Goal: Transaction & Acquisition: Purchase product/service

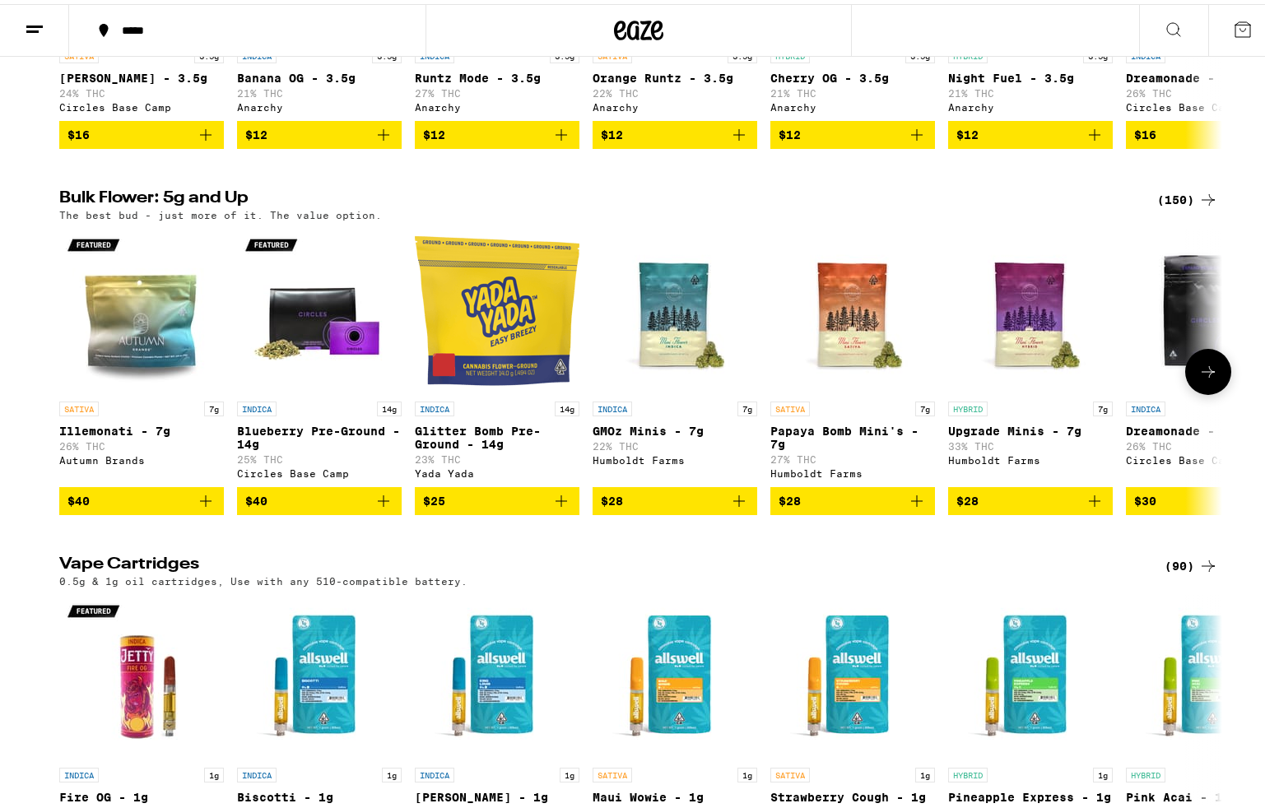
scroll to position [1878, 0]
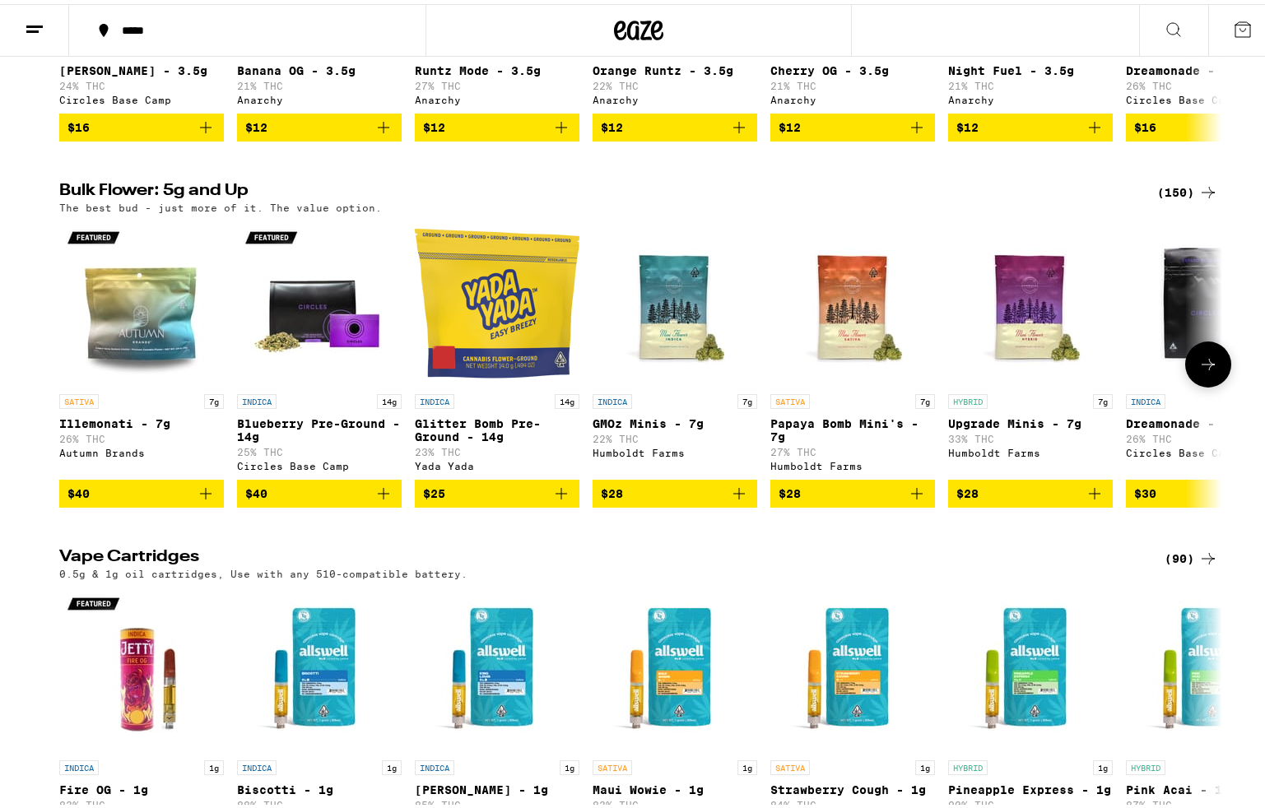
click at [1198, 370] on icon at bounding box center [1208, 361] width 20 height 20
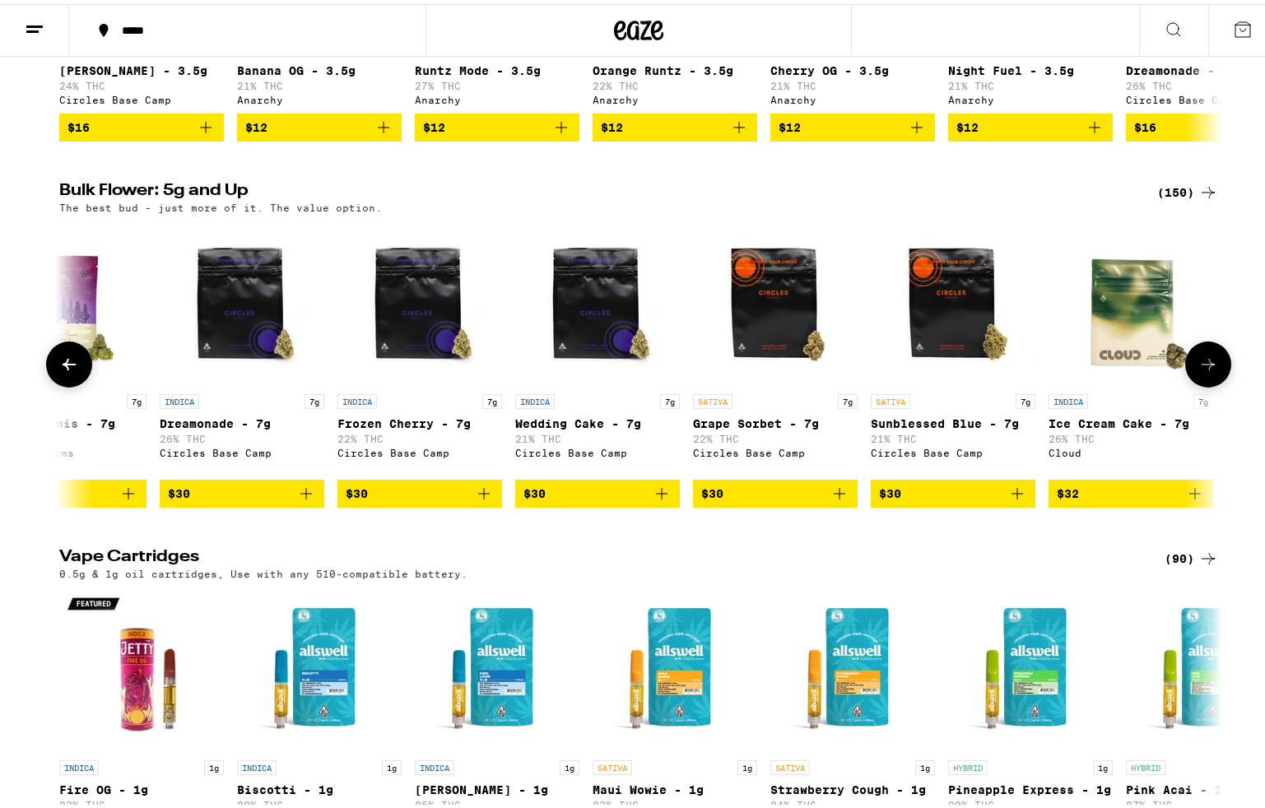
scroll to position [0, 979]
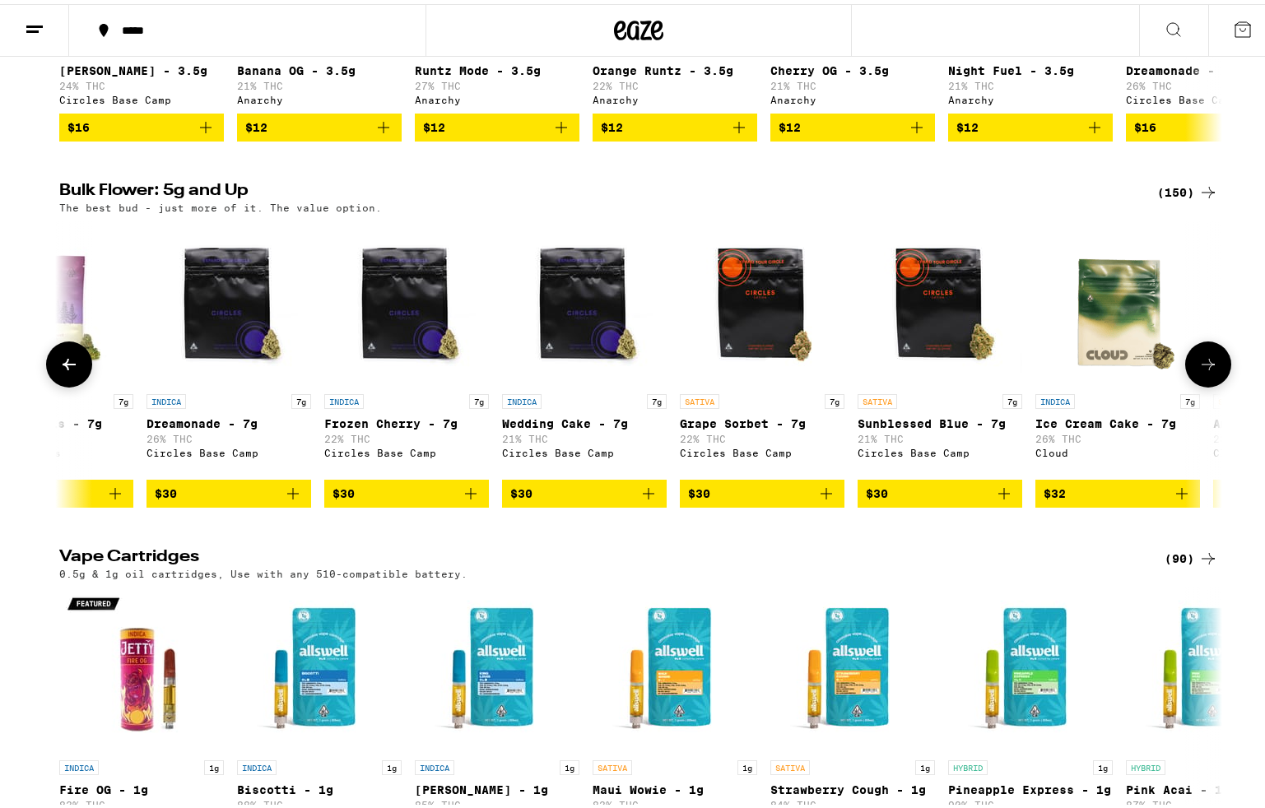
click at [1198, 370] on icon at bounding box center [1208, 361] width 20 height 20
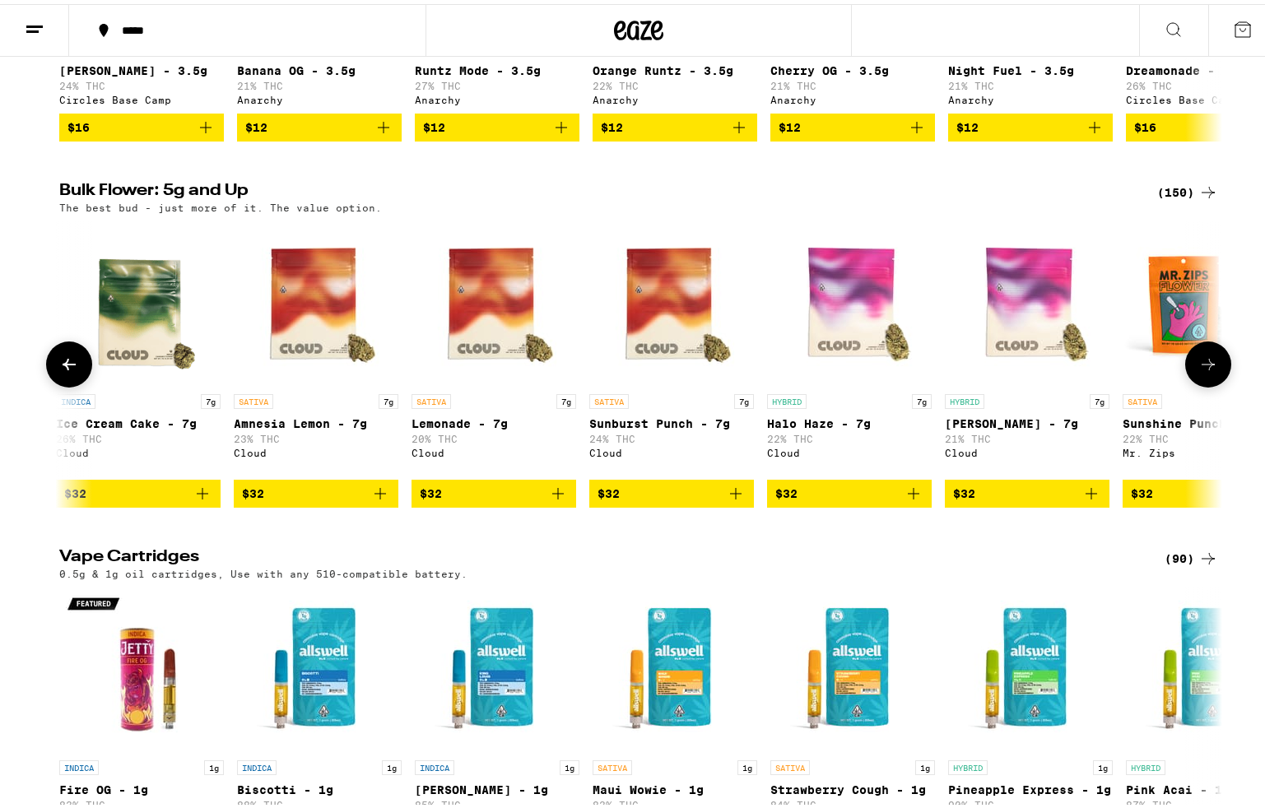
click at [1198, 370] on icon at bounding box center [1208, 361] width 20 height 20
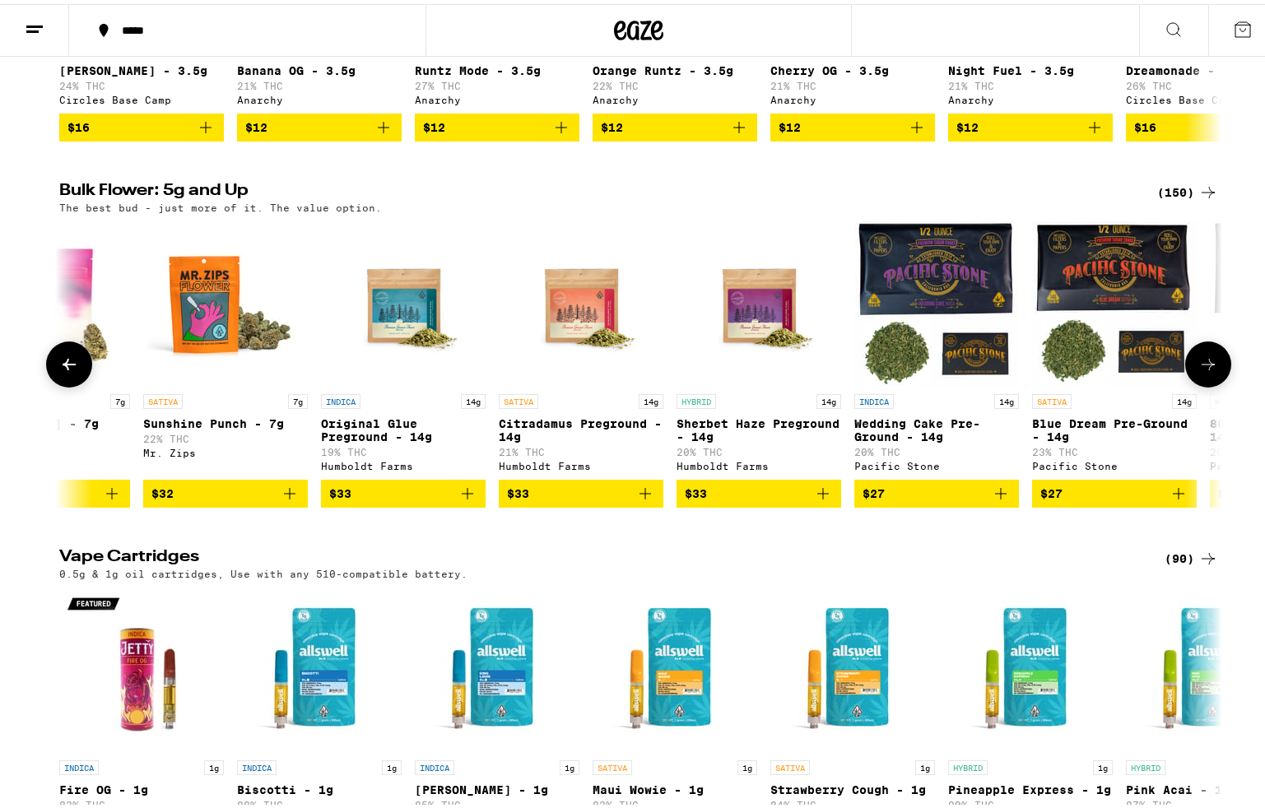
click at [1198, 370] on icon at bounding box center [1208, 361] width 20 height 20
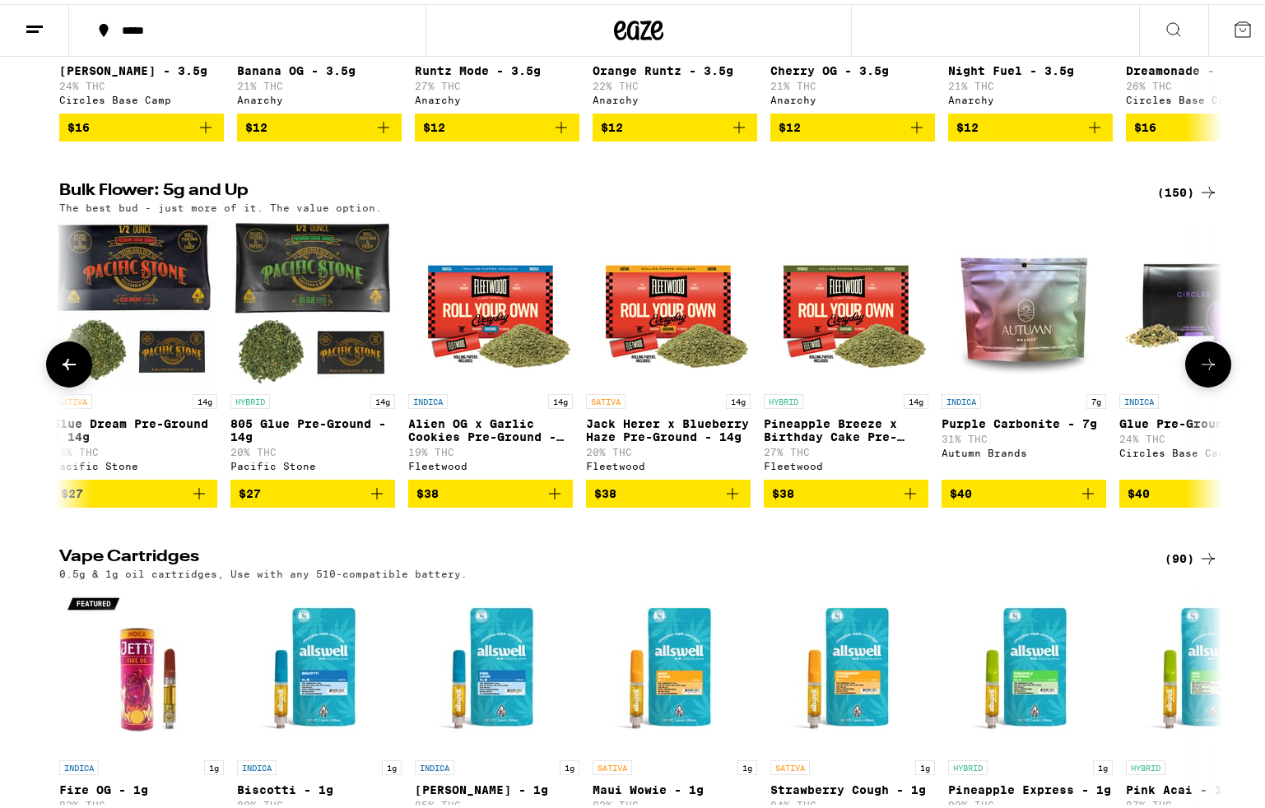
click at [1198, 370] on icon at bounding box center [1208, 361] width 20 height 20
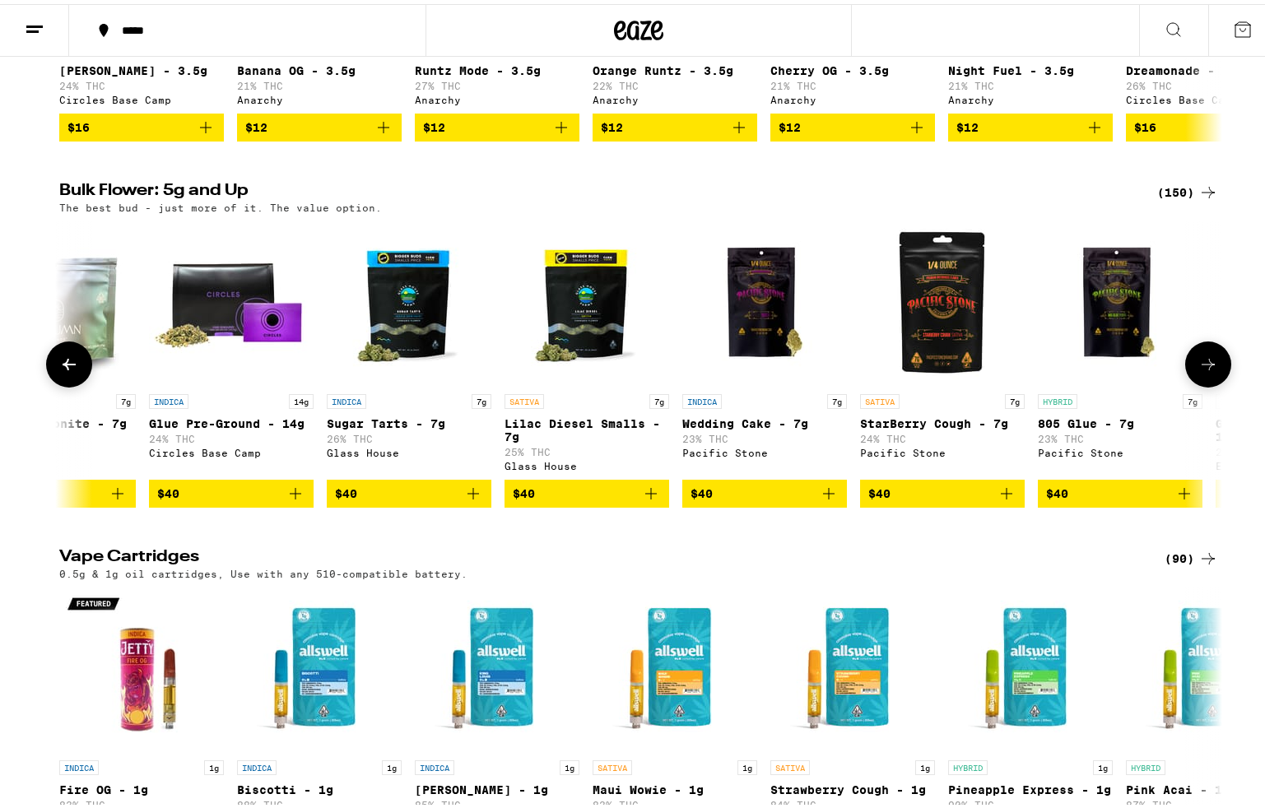
scroll to position [0, 4896]
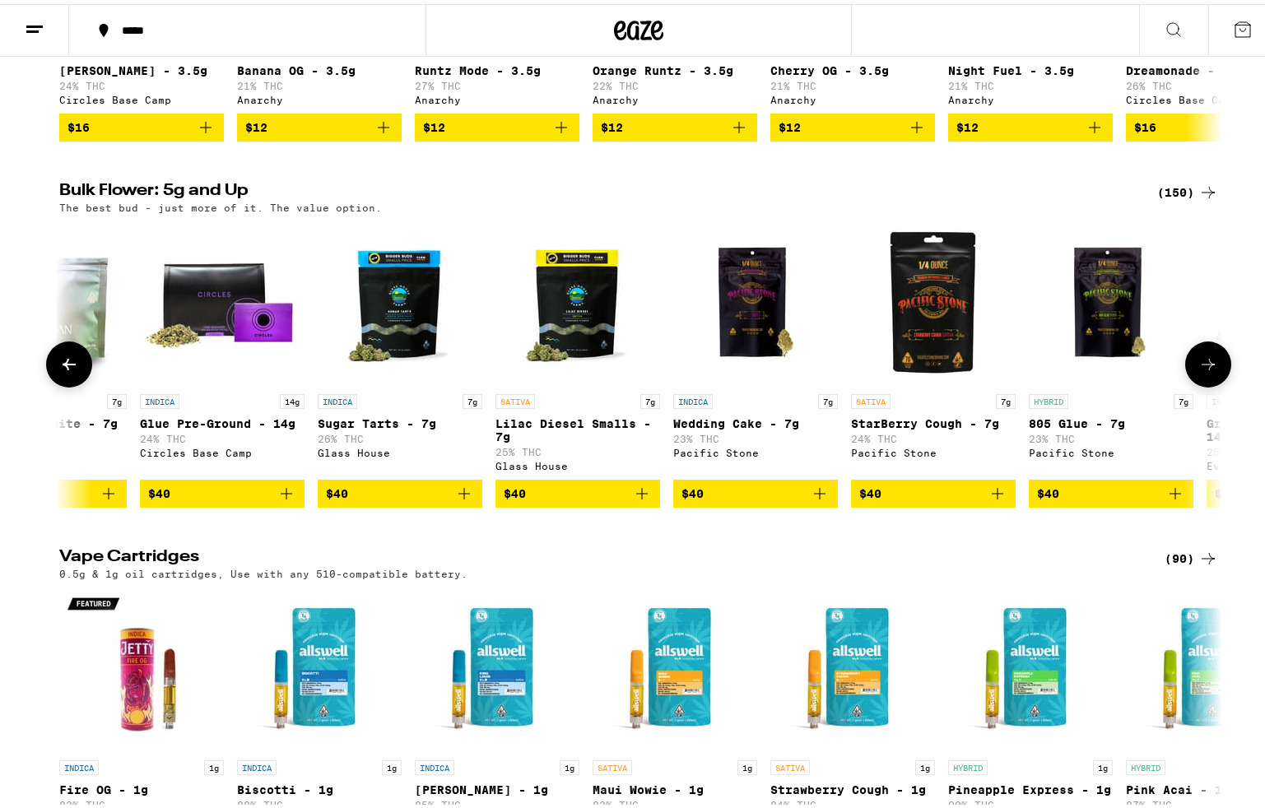
click at [1198, 370] on icon at bounding box center [1208, 361] width 20 height 20
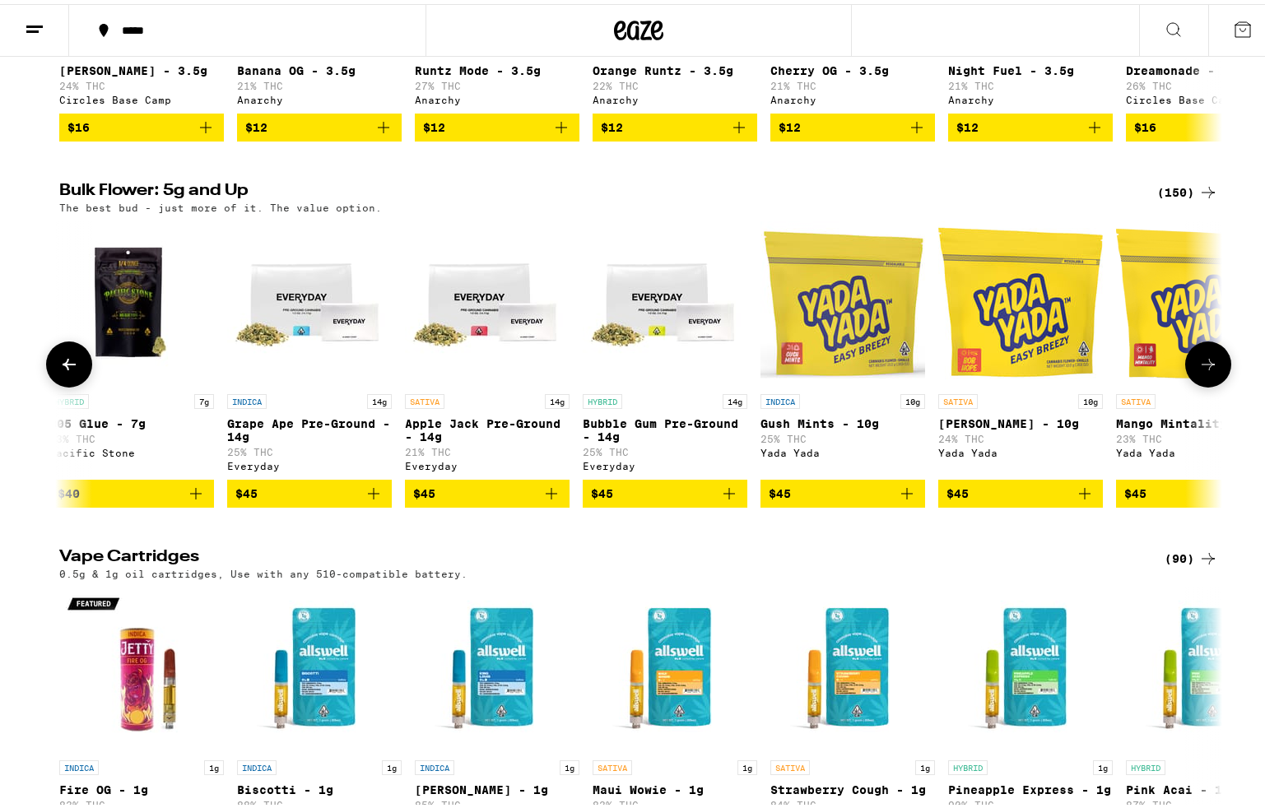
click at [1198, 370] on icon at bounding box center [1208, 361] width 20 height 20
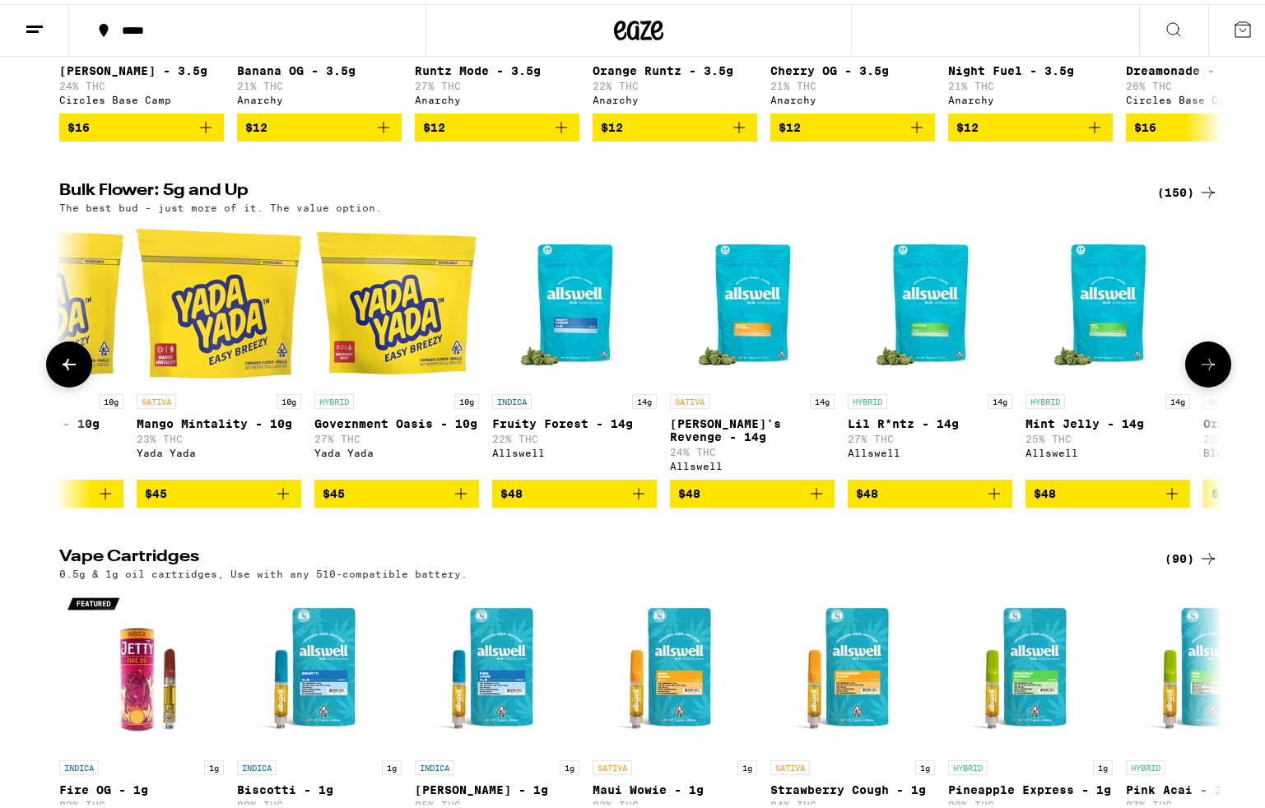
click at [1198, 370] on icon at bounding box center [1208, 361] width 20 height 20
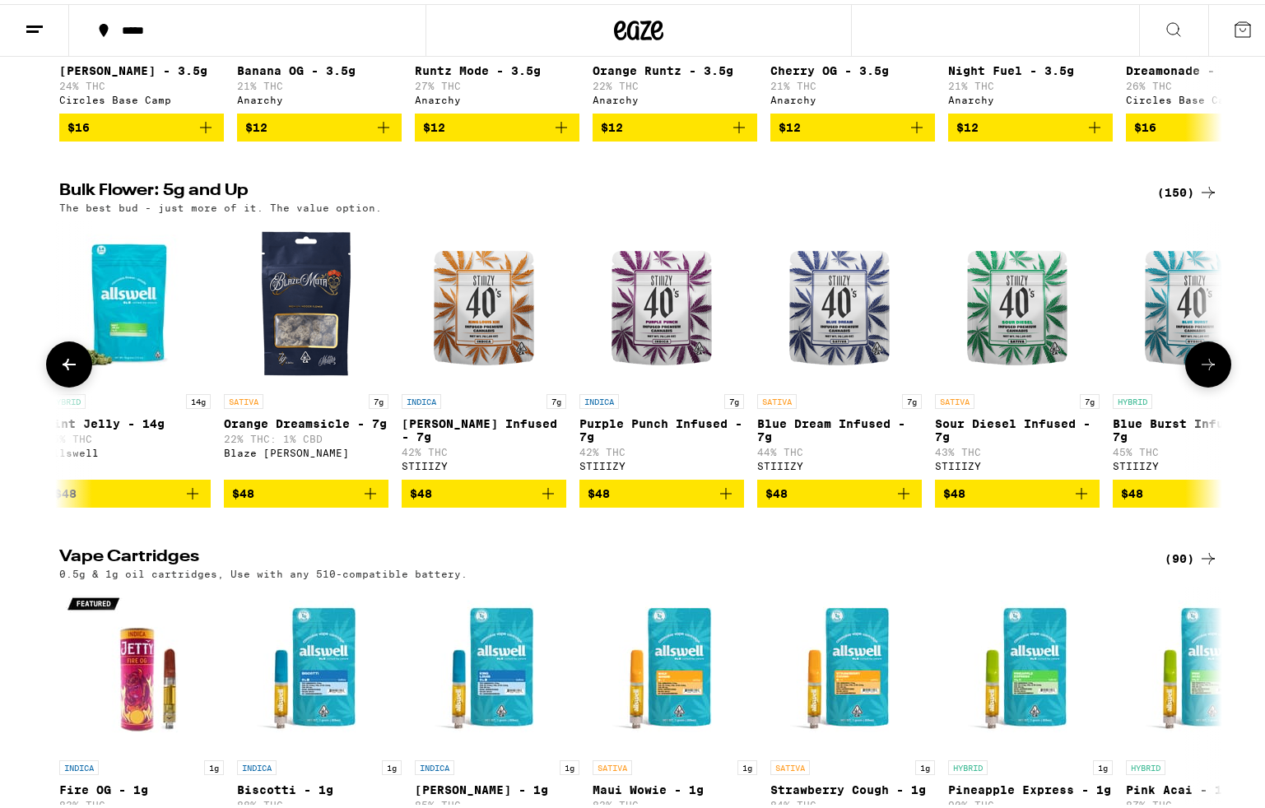
click at [1198, 370] on icon at bounding box center [1208, 361] width 20 height 20
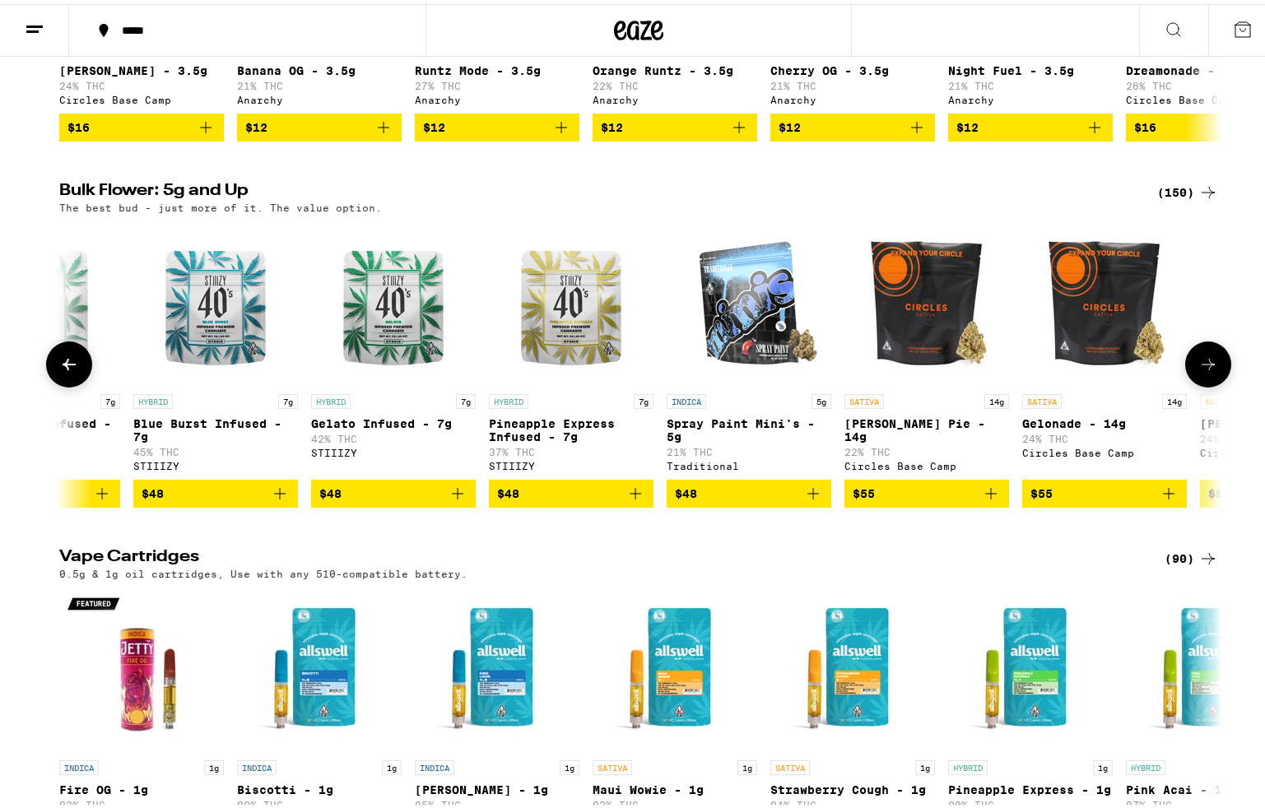
click at [1198, 370] on icon at bounding box center [1208, 361] width 20 height 20
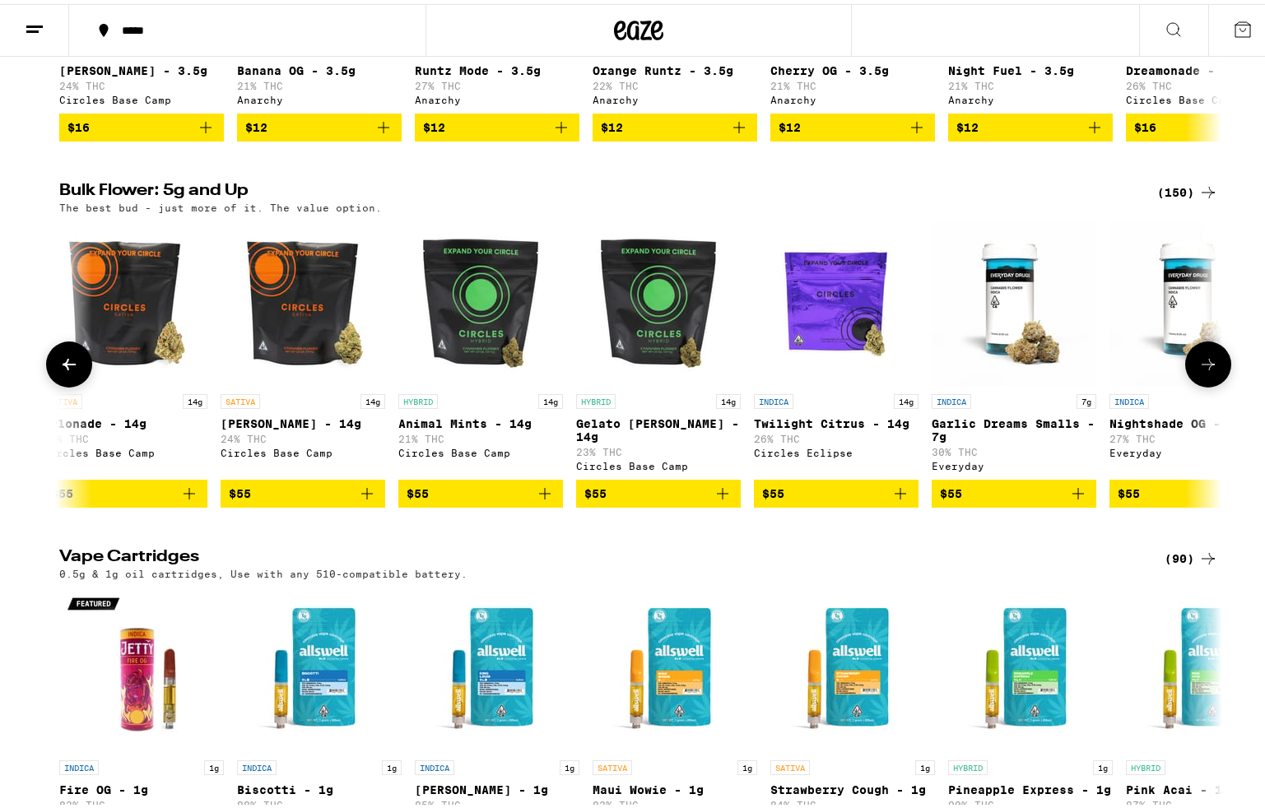
click at [1198, 370] on icon at bounding box center [1208, 361] width 20 height 20
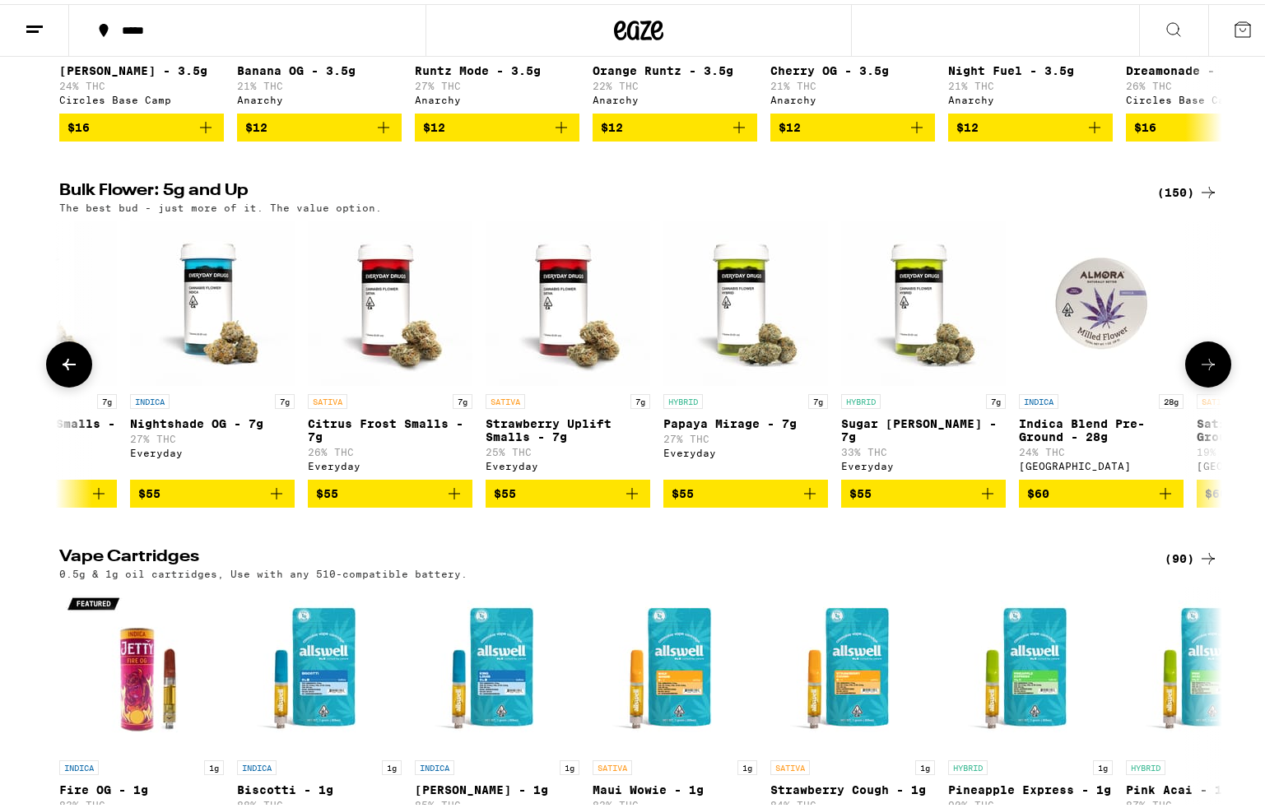
click at [1198, 370] on icon at bounding box center [1208, 361] width 20 height 20
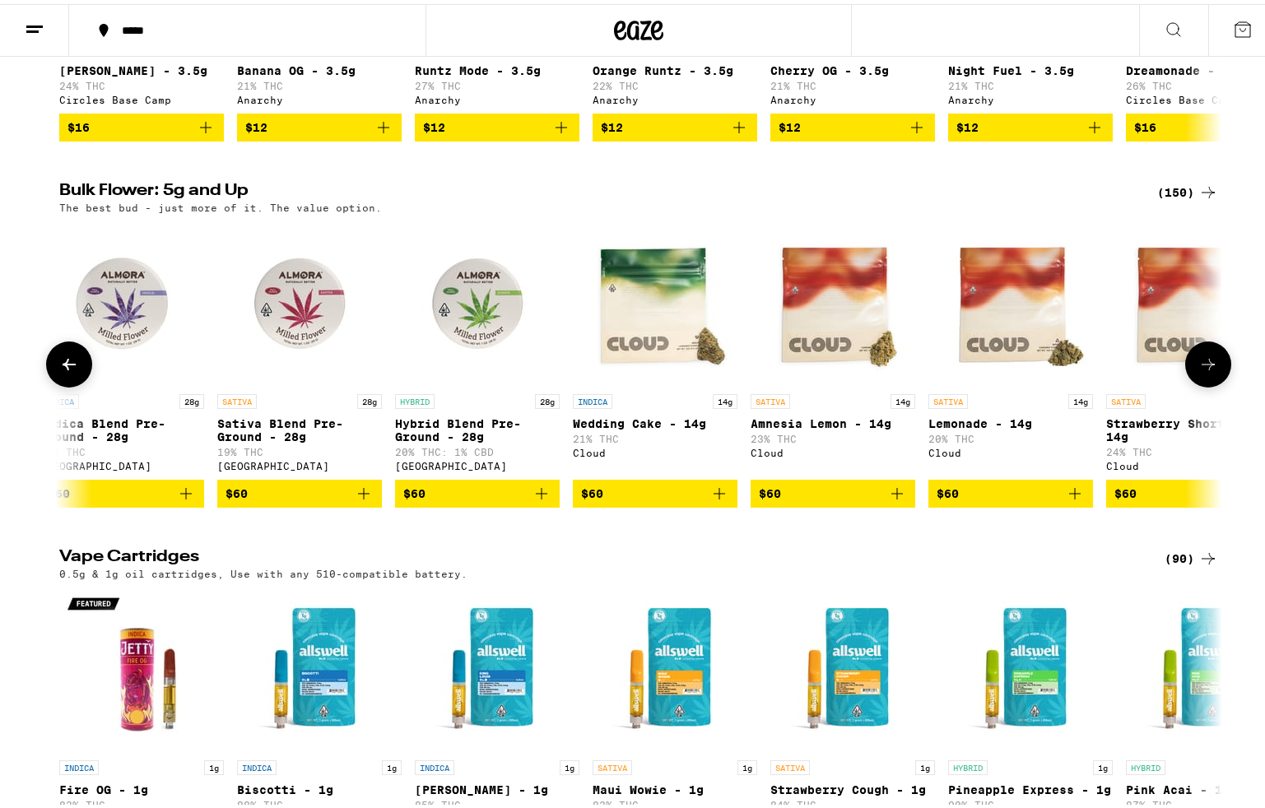
click at [1198, 370] on icon at bounding box center [1208, 361] width 20 height 20
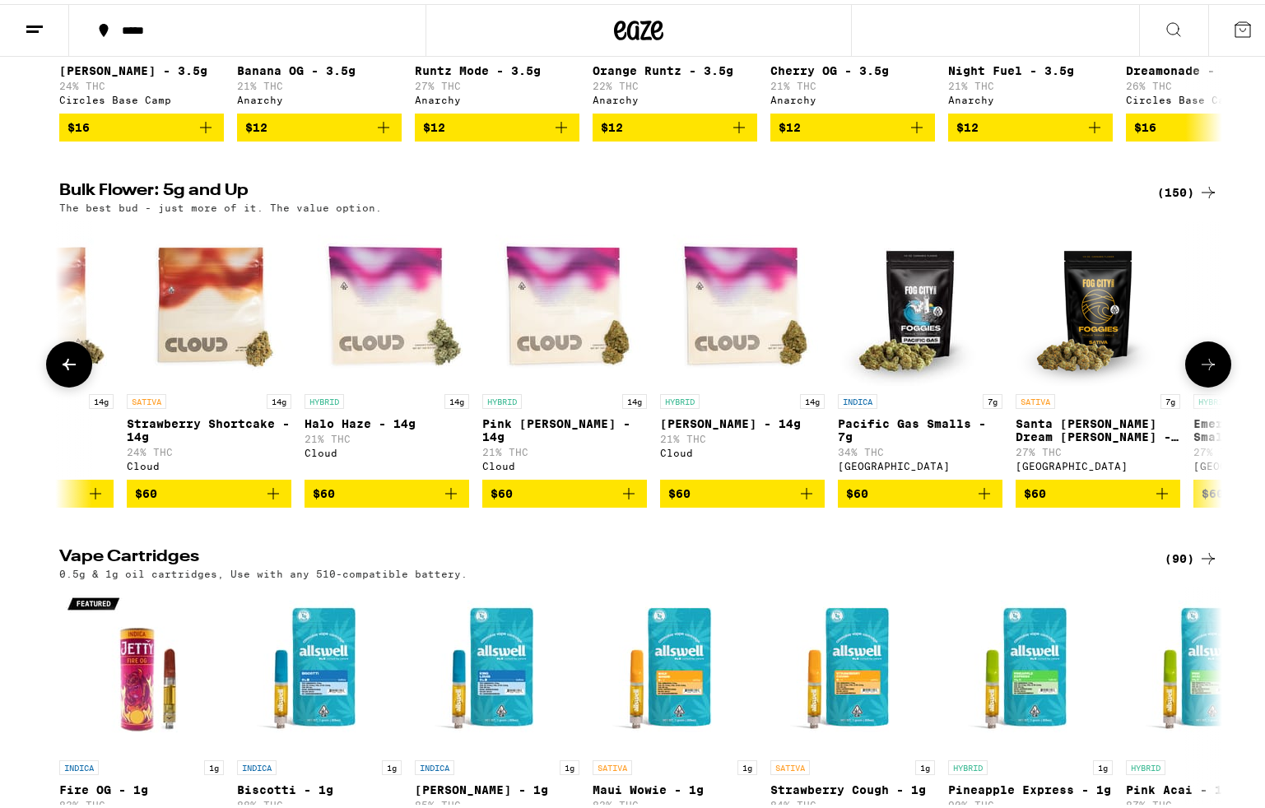
click at [1198, 370] on icon at bounding box center [1208, 361] width 20 height 20
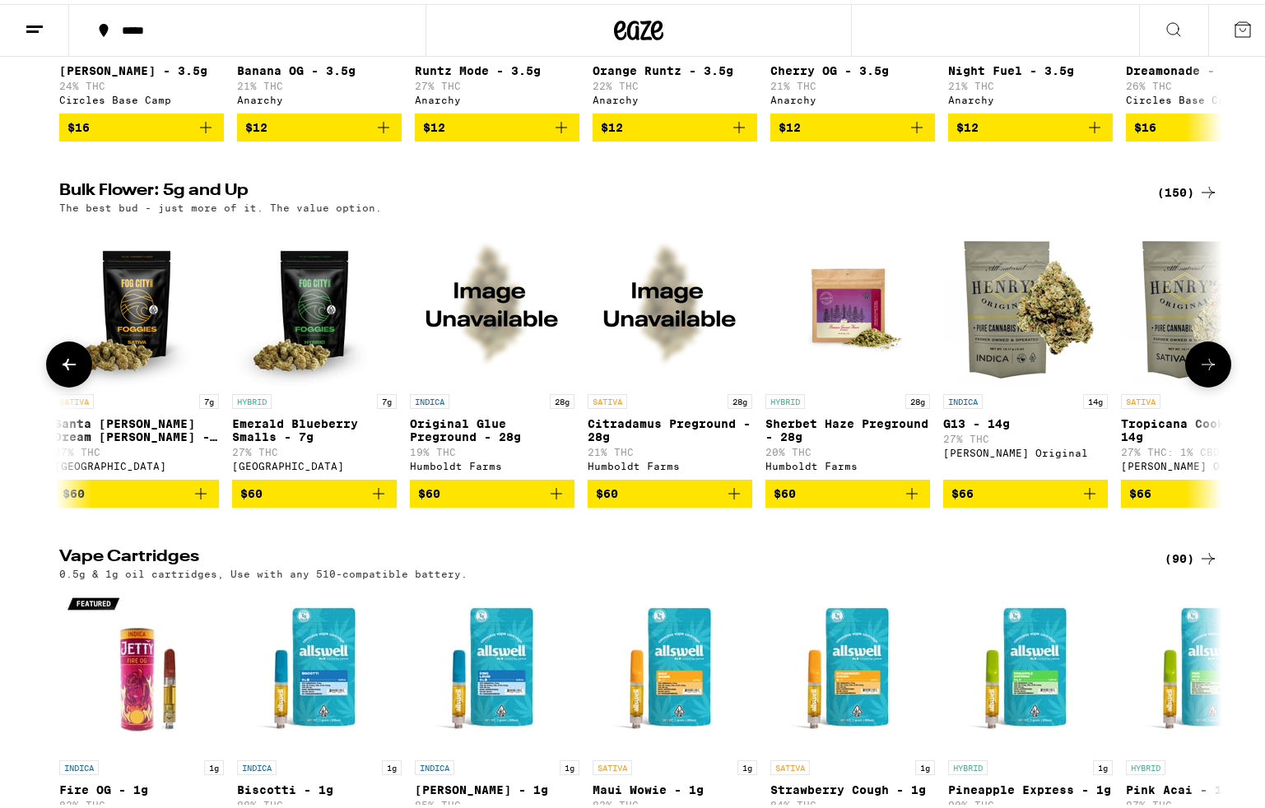
scroll to position [0, 13708]
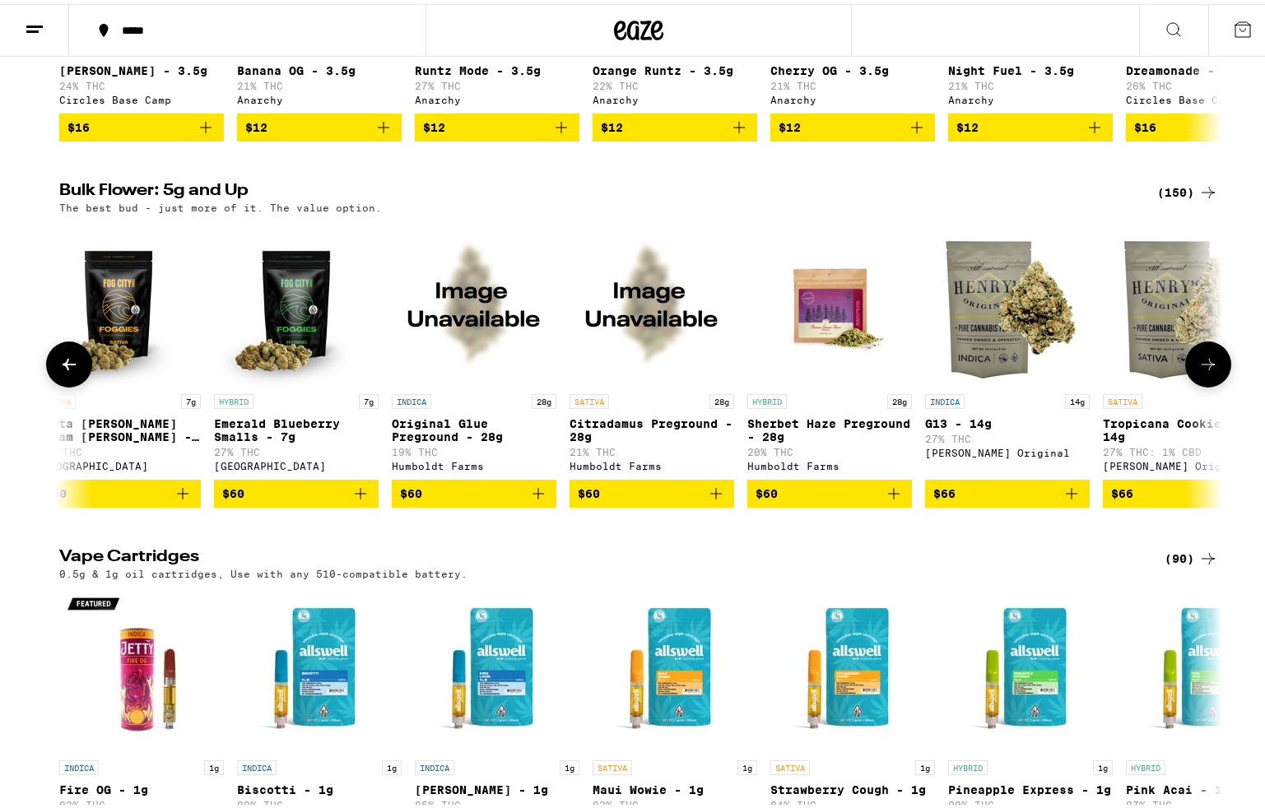
click at [1198, 370] on icon at bounding box center [1208, 361] width 20 height 20
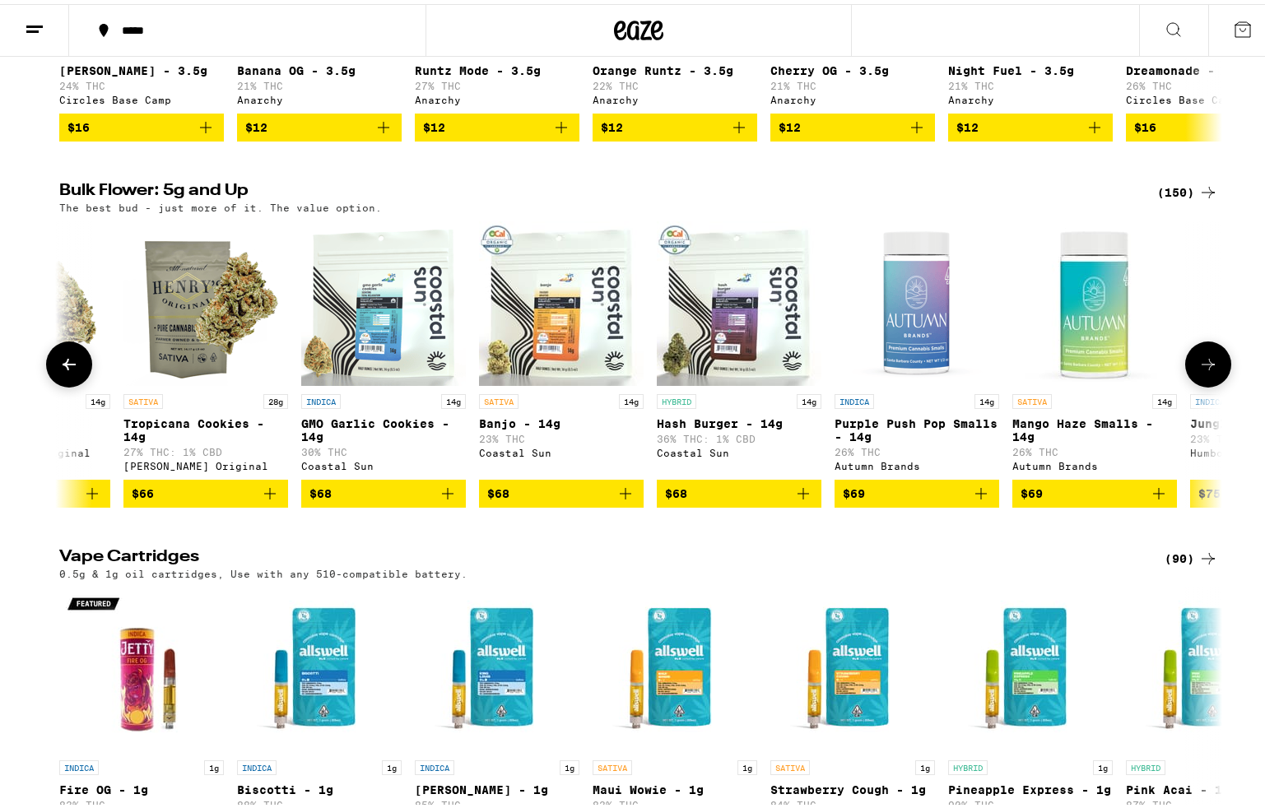
click at [1198, 370] on icon at bounding box center [1208, 361] width 20 height 20
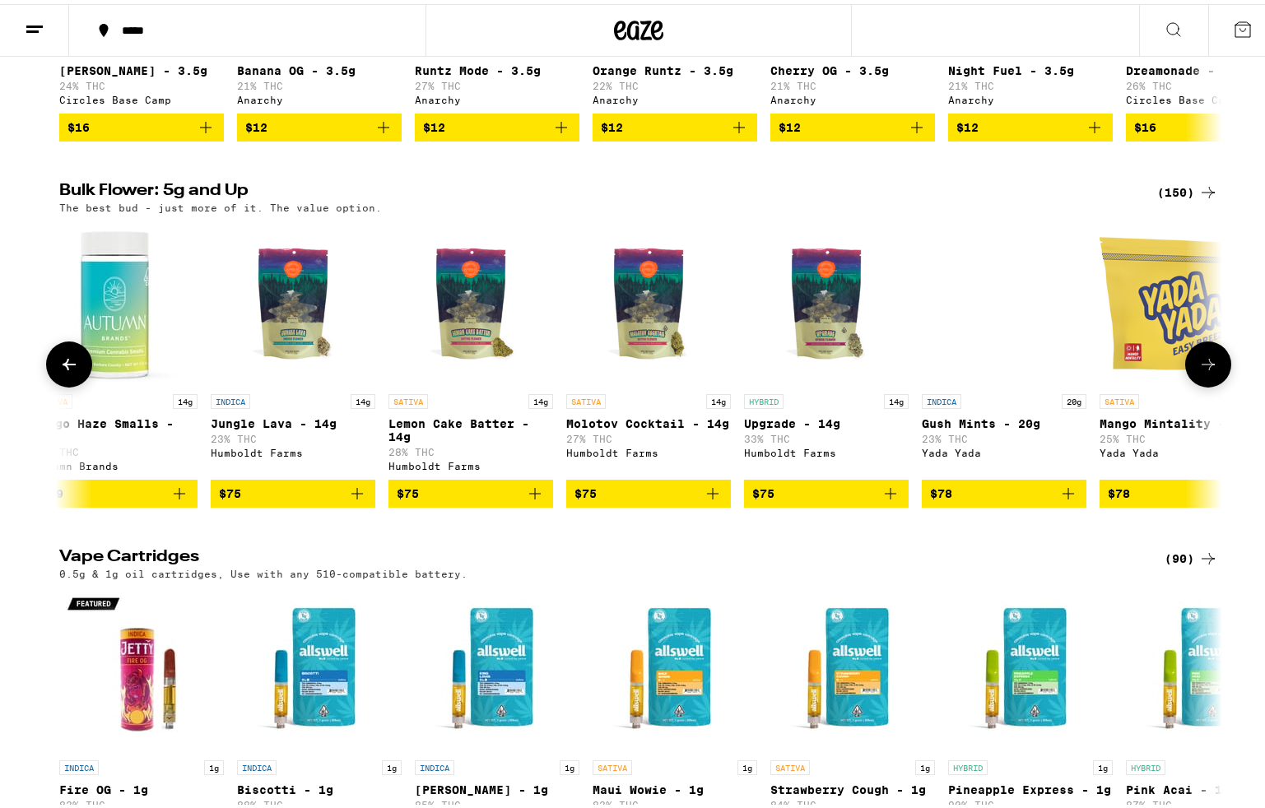
click at [1198, 370] on icon at bounding box center [1208, 361] width 20 height 20
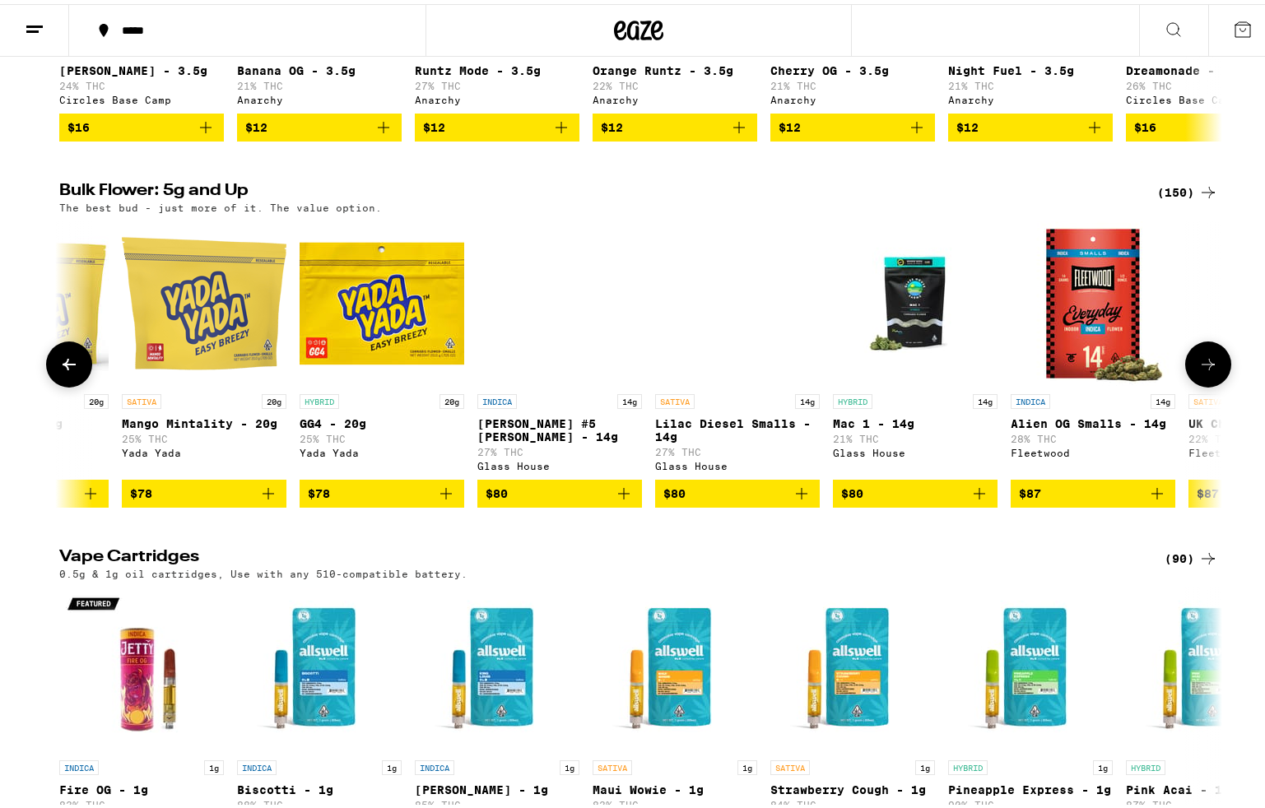
scroll to position [0, 16645]
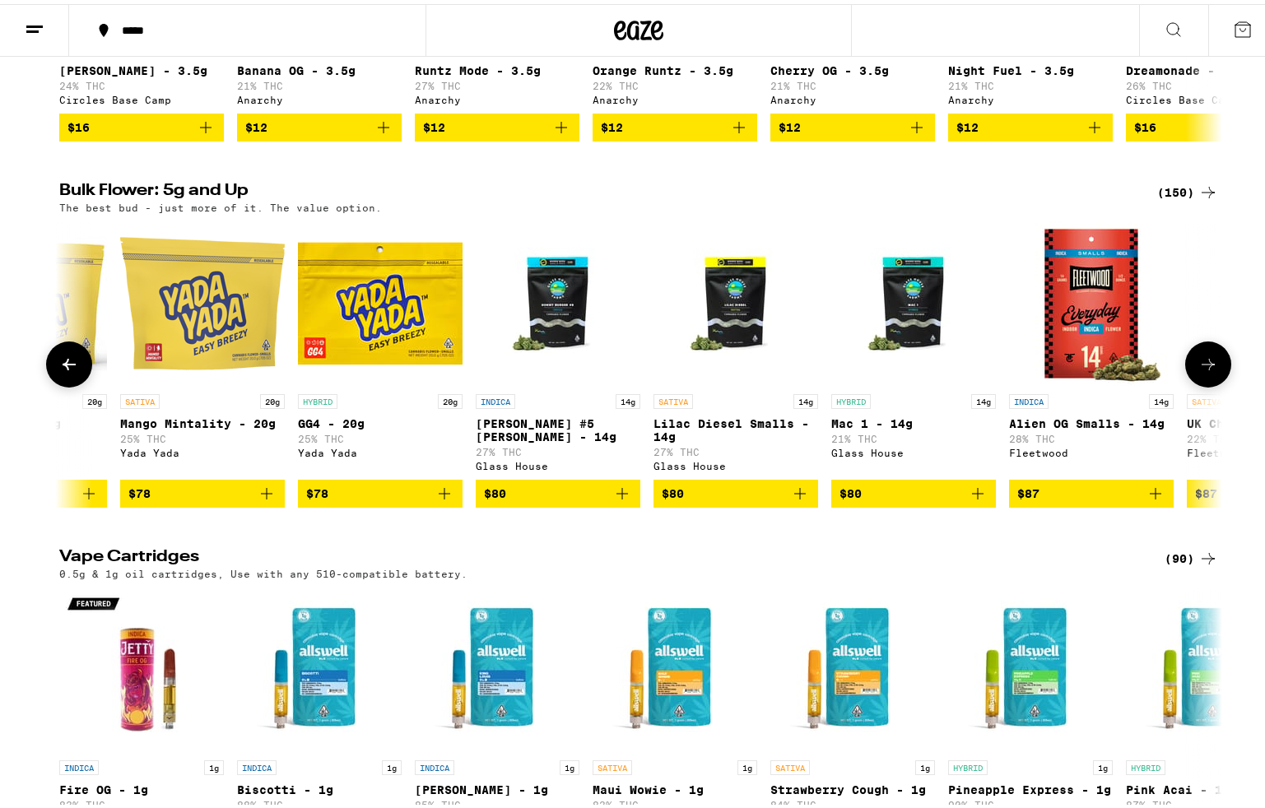
click at [956, 499] on span "$80" at bounding box center [913, 490] width 148 height 20
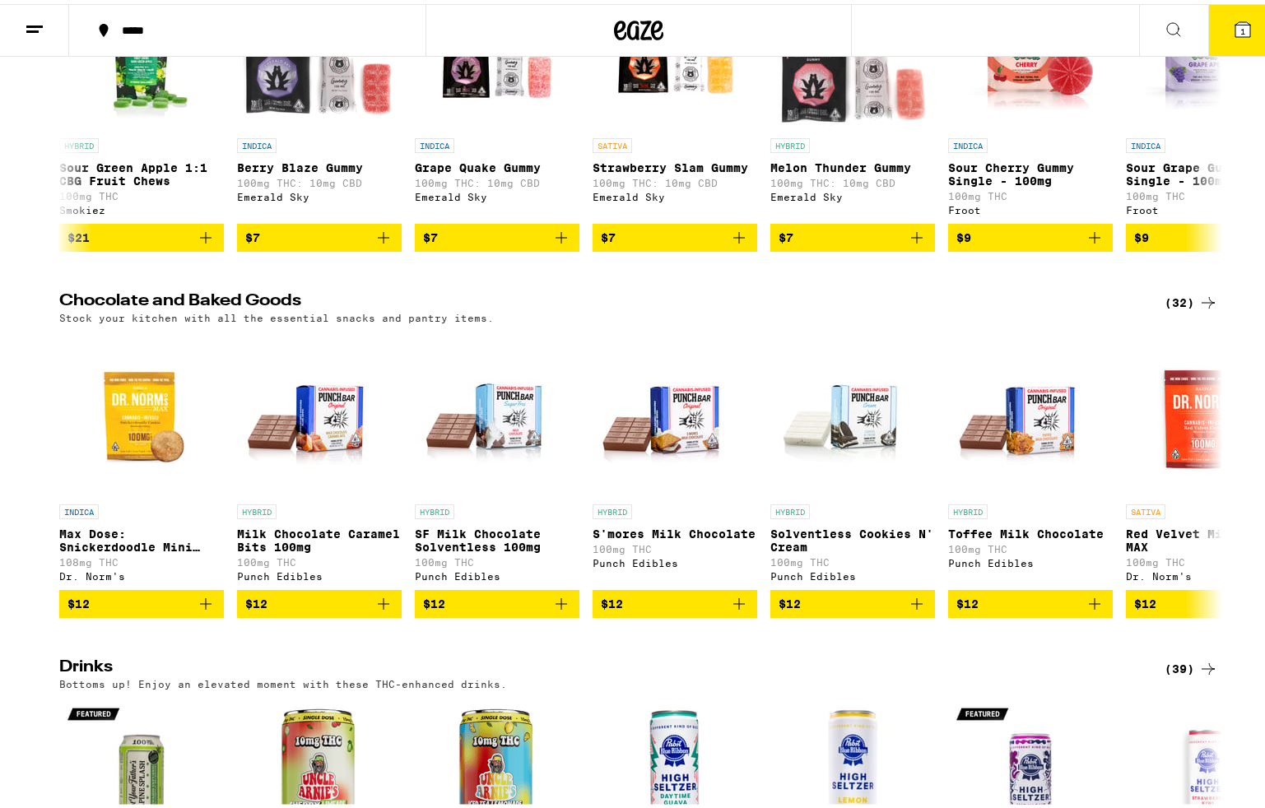
scroll to position [4721, 0]
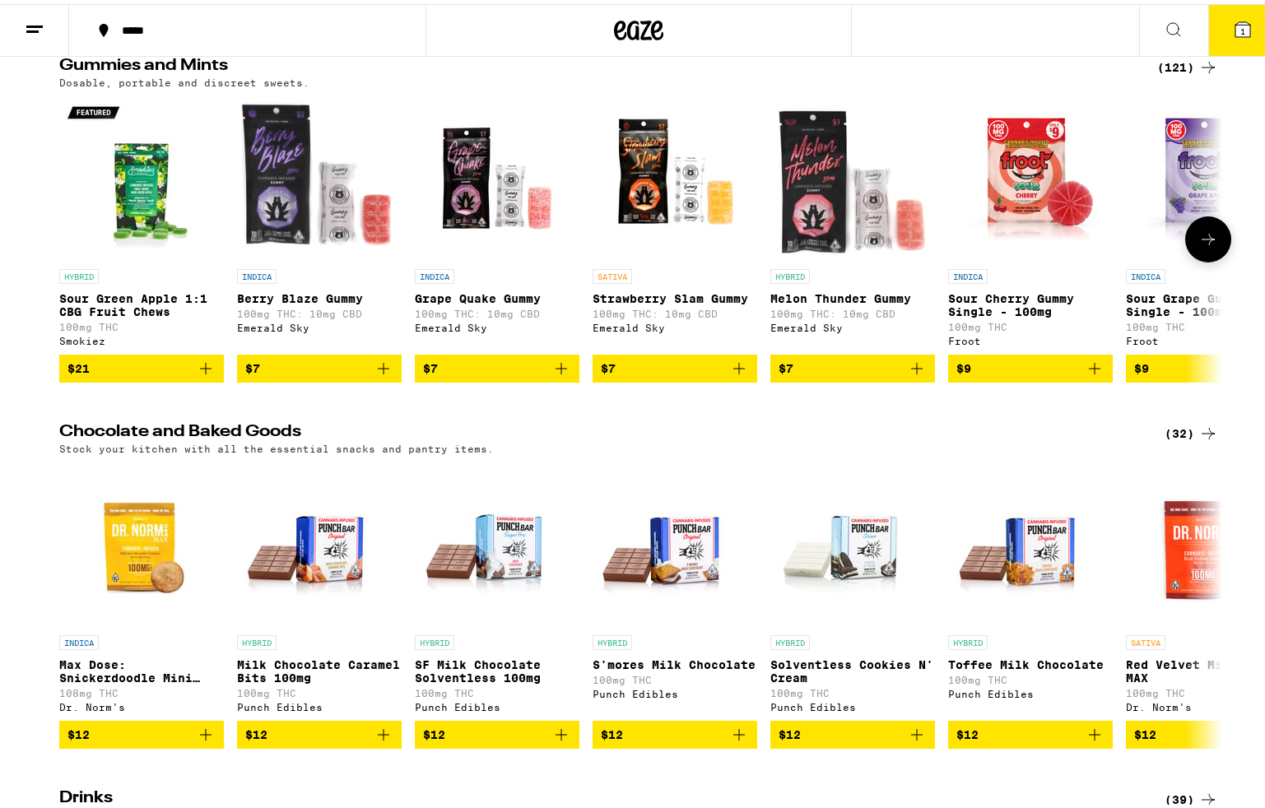
click at [1206, 258] on button at bounding box center [1208, 235] width 46 height 46
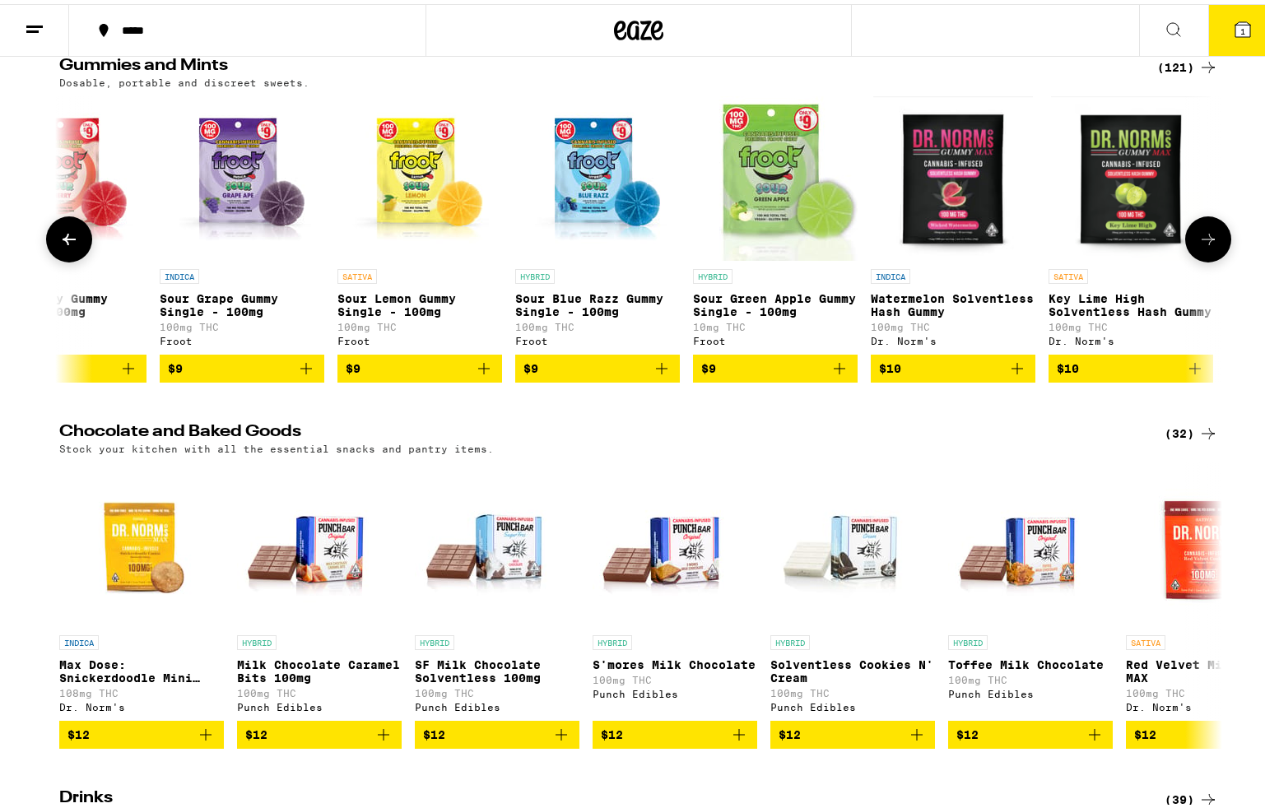
scroll to position [0, 979]
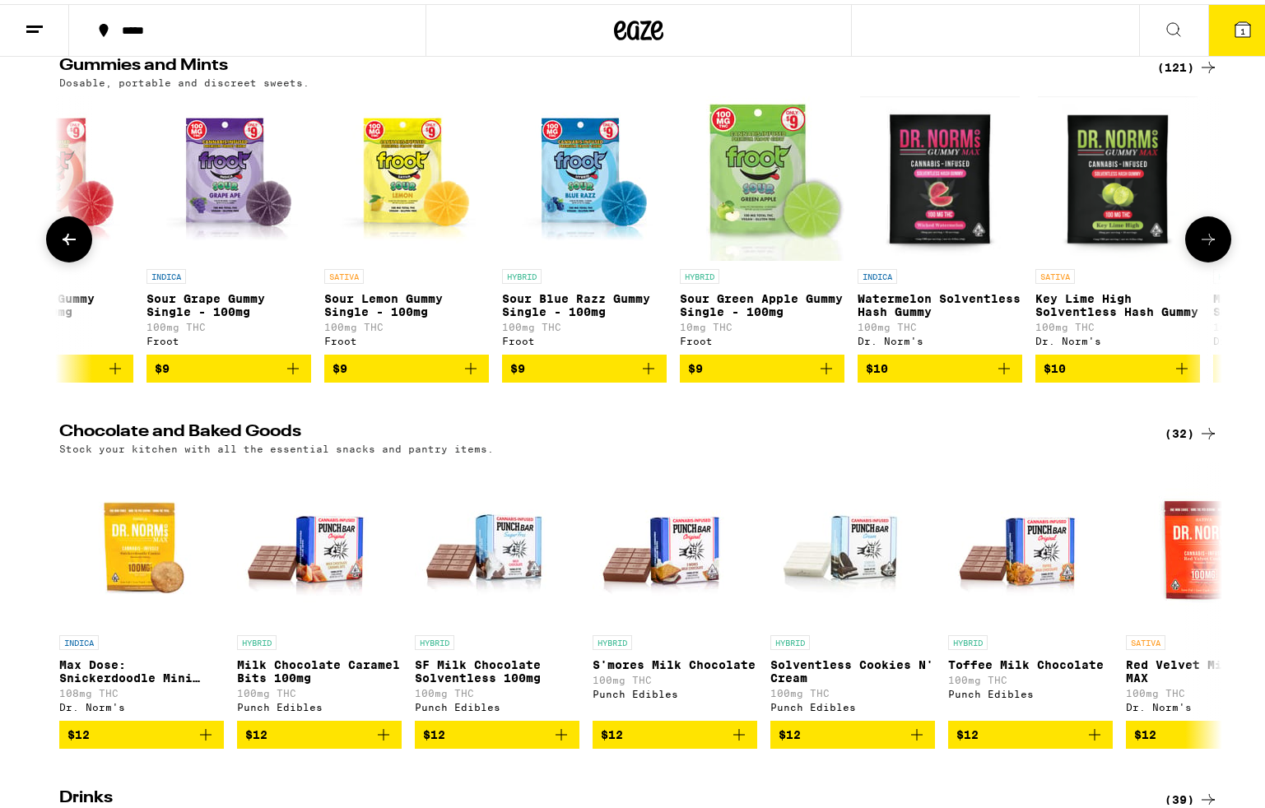
click at [1206, 258] on button at bounding box center [1208, 235] width 46 height 46
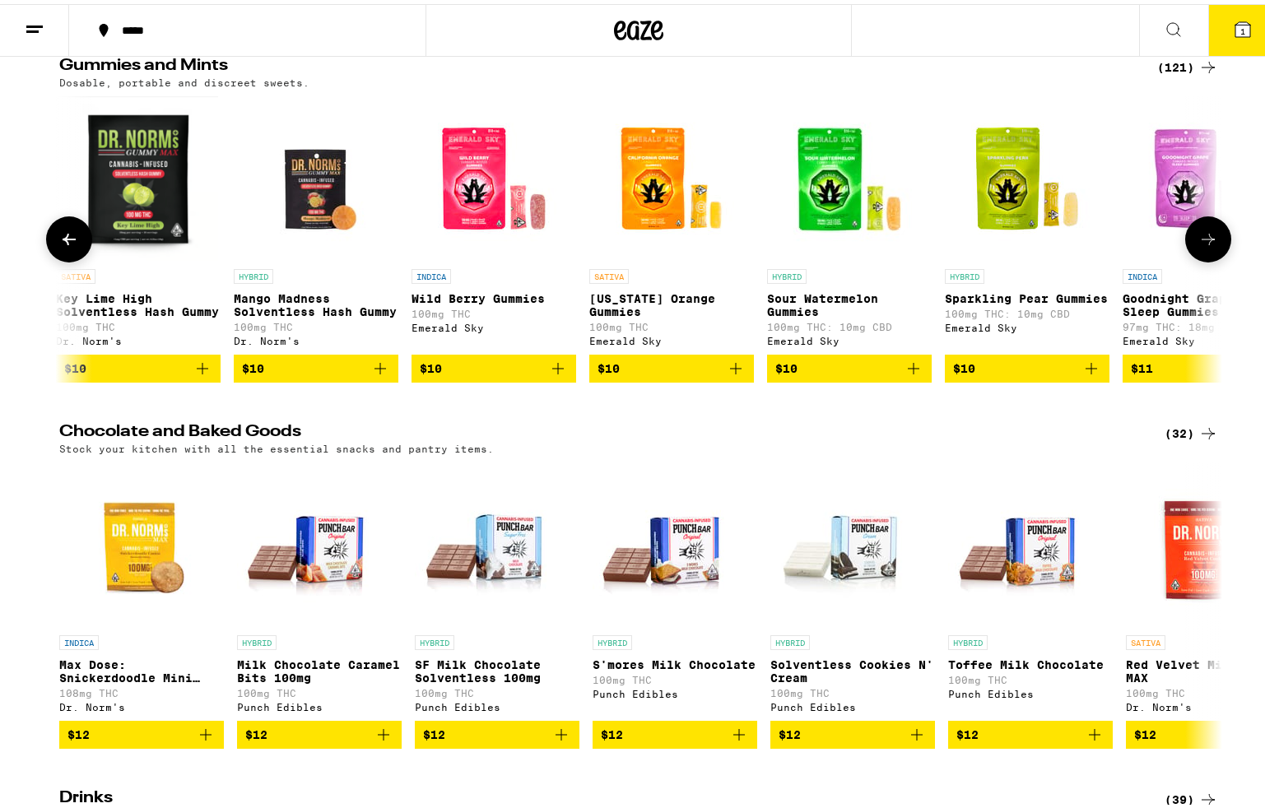
click at [1206, 258] on button at bounding box center [1208, 235] width 46 height 46
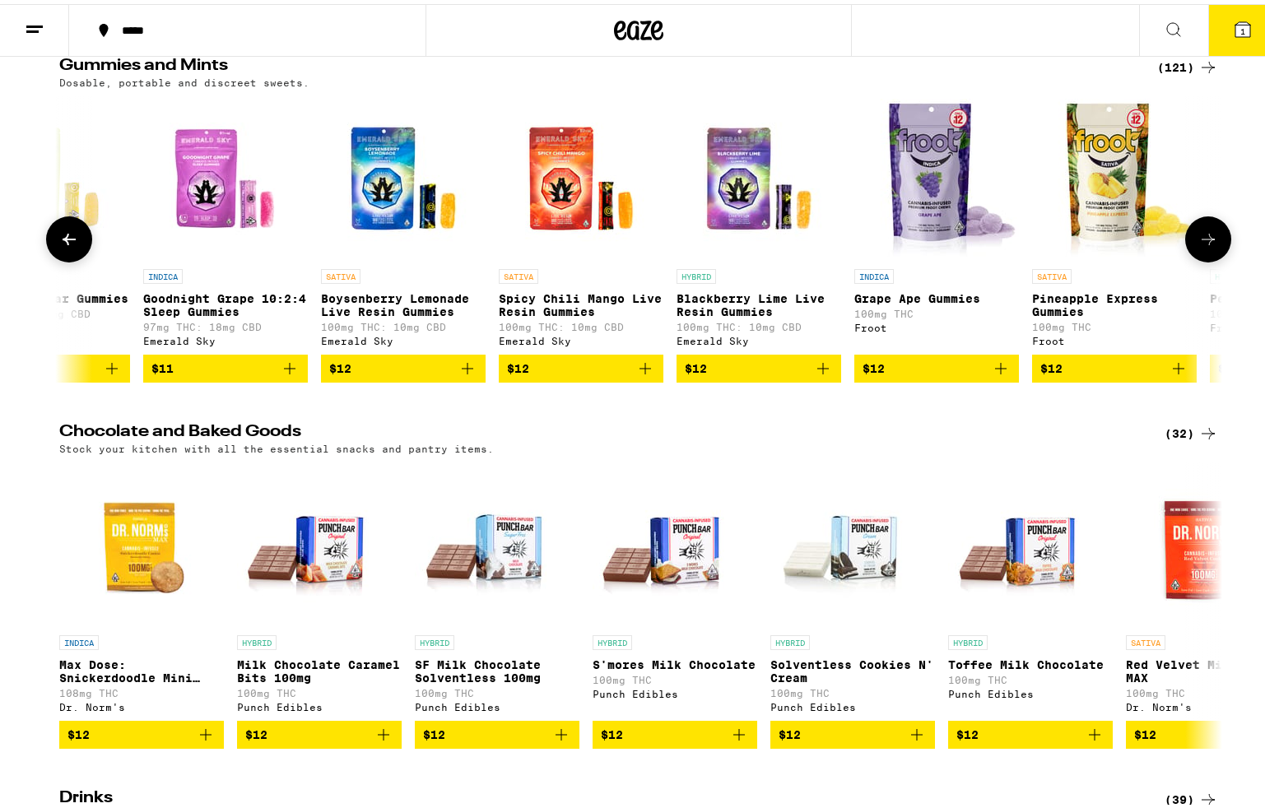
click at [1206, 258] on button at bounding box center [1208, 235] width 46 height 46
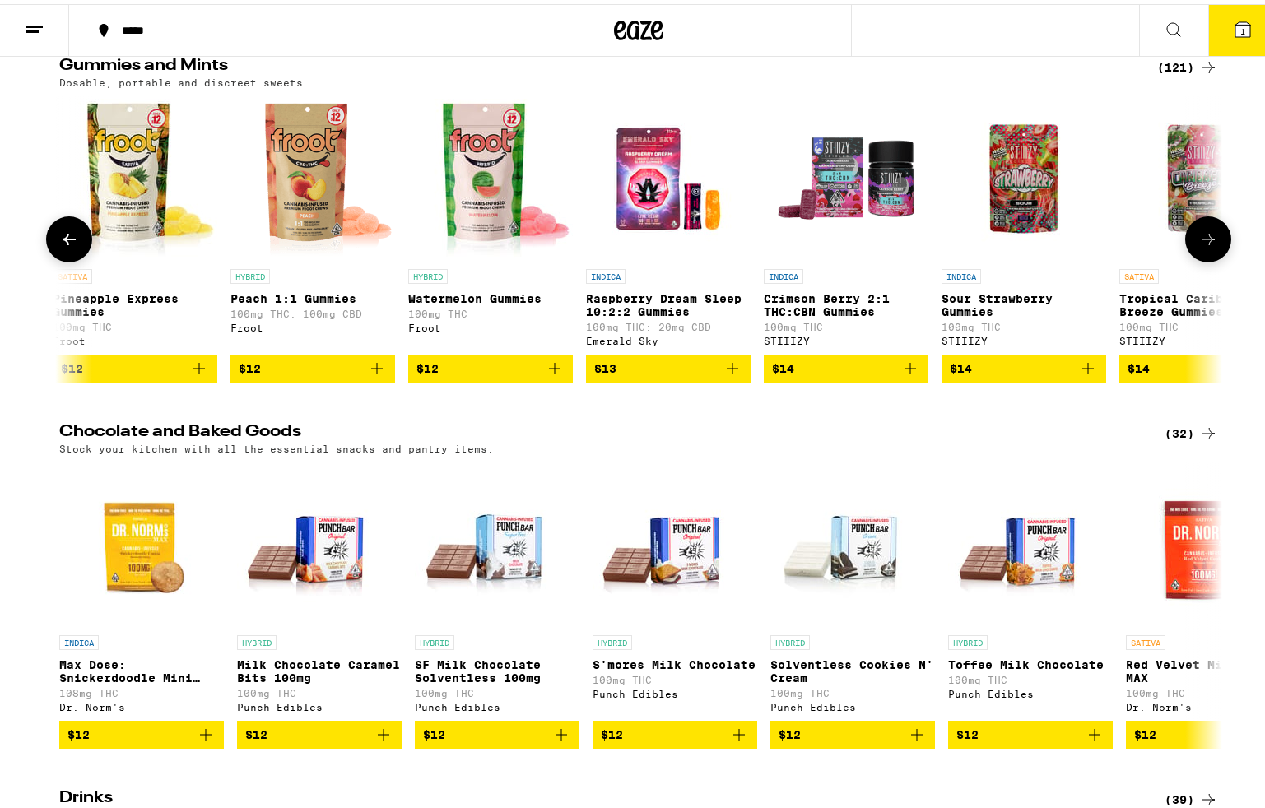
click at [1206, 258] on button at bounding box center [1208, 235] width 46 height 46
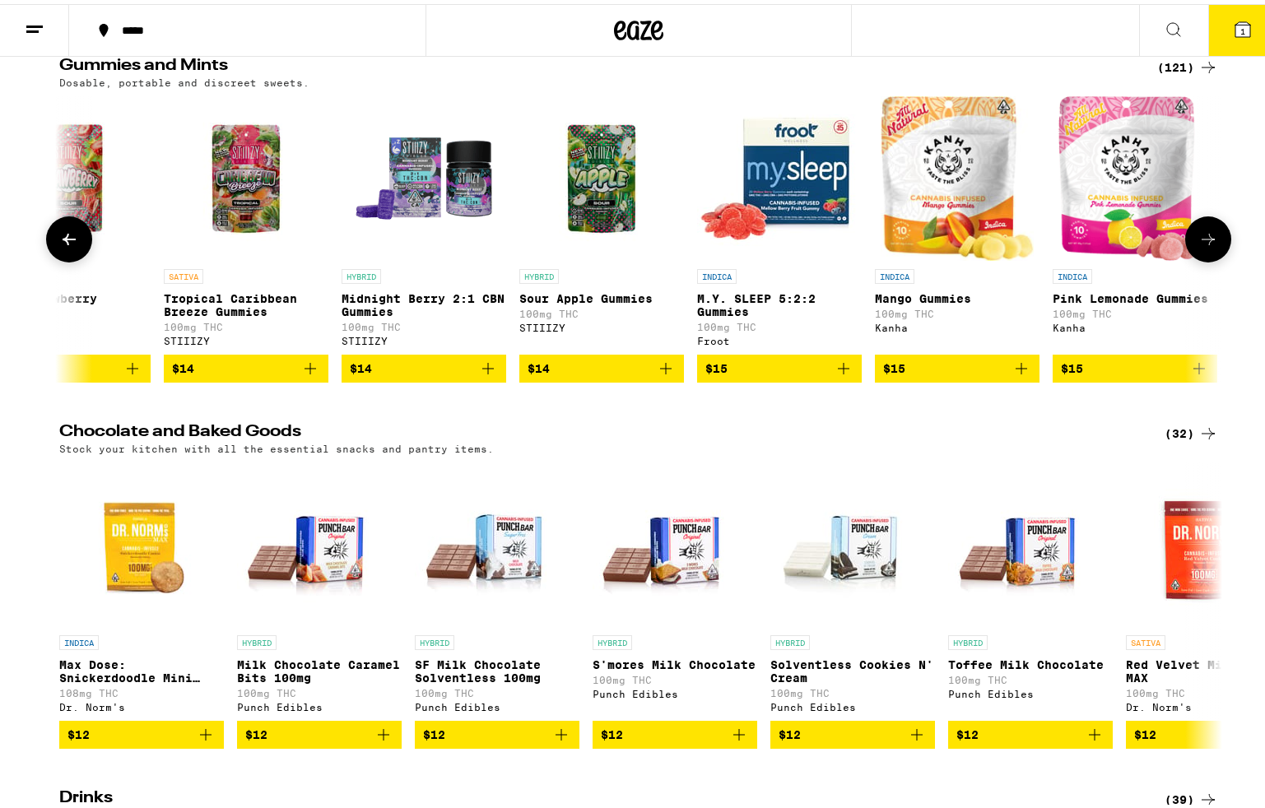
scroll to position [0, 4896]
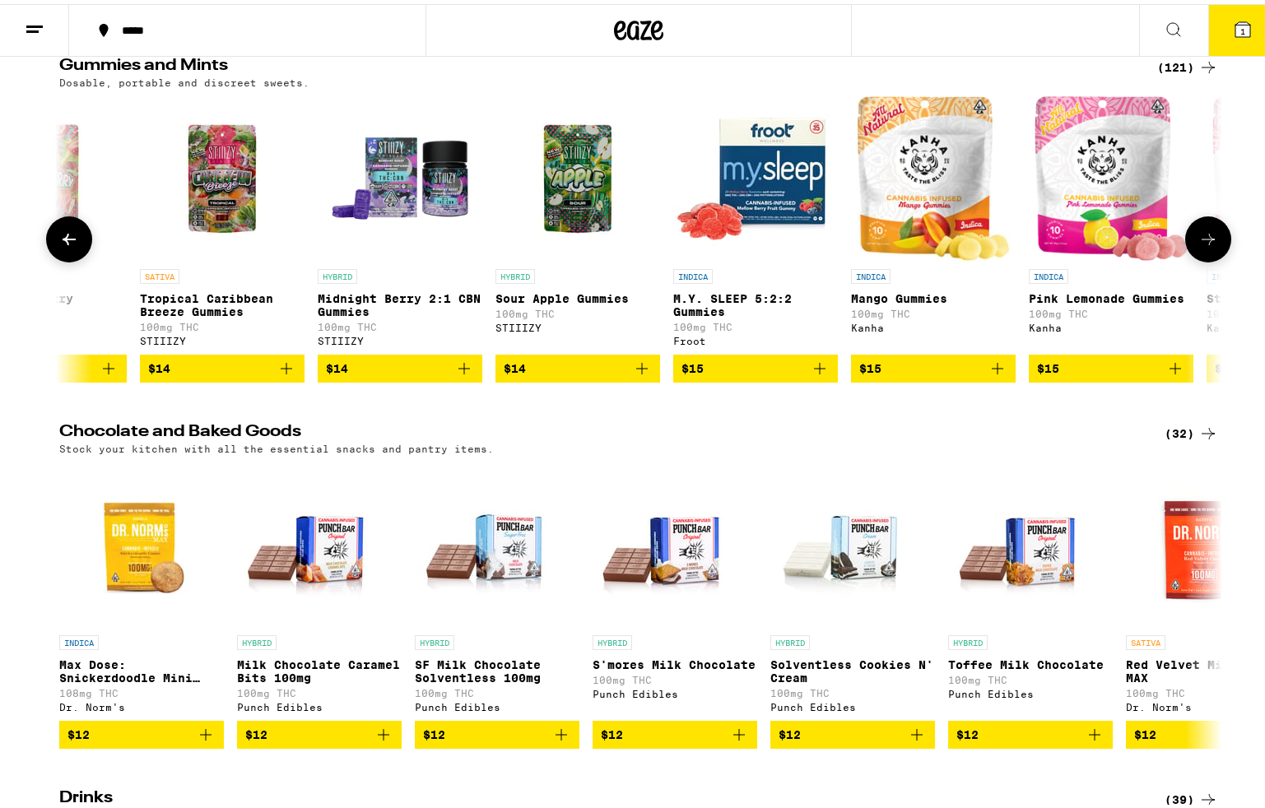
click at [1206, 258] on button at bounding box center [1208, 235] width 46 height 46
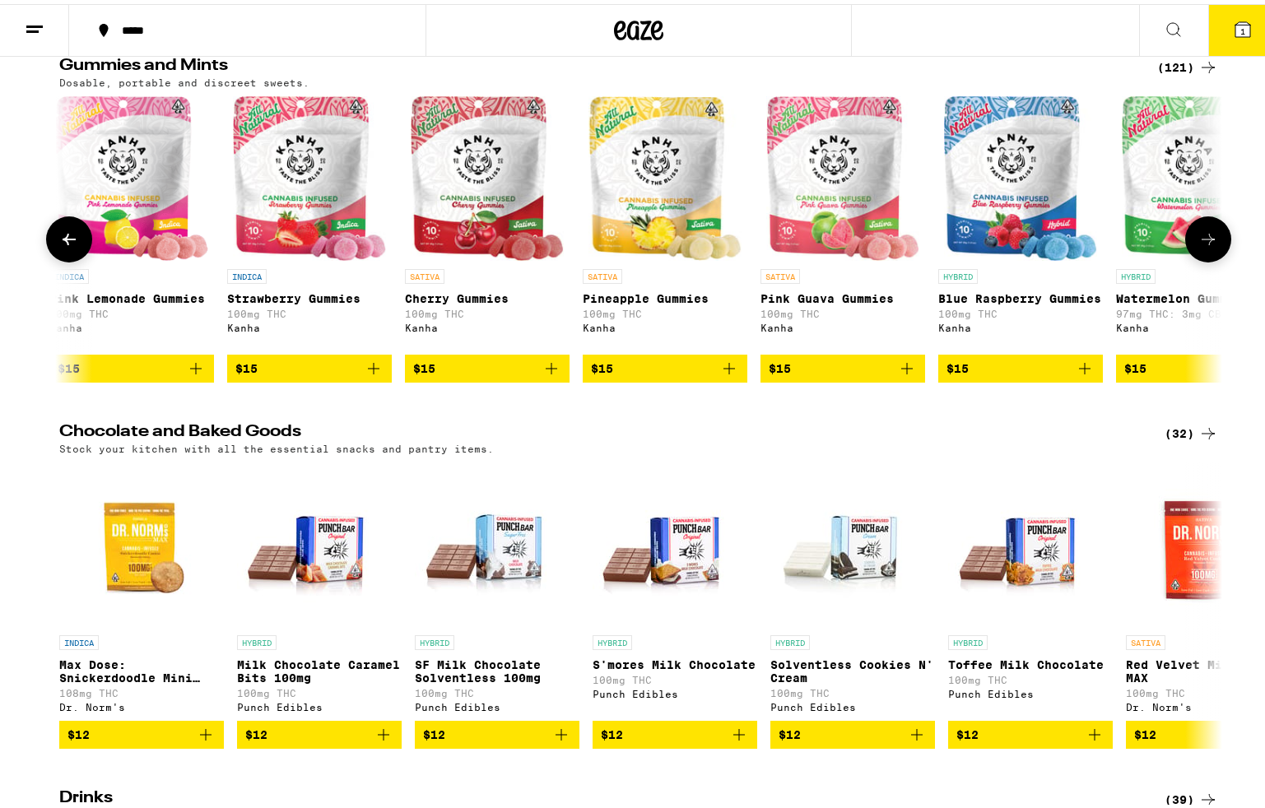
click at [1206, 258] on button at bounding box center [1208, 235] width 46 height 46
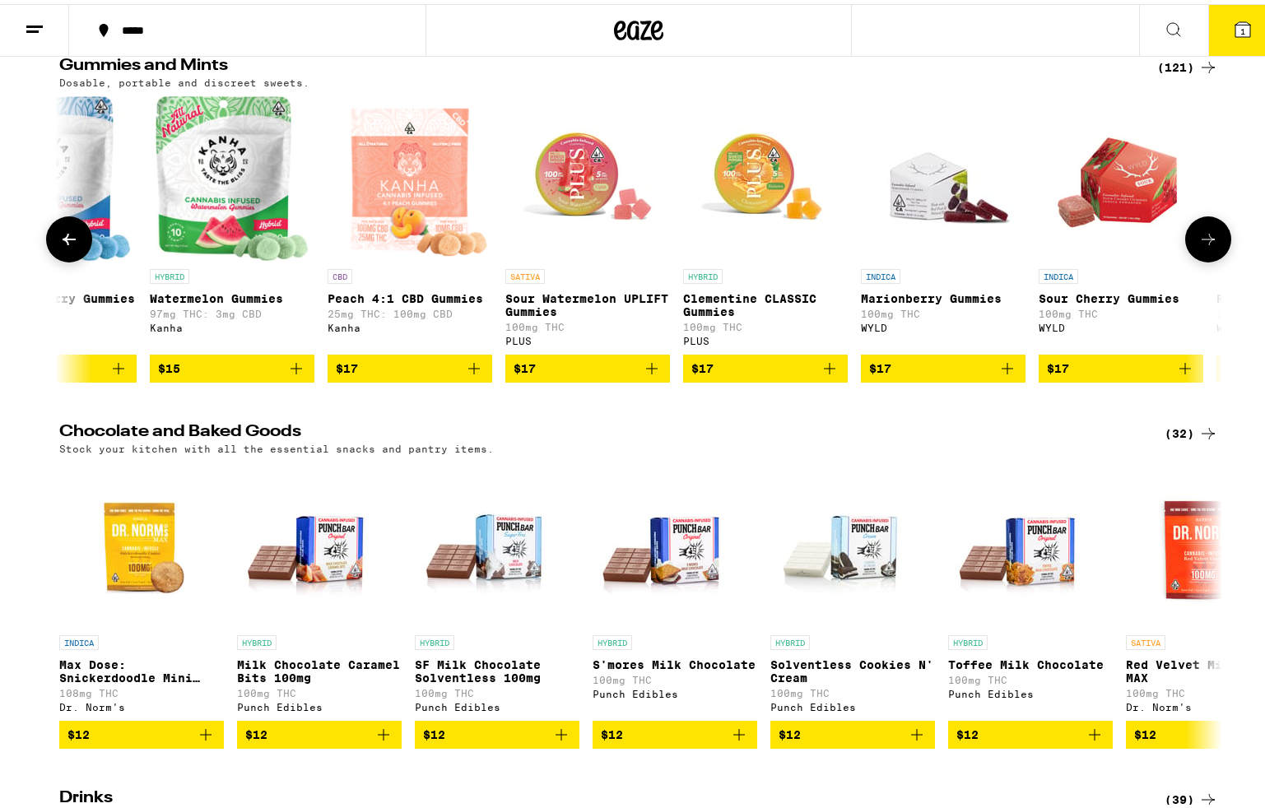
scroll to position [0, 6854]
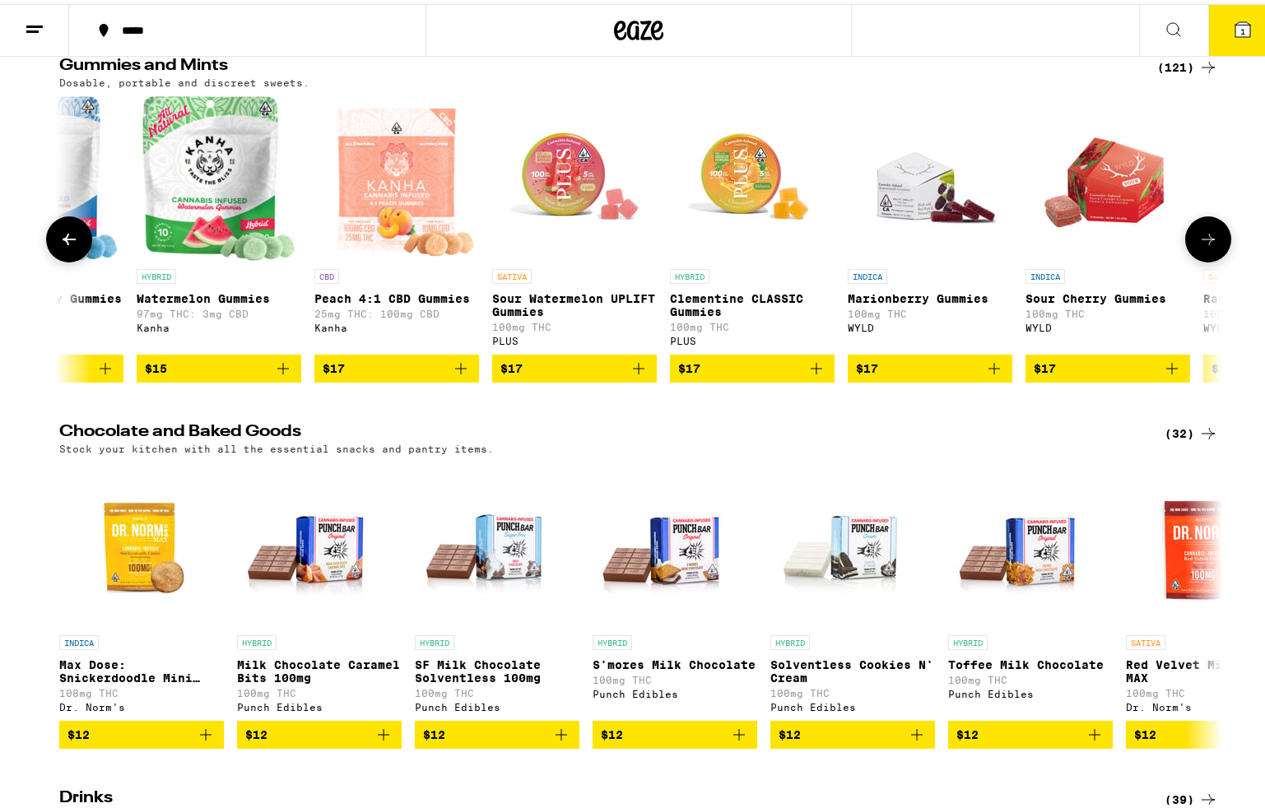
click at [1206, 258] on button at bounding box center [1208, 235] width 46 height 46
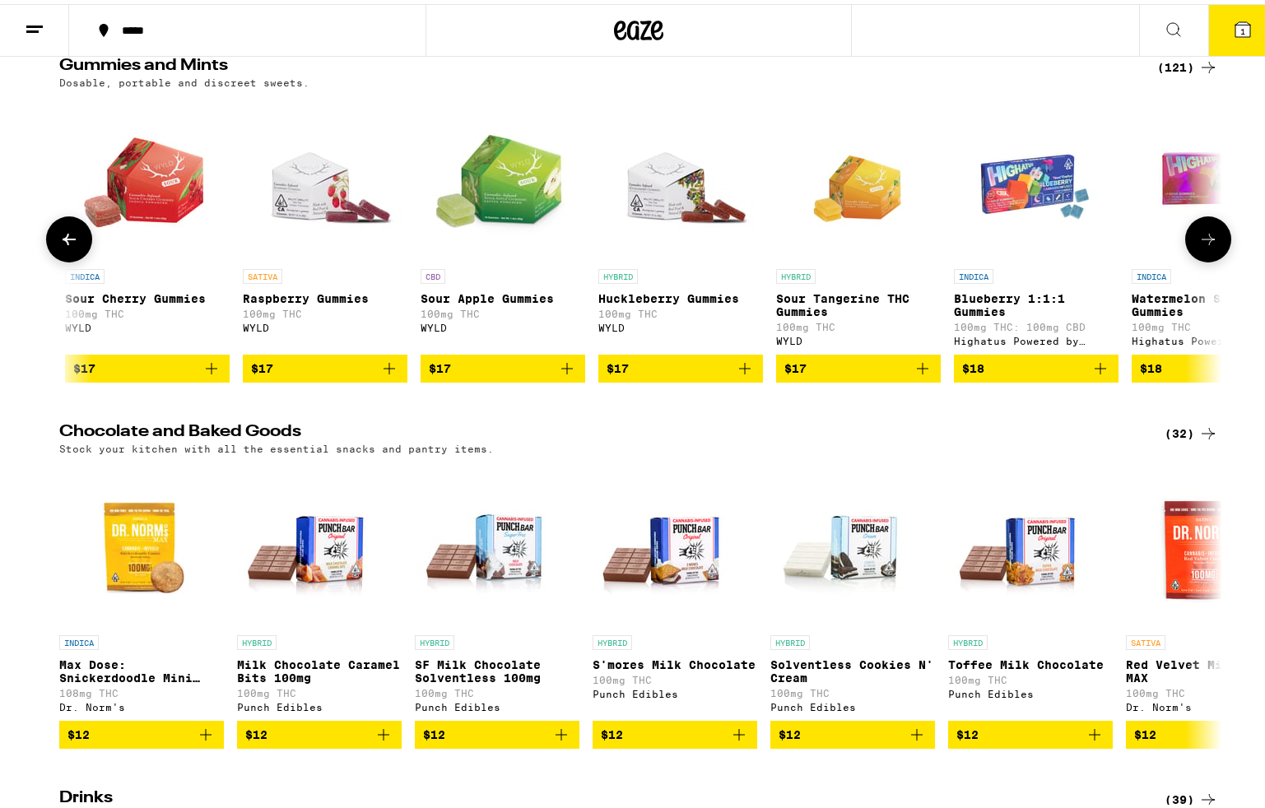
scroll to position [0, 7833]
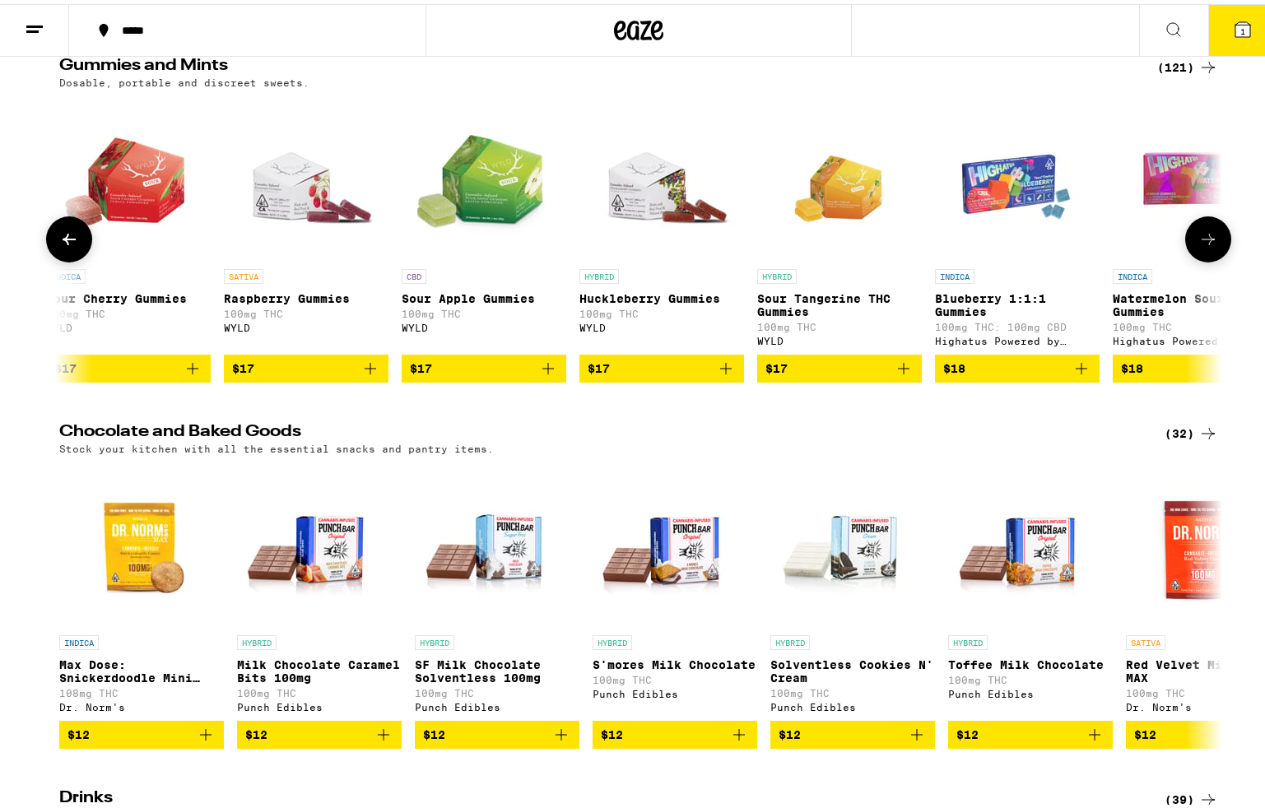
click at [1206, 258] on button at bounding box center [1208, 235] width 46 height 46
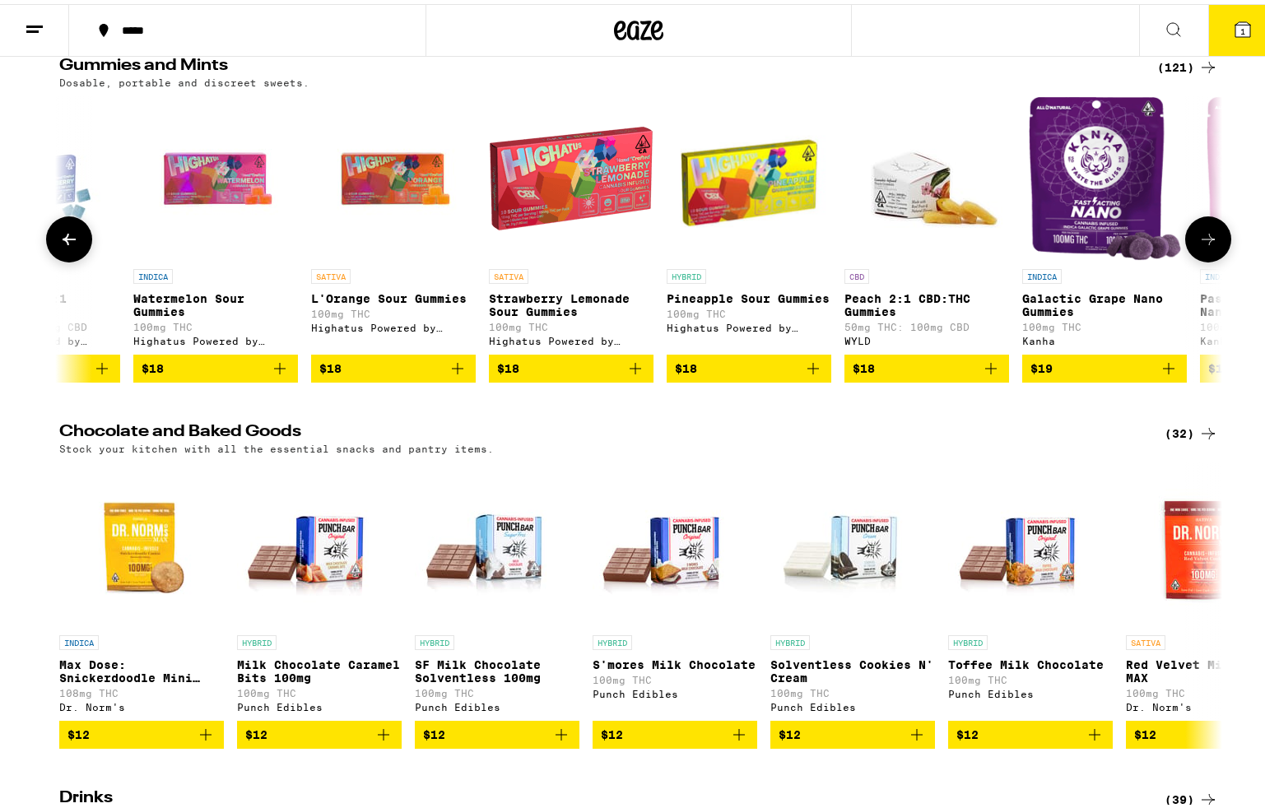
click at [1206, 258] on button at bounding box center [1208, 235] width 46 height 46
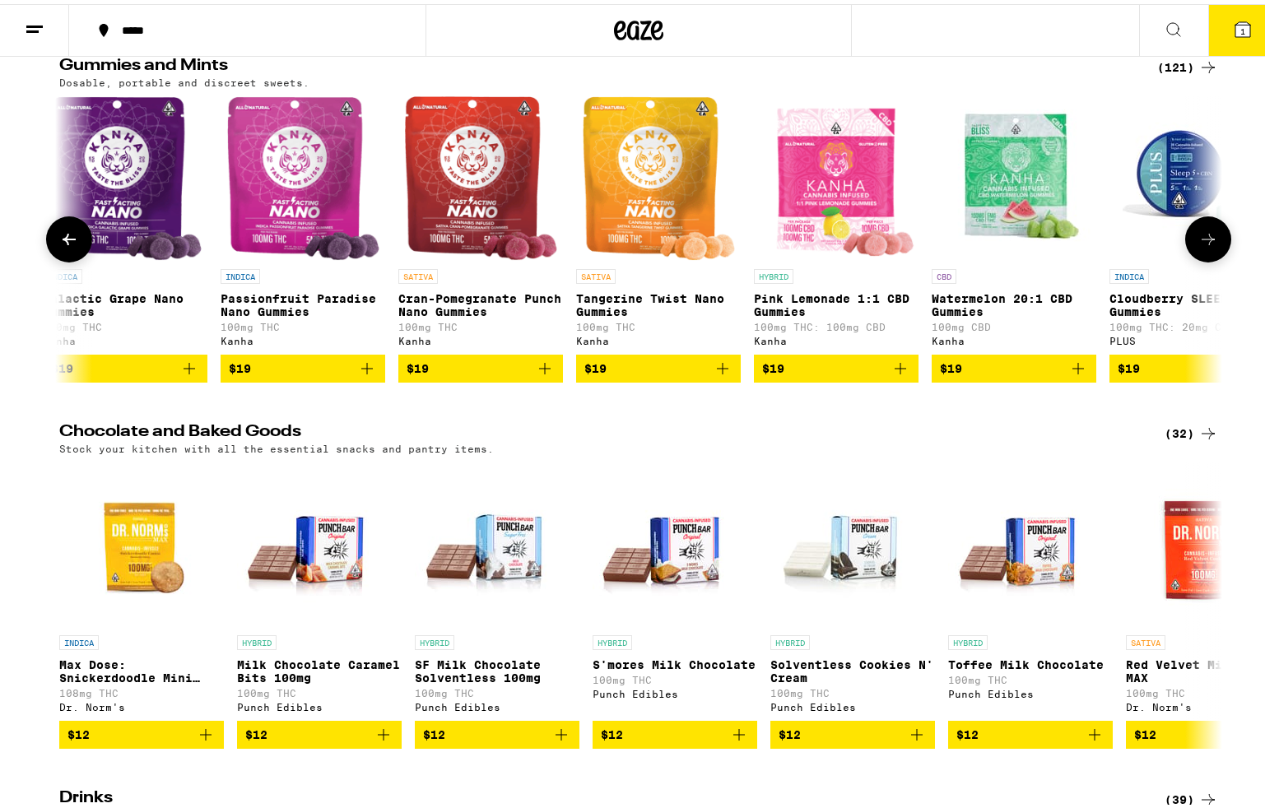
click at [1206, 258] on button at bounding box center [1208, 235] width 46 height 46
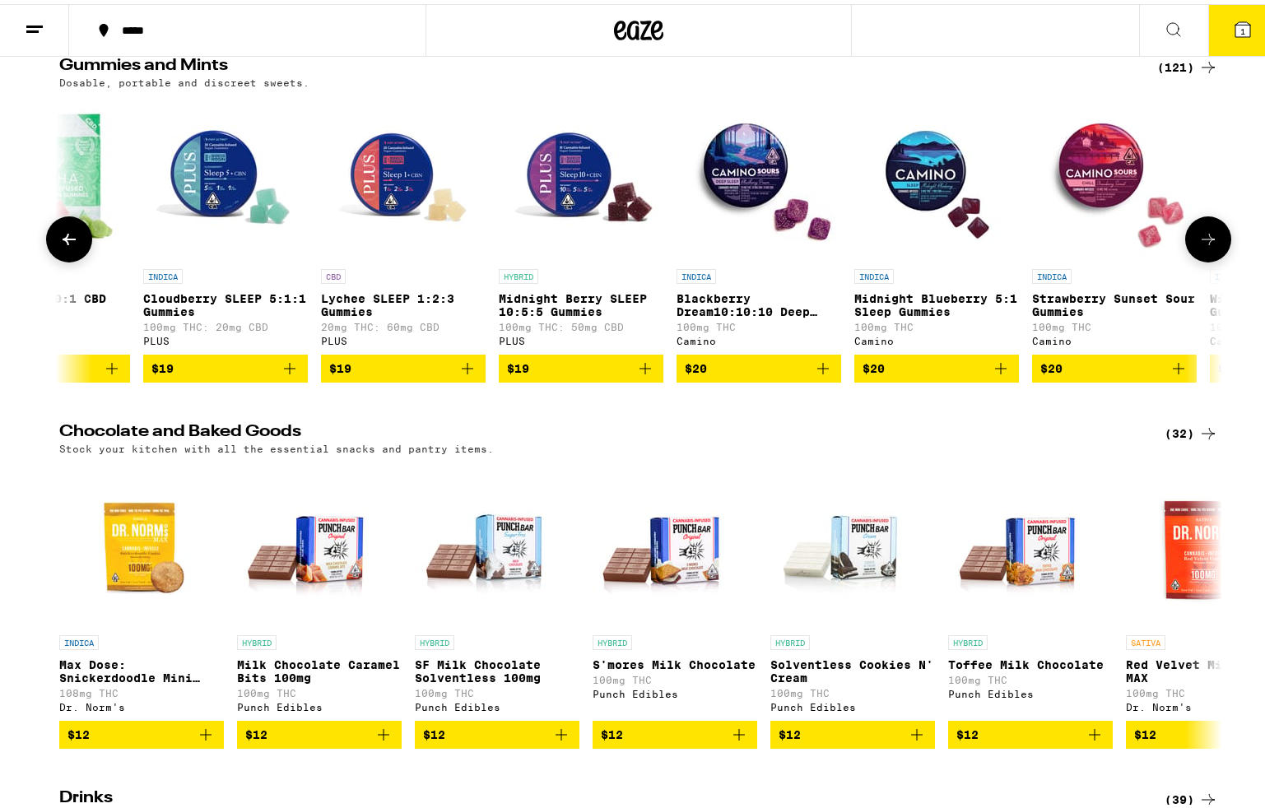
scroll to position [0, 10771]
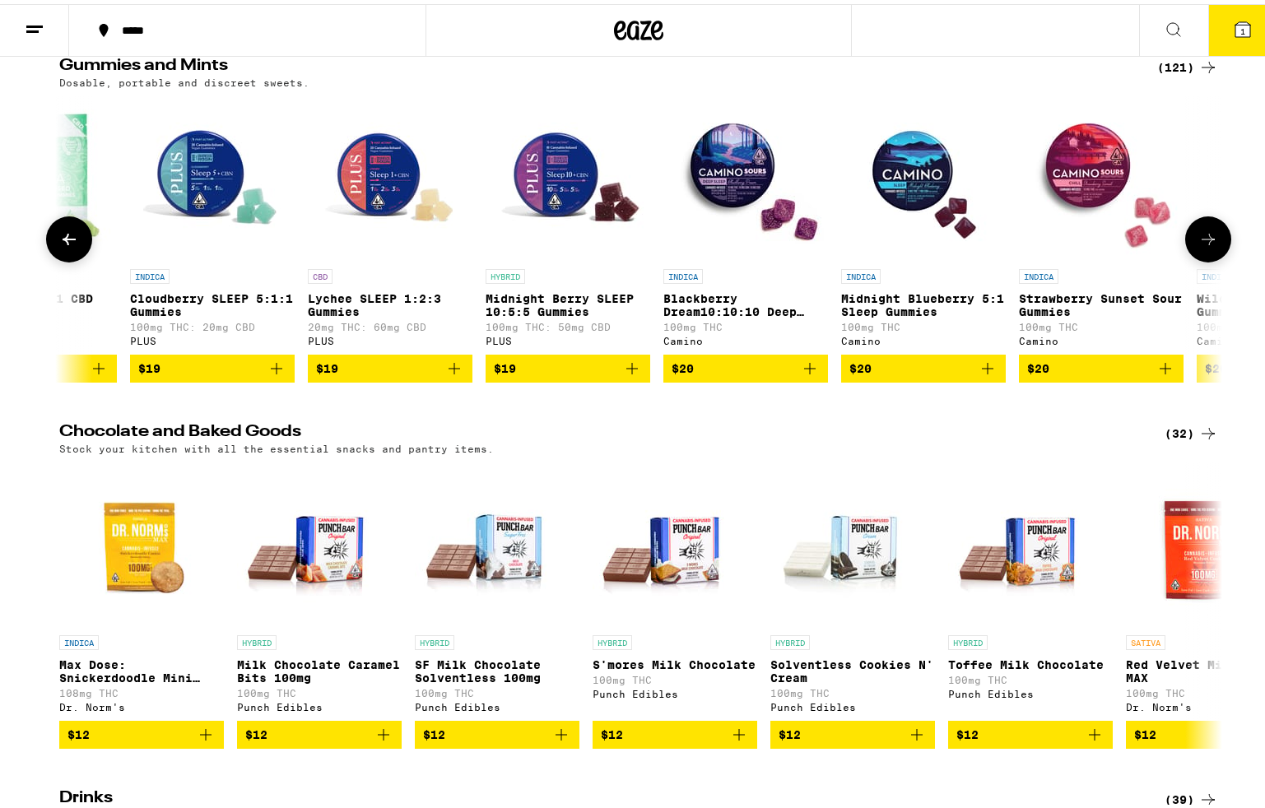
click at [629, 374] on icon "Add to bag" at bounding box center [632, 365] width 20 height 20
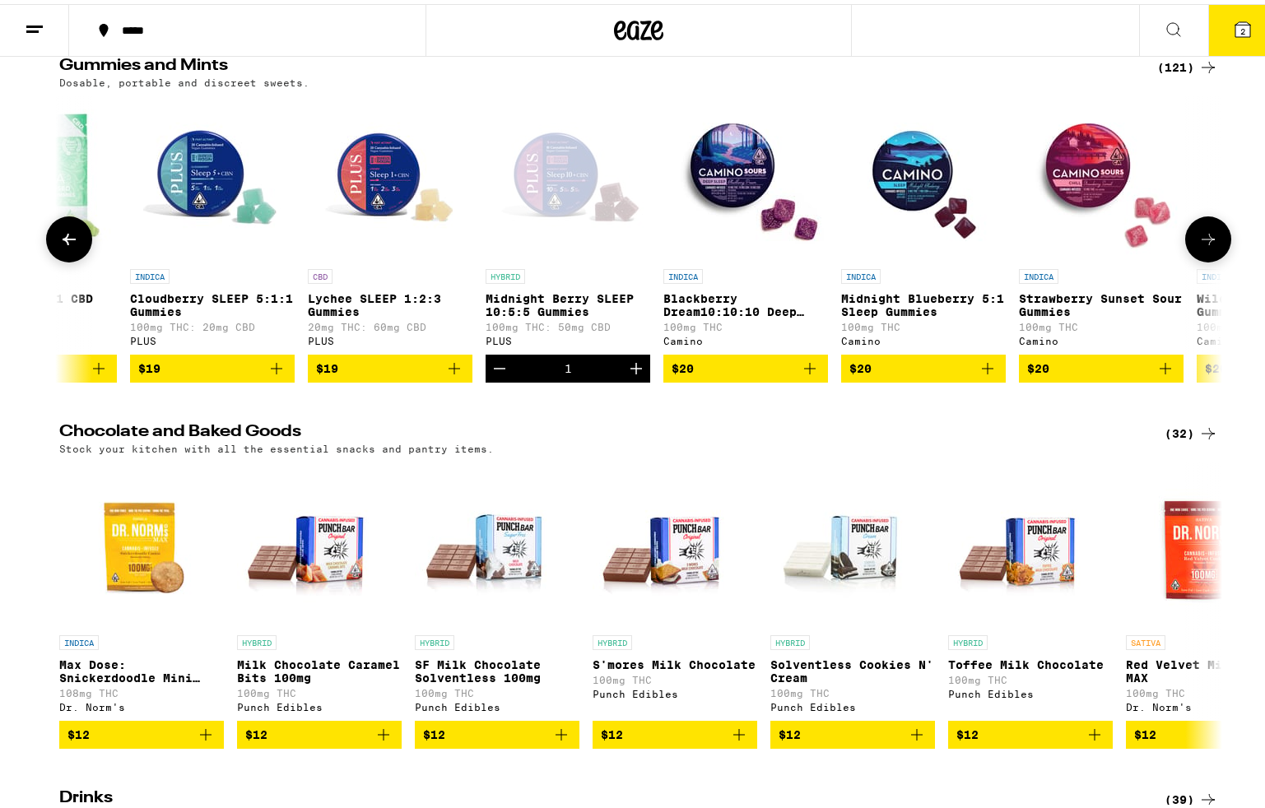
click at [490, 374] on icon "Decrement" at bounding box center [500, 365] width 20 height 20
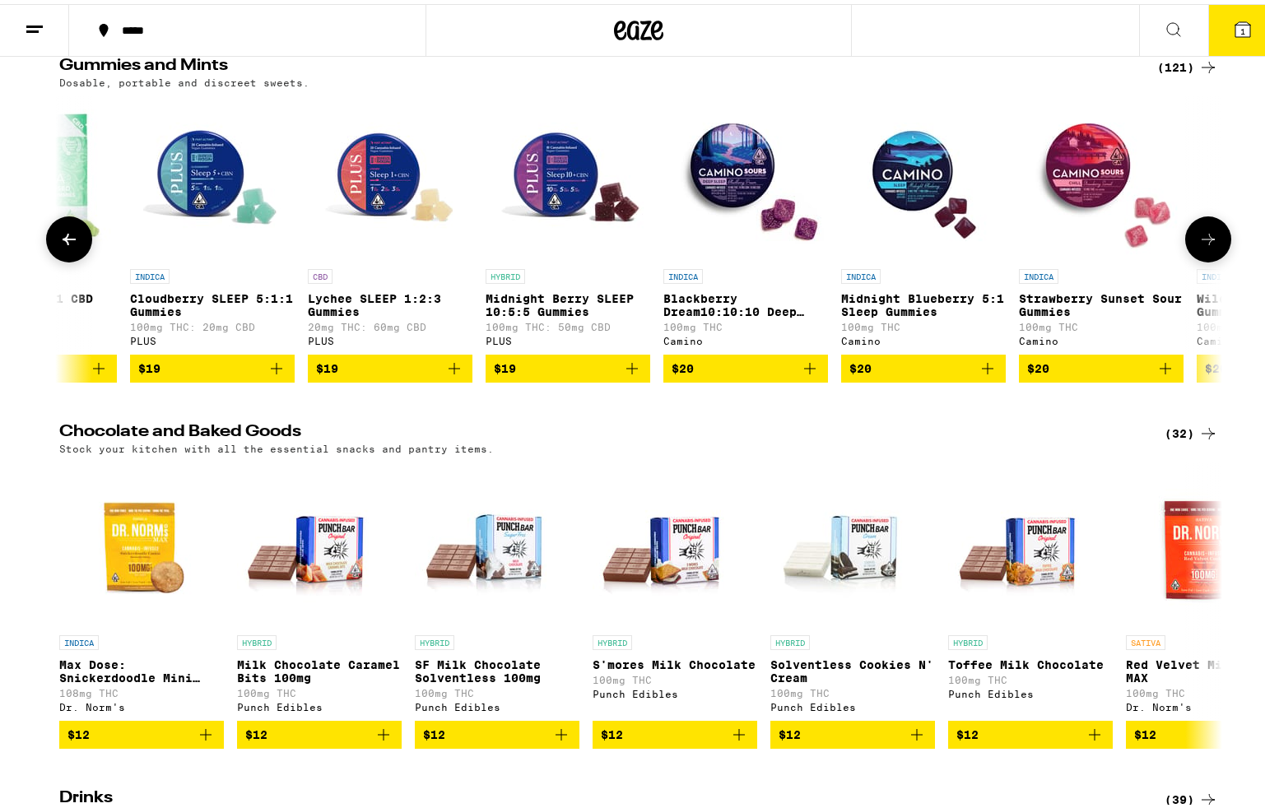
click at [800, 374] on icon "Add to bag" at bounding box center [810, 365] width 20 height 20
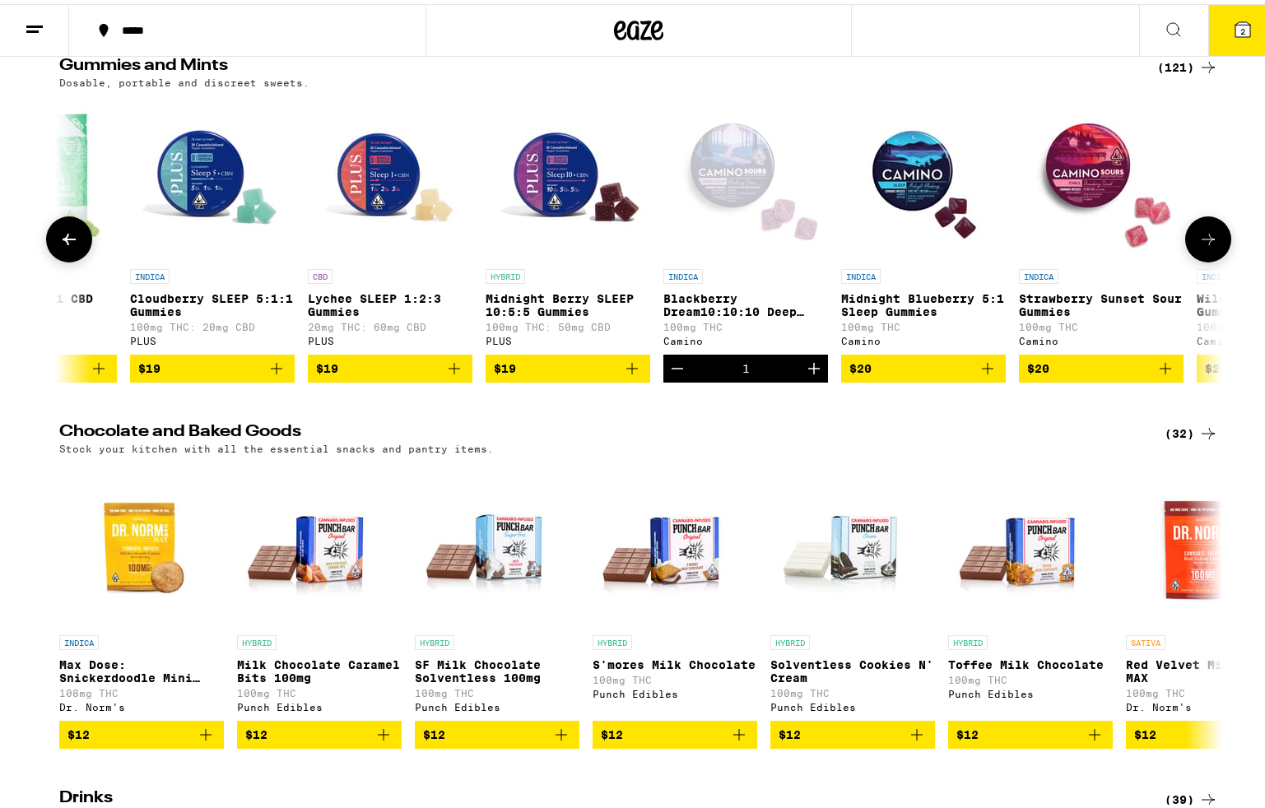
click at [1210, 258] on button at bounding box center [1208, 235] width 46 height 46
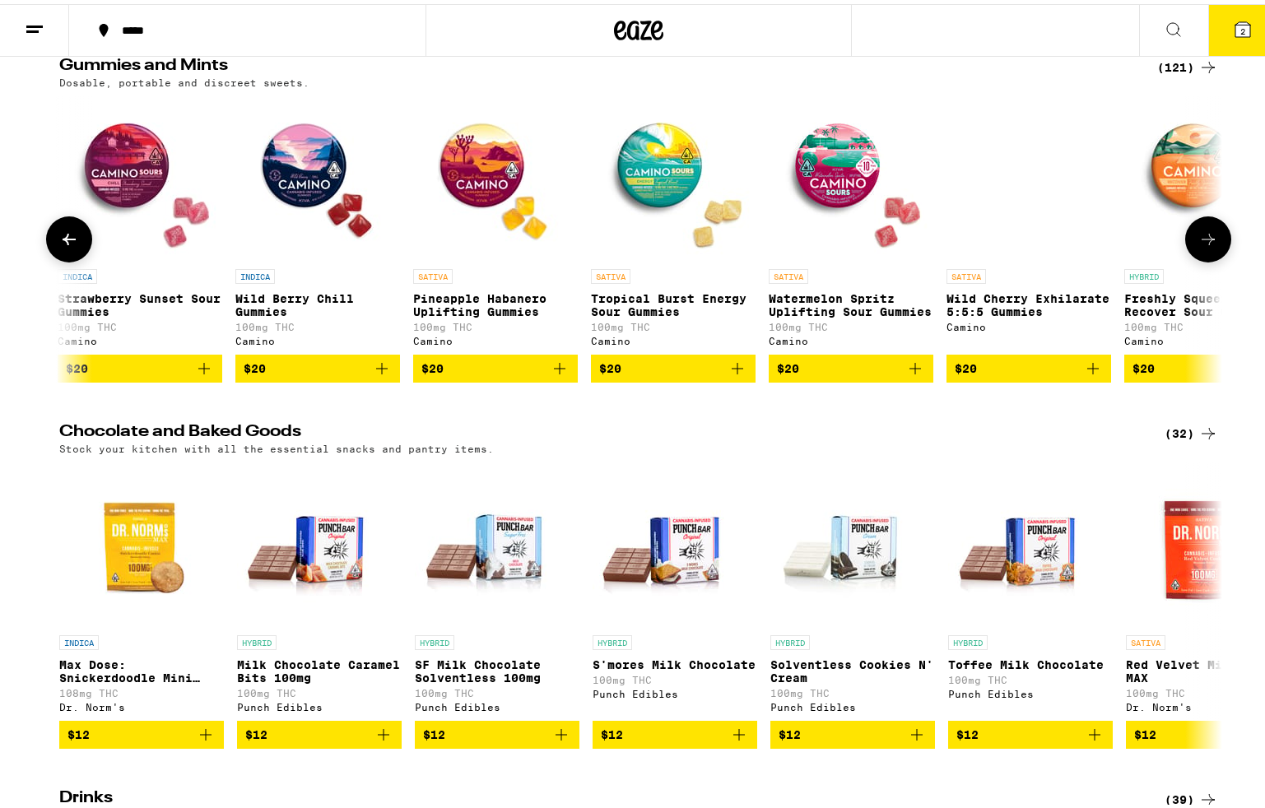
scroll to position [0, 11750]
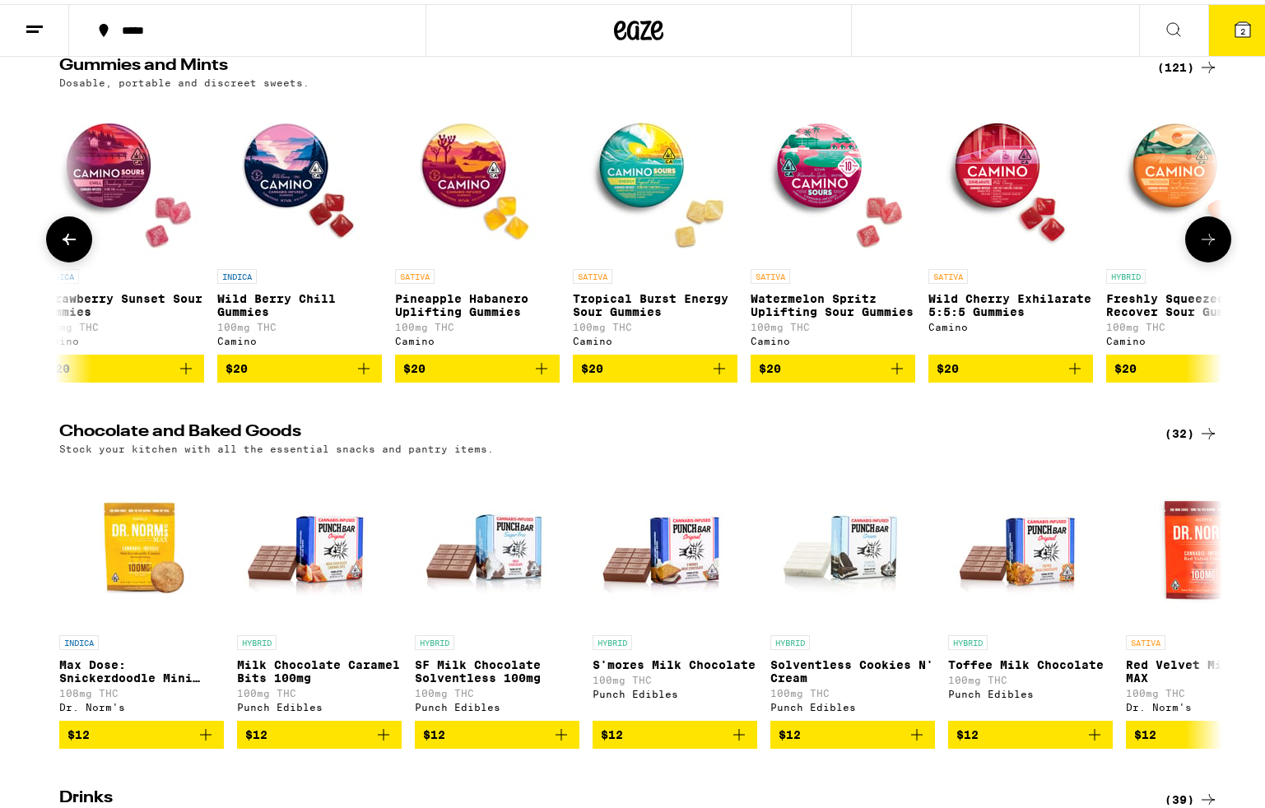
click at [1210, 258] on button at bounding box center [1208, 235] width 46 height 46
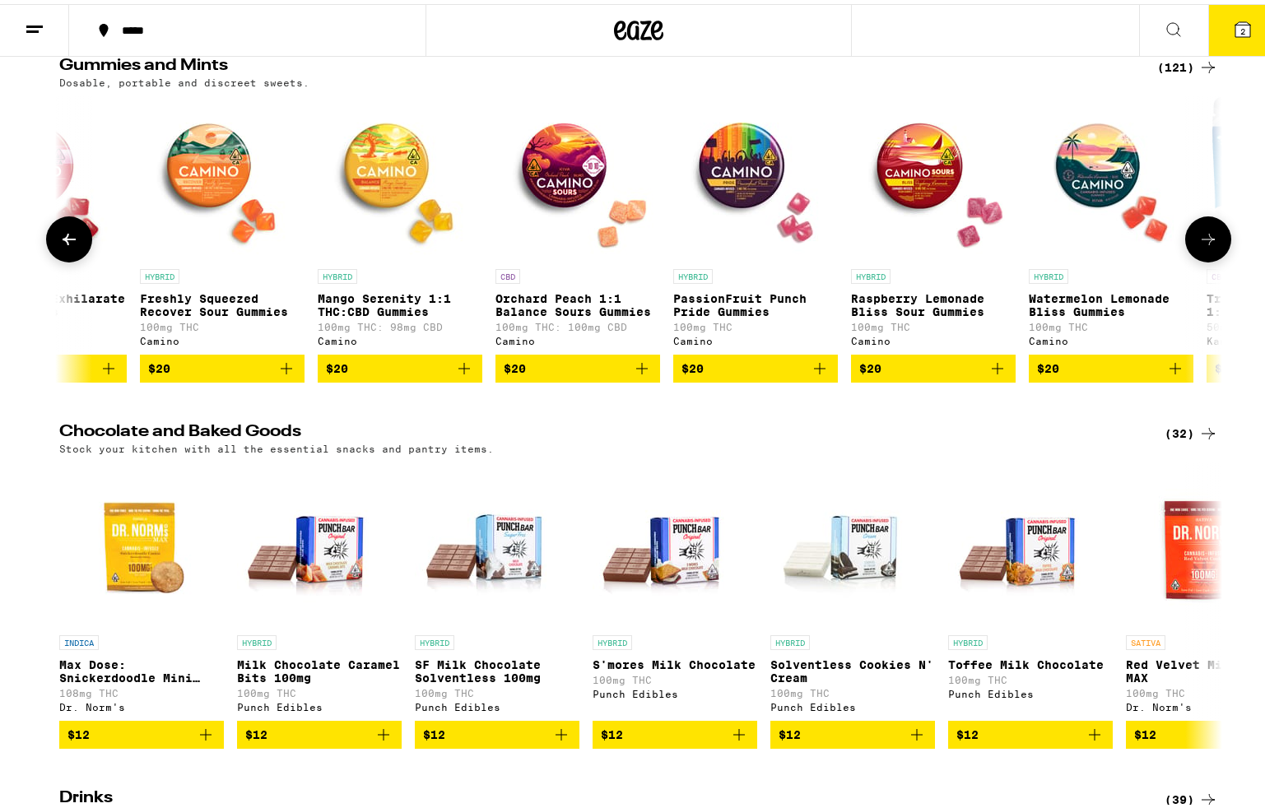
scroll to position [0, 12729]
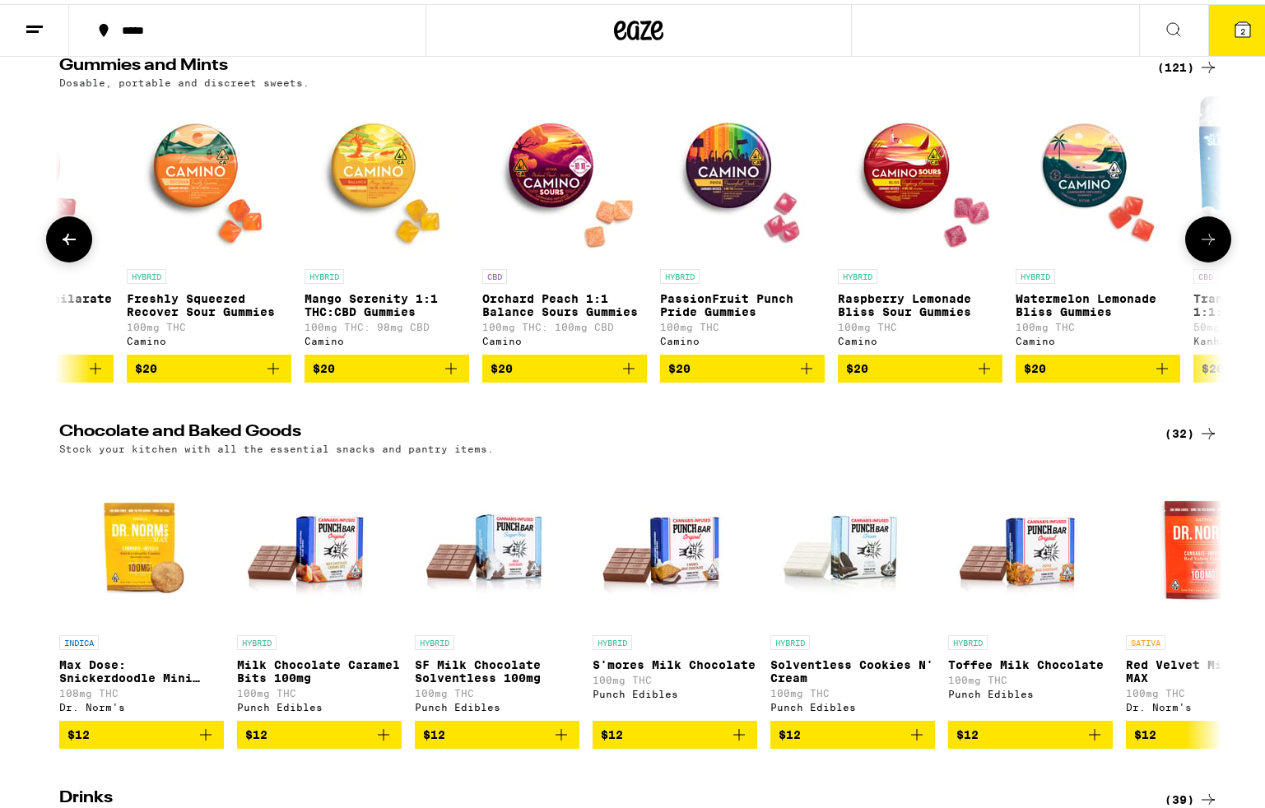
click at [1210, 258] on button at bounding box center [1208, 235] width 46 height 46
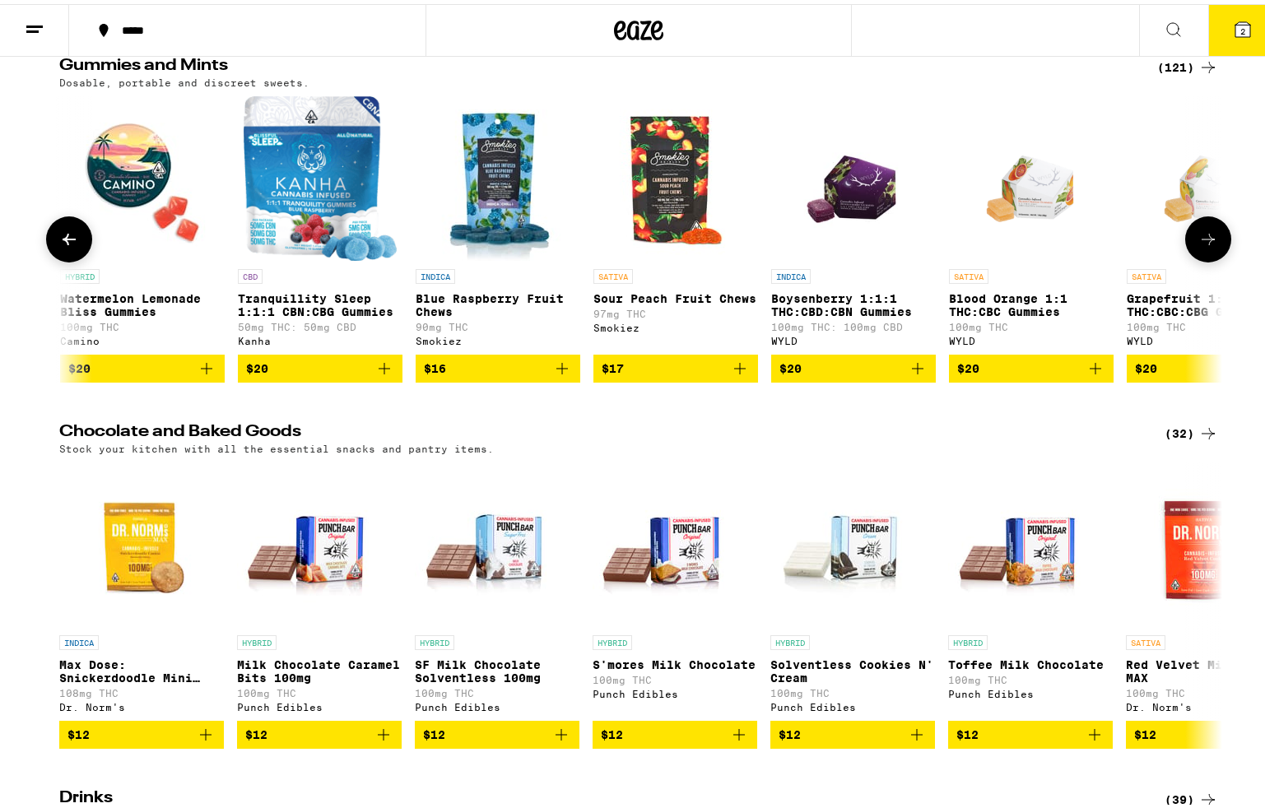
scroll to position [0, 13708]
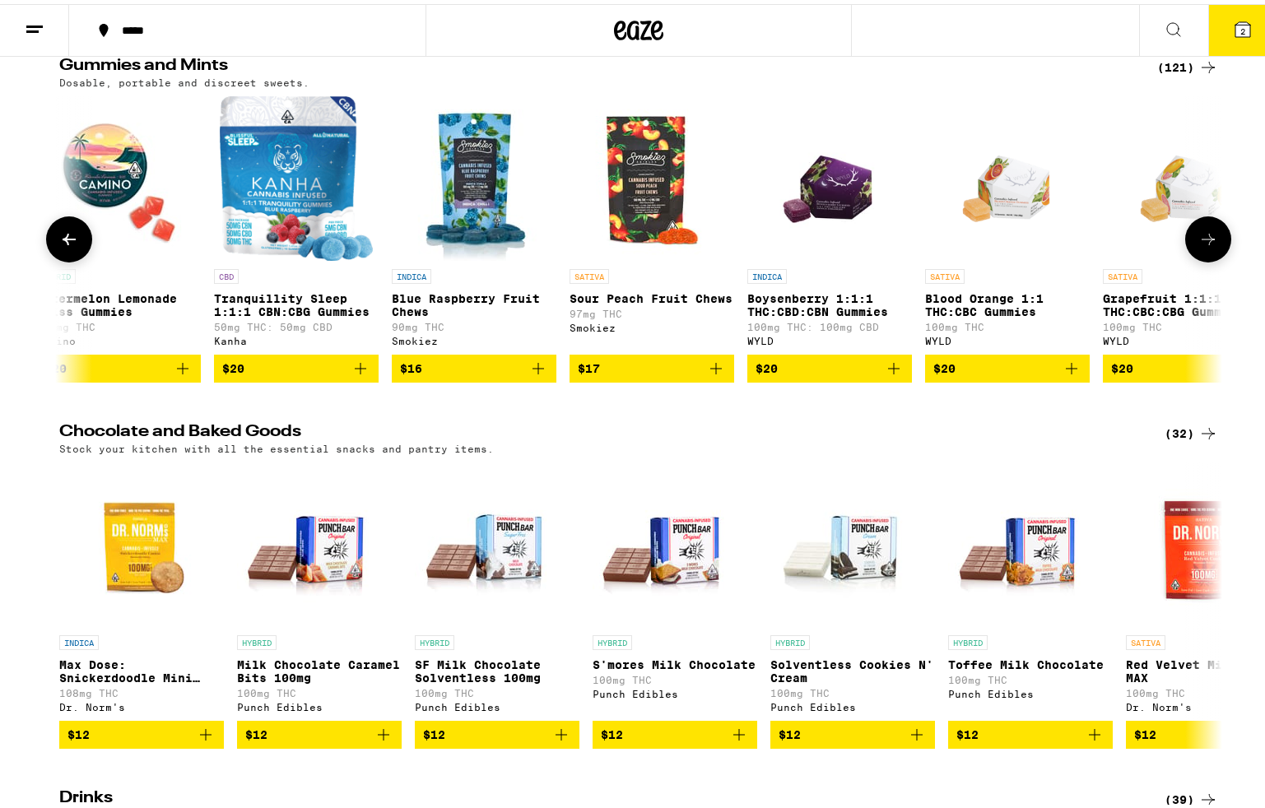
click at [1210, 258] on button at bounding box center [1208, 235] width 46 height 46
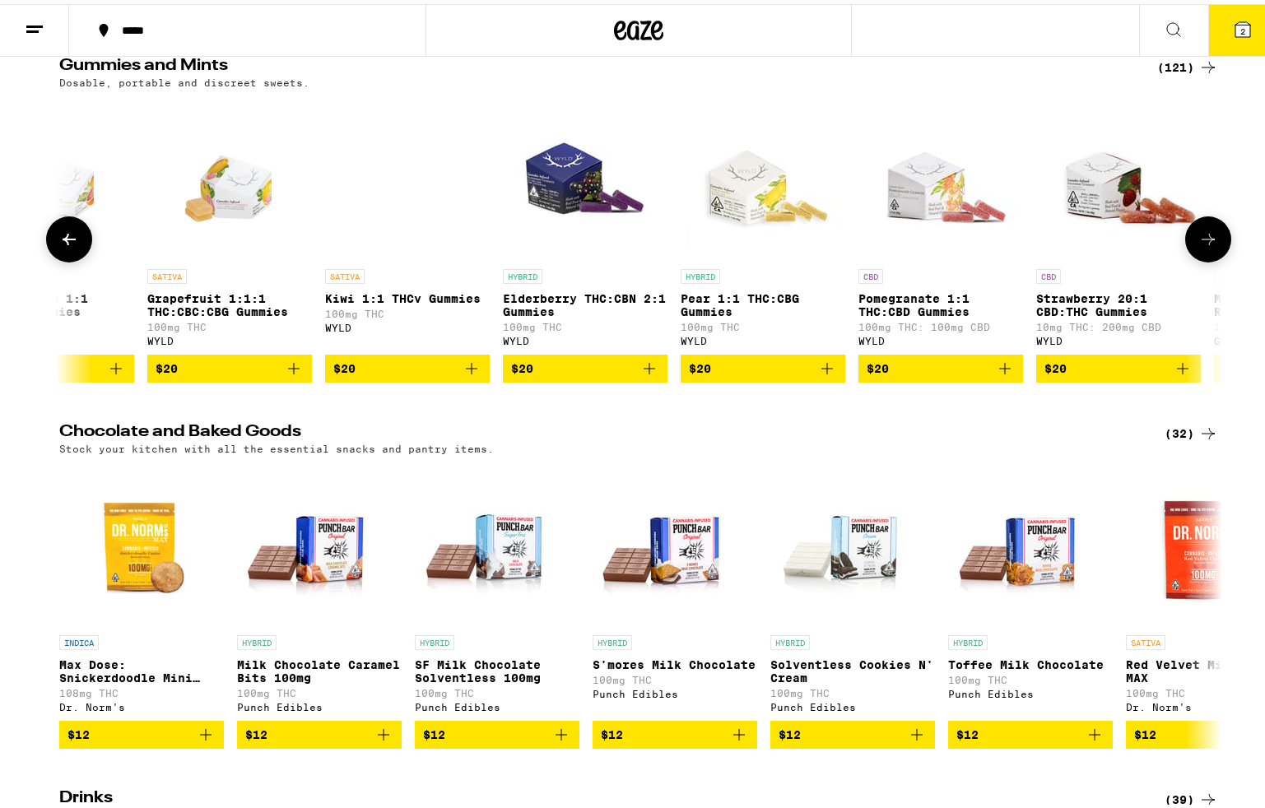
scroll to position [0, 14687]
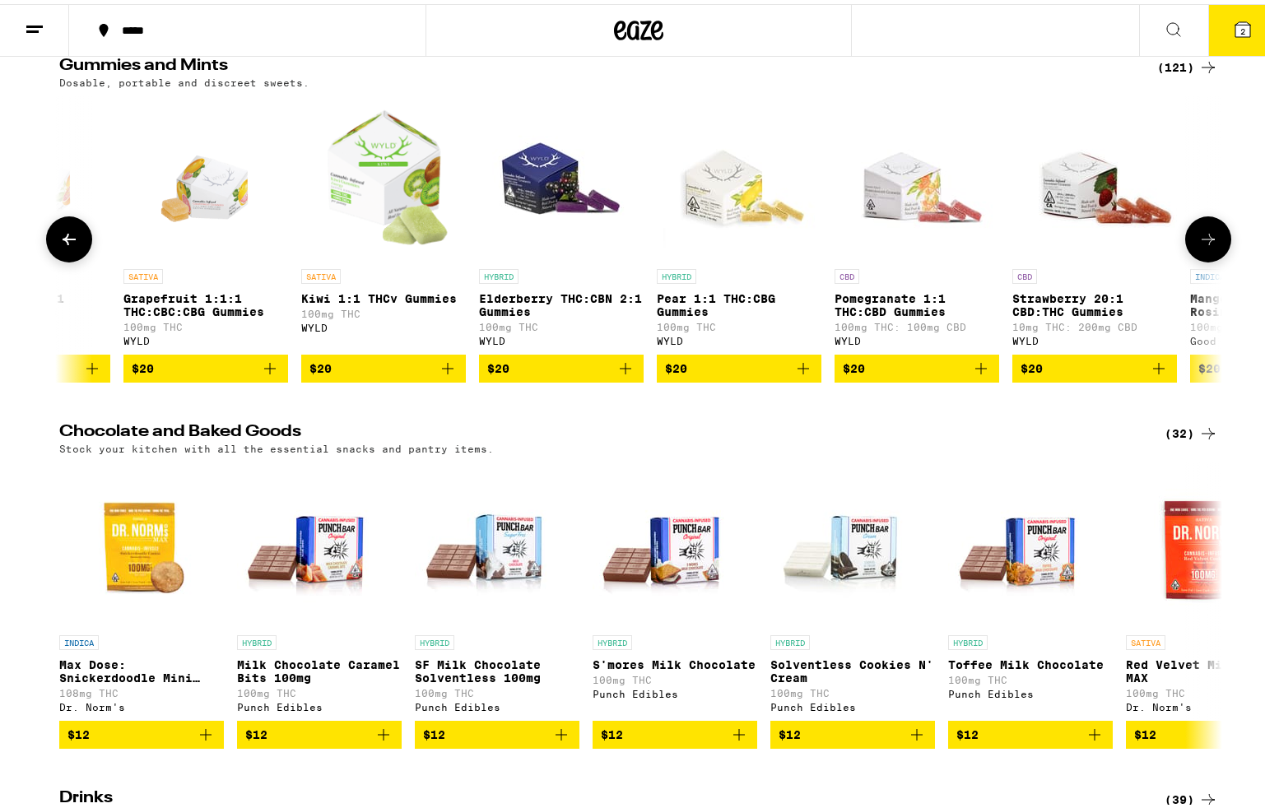
click at [1210, 258] on button at bounding box center [1208, 235] width 46 height 46
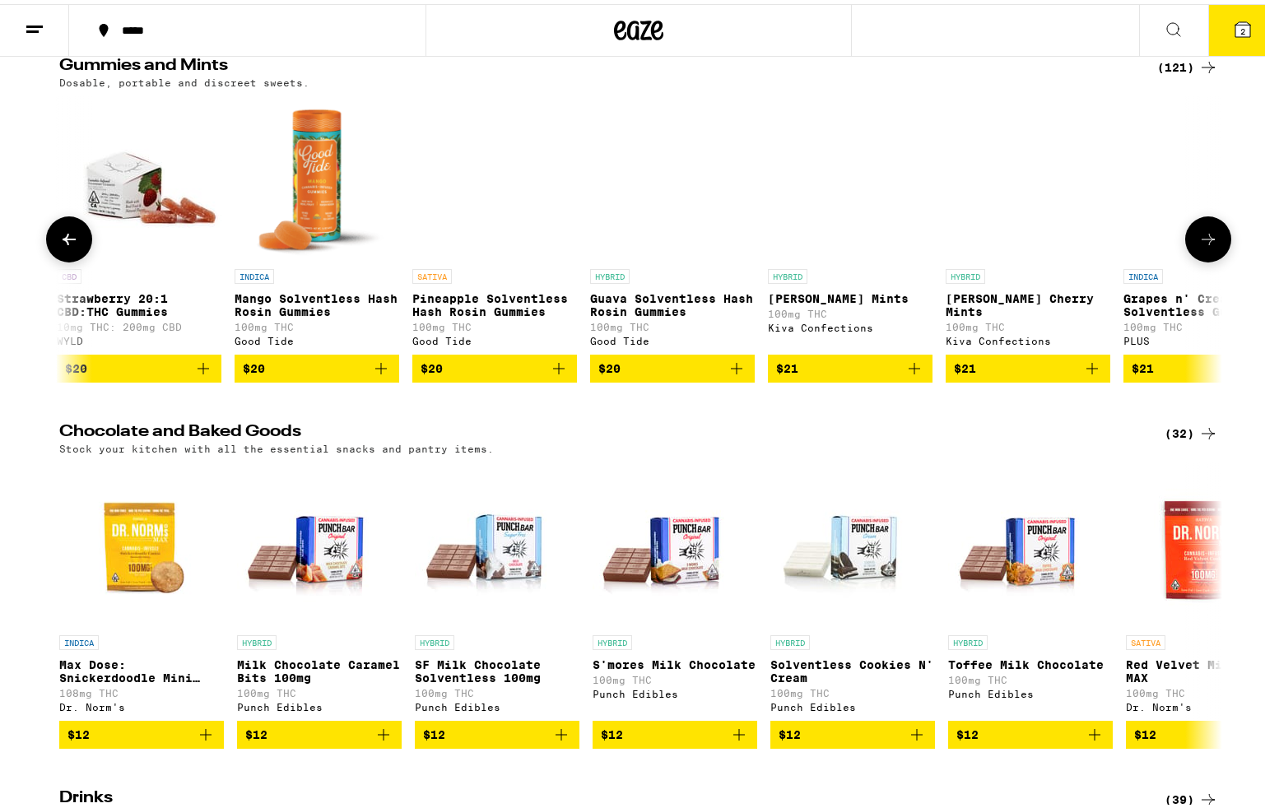
scroll to position [0, 15666]
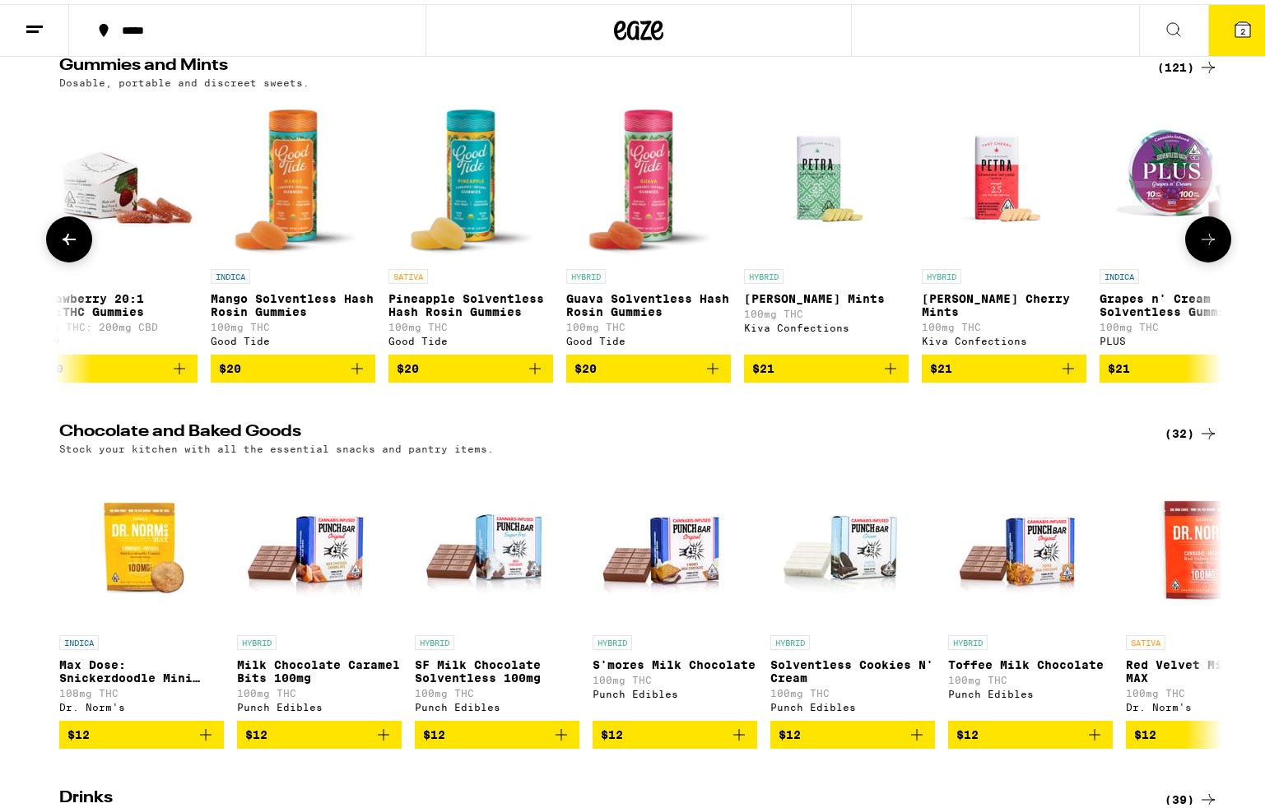
click at [1210, 258] on button at bounding box center [1208, 235] width 46 height 46
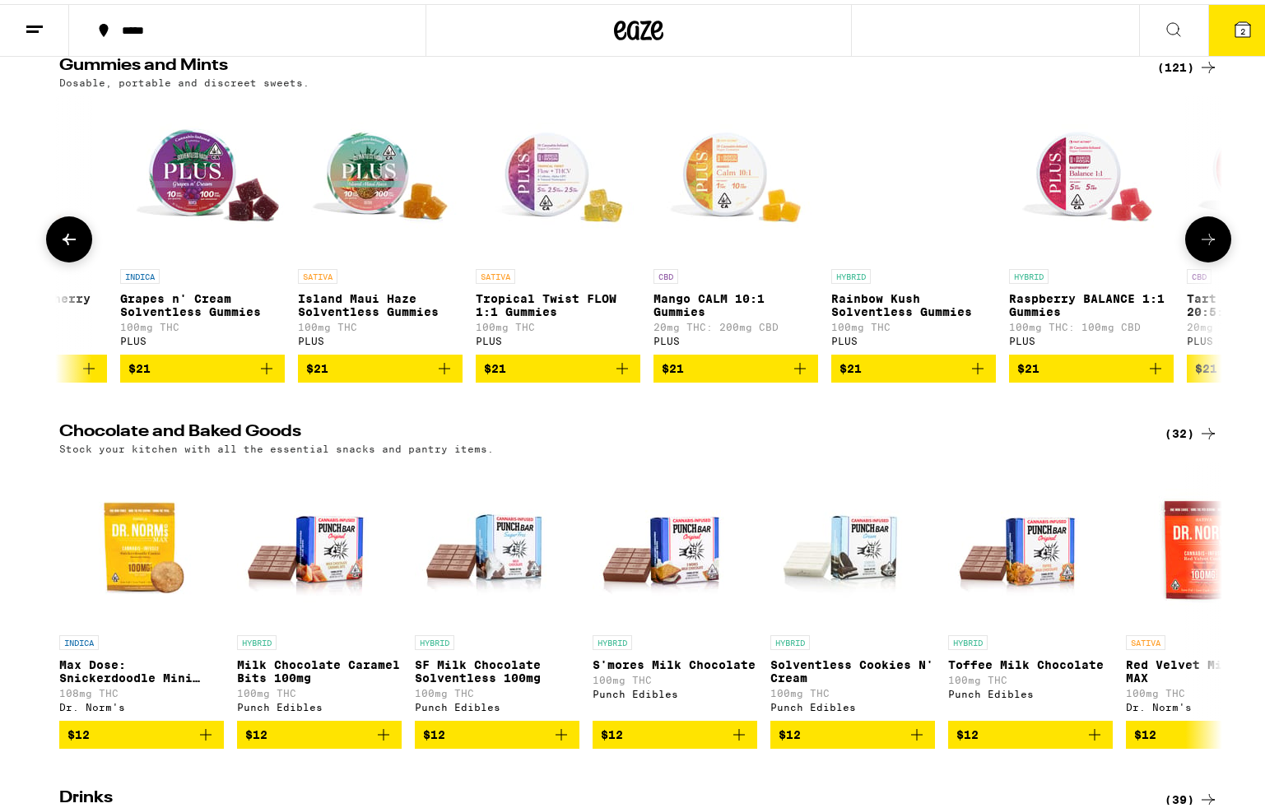
click at [1210, 258] on button at bounding box center [1208, 235] width 46 height 46
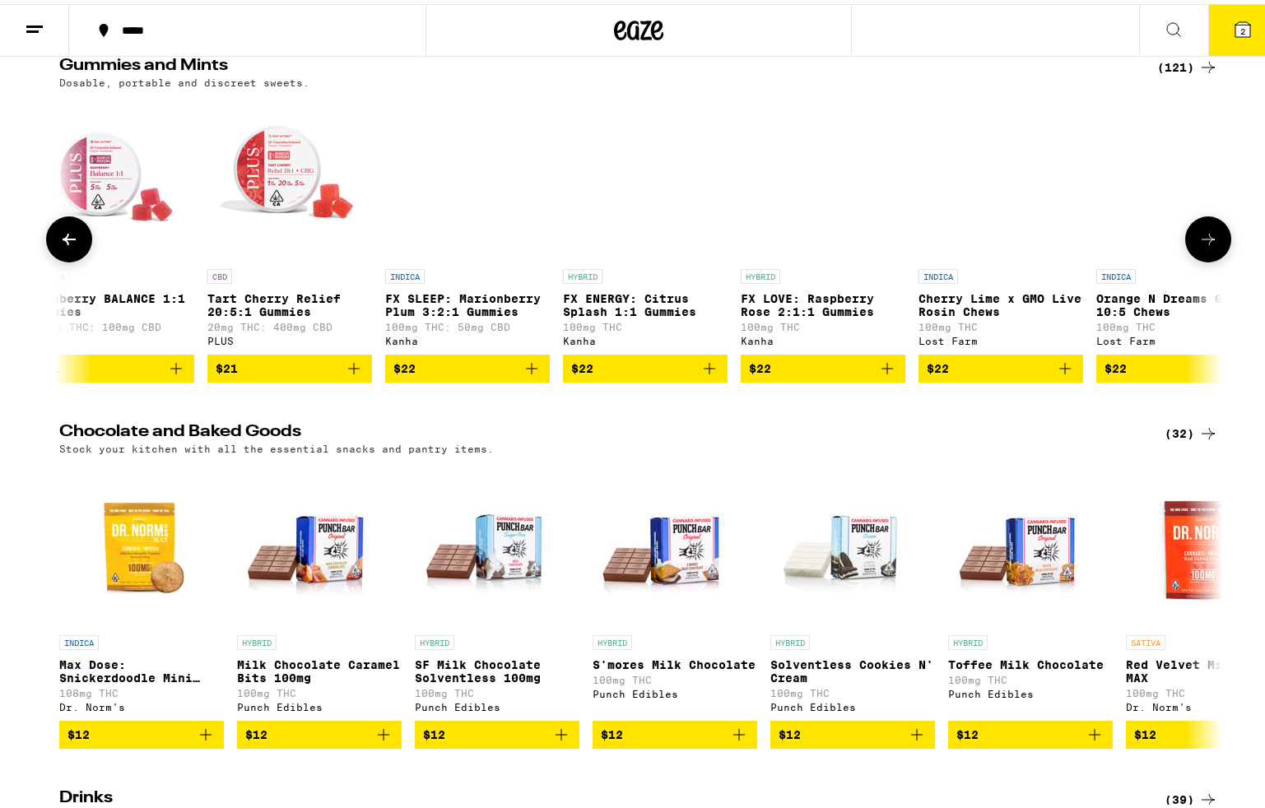
click at [1210, 258] on button at bounding box center [1208, 235] width 46 height 46
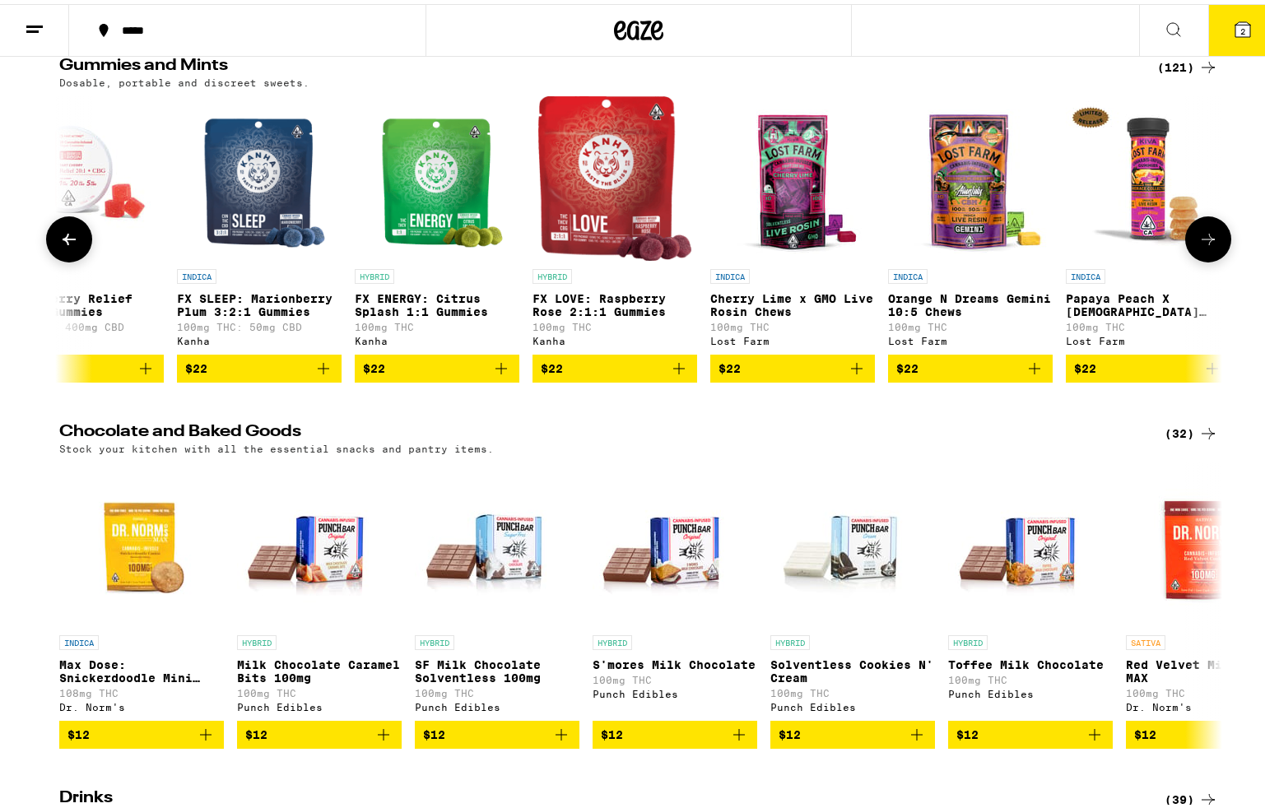
click at [1210, 258] on button at bounding box center [1208, 235] width 46 height 46
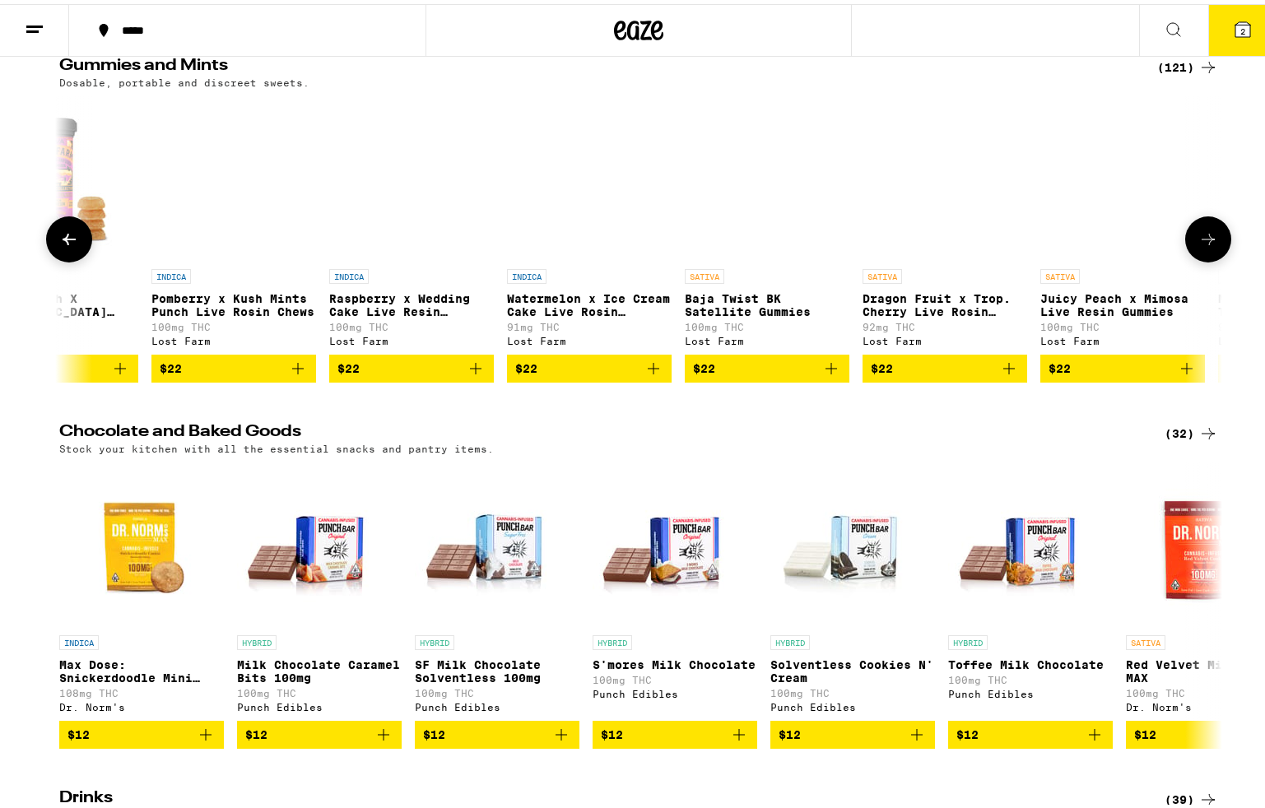
scroll to position [0, 18926]
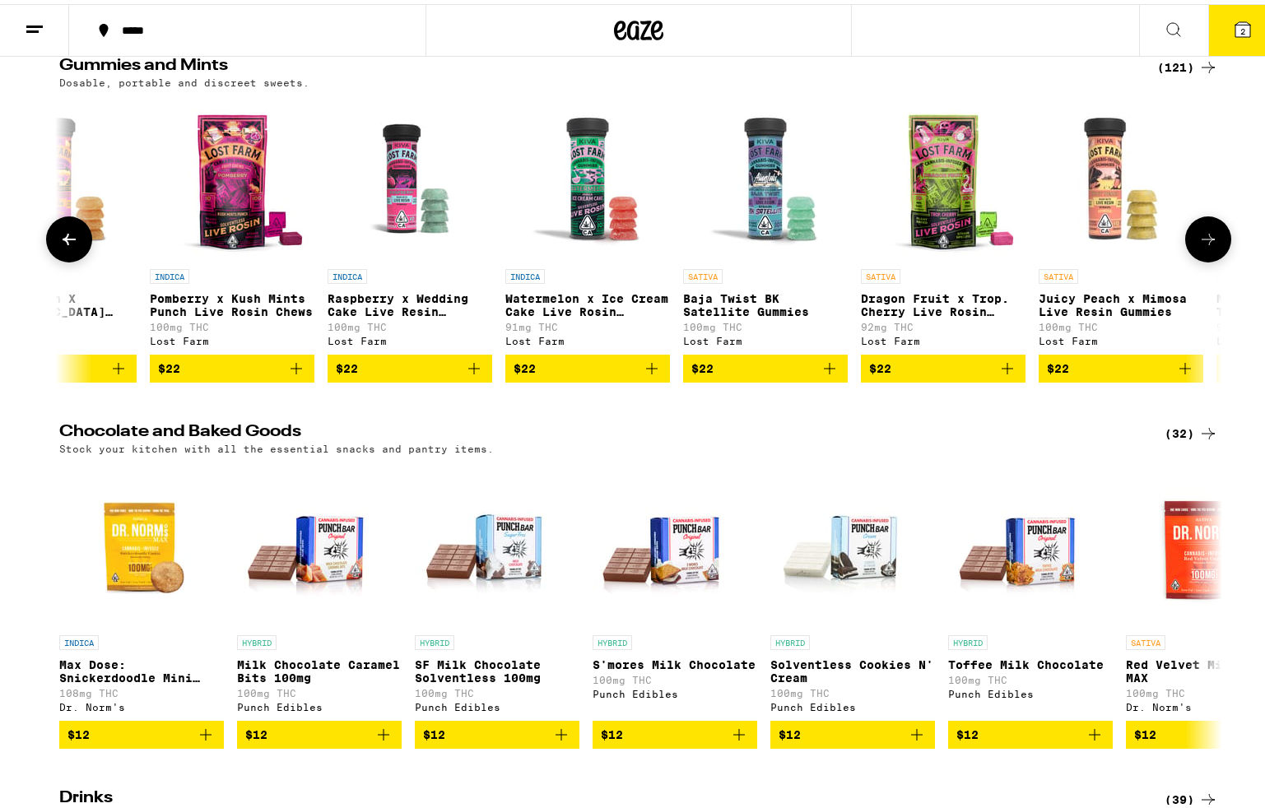
click at [1210, 258] on button at bounding box center [1208, 235] width 46 height 46
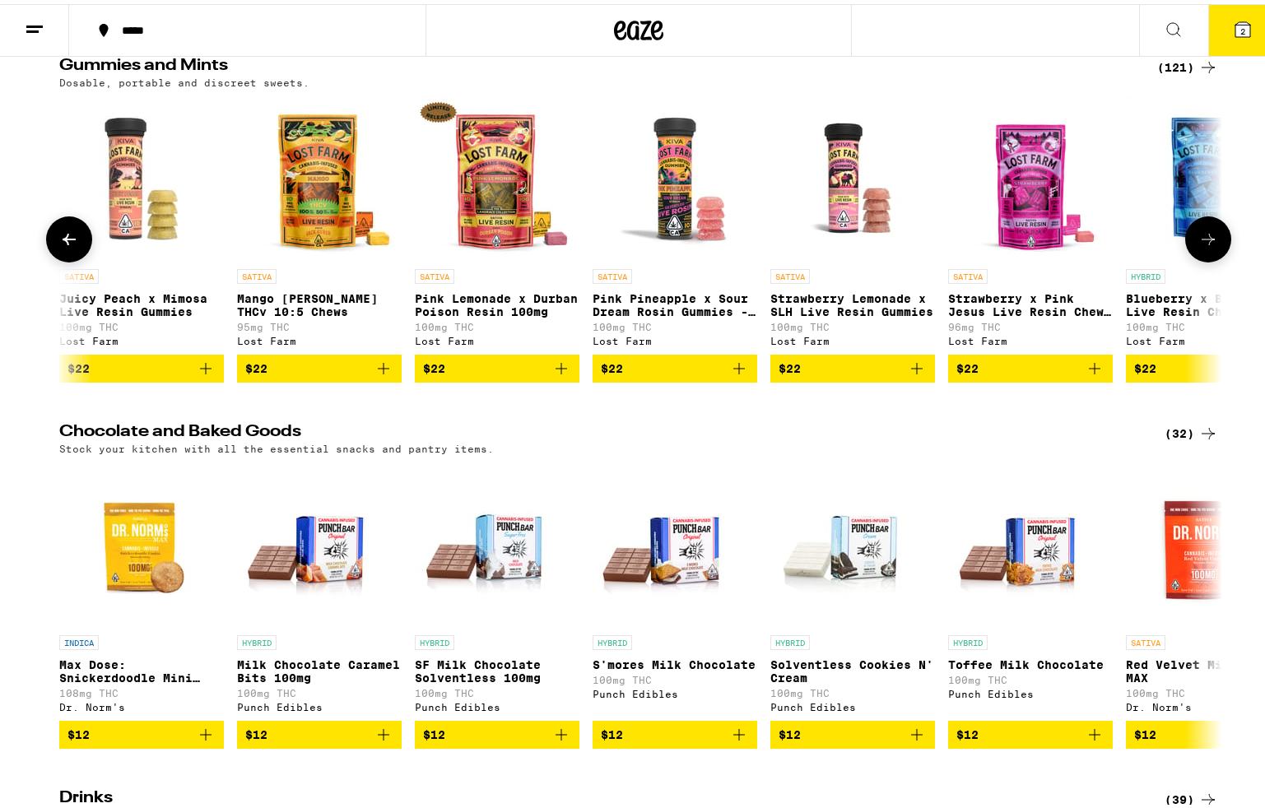
click at [1210, 258] on button at bounding box center [1208, 235] width 46 height 46
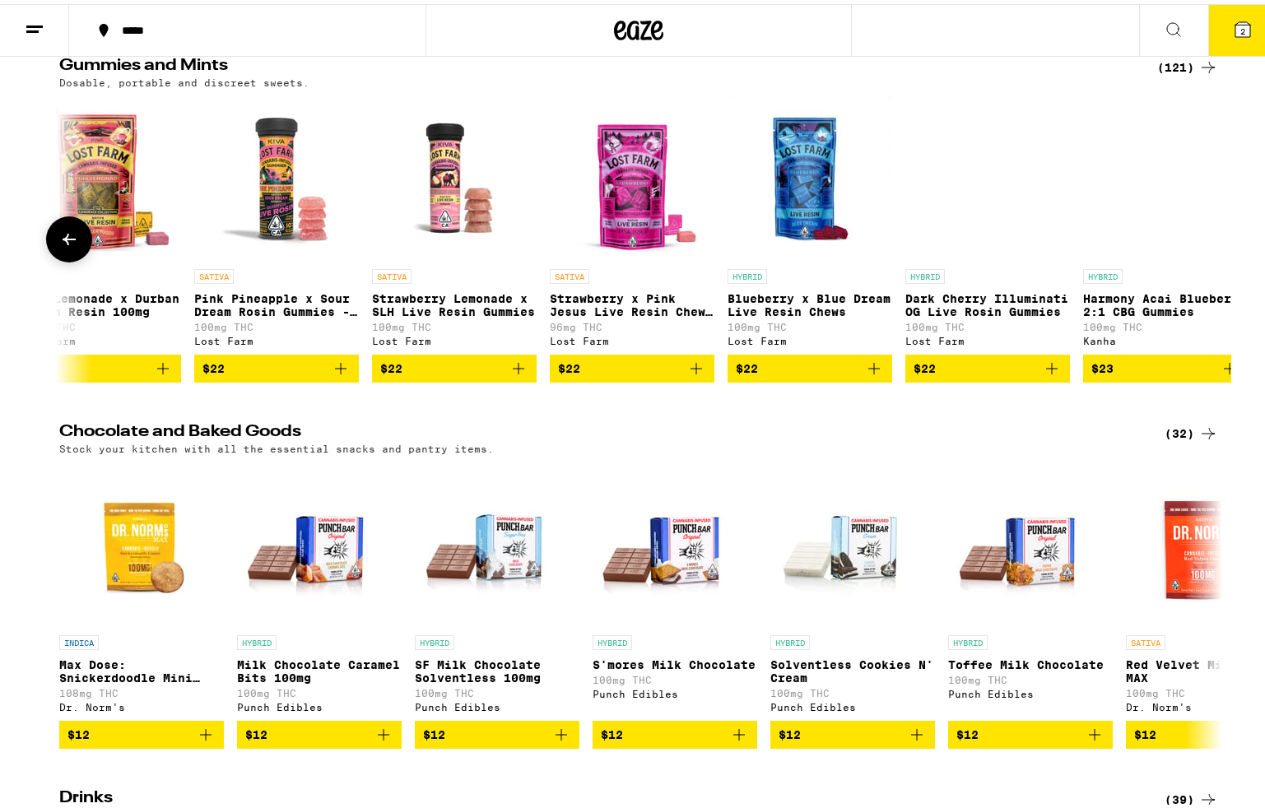
scroll to position [0, 20346]
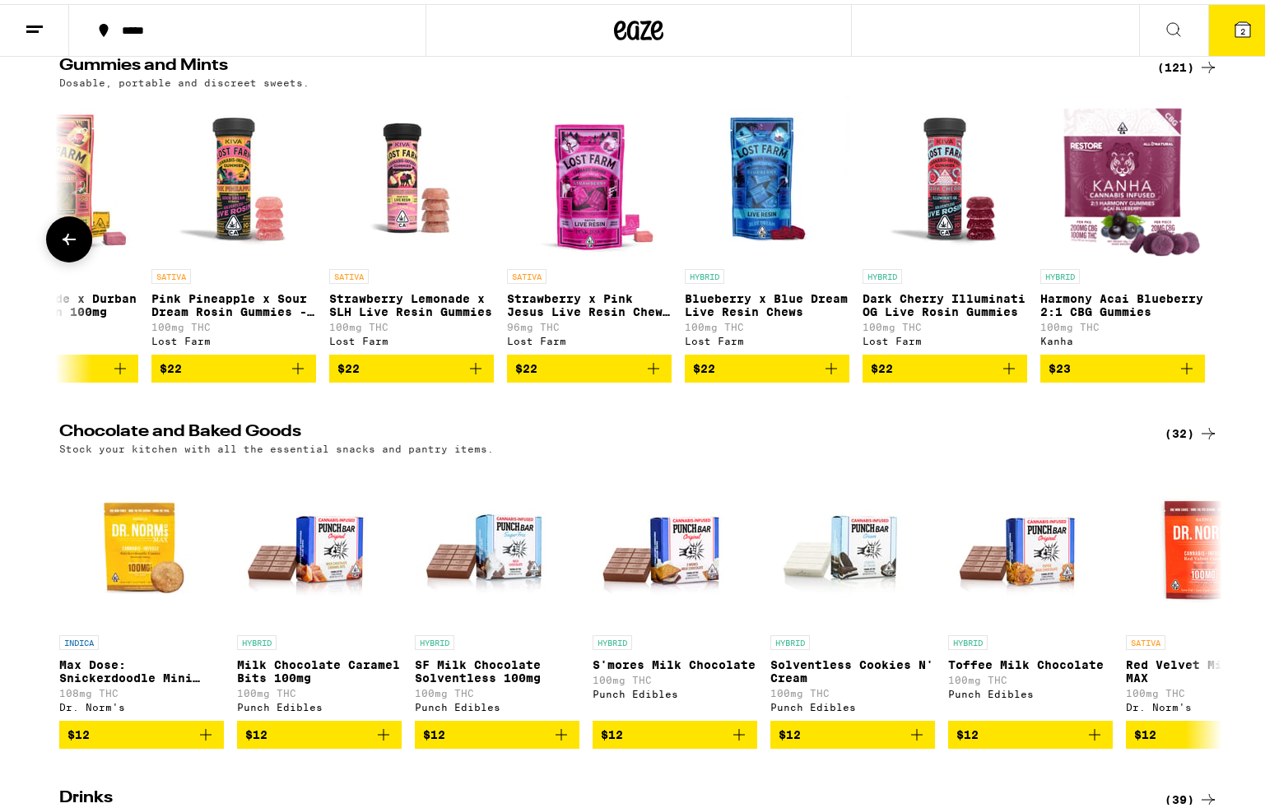
click at [63, 245] on icon at bounding box center [69, 235] width 20 height 20
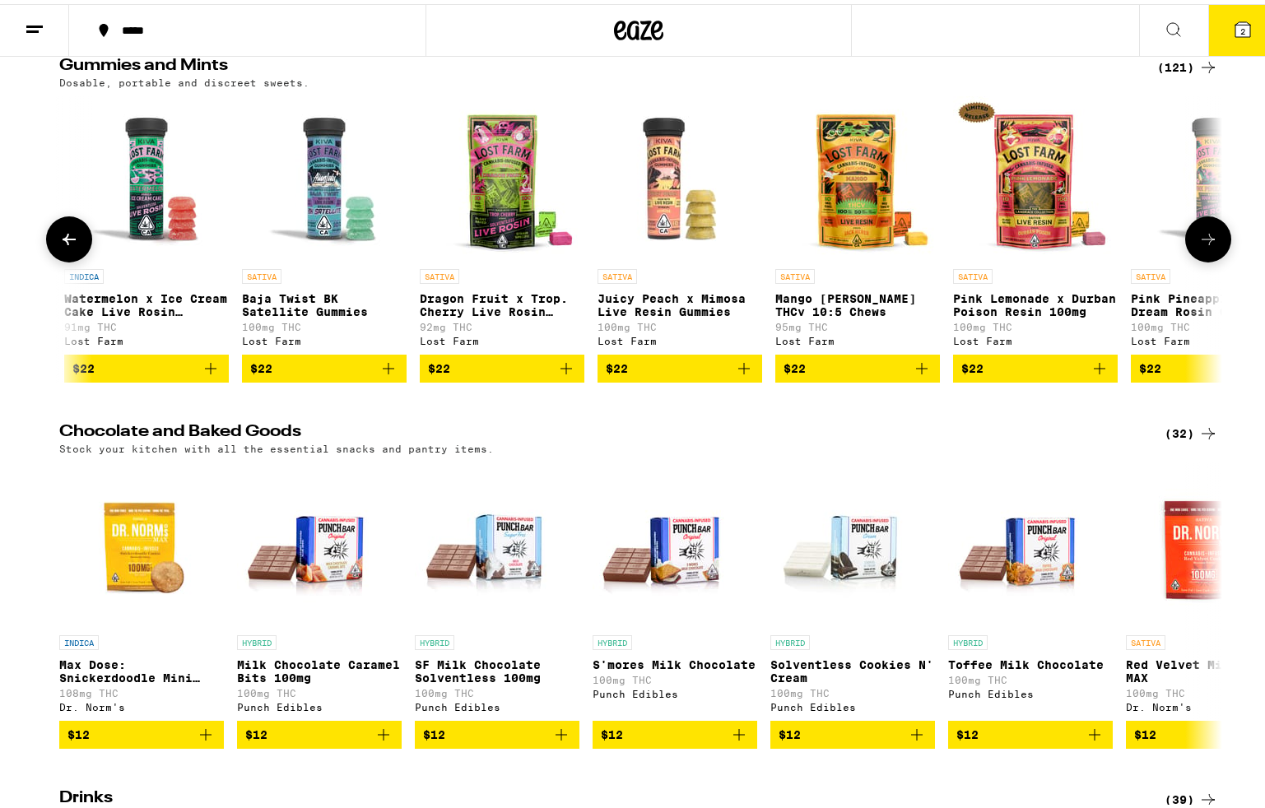
click at [63, 245] on icon at bounding box center [69, 235] width 20 height 20
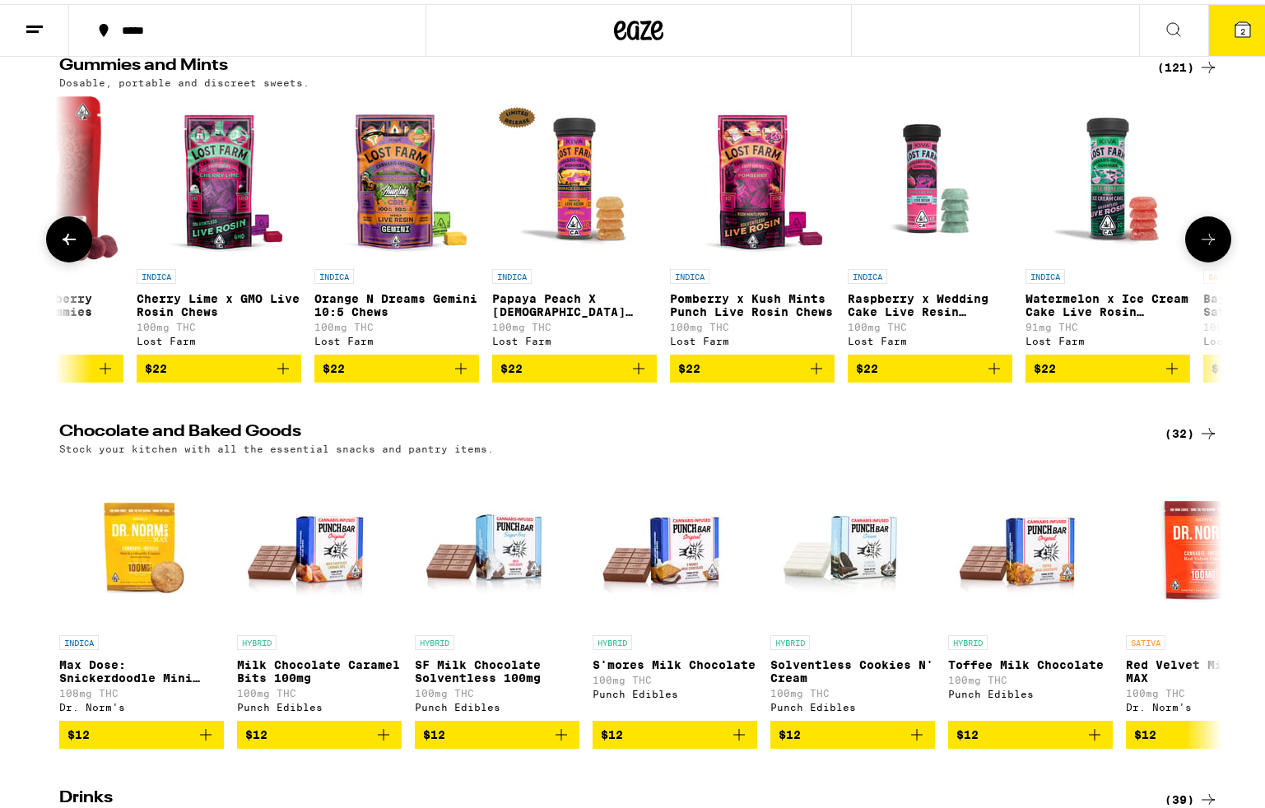
click at [63, 245] on icon at bounding box center [69, 235] width 20 height 20
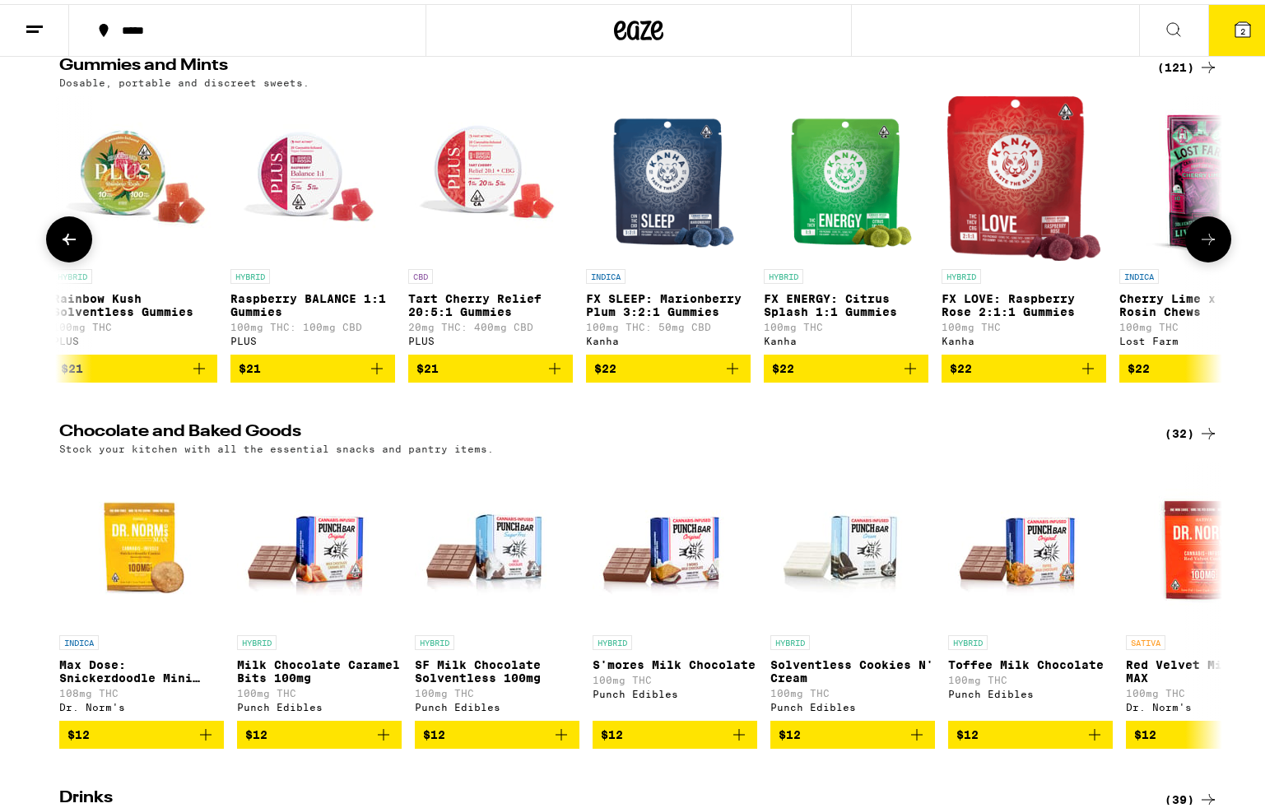
click at [63, 245] on icon at bounding box center [69, 235] width 20 height 20
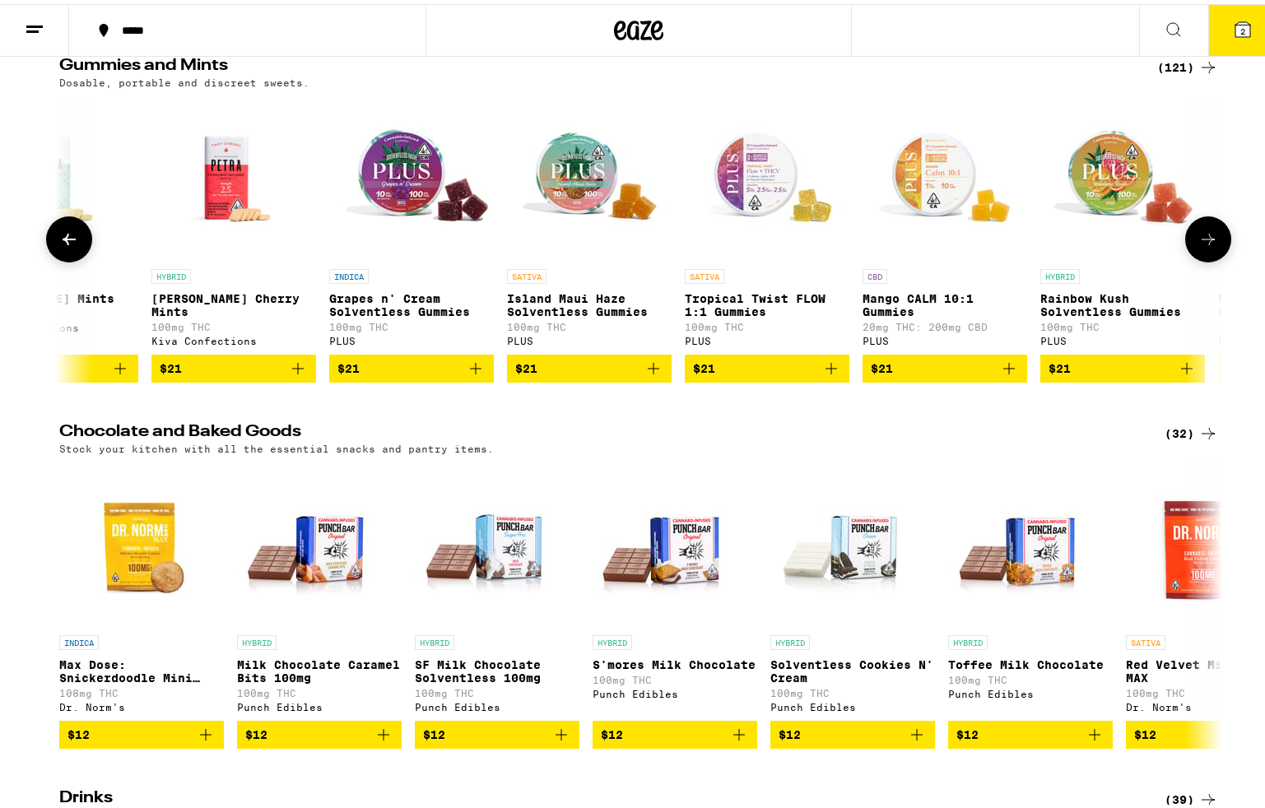
click at [63, 245] on icon at bounding box center [69, 235] width 20 height 20
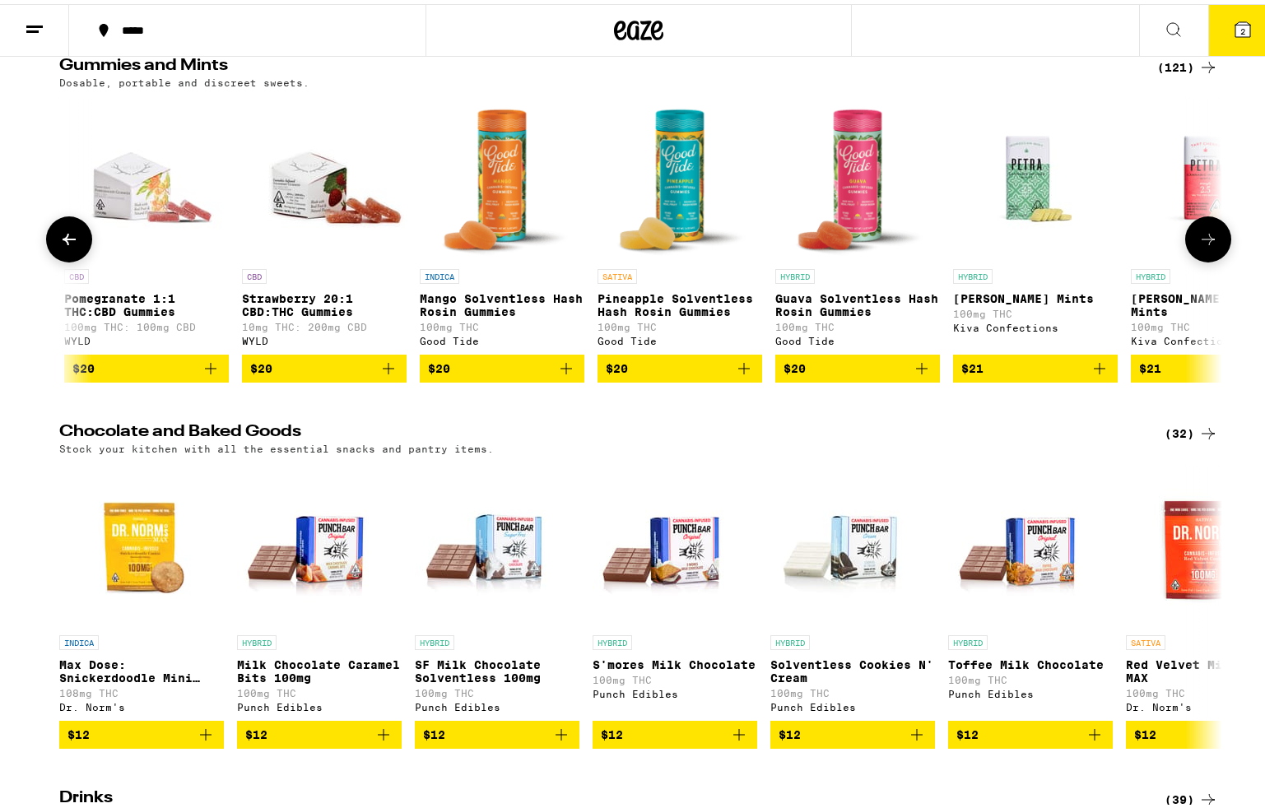
click at [63, 245] on icon at bounding box center [69, 235] width 20 height 20
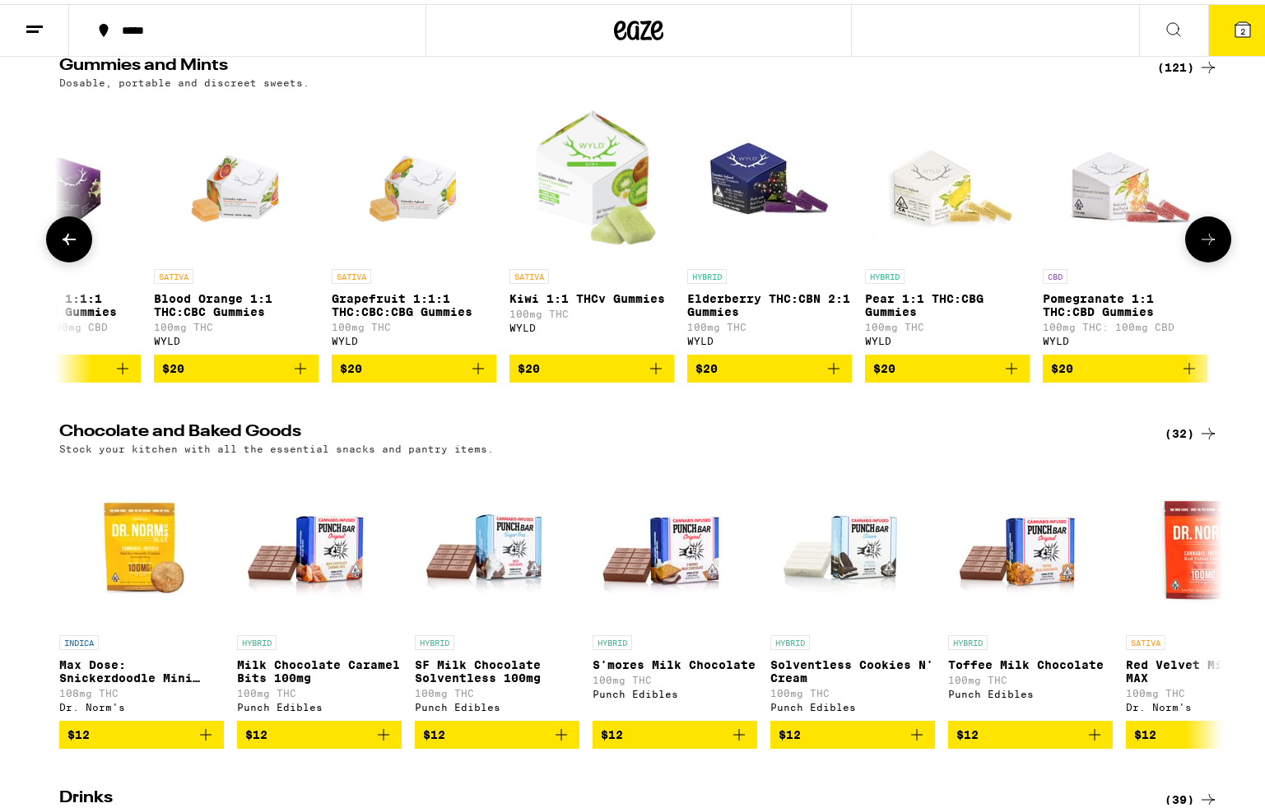
scroll to position [0, 14478]
click at [63, 245] on icon at bounding box center [69, 235] width 20 height 20
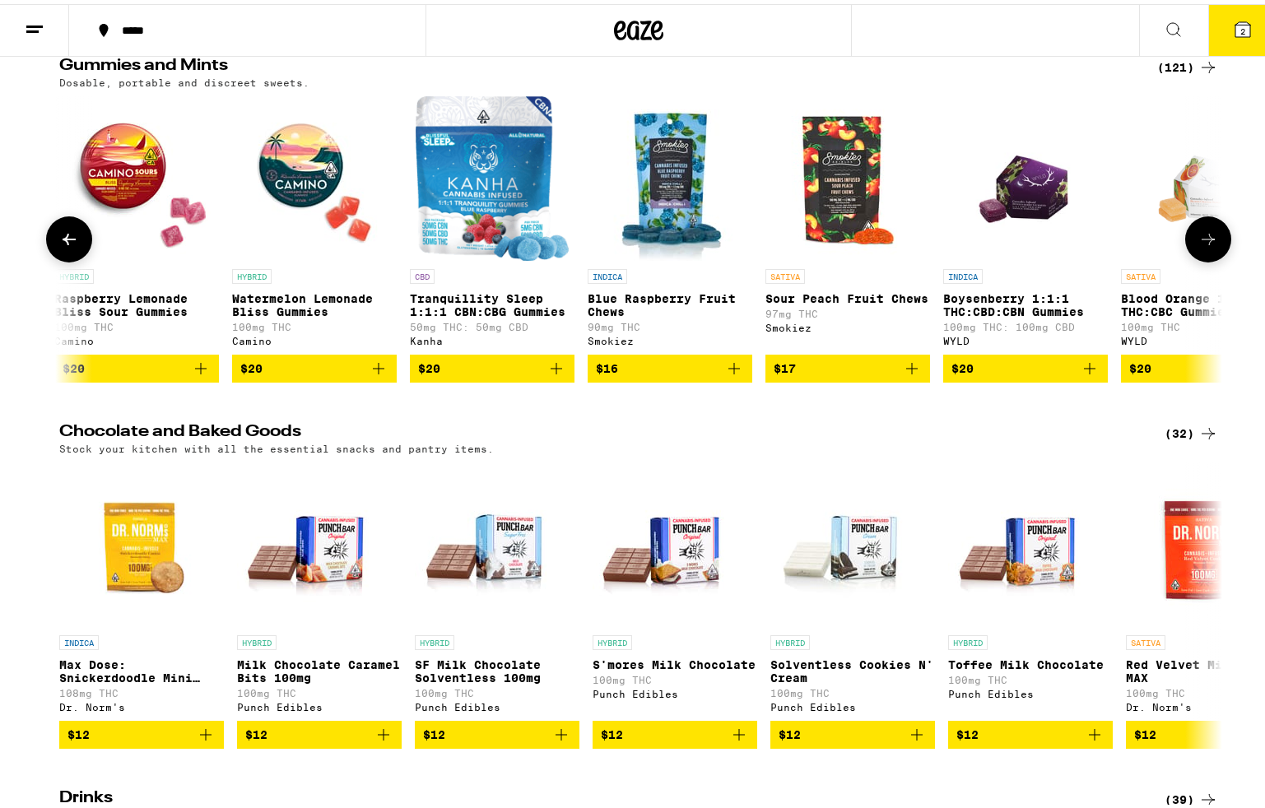
scroll to position [0, 13499]
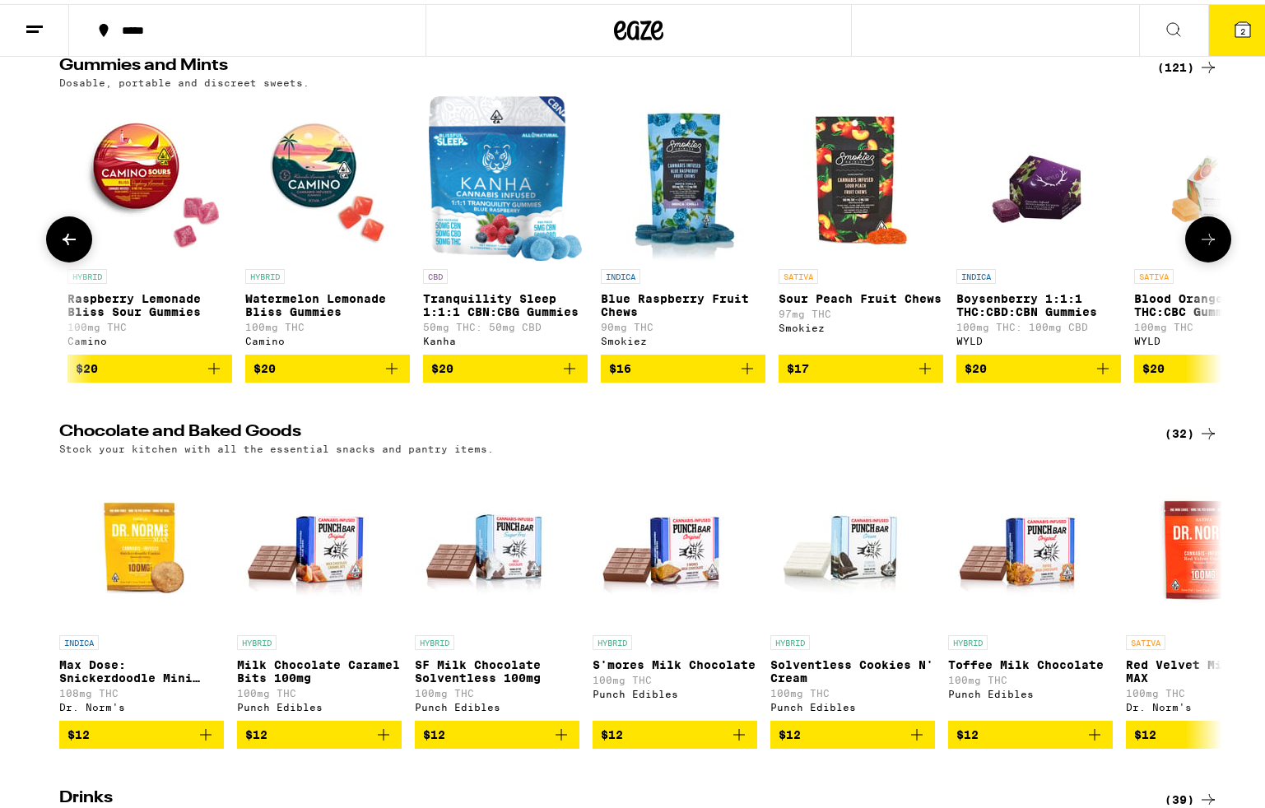
click at [63, 245] on icon at bounding box center [69, 235] width 20 height 20
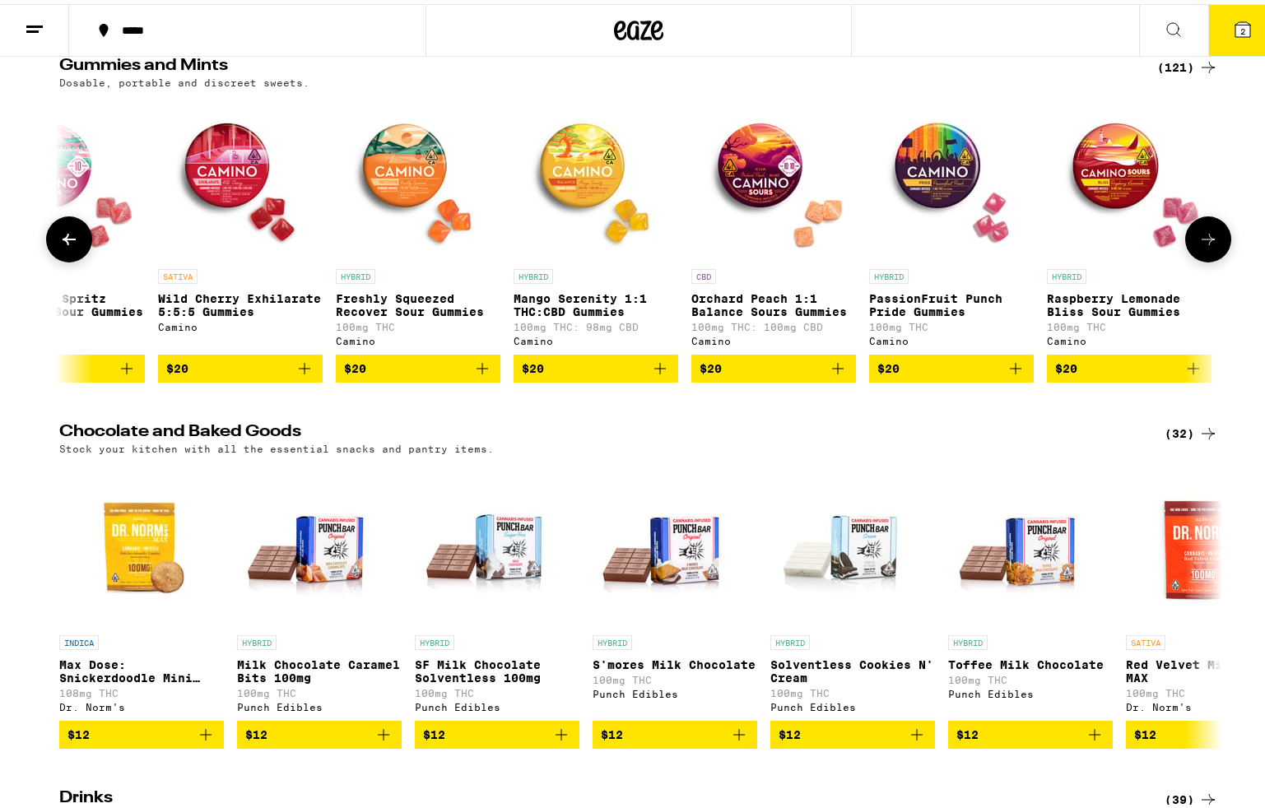
click at [63, 245] on icon at bounding box center [69, 235] width 20 height 20
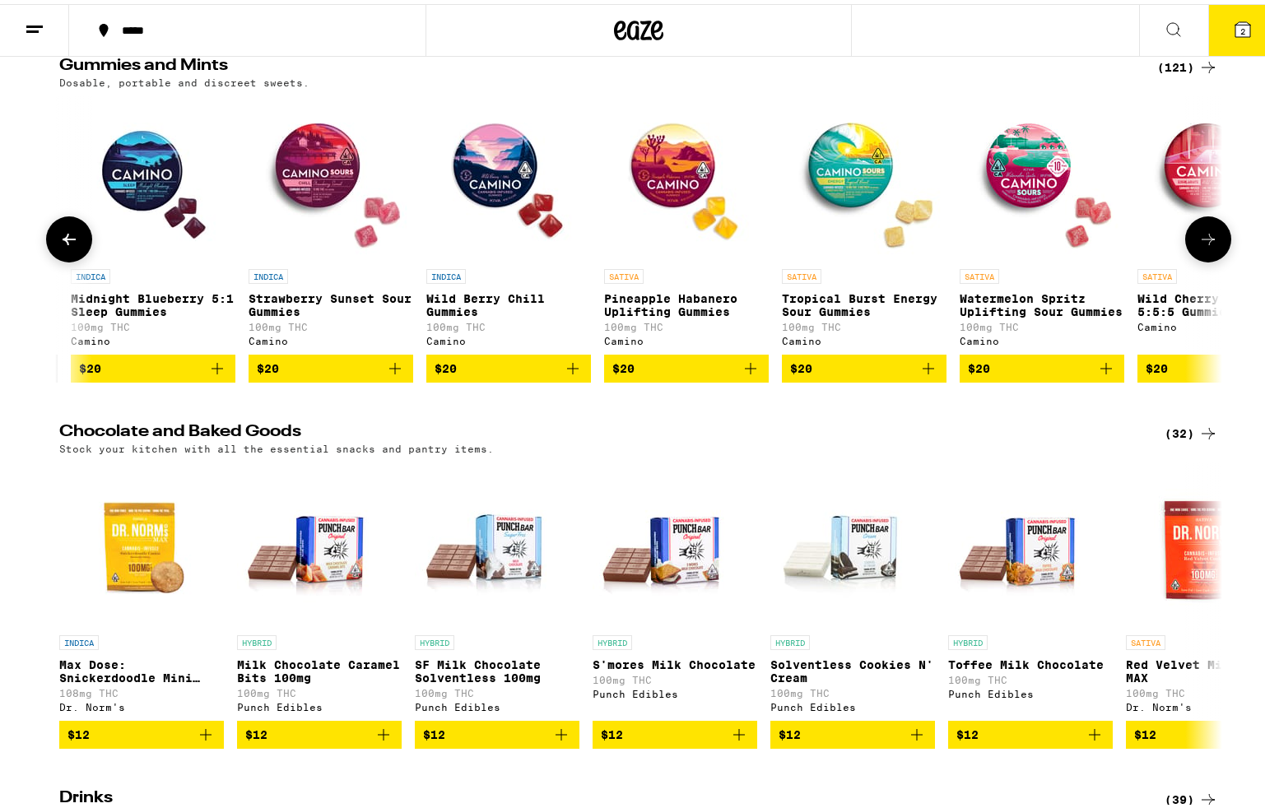
click at [63, 245] on icon at bounding box center [69, 235] width 20 height 20
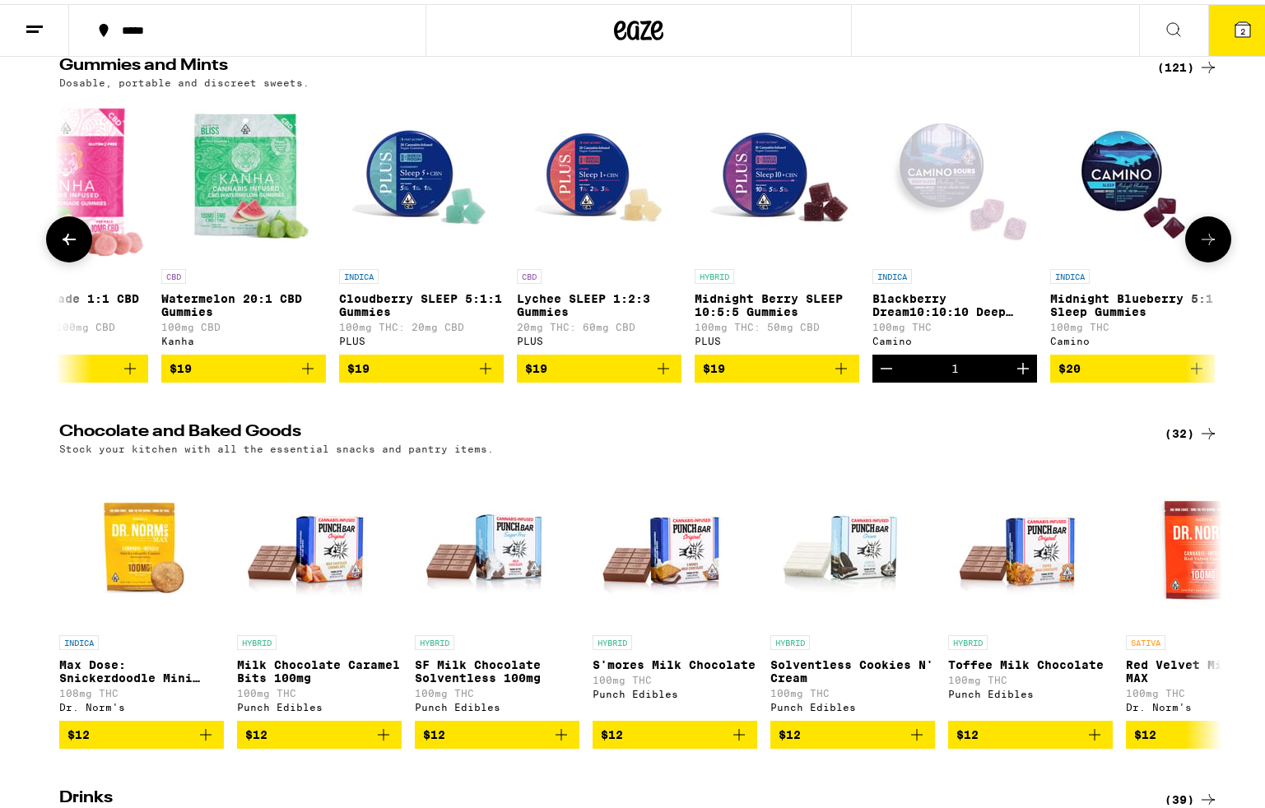
click at [63, 245] on icon at bounding box center [69, 235] width 20 height 20
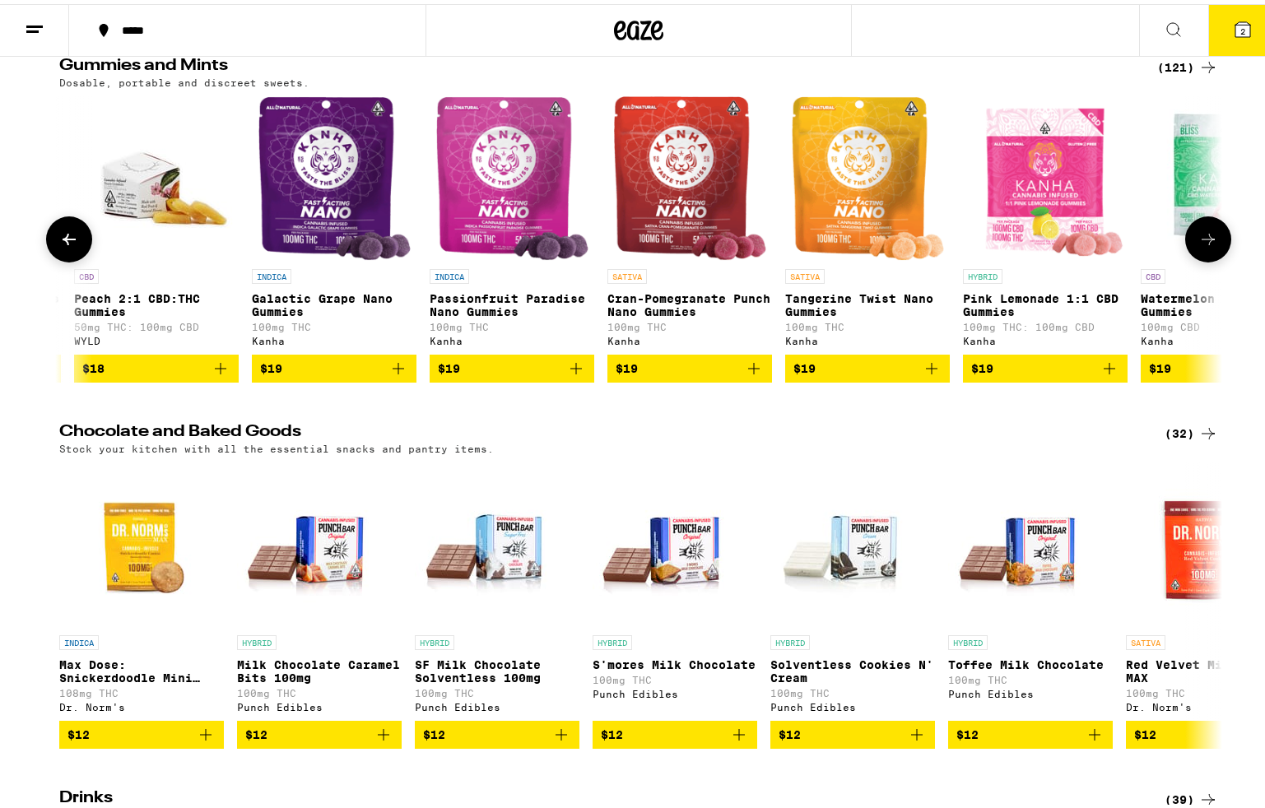
click at [63, 245] on icon at bounding box center [69, 235] width 20 height 20
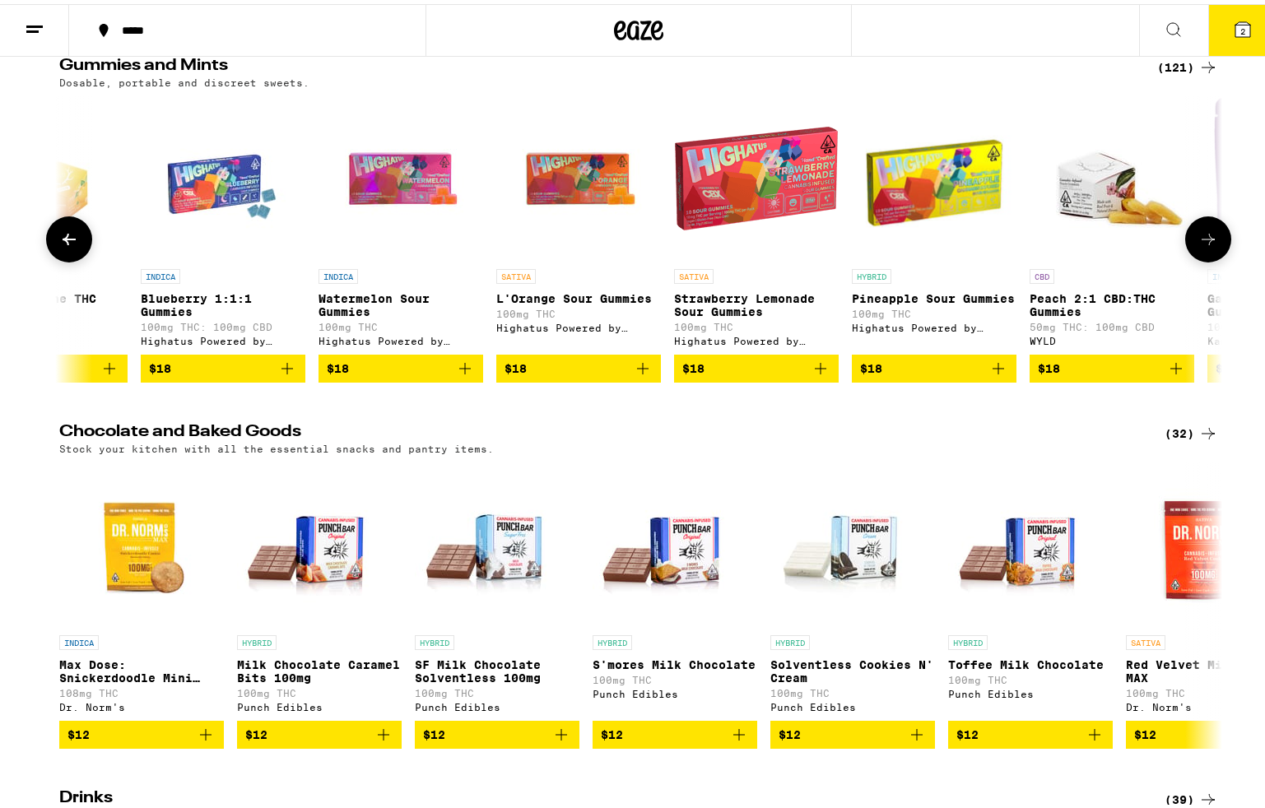
scroll to position [0, 8603]
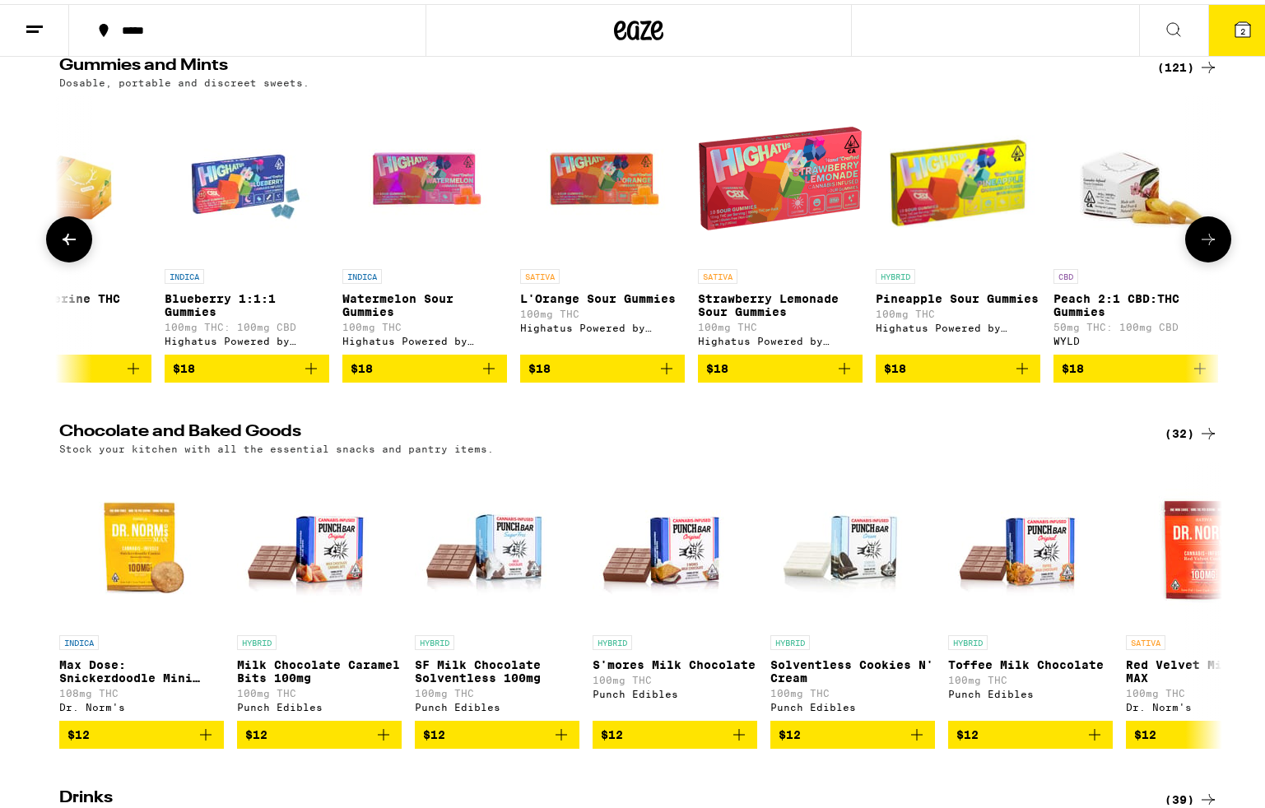
click at [63, 245] on icon at bounding box center [69, 235] width 20 height 20
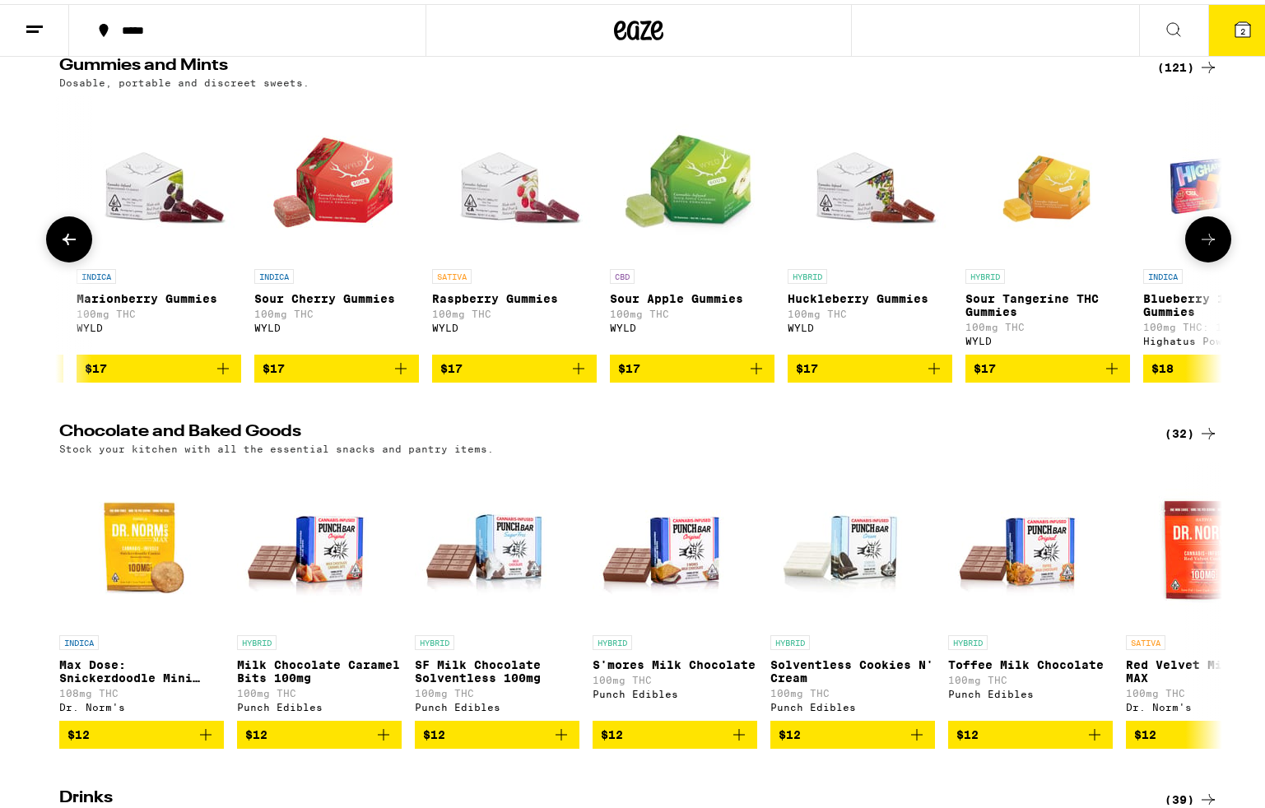
scroll to position [0, 7624]
click at [63, 245] on icon at bounding box center [69, 235] width 20 height 20
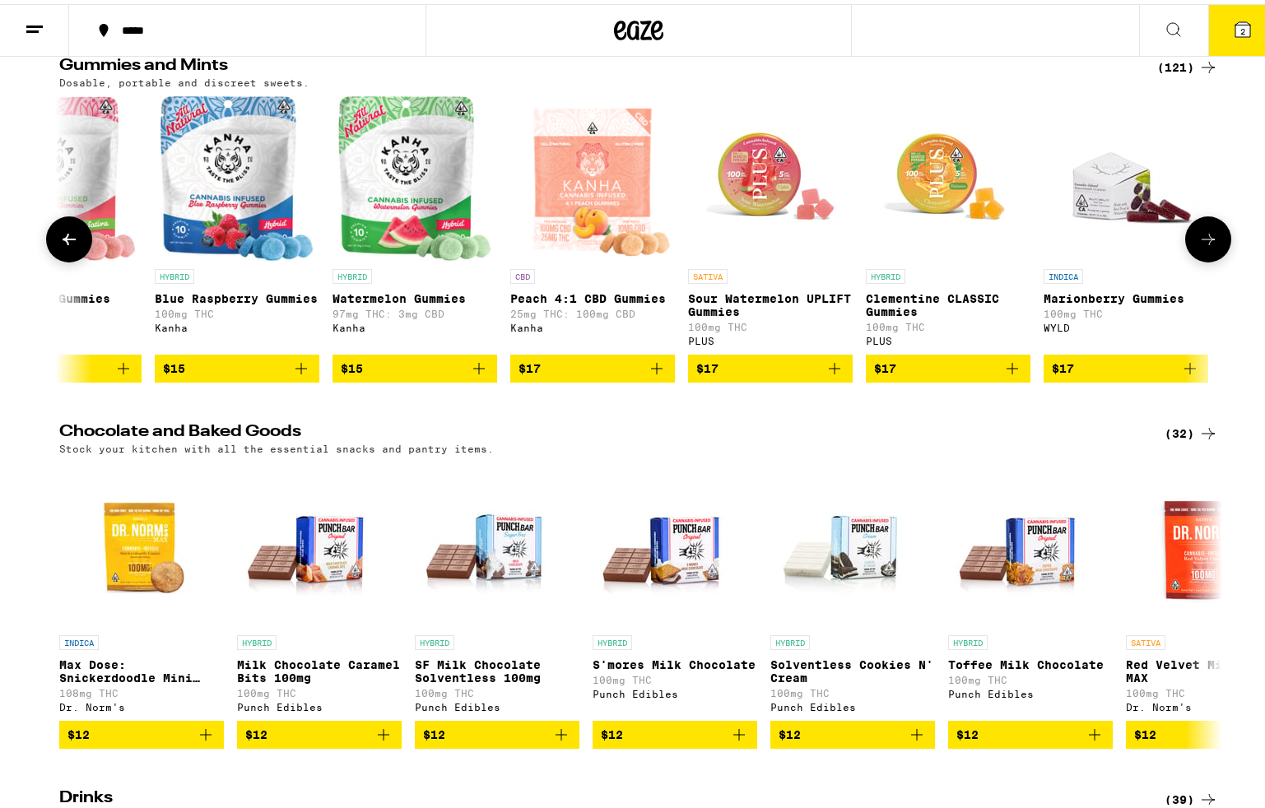
scroll to position [0, 6645]
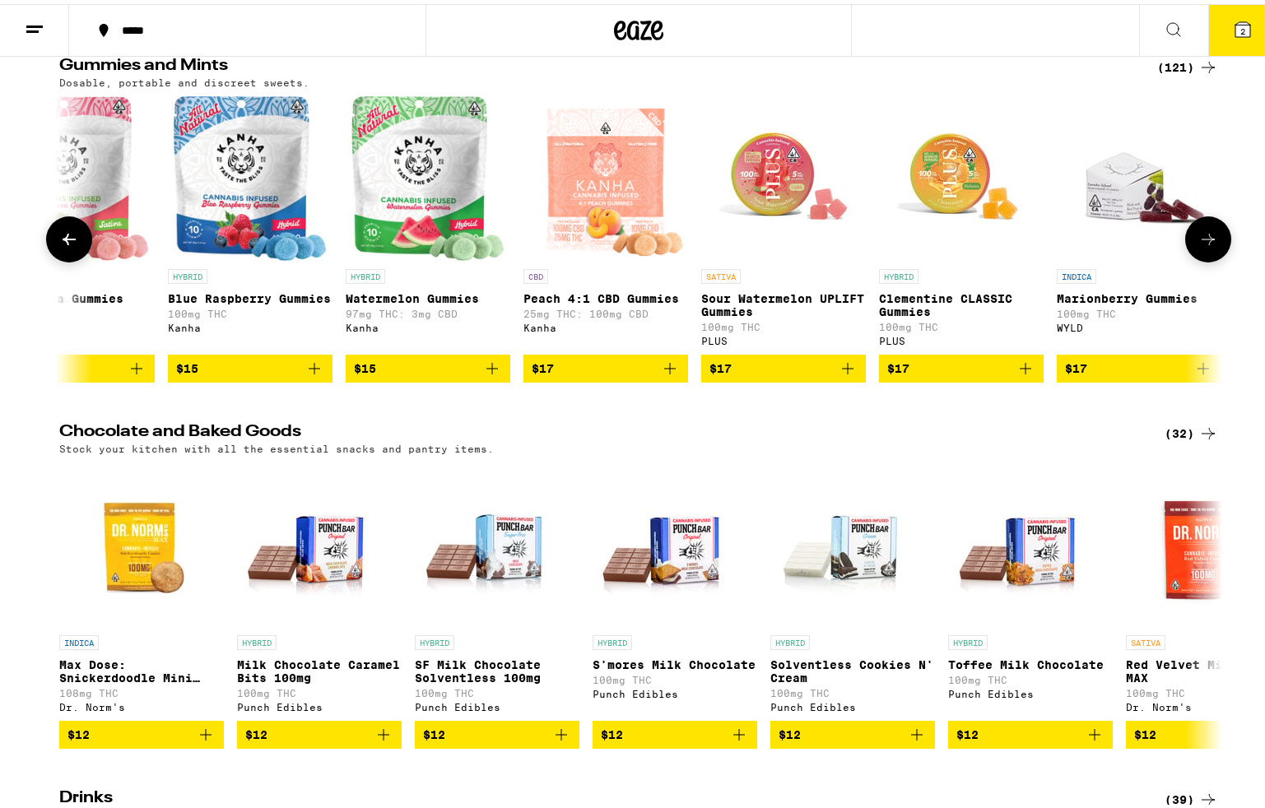
click at [63, 245] on icon at bounding box center [69, 235] width 20 height 20
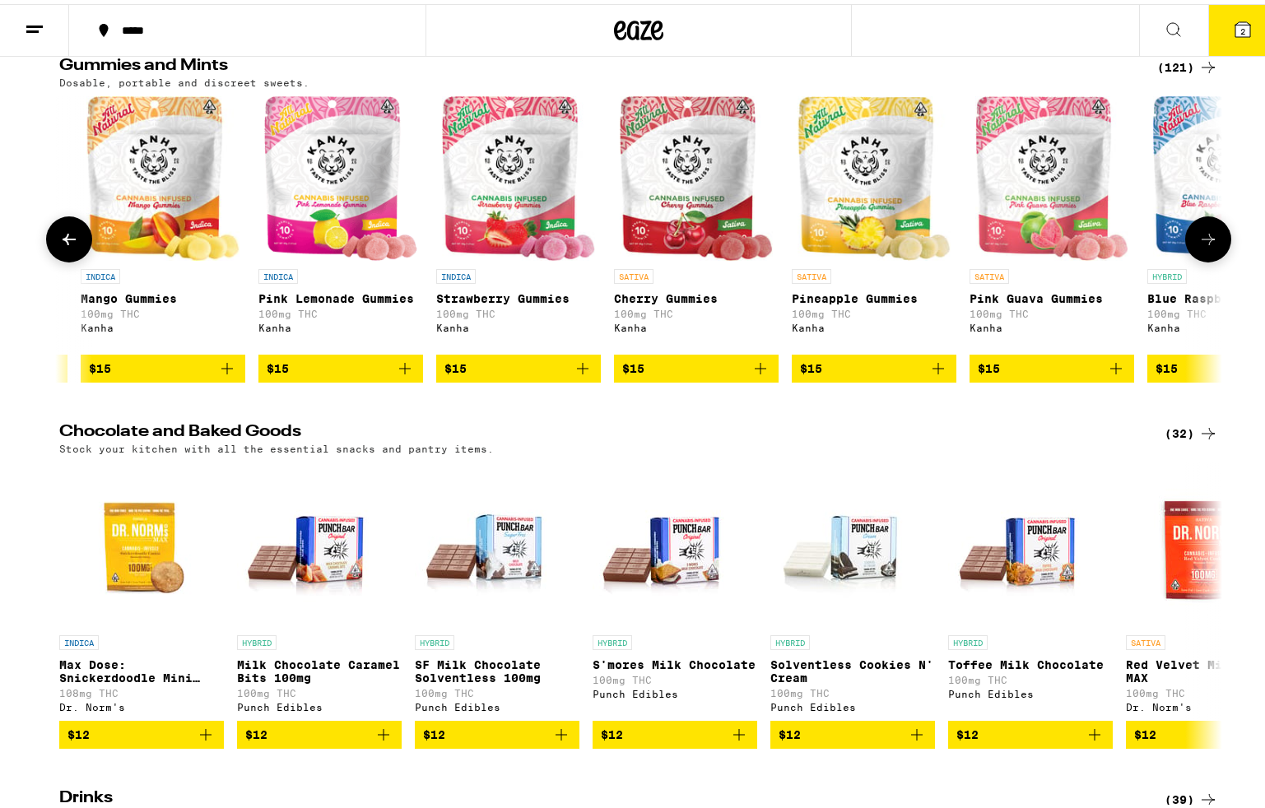
click at [63, 245] on icon at bounding box center [69, 235] width 20 height 20
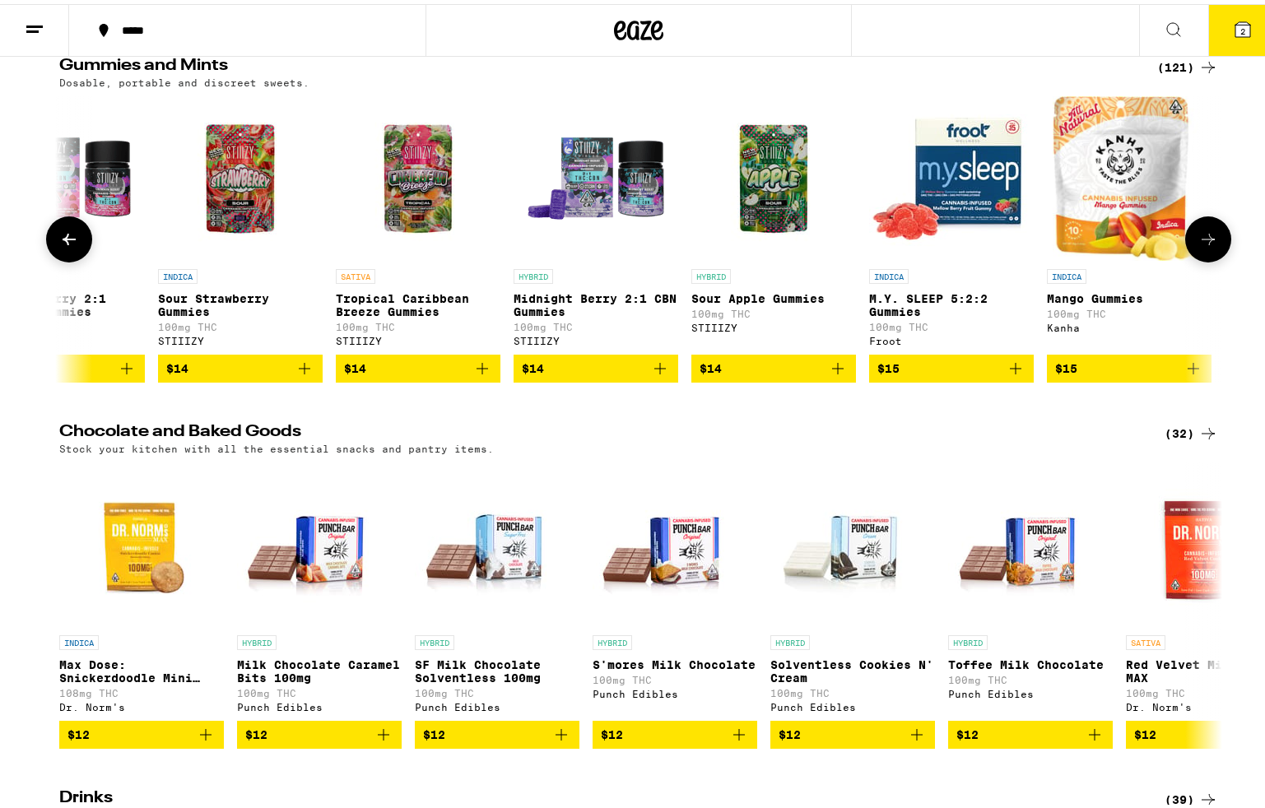
scroll to position [0, 4687]
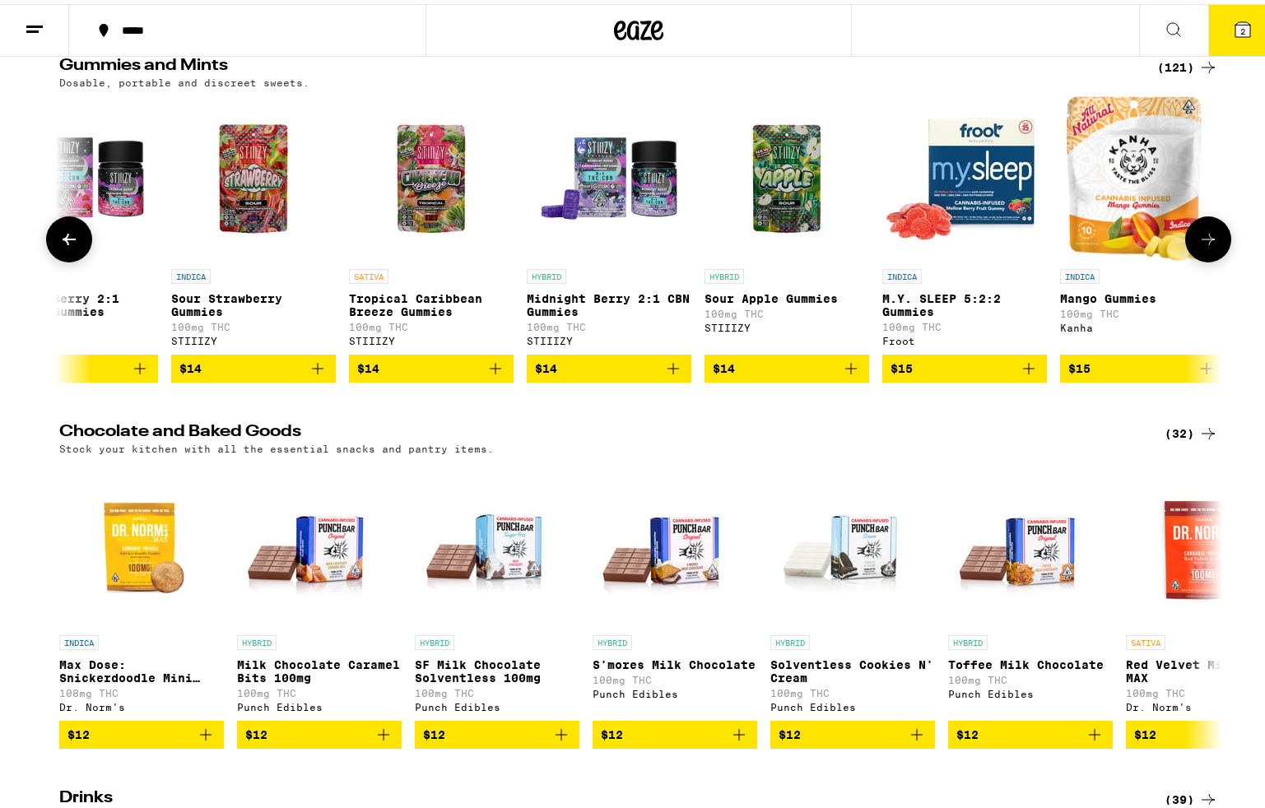
click at [551, 342] on div "STIIIZY" at bounding box center [609, 337] width 165 height 11
click at [1222, 258] on button at bounding box center [1208, 235] width 46 height 46
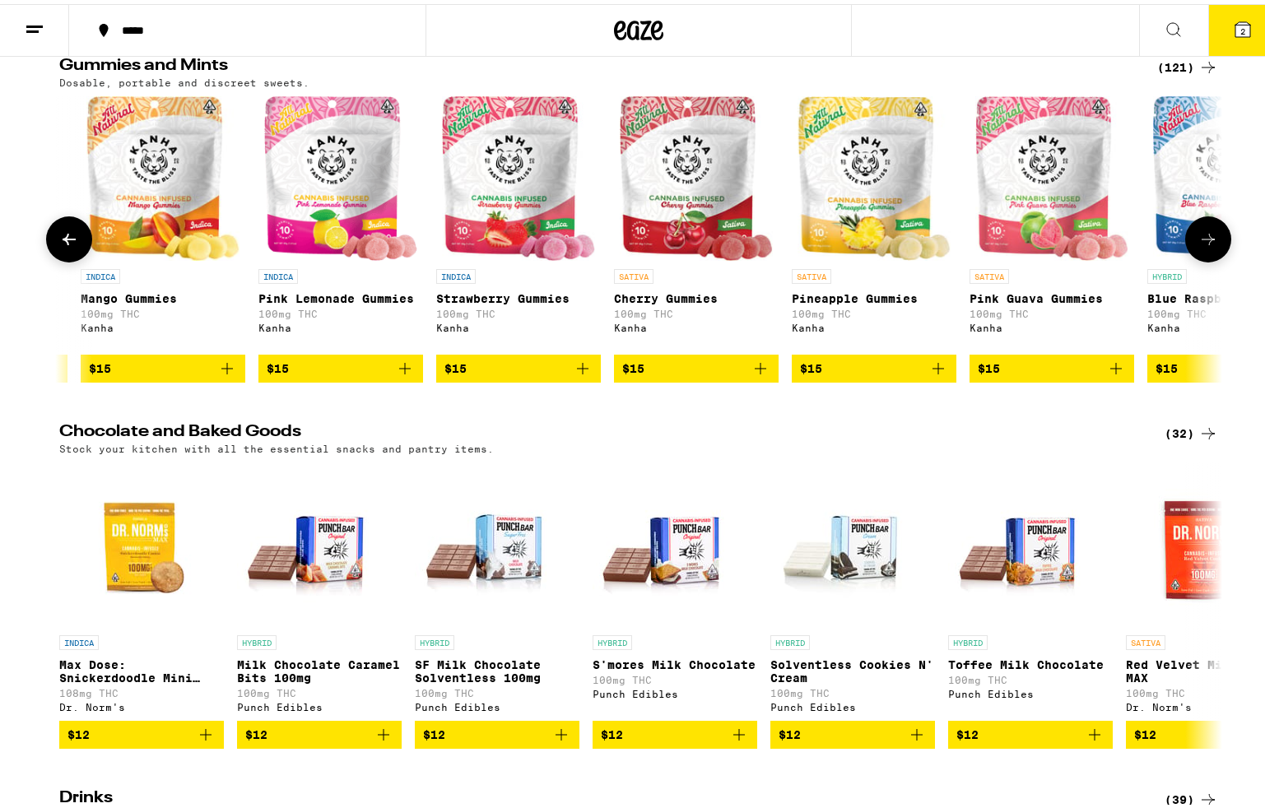
click at [1206, 245] on icon at bounding box center [1208, 235] width 20 height 20
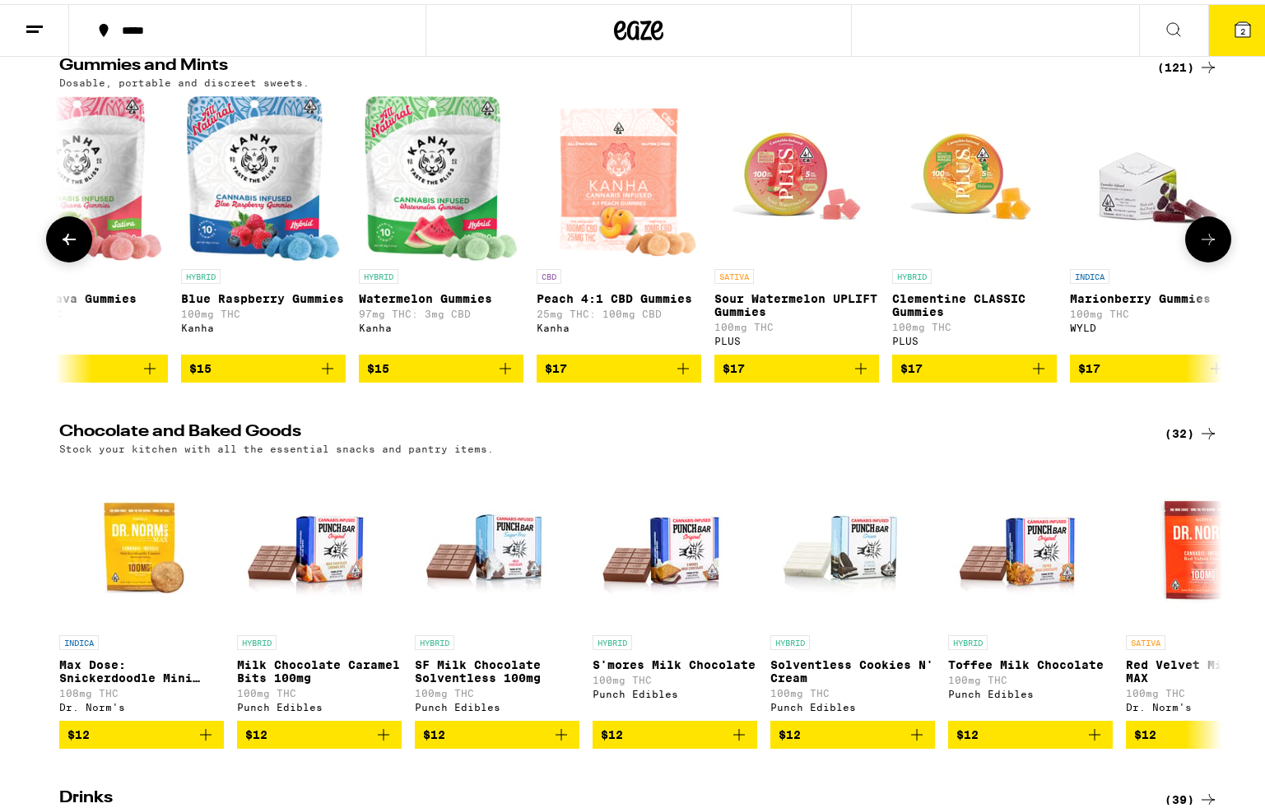
scroll to position [0, 6645]
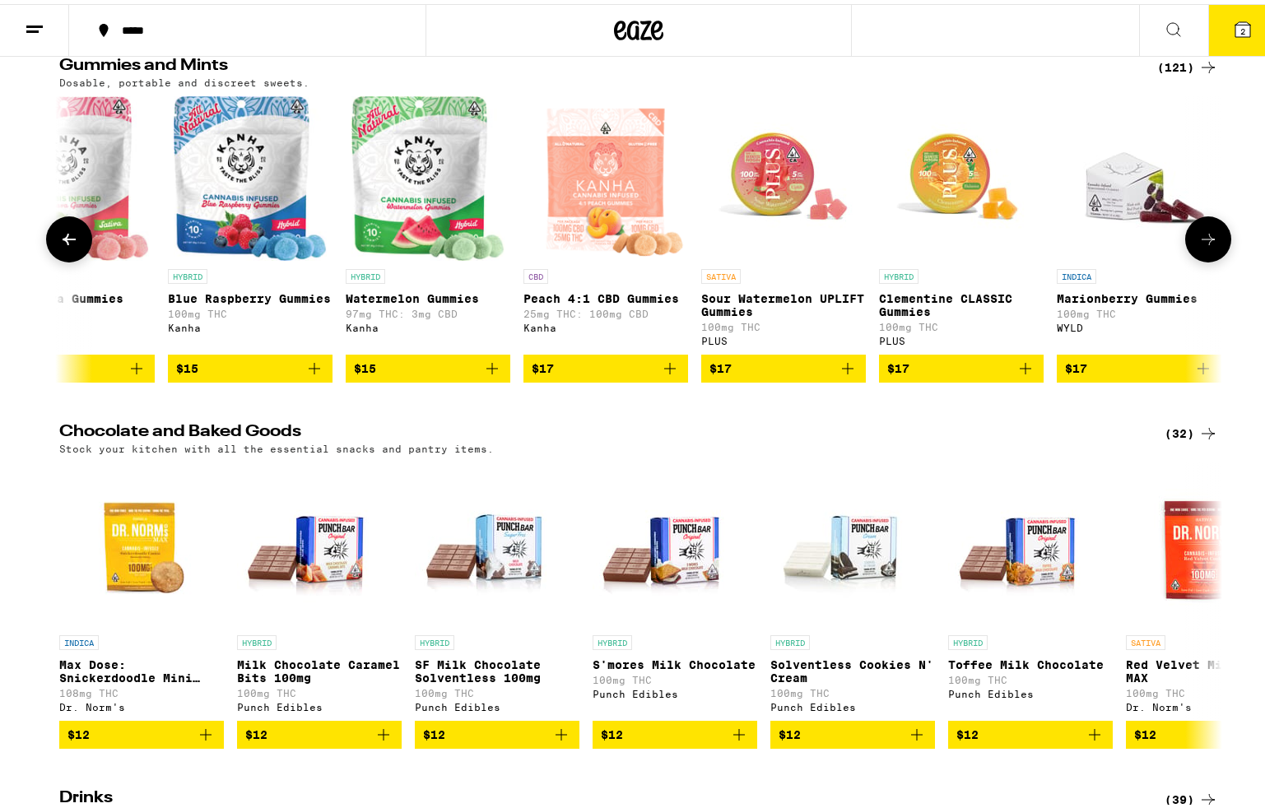
click at [1206, 245] on icon at bounding box center [1208, 235] width 20 height 20
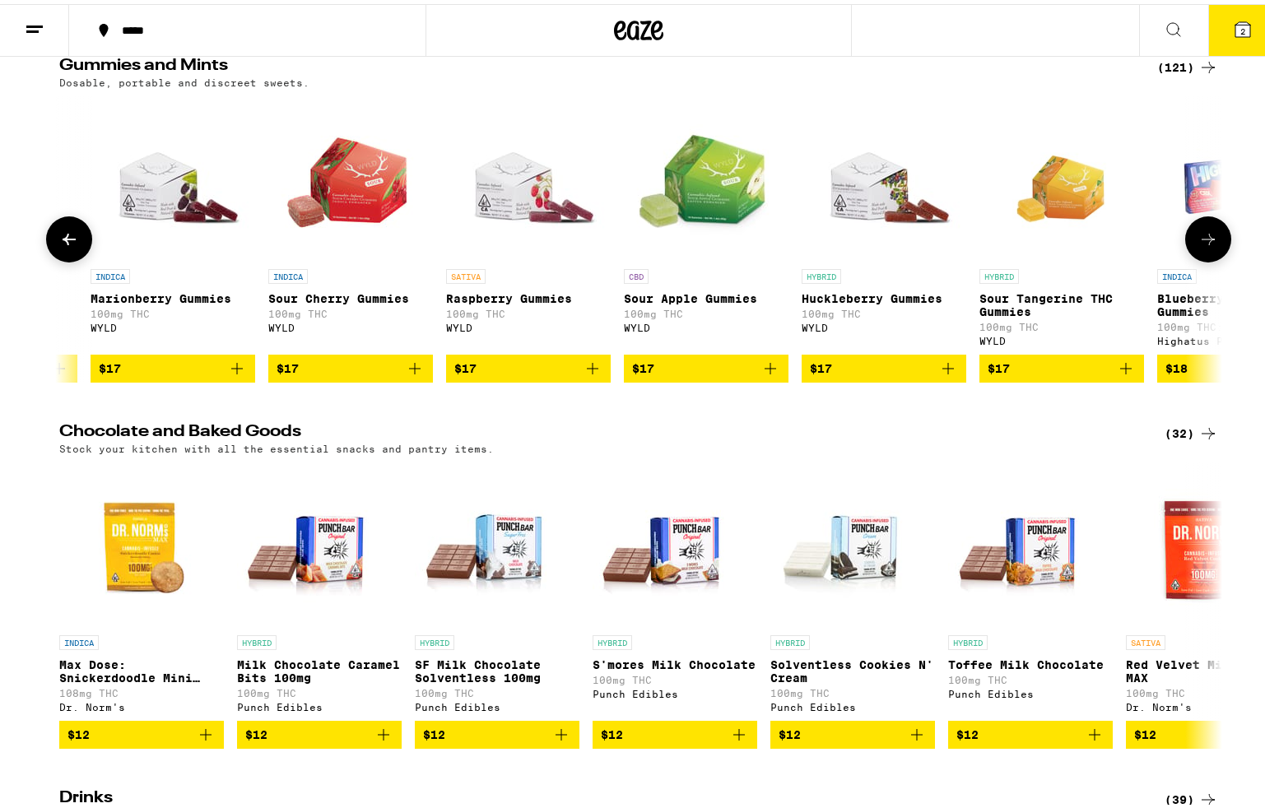
scroll to position [0, 7624]
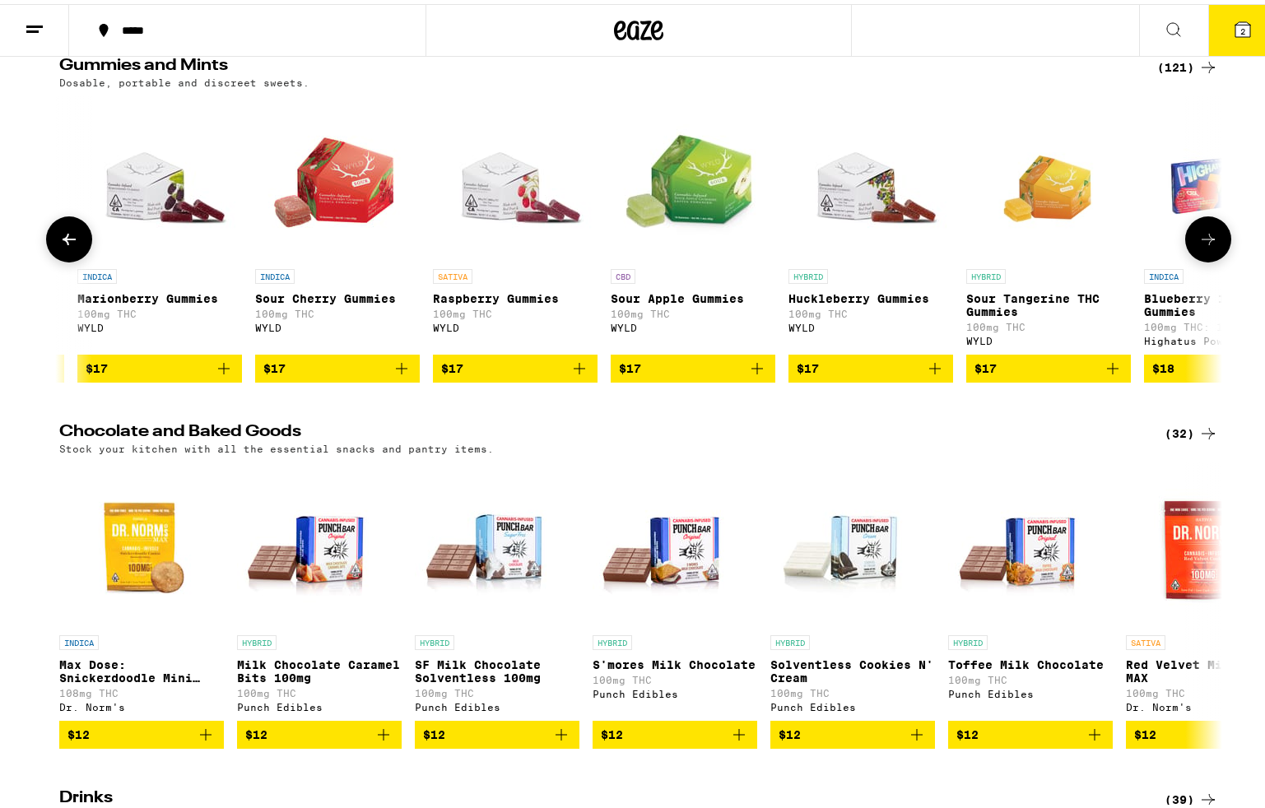
click at [1206, 245] on icon at bounding box center [1208, 235] width 20 height 20
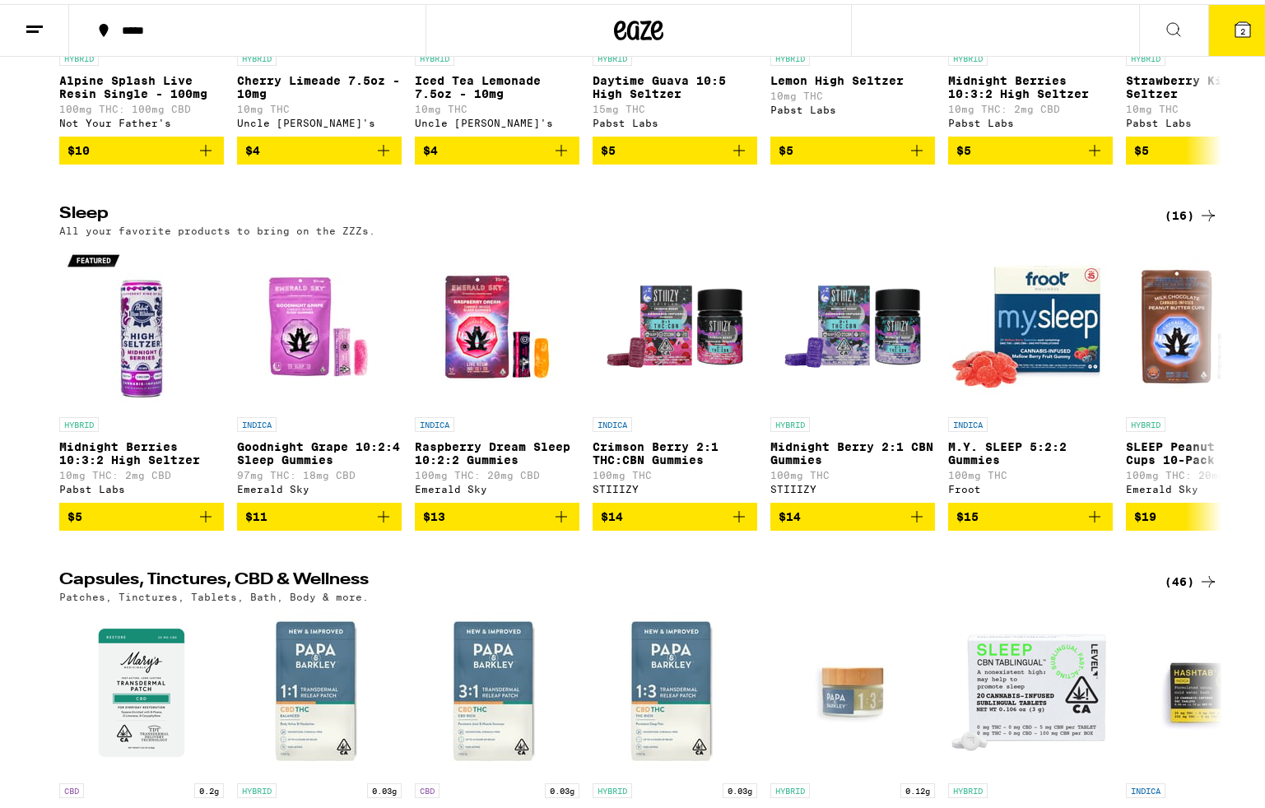
scroll to position [5705, 0]
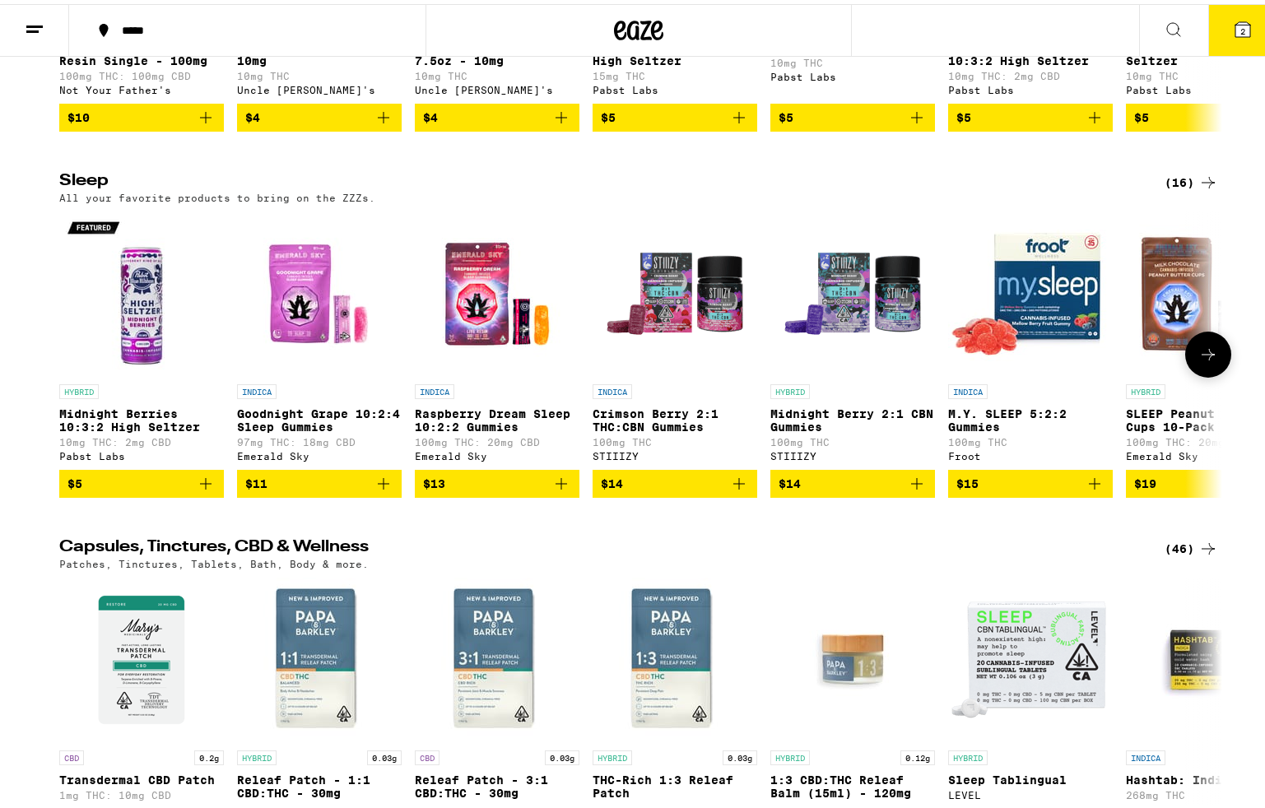
click at [1202, 360] on icon at bounding box center [1208, 351] width 20 height 20
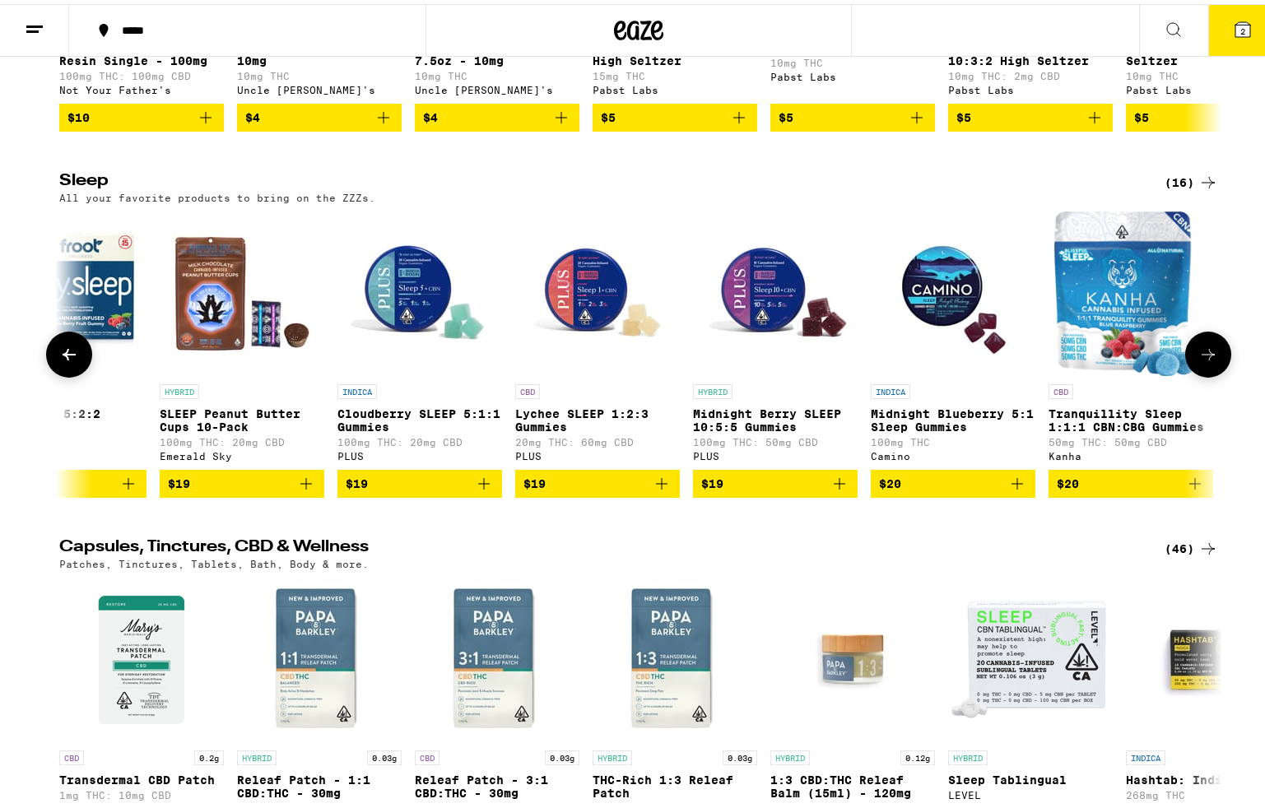
scroll to position [0, 979]
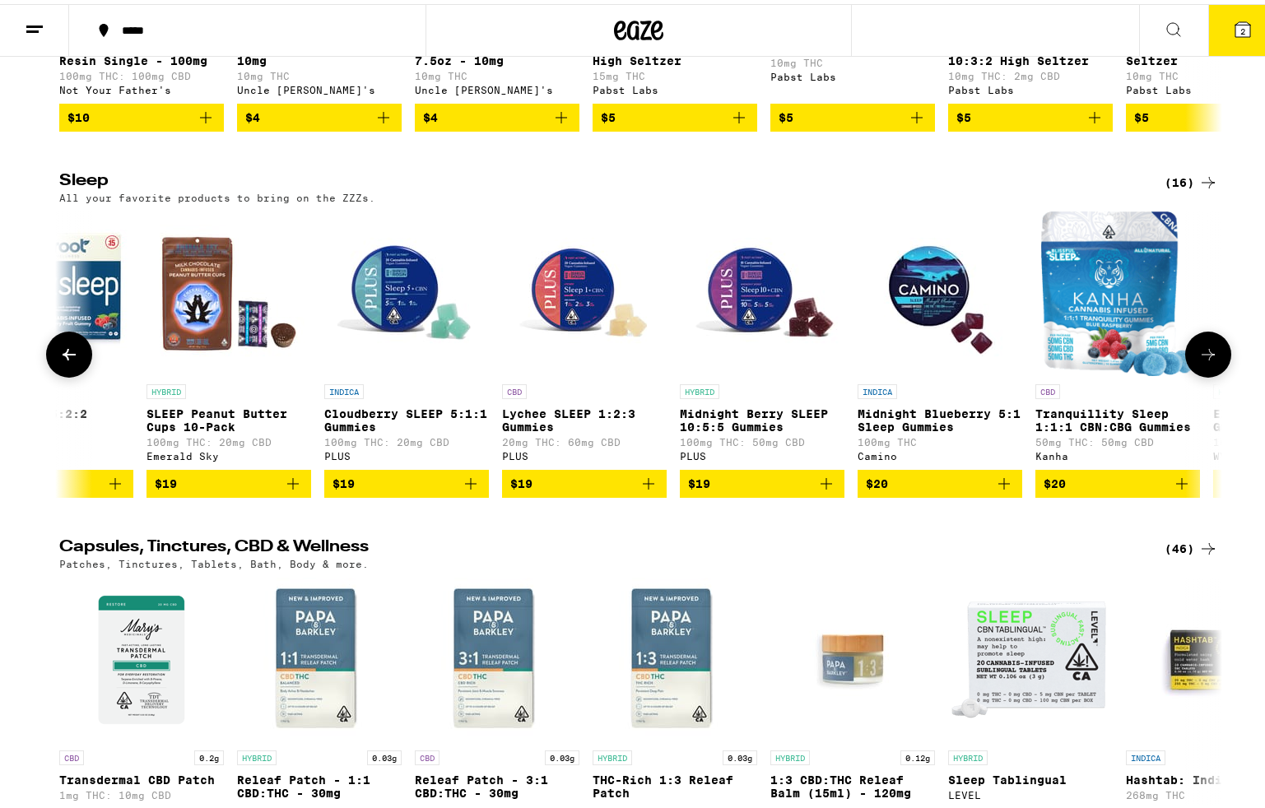
click at [1202, 360] on icon at bounding box center [1208, 351] width 20 height 20
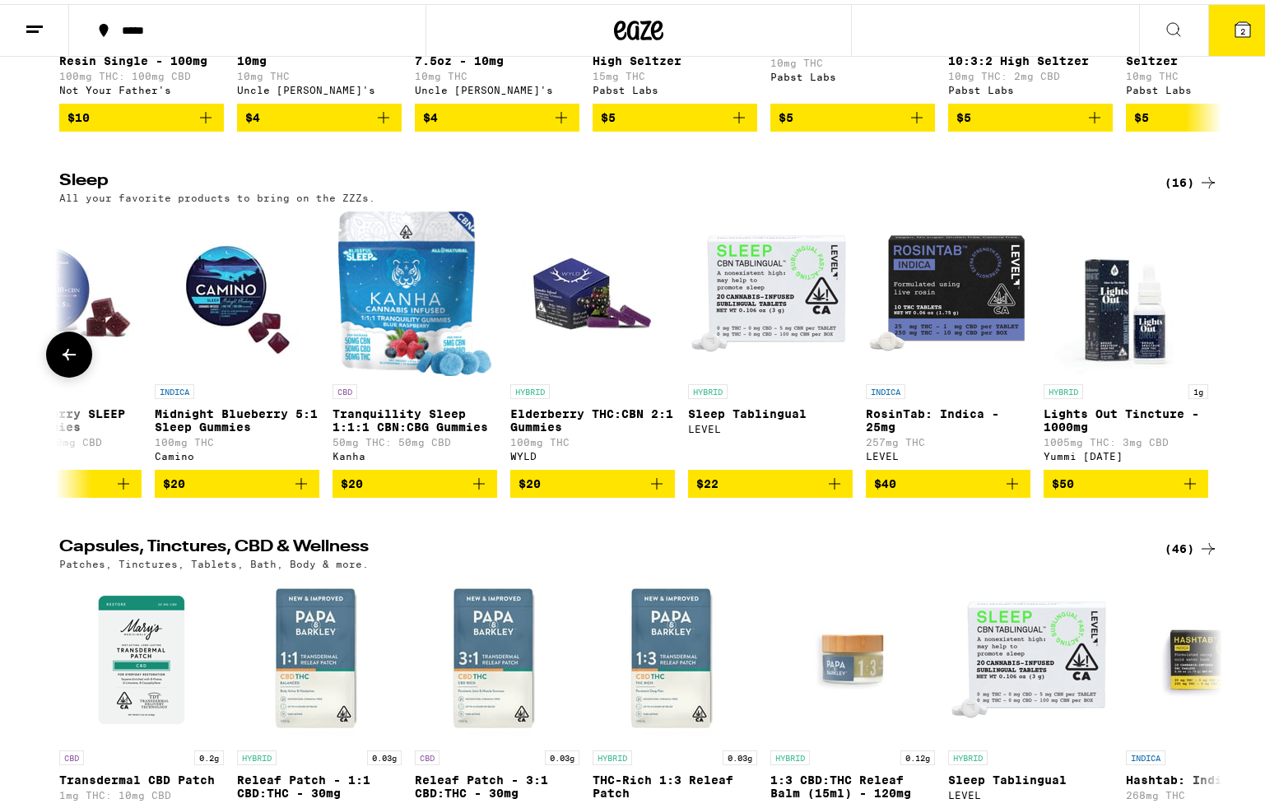
scroll to position [0, 1685]
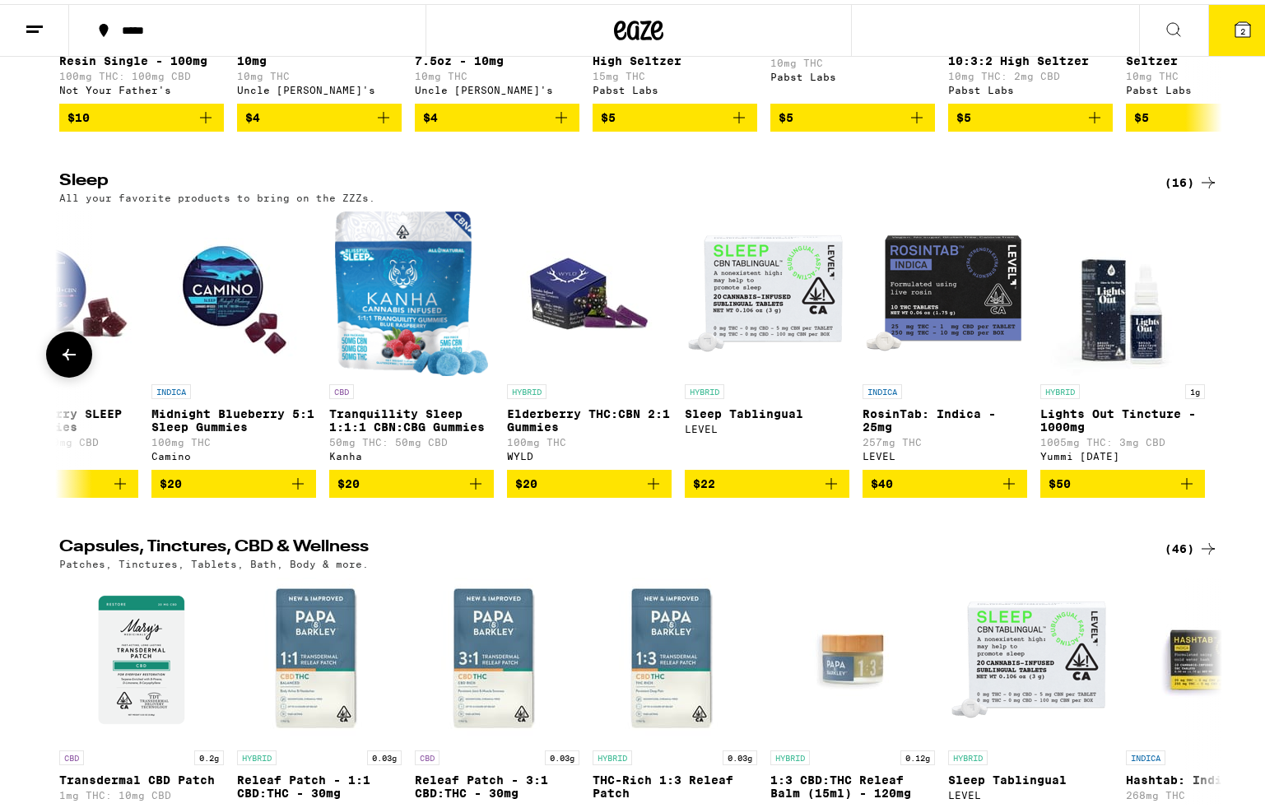
click at [1202, 374] on div at bounding box center [1208, 350] width 46 height 46
click at [60, 360] on icon at bounding box center [69, 351] width 20 height 20
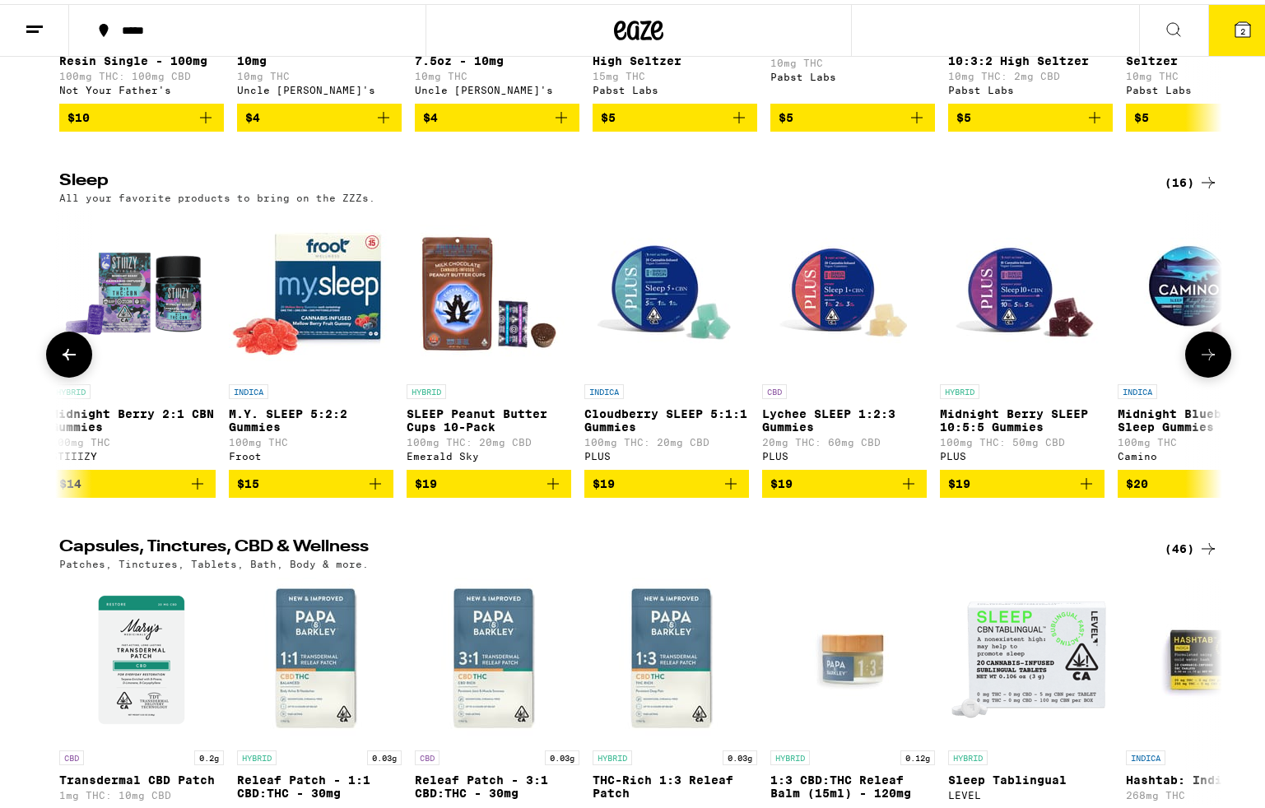
scroll to position [0, 706]
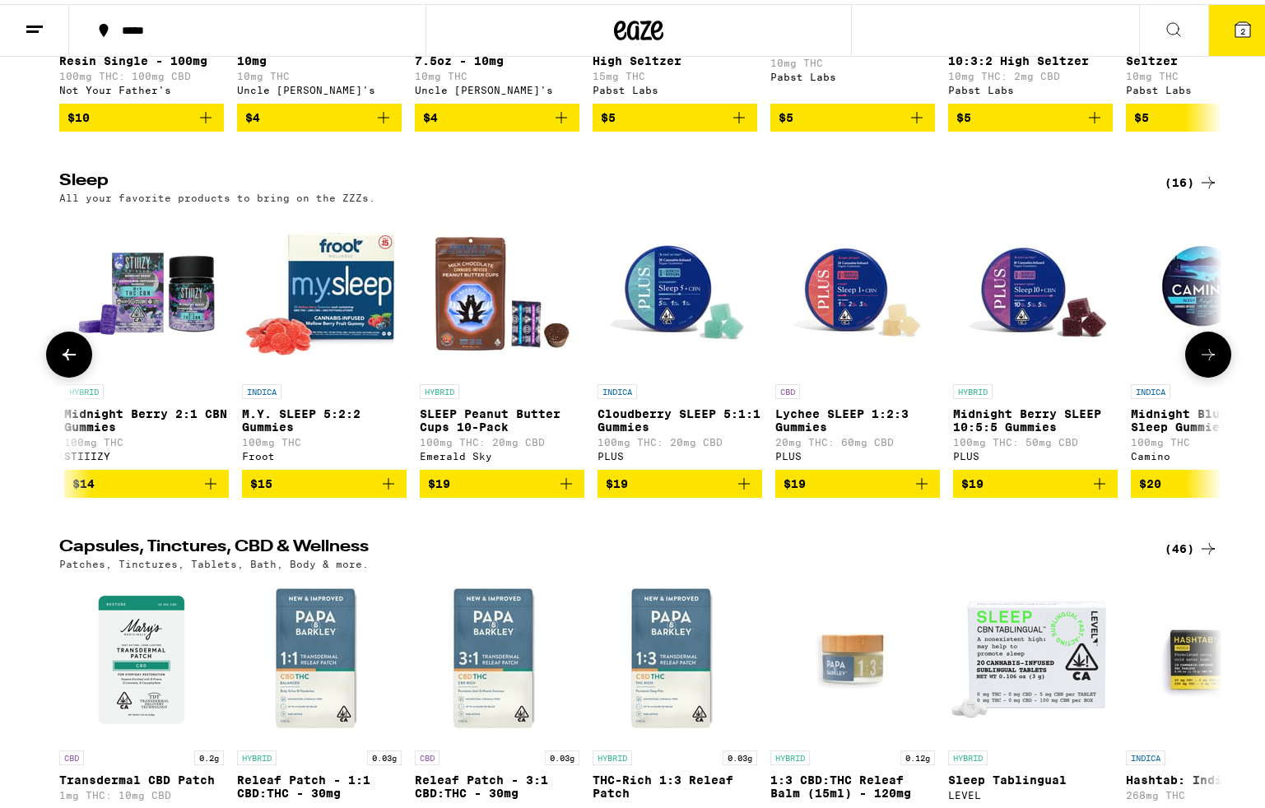
click at [60, 360] on icon at bounding box center [69, 351] width 20 height 20
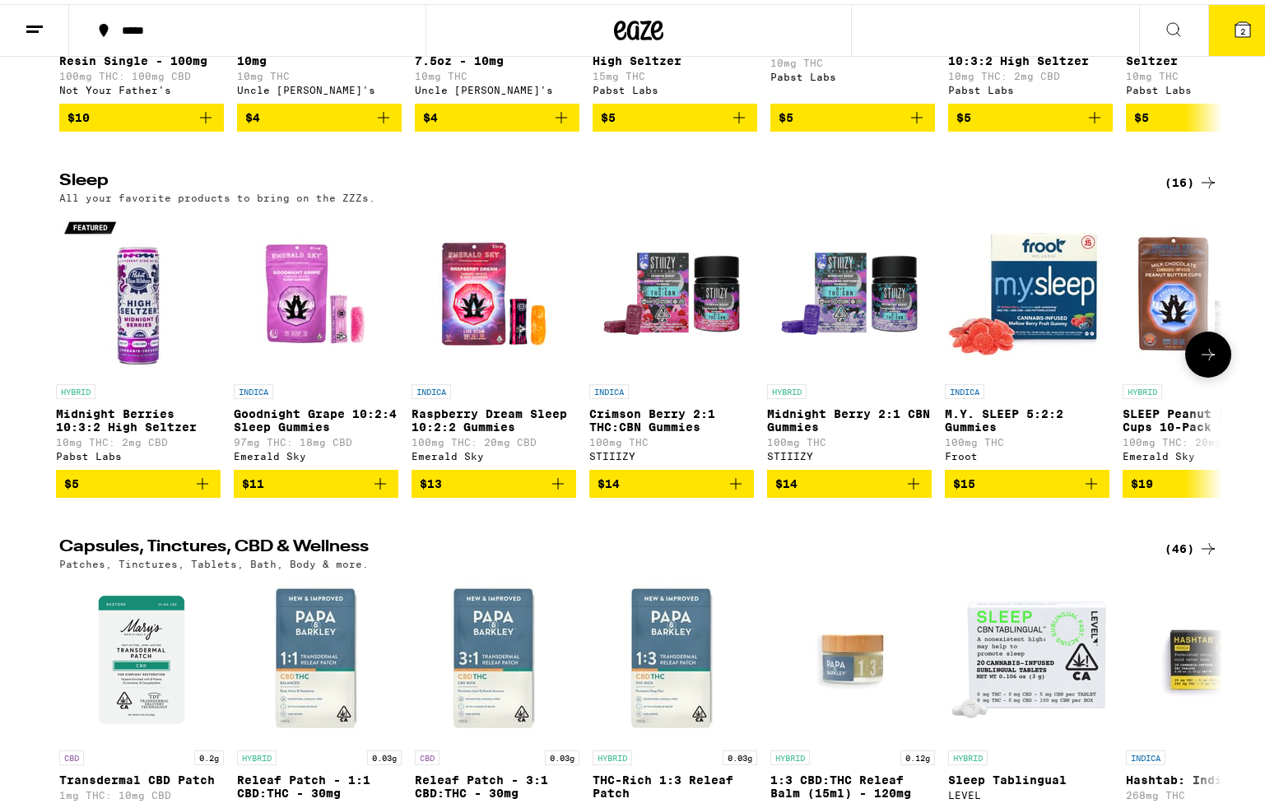
scroll to position [0, 0]
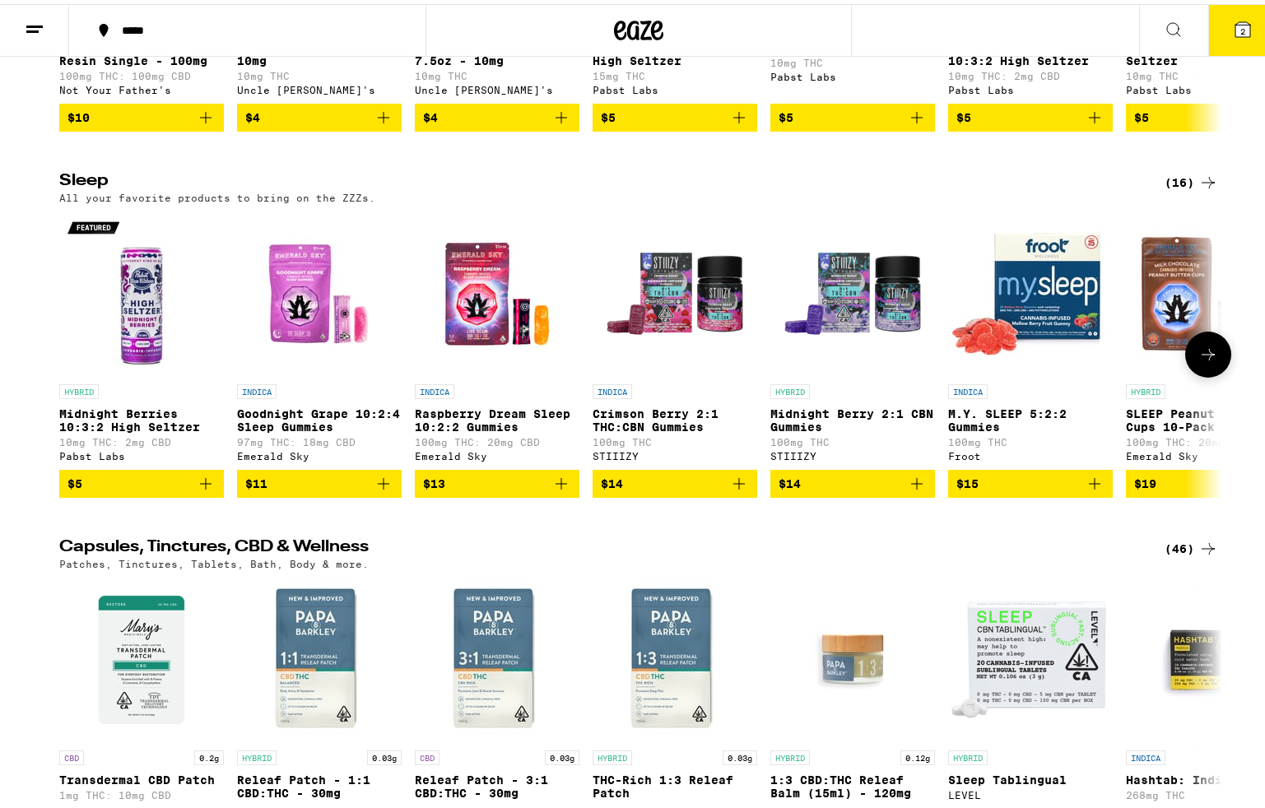
click at [712, 372] on img "Open page for Crimson Berry 2:1 THC:CBN Gummies from STIIIZY" at bounding box center [674, 289] width 165 height 165
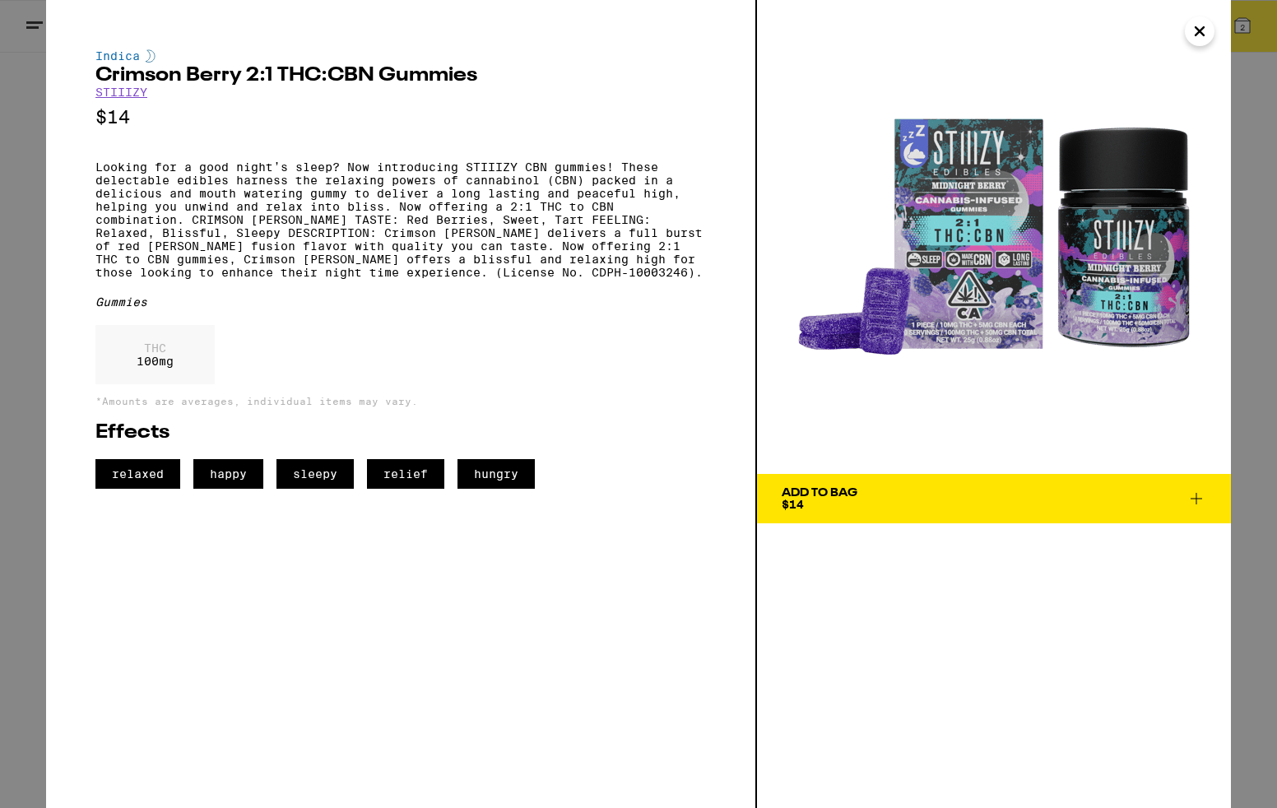
click at [1011, 489] on span "Add To Bag $14" at bounding box center [994, 498] width 425 height 23
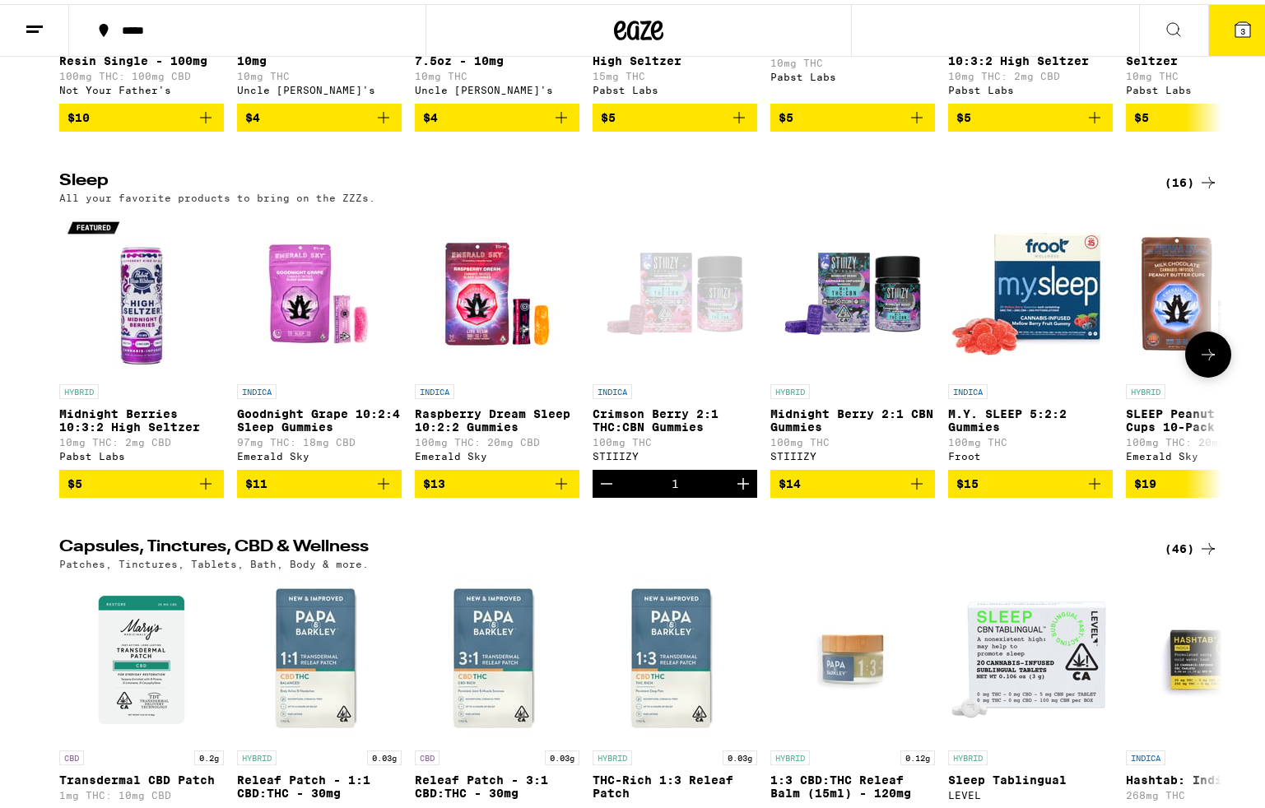
click at [1200, 360] on icon at bounding box center [1208, 351] width 20 height 20
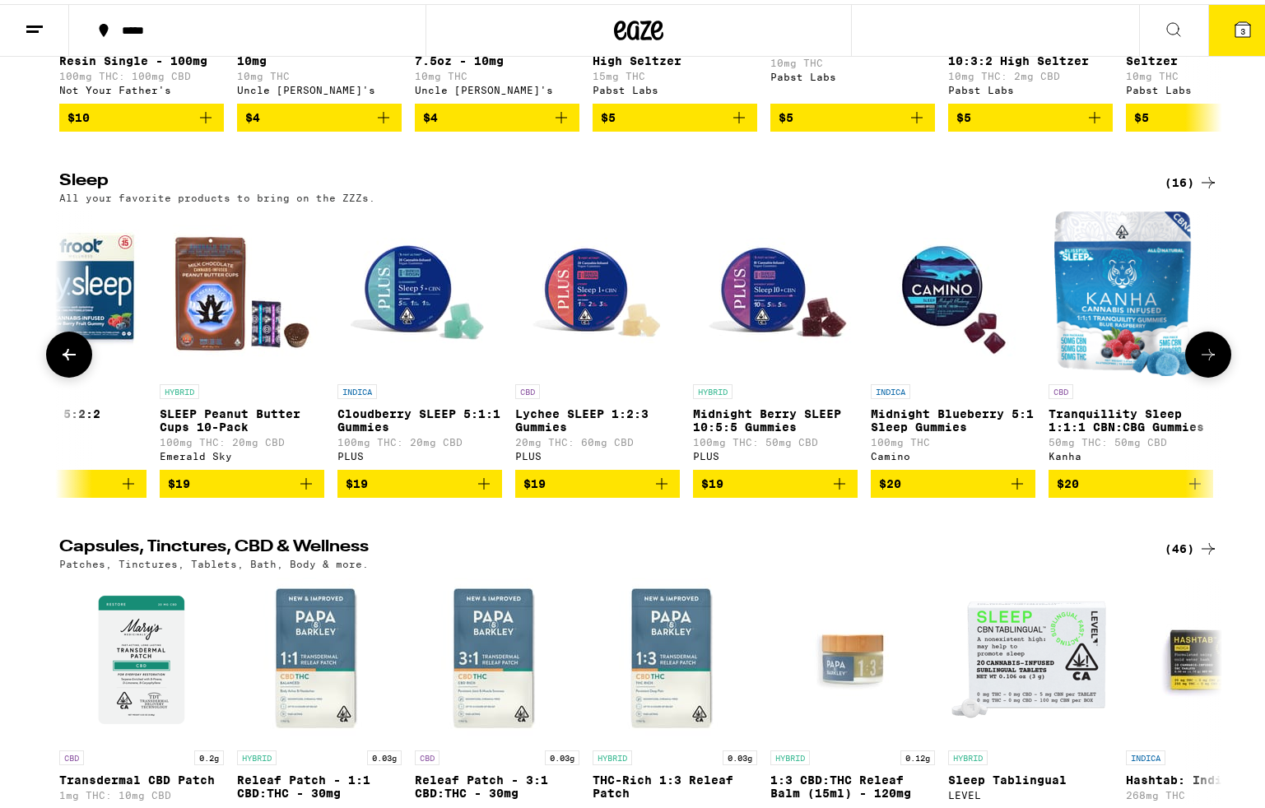
scroll to position [0, 979]
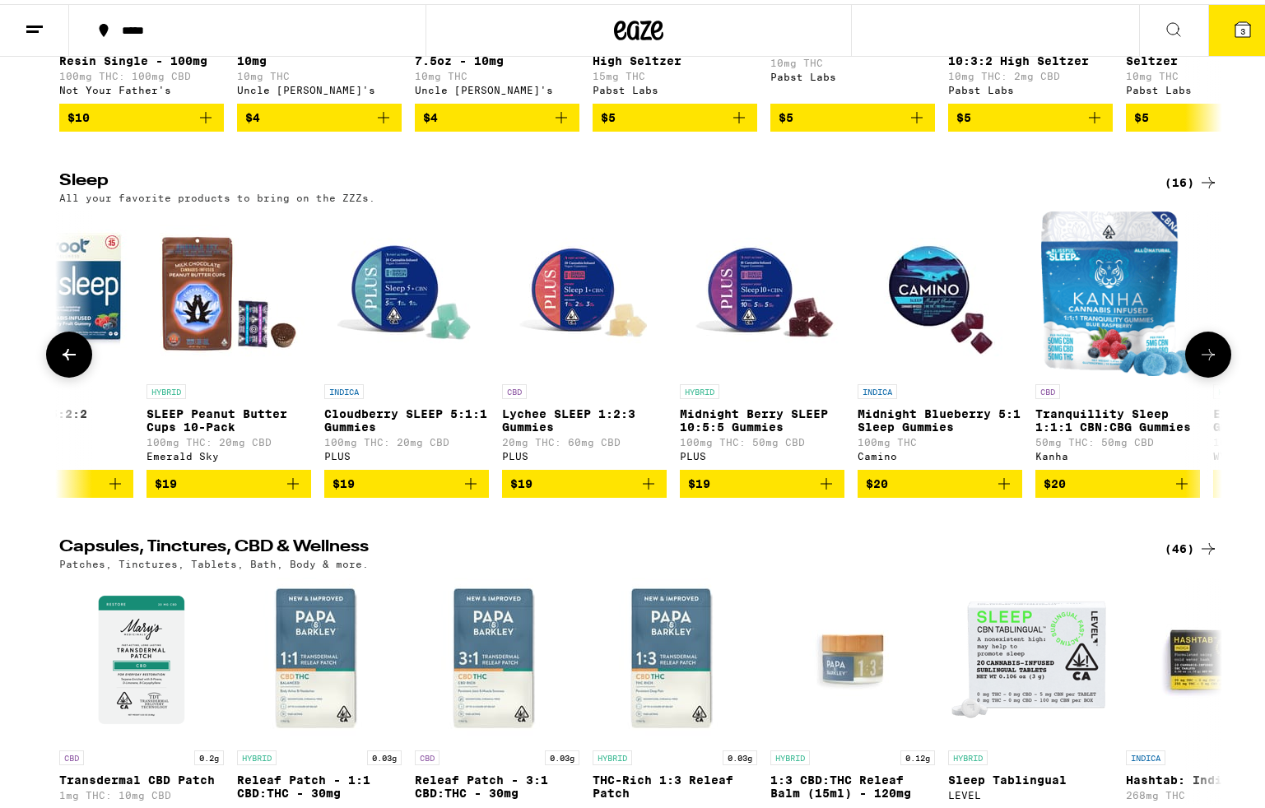
click at [1200, 360] on icon at bounding box center [1208, 351] width 20 height 20
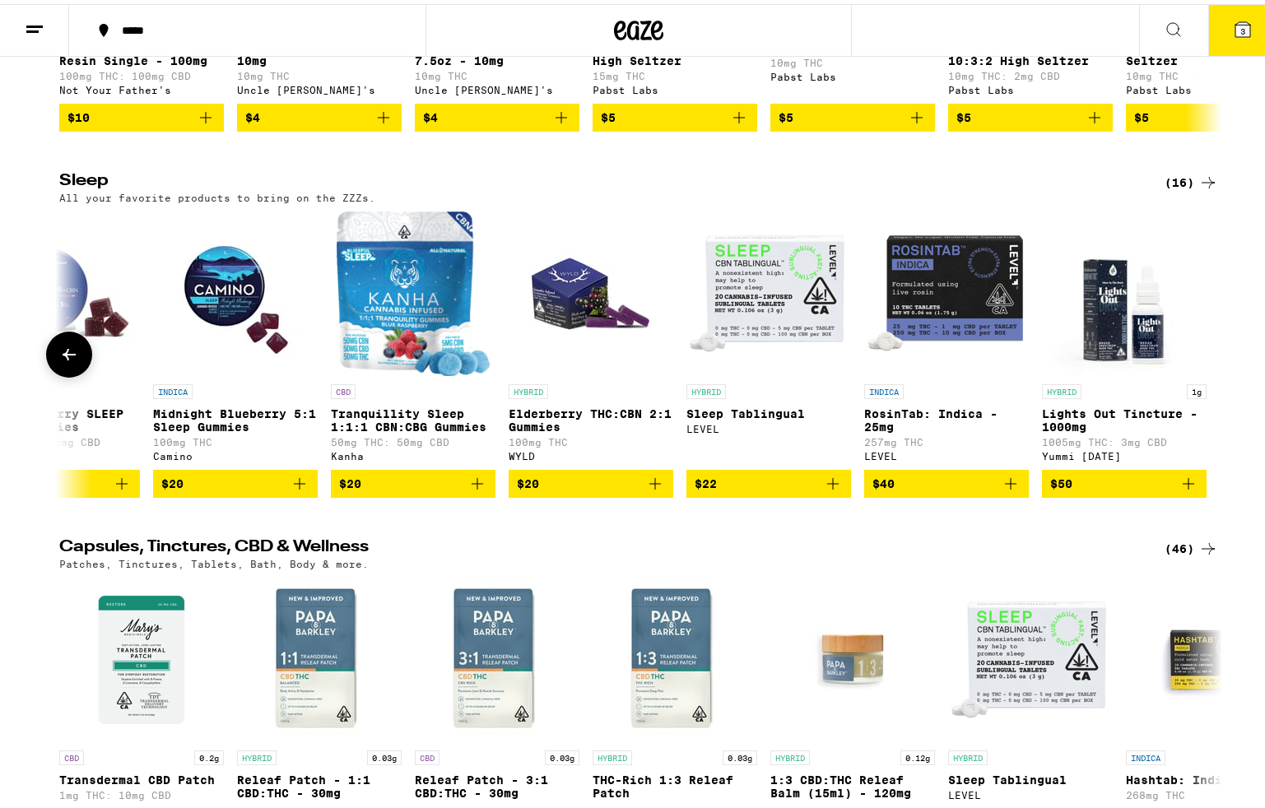
scroll to position [0, 1685]
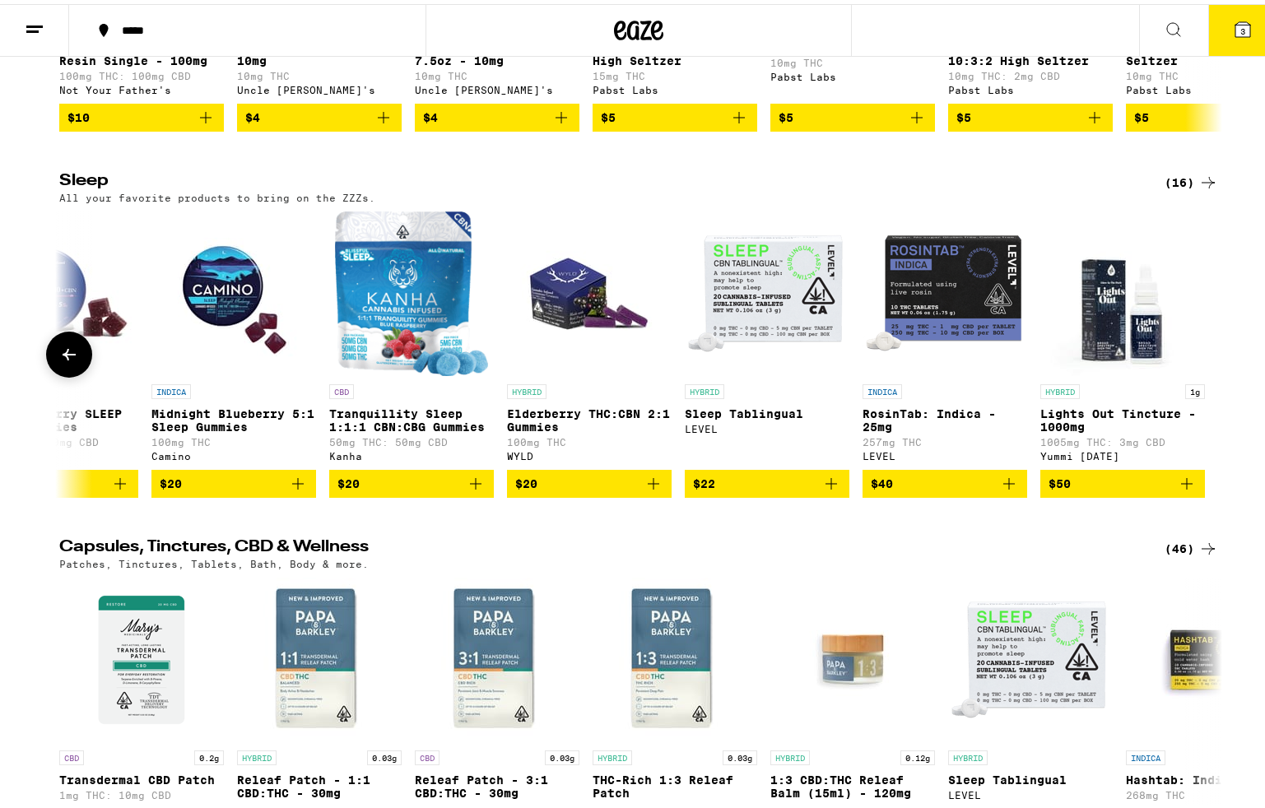
click at [60, 360] on icon at bounding box center [69, 351] width 20 height 20
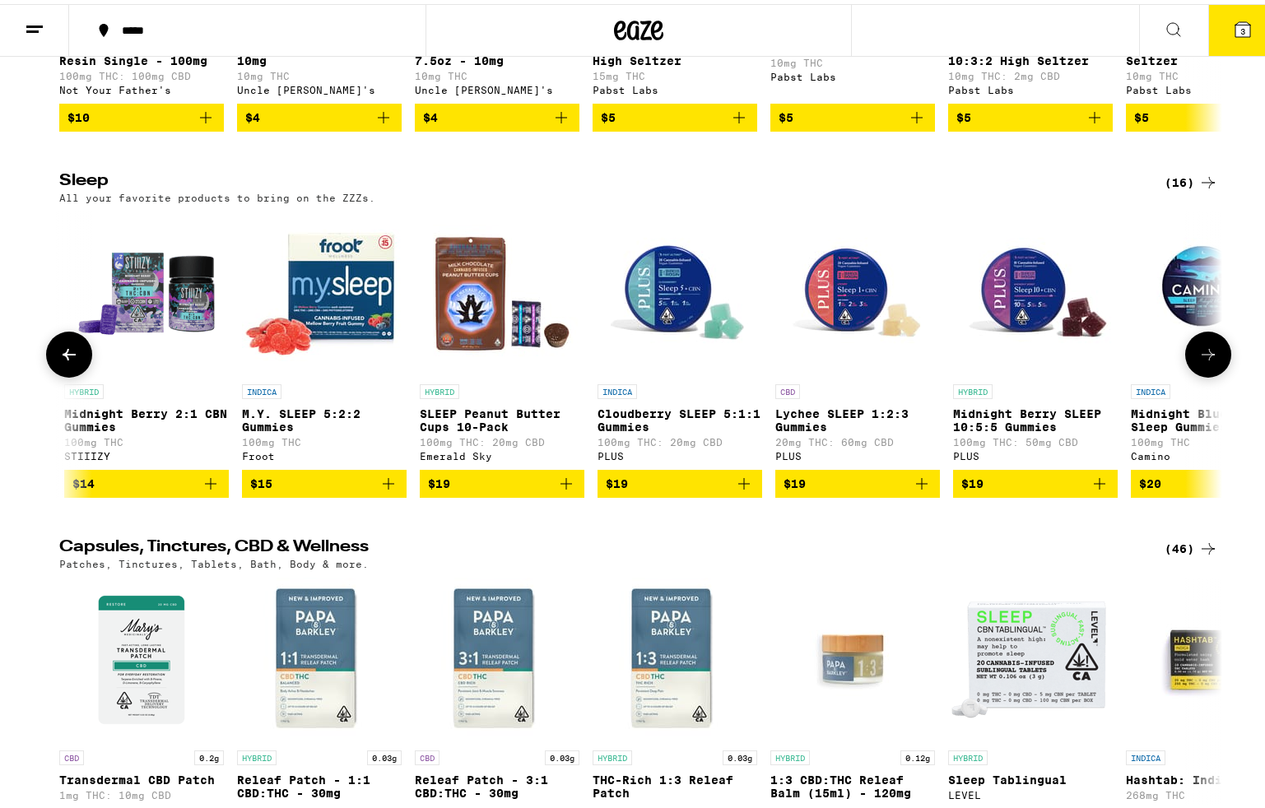
click at [60, 360] on icon at bounding box center [69, 351] width 20 height 20
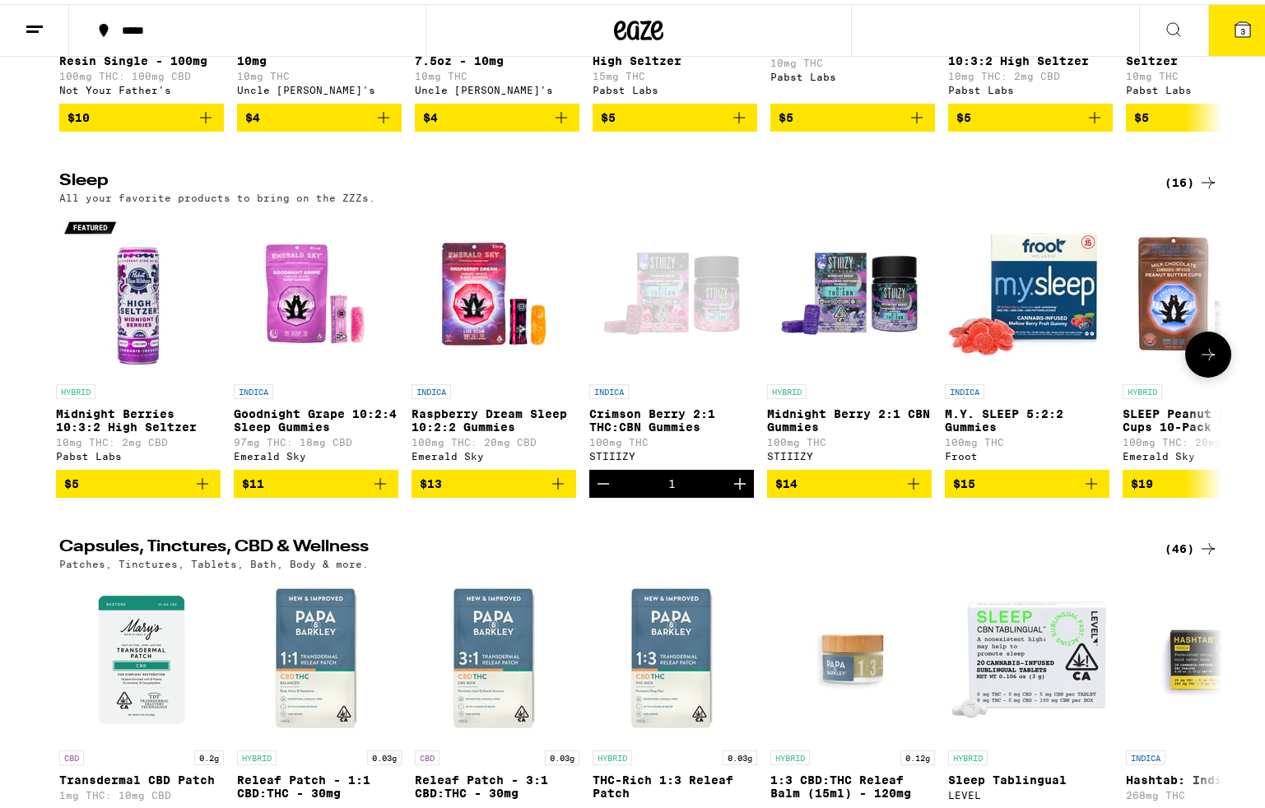
scroll to position [0, 0]
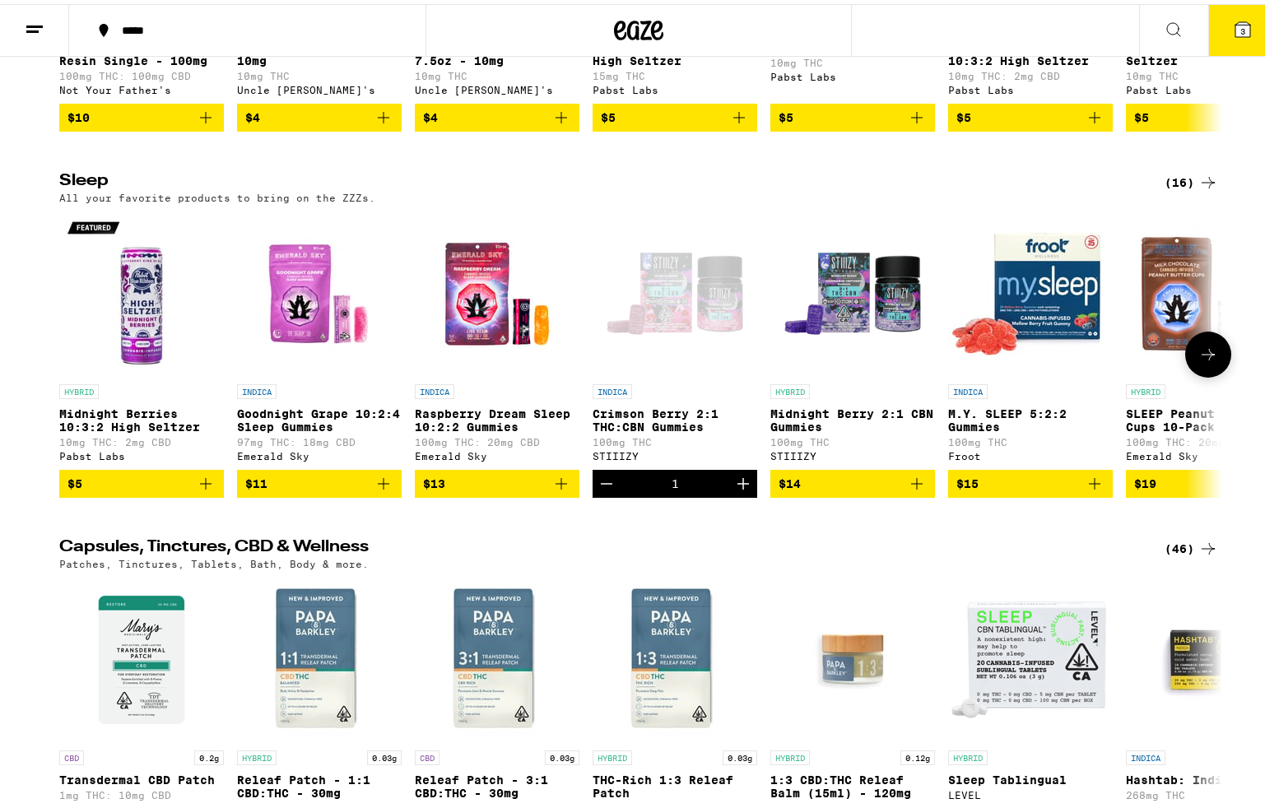
click at [60, 374] on div at bounding box center [69, 350] width 46 height 46
click at [557, 490] on icon "Add to bag" at bounding box center [561, 480] width 20 height 20
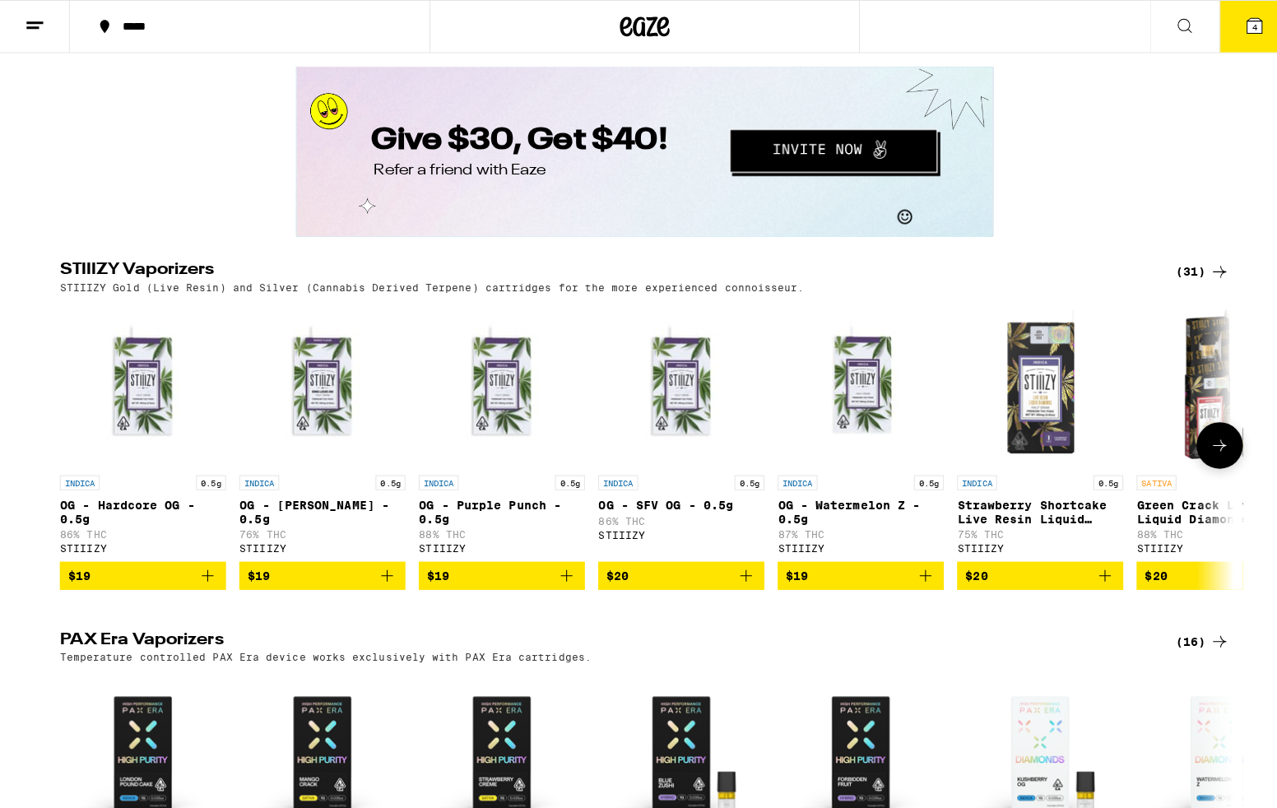
scroll to position [3052, 0]
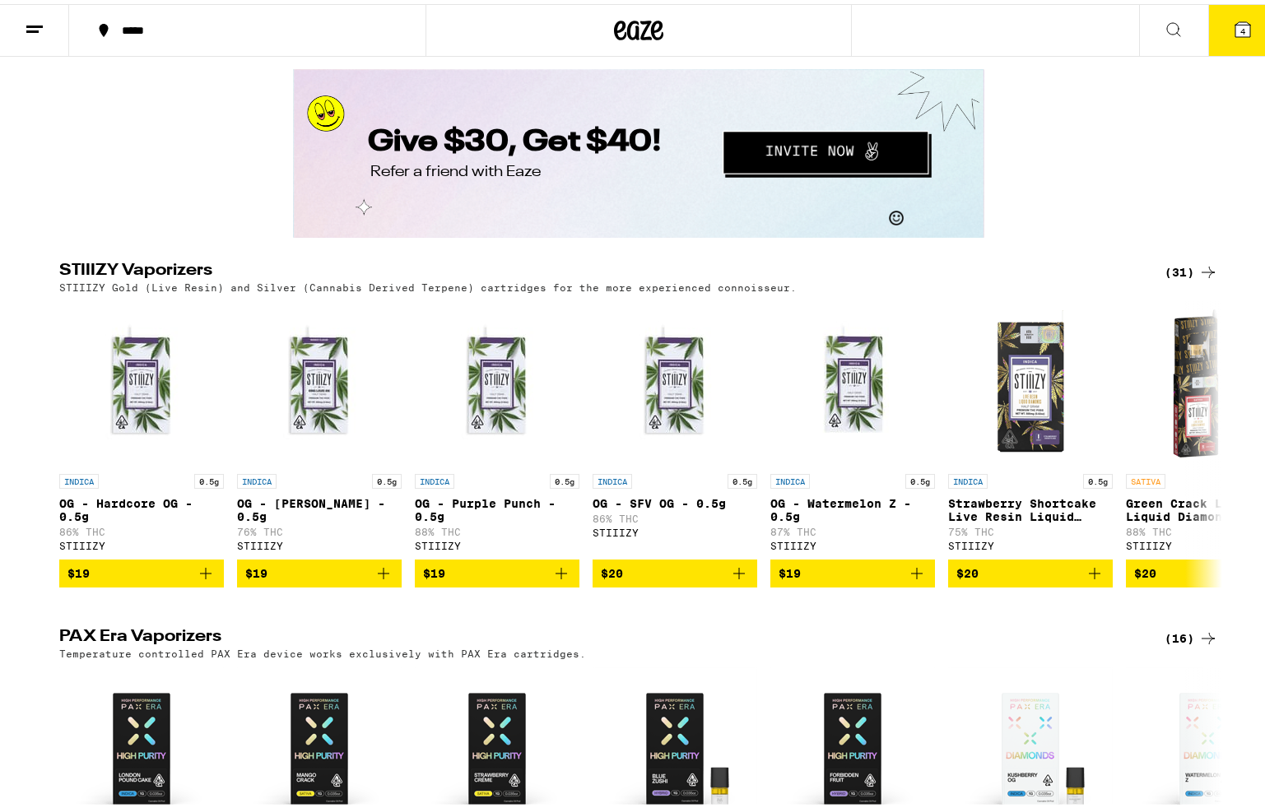
click at [1235, 26] on icon at bounding box center [1242, 25] width 15 height 15
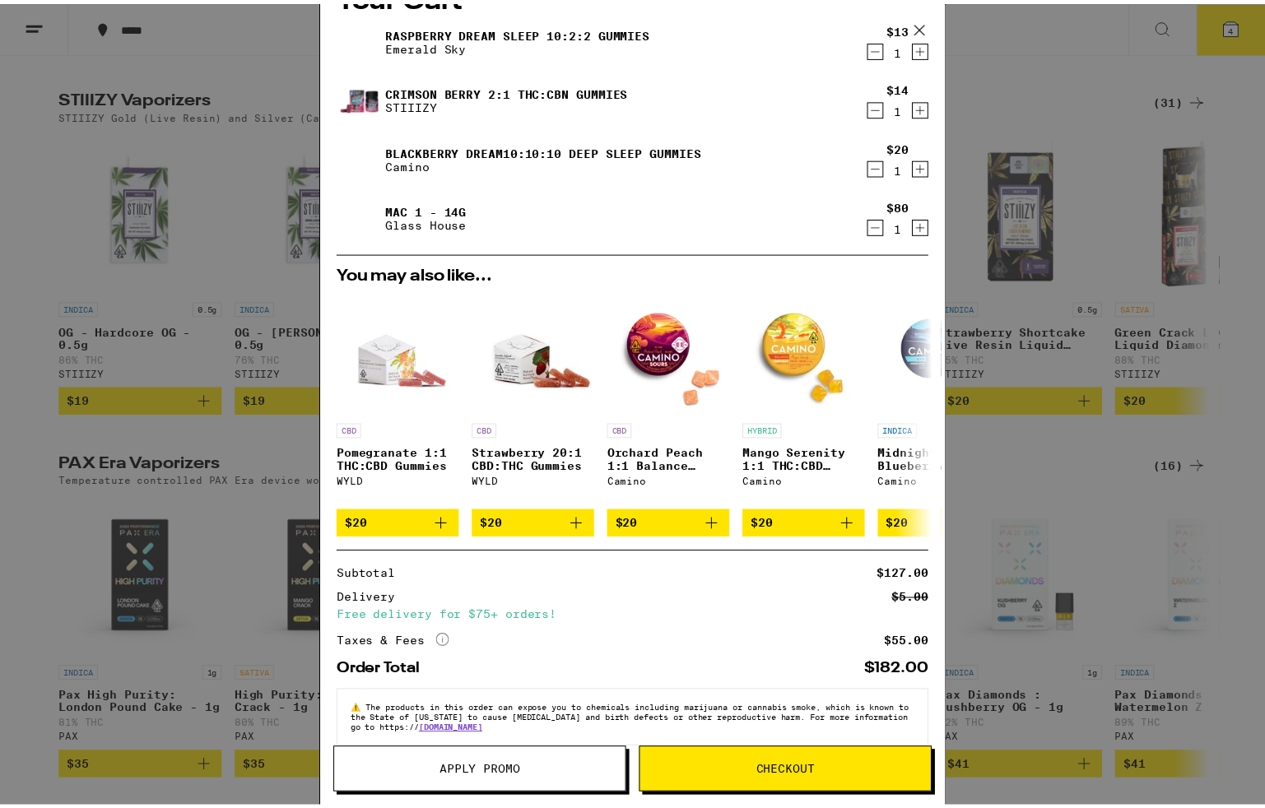
scroll to position [72, 0]
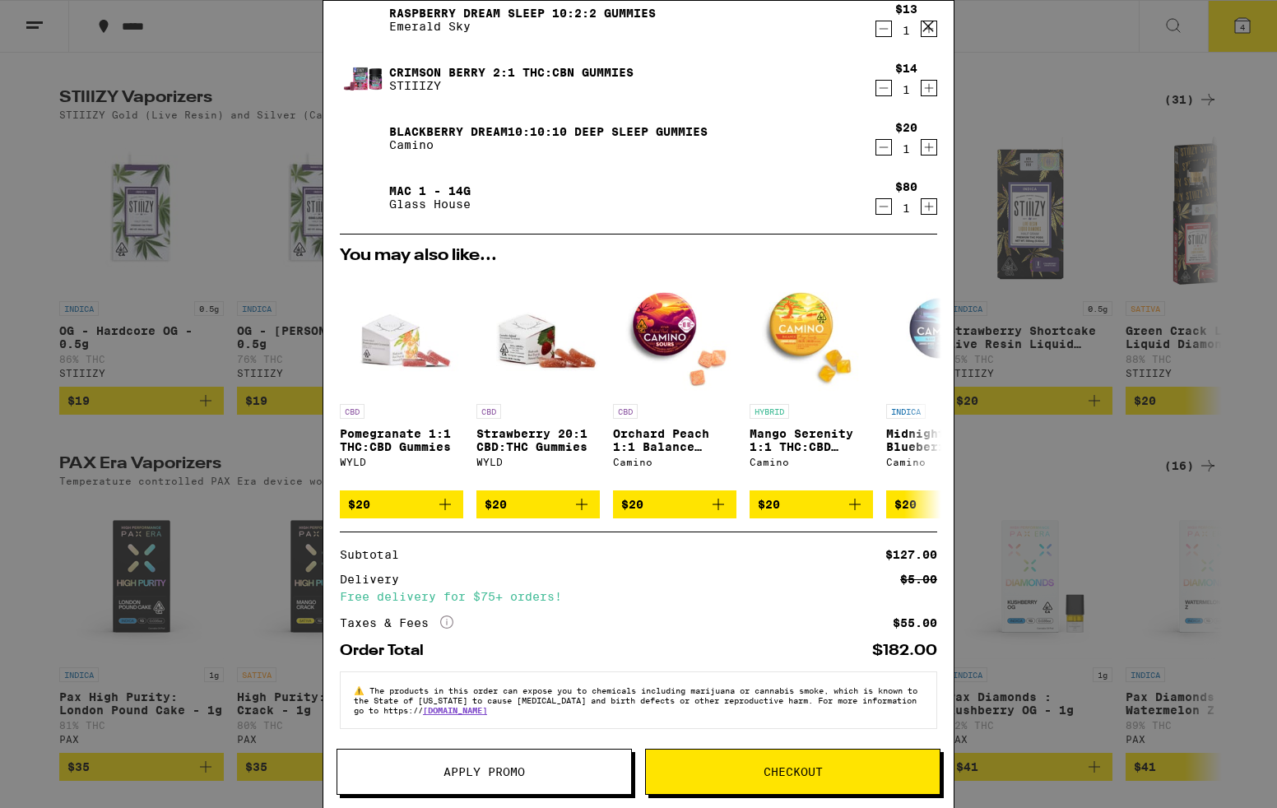
click at [512, 762] on button "Apply Promo" at bounding box center [484, 772] width 295 height 46
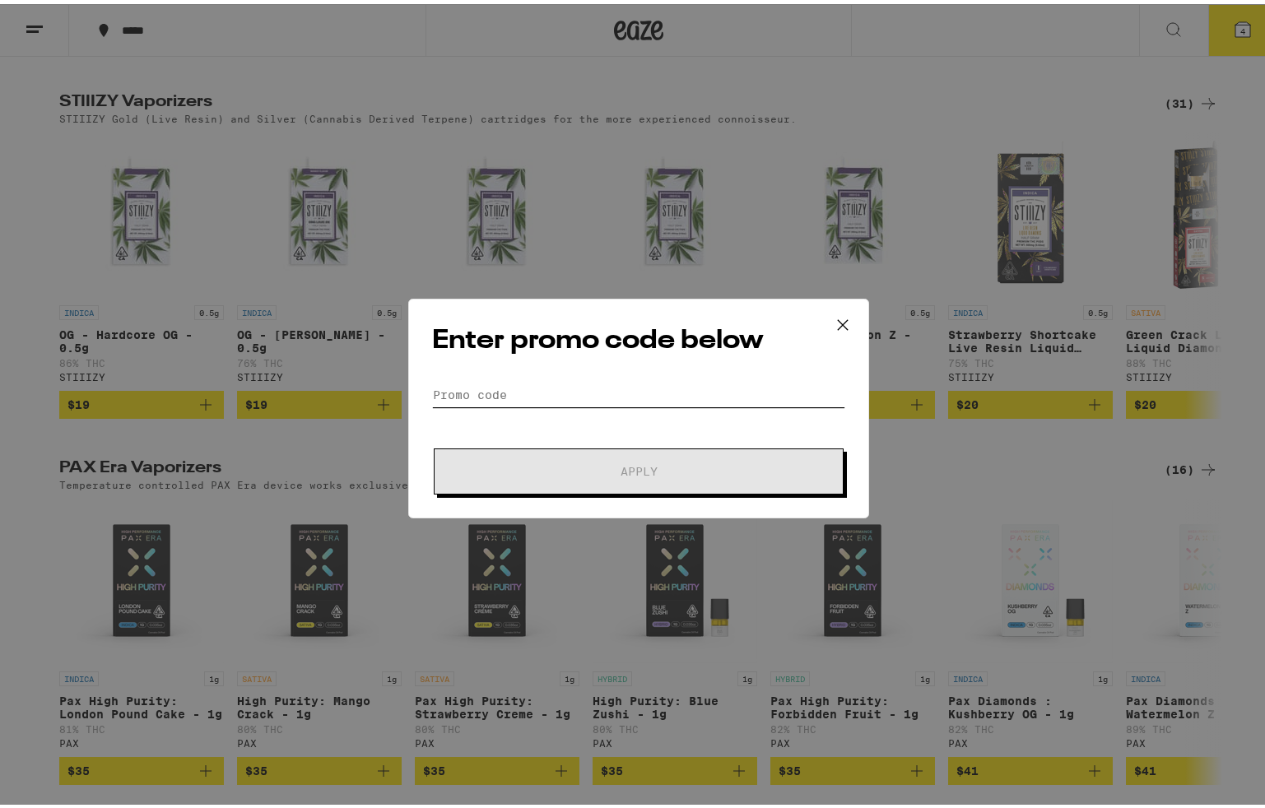
click at [520, 383] on input "Promo Code" at bounding box center [638, 390] width 413 height 25
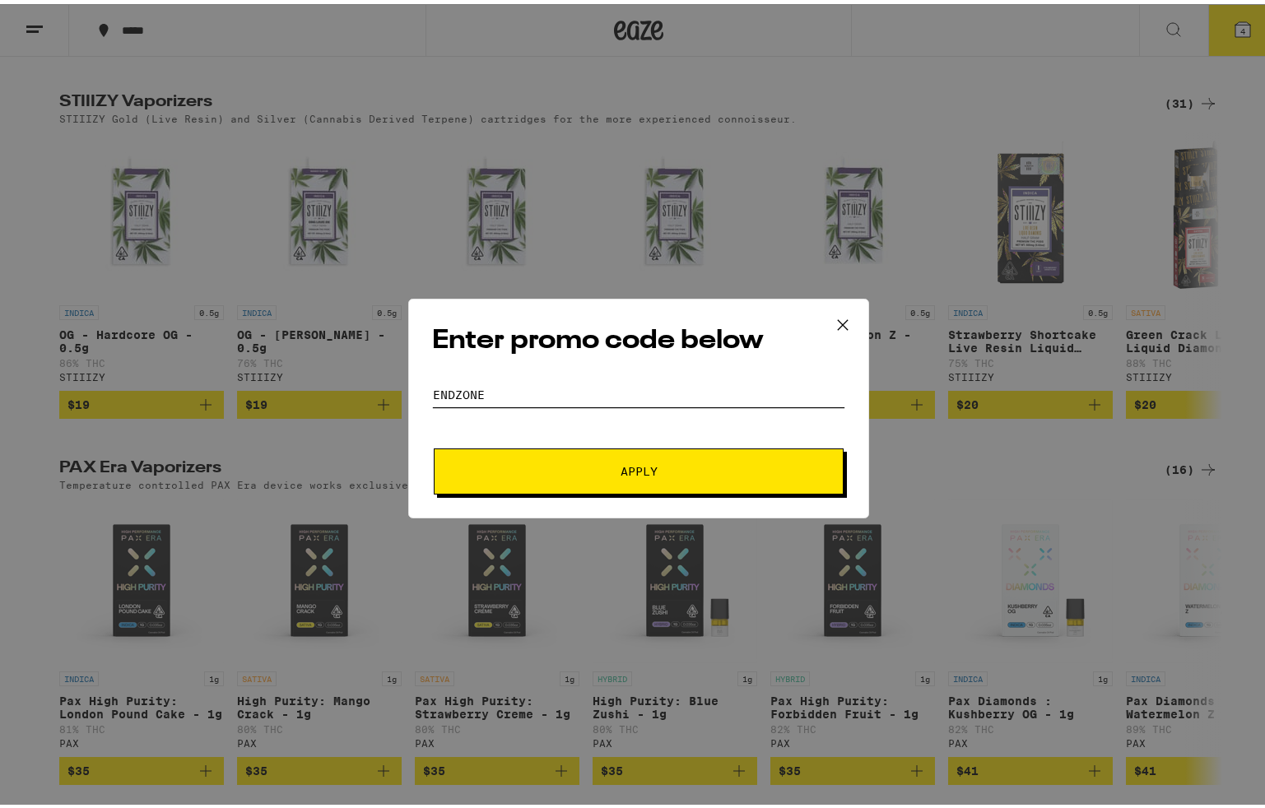
type input "ENDZONE"
click at [434, 444] on button "Apply" at bounding box center [639, 467] width 410 height 46
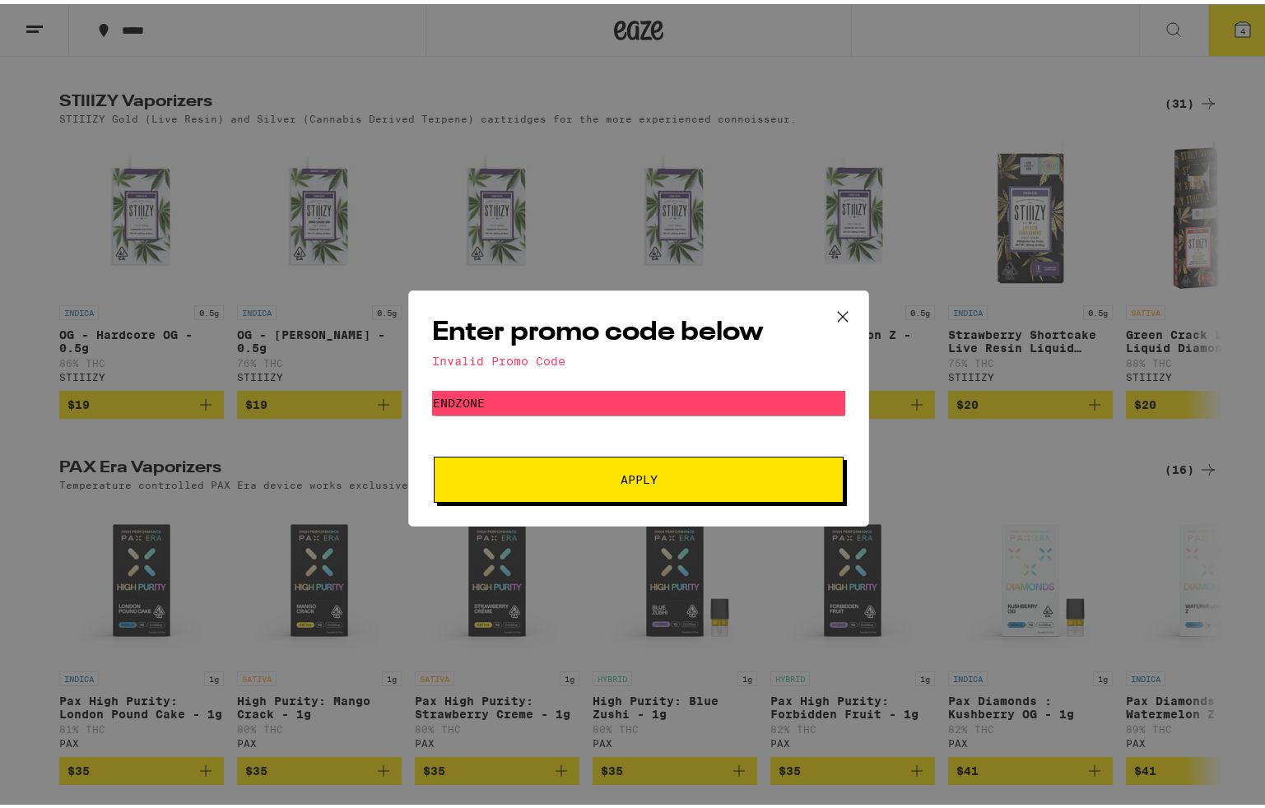
click at [840, 309] on icon at bounding box center [842, 312] width 25 height 25
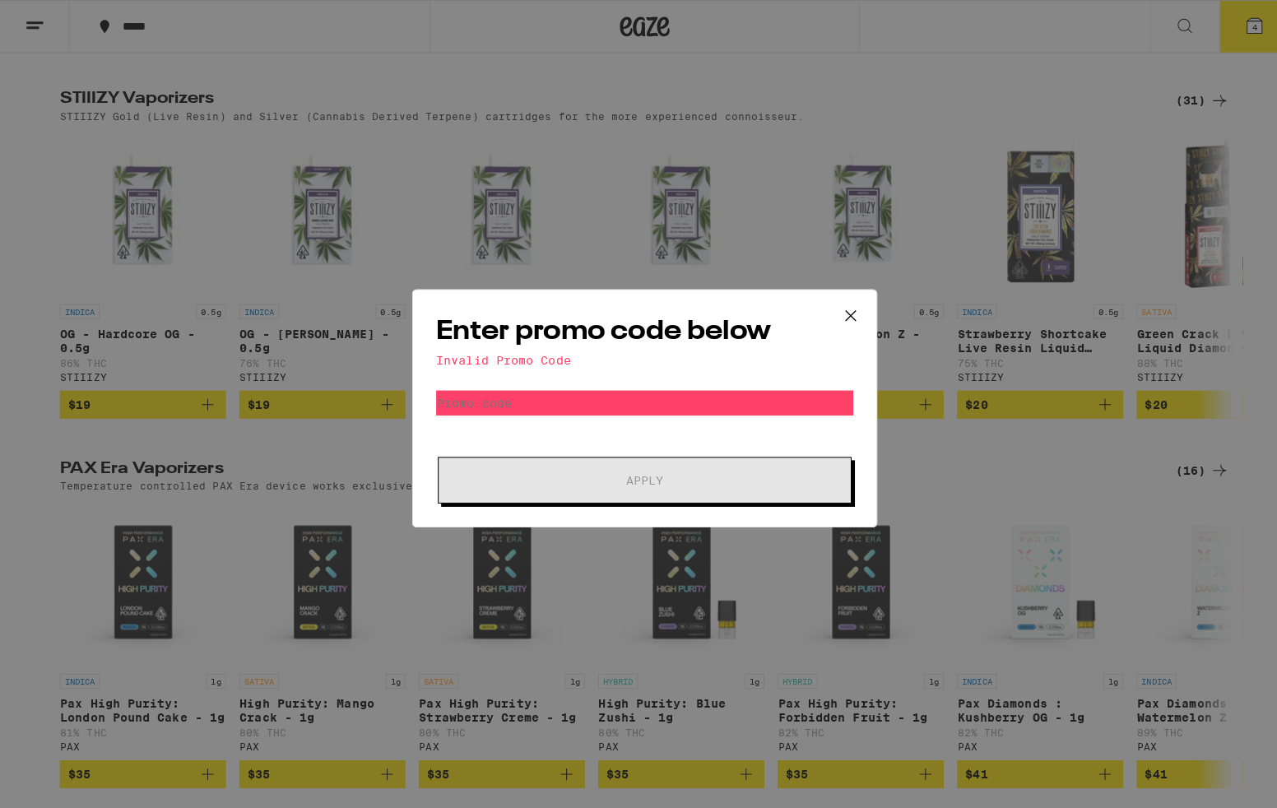
scroll to position [3052, 0]
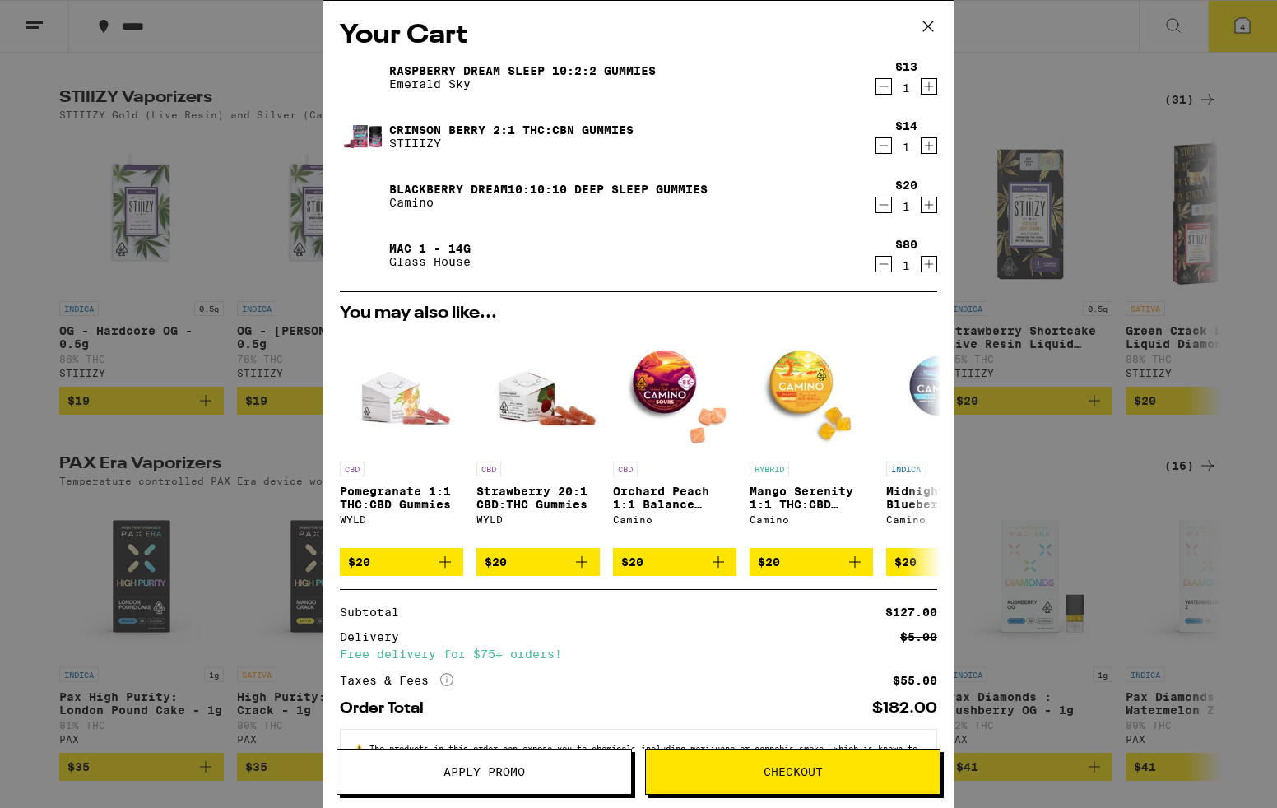
click at [440, 770] on span "Apply Promo" at bounding box center [484, 772] width 294 height 12
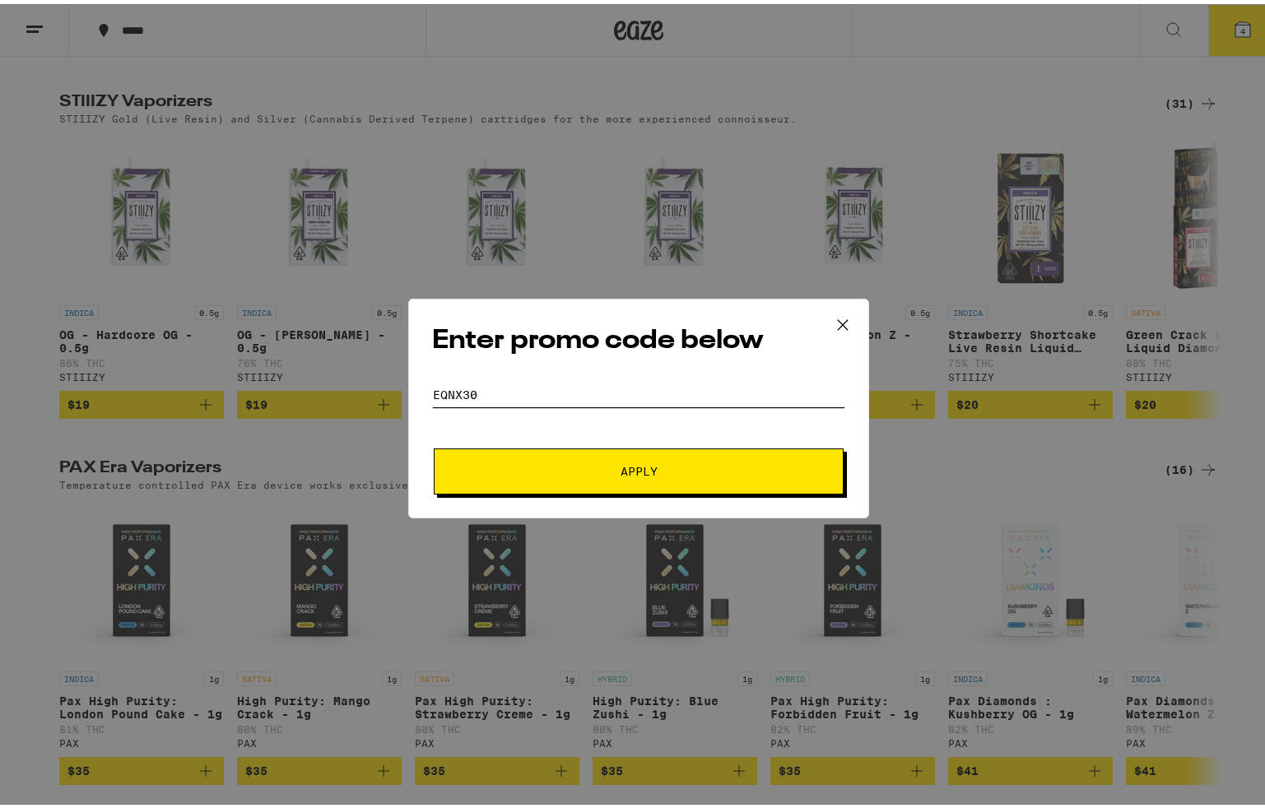
type input "EQNX30"
click at [553, 470] on span "Apply" at bounding box center [638, 468] width 296 height 12
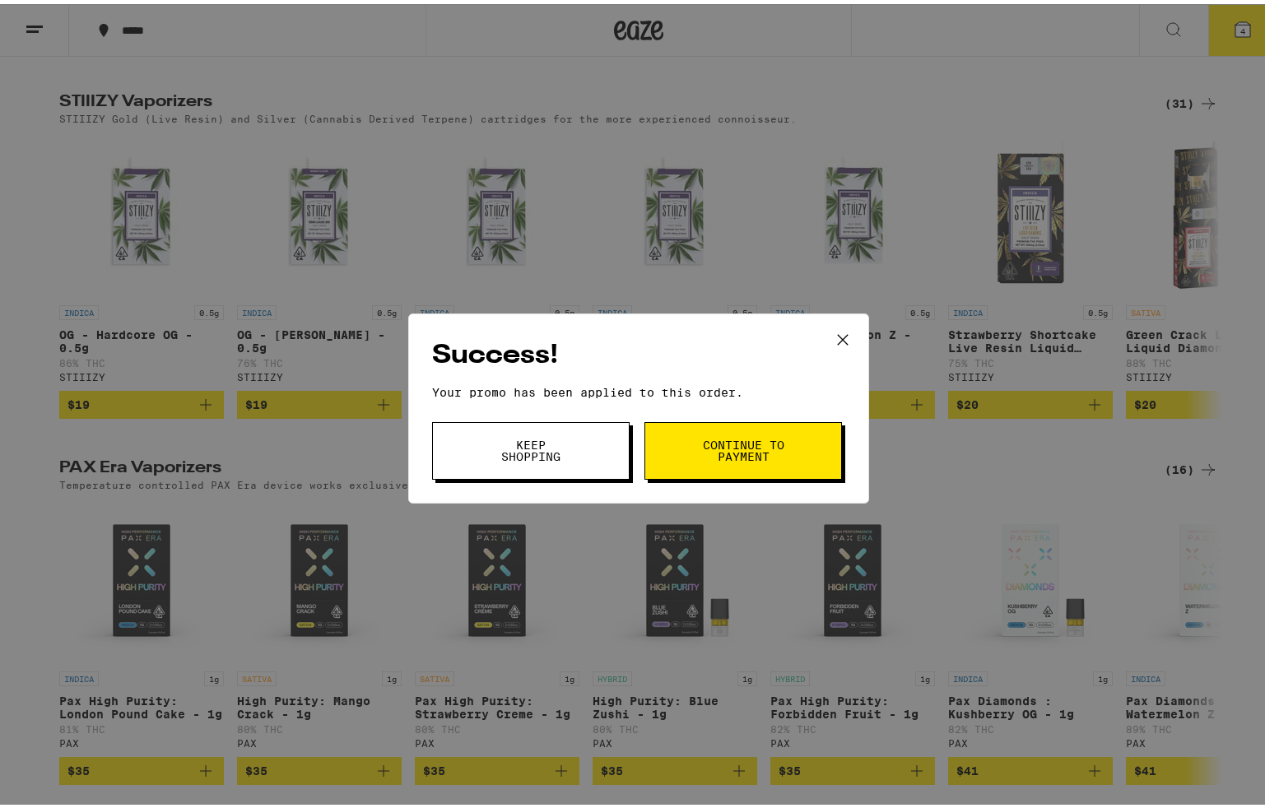
click at [741, 435] on span "Continue to payment" at bounding box center [743, 446] width 84 height 23
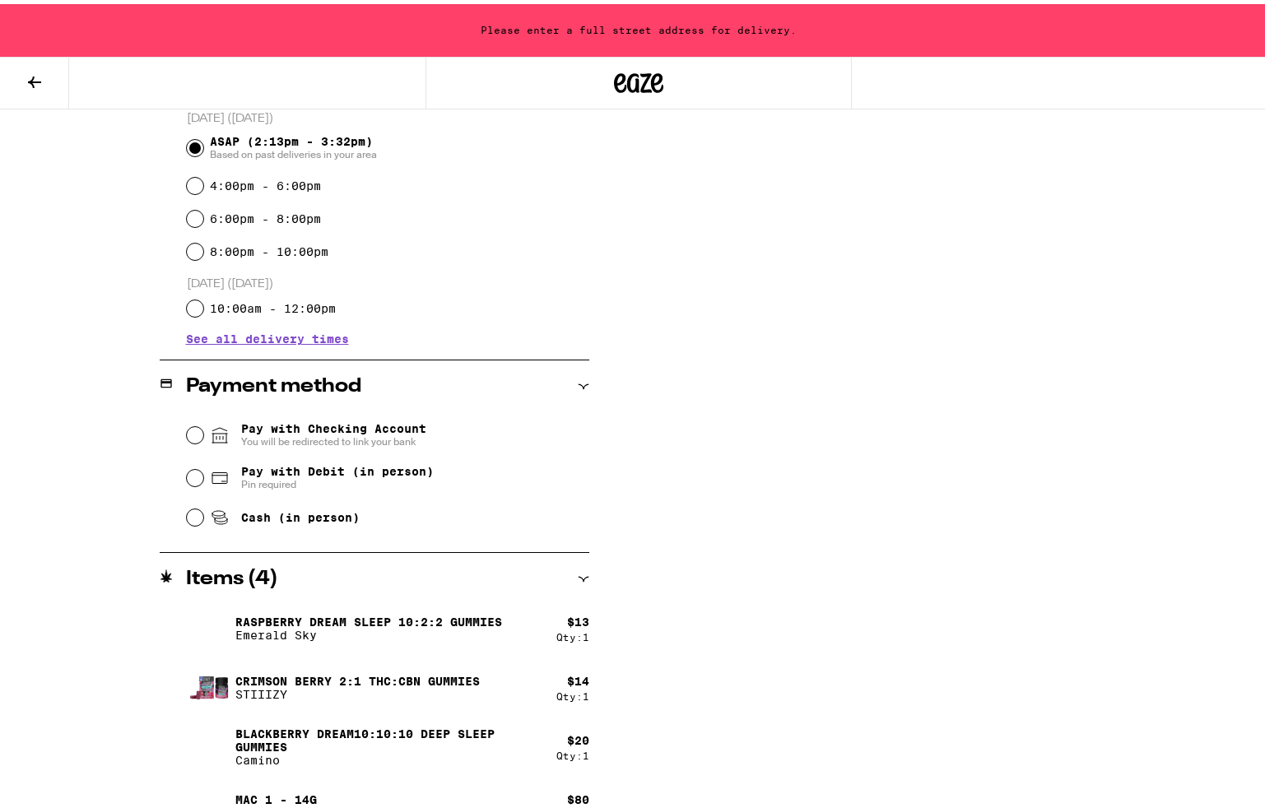
scroll to position [489, 0]
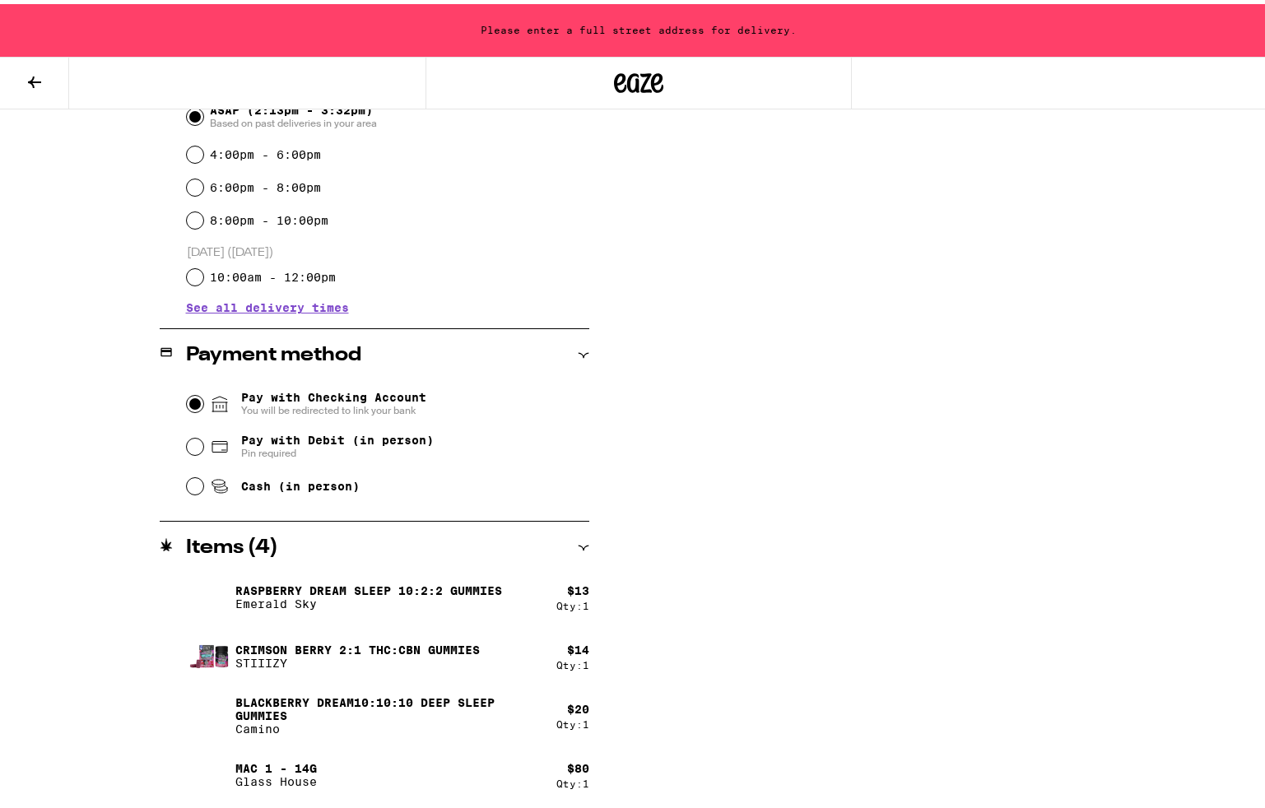
click at [187, 399] on input "Pay with Checking Account You will be redirected to link your bank" at bounding box center [195, 400] width 16 height 16
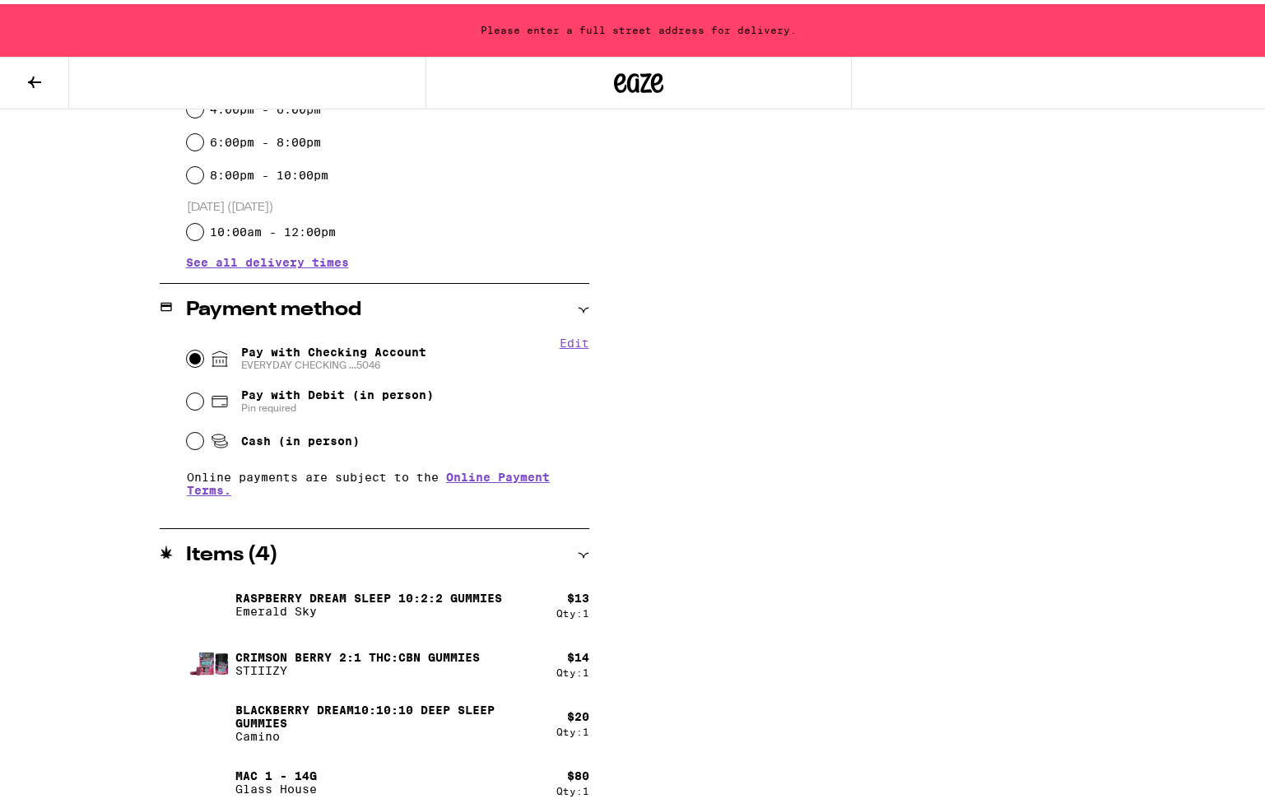
scroll to position [541, 0]
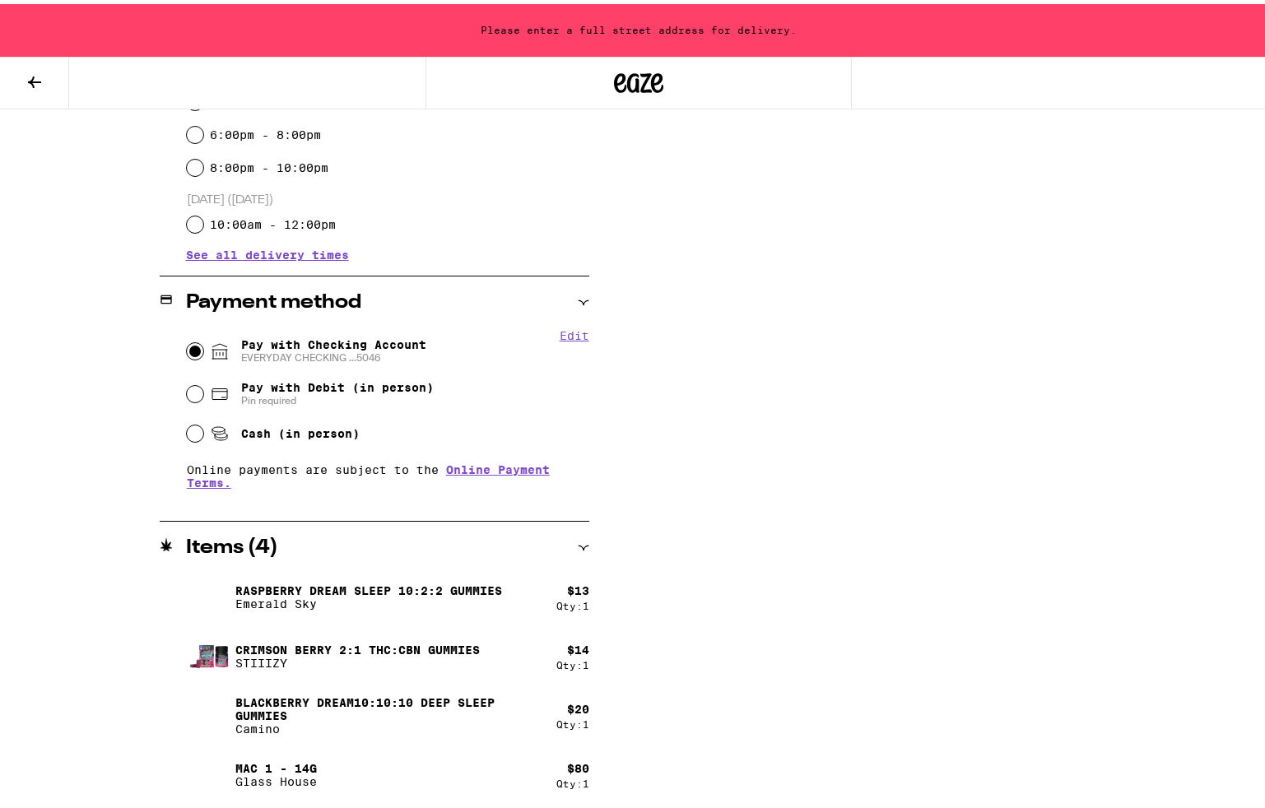
click at [815, 503] on div "Subtotal $127.00 Delivery $5.00 Free delivery for $75+ orders! Taxes & Fees Mor…" at bounding box center [953, 259] width 329 height 1098
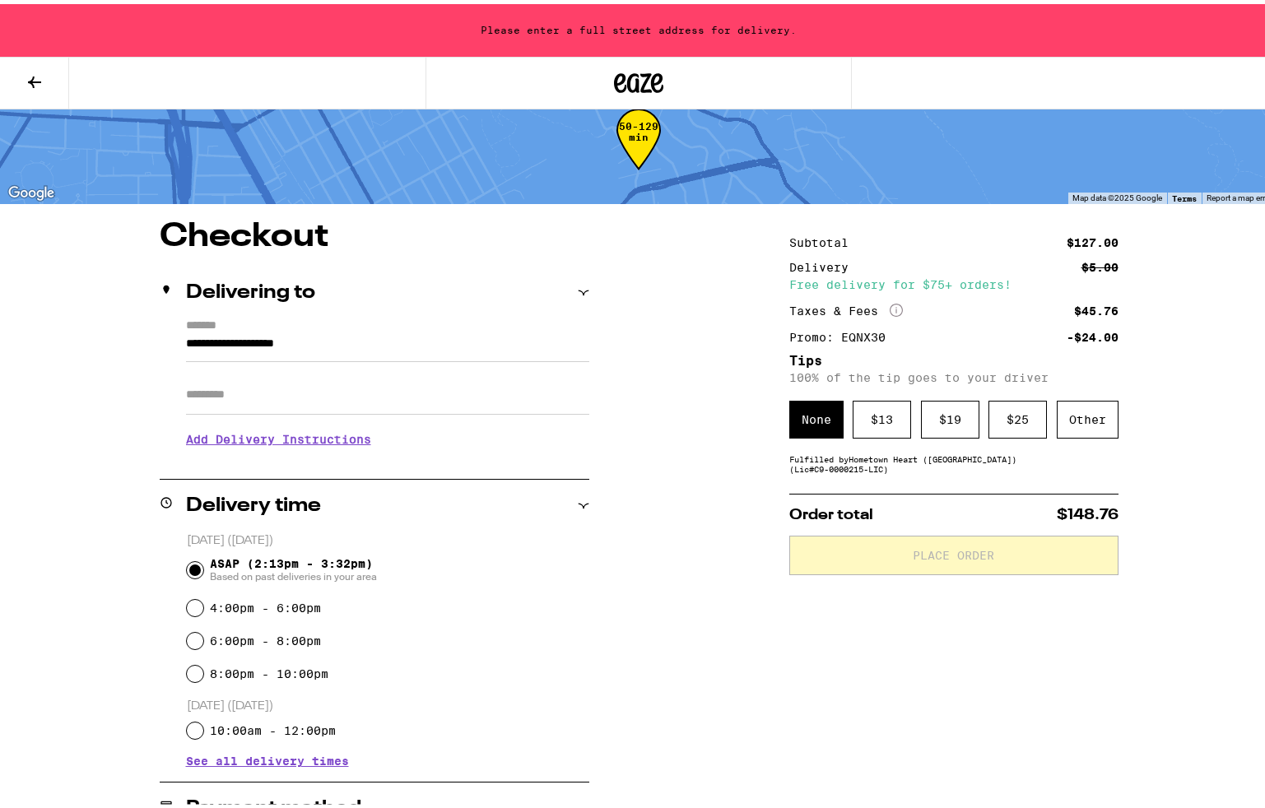
scroll to position [50, 0]
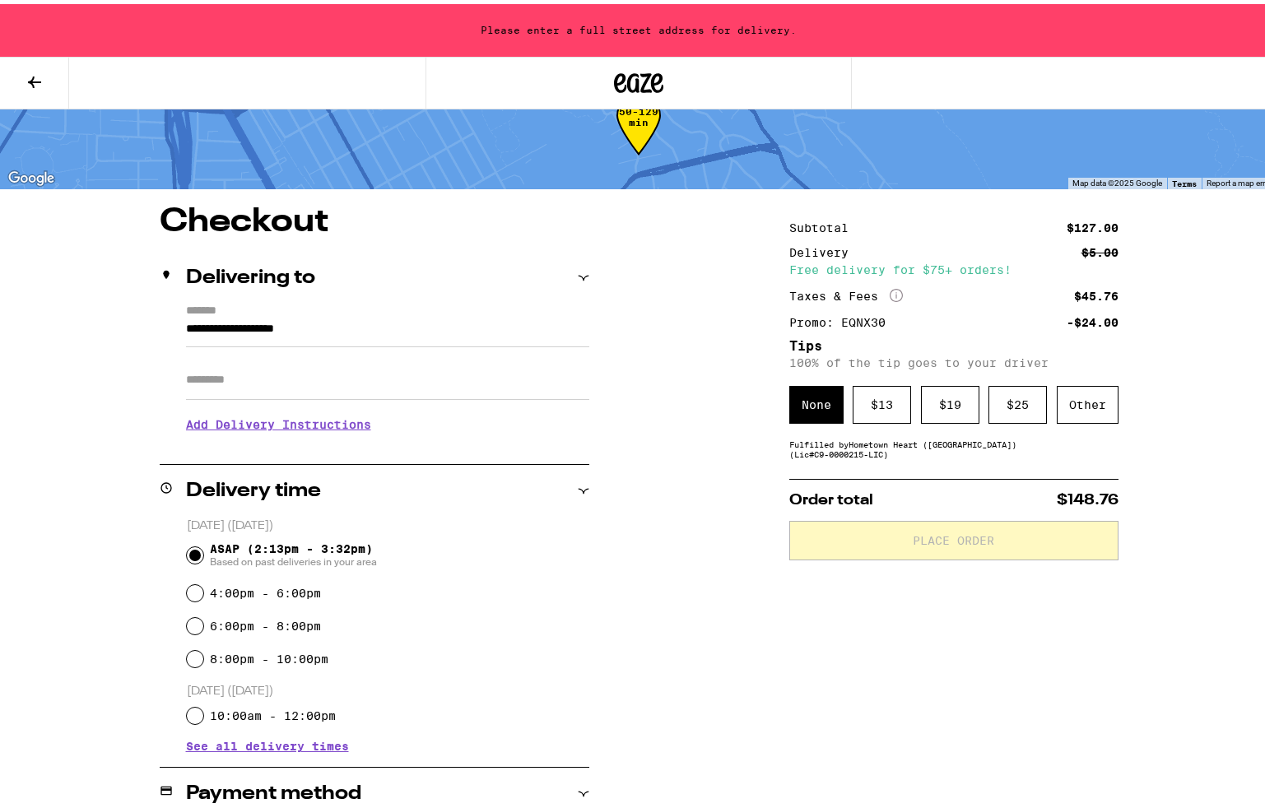
click at [569, 271] on div "Delivering to" at bounding box center [375, 274] width 430 height 20
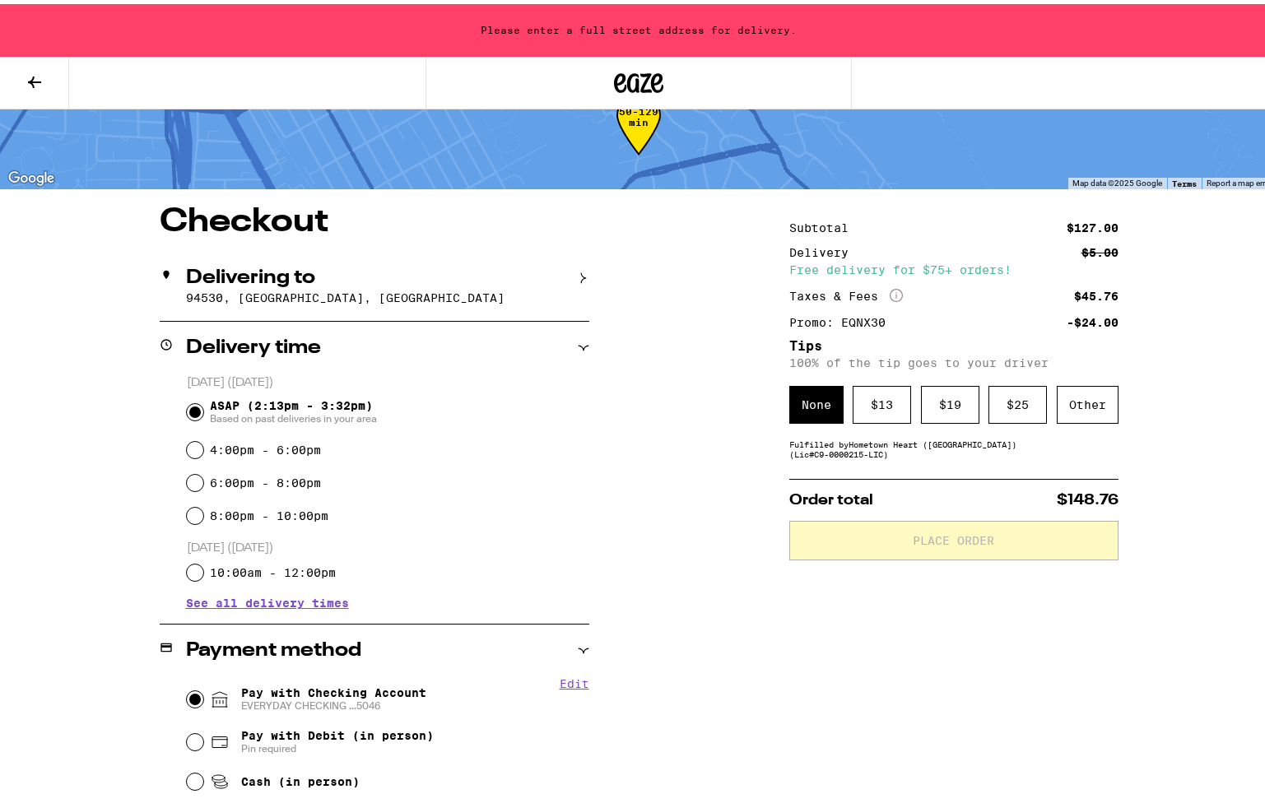
click at [569, 271] on div "Delivering to" at bounding box center [375, 274] width 430 height 20
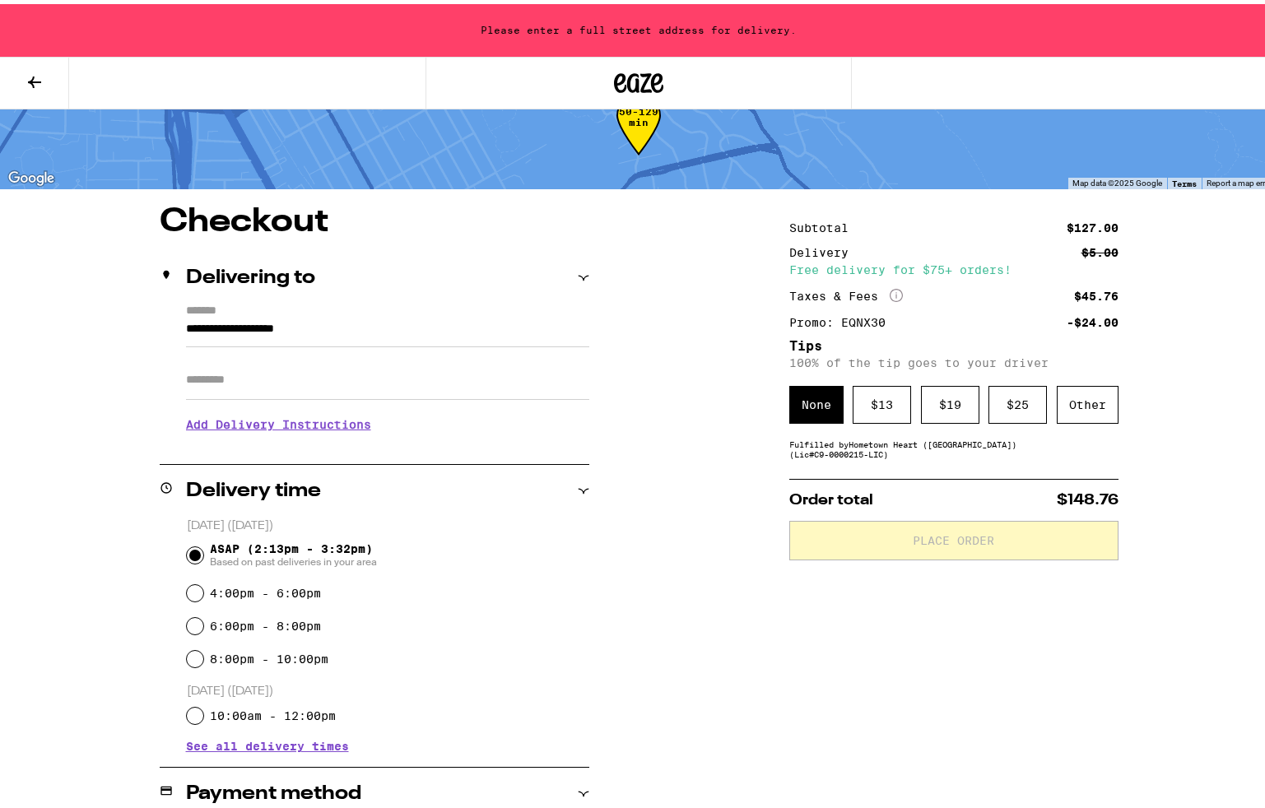
drag, startPoint x: 342, startPoint y: 329, endPoint x: 139, endPoint y: 289, distance: 207.2
click at [139, 289] on div "**********" at bounding box center [638, 751] width 1185 height 1098
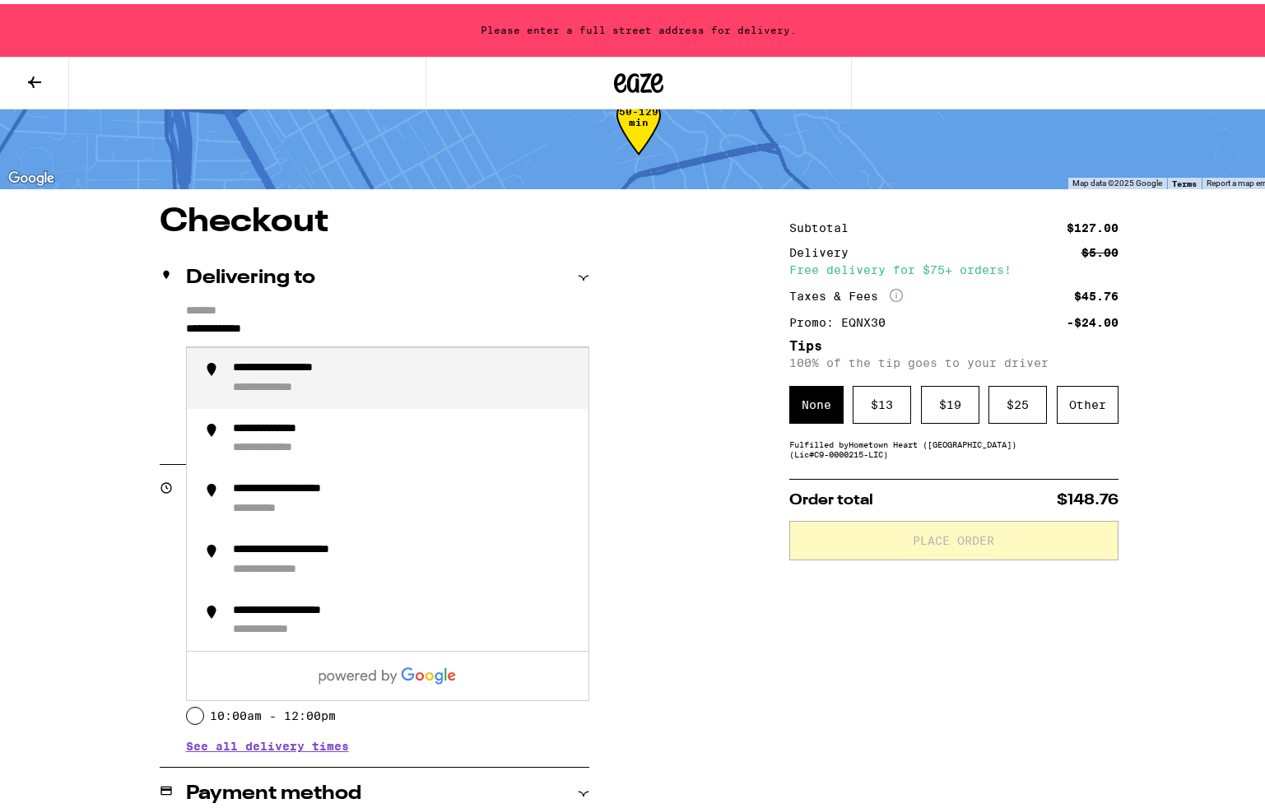
click at [276, 384] on div "**********" at bounding box center [285, 384] width 104 height 15
type input "**********"
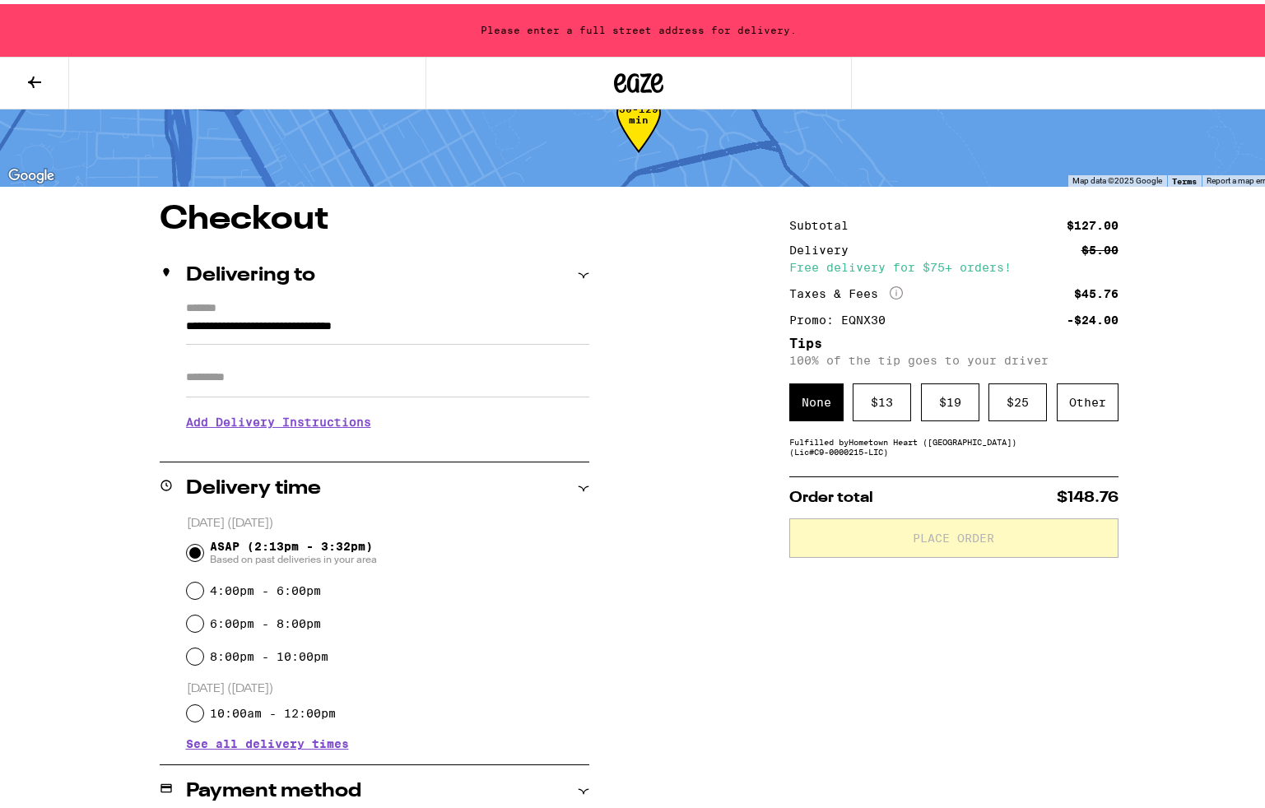
scroll to position [0, 0]
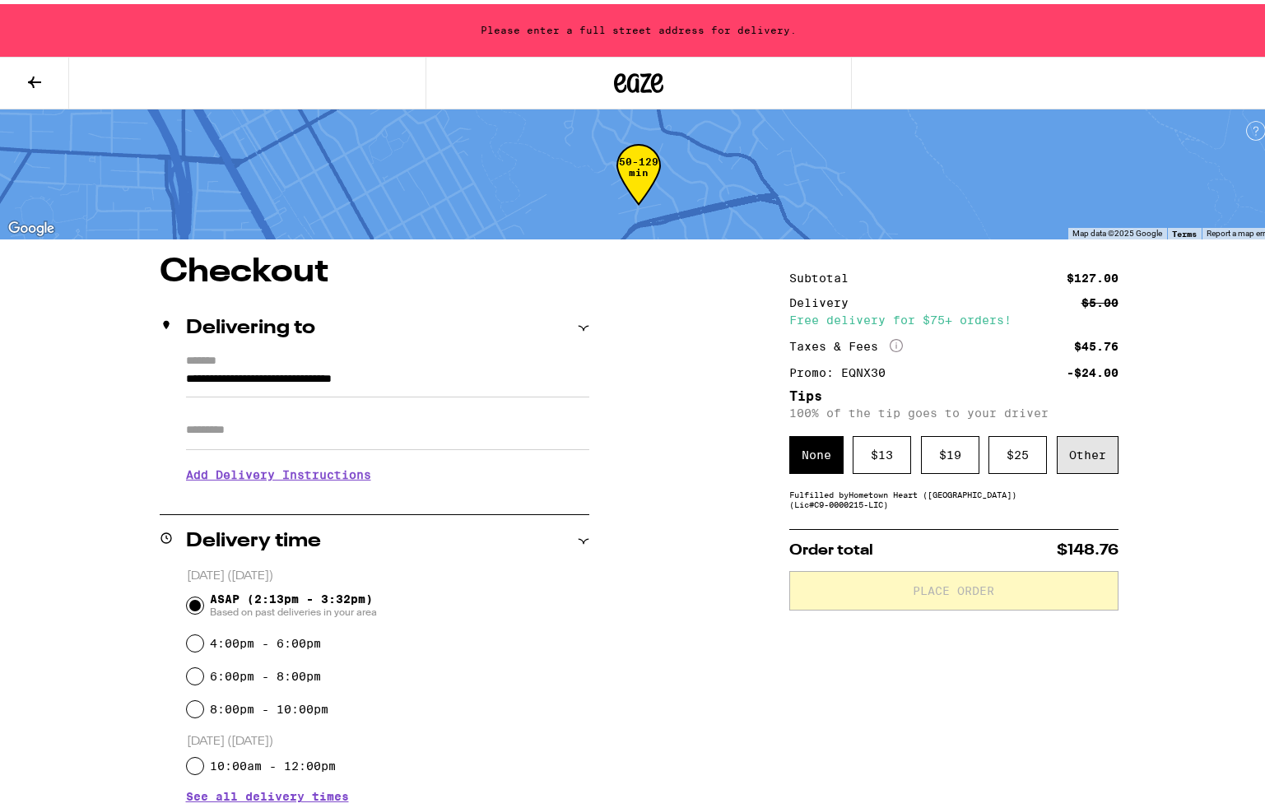
click at [1094, 465] on div "Other" at bounding box center [1087, 451] width 62 height 38
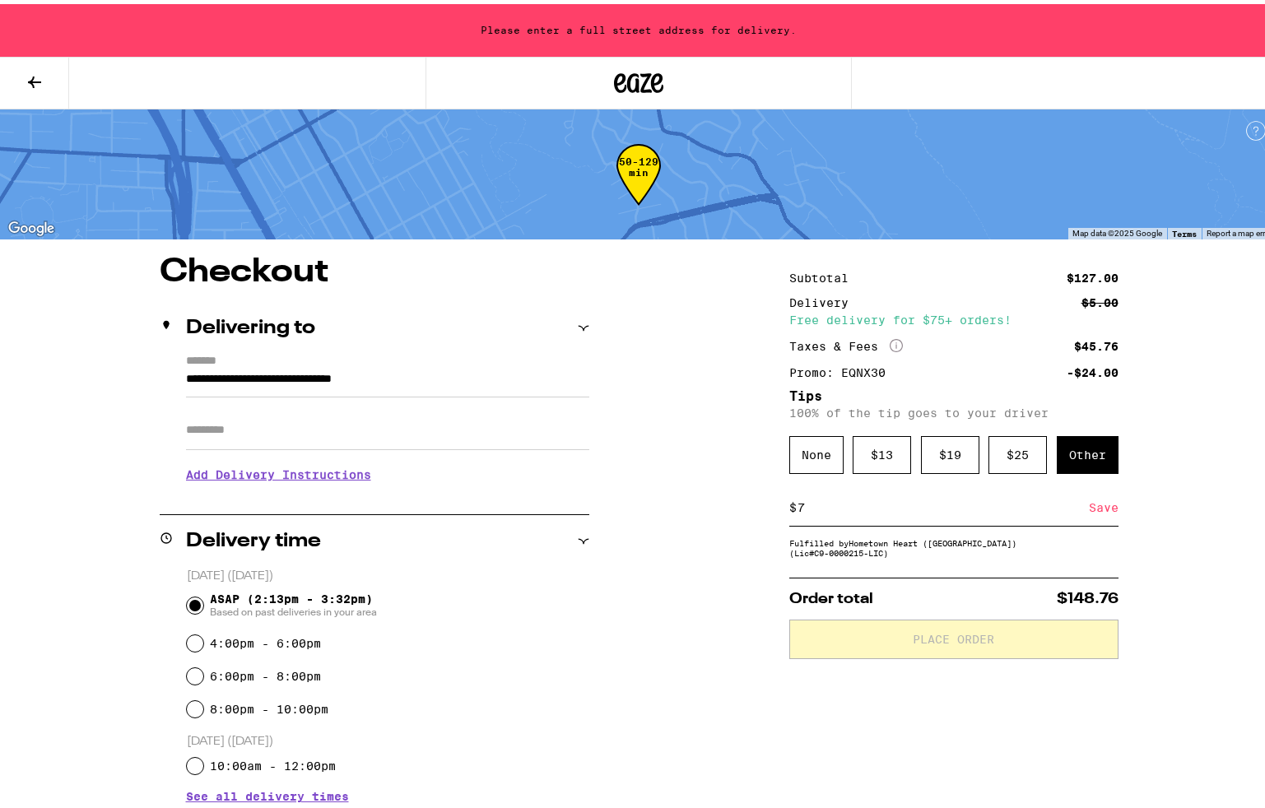
type input "7"
click at [1103, 511] on div "Save" at bounding box center [1104, 503] width 30 height 36
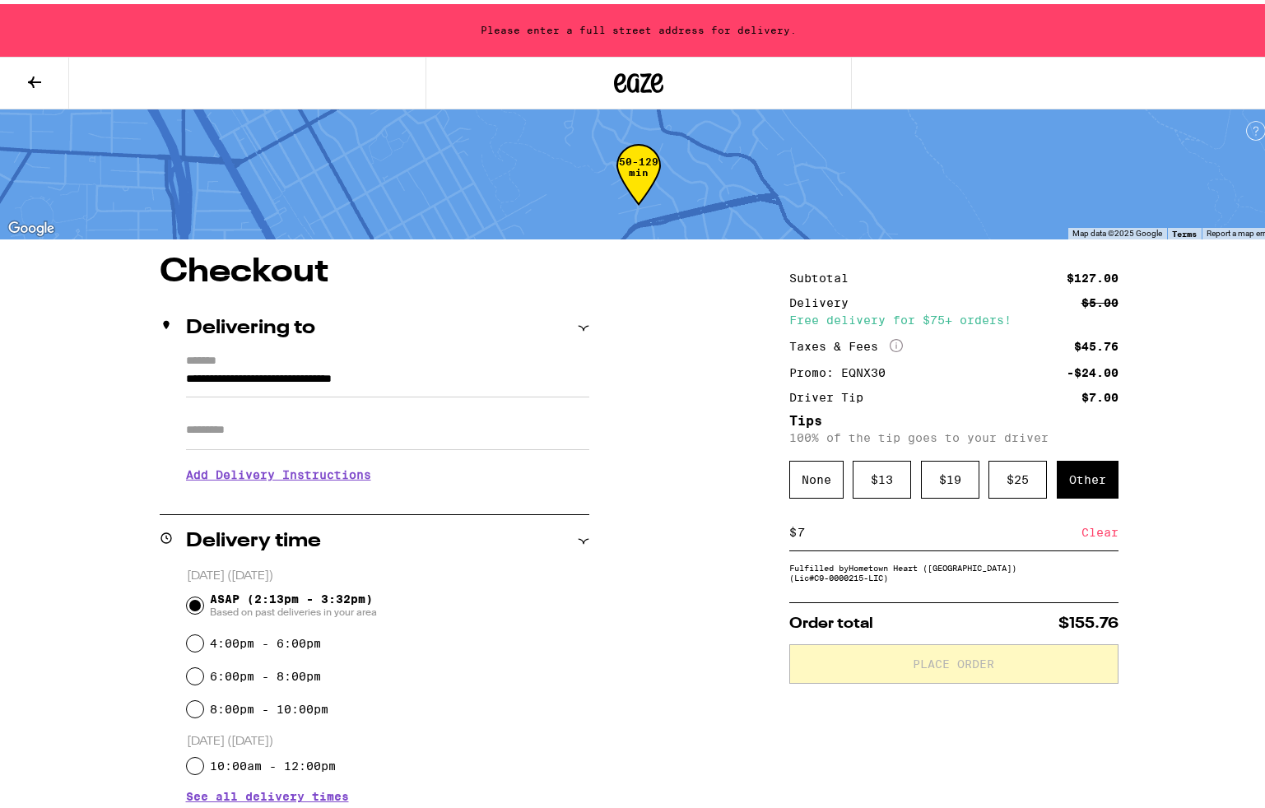
click at [311, 474] on h3 "Add Delivery Instructions" at bounding box center [387, 471] width 403 height 38
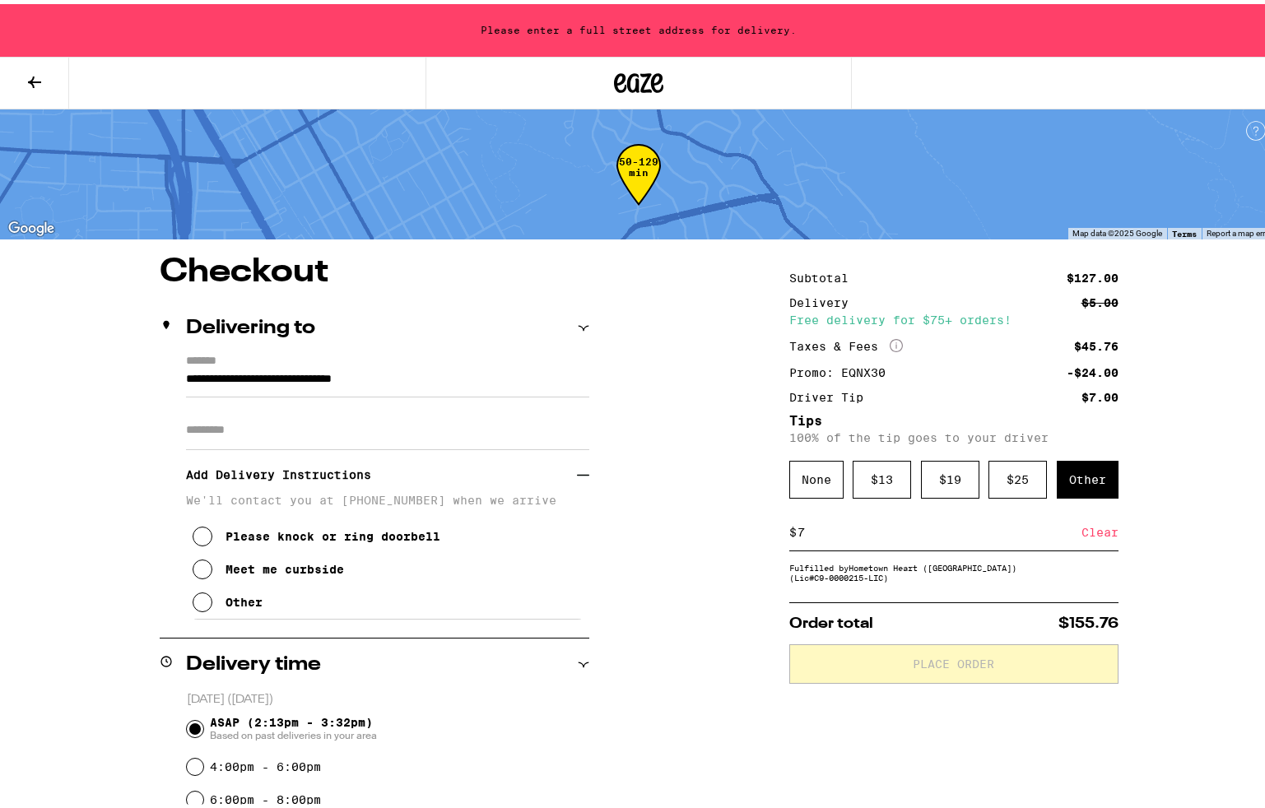
click at [197, 570] on icon at bounding box center [203, 565] width 20 height 20
click at [499, 369] on input "**********" at bounding box center [387, 379] width 403 height 28
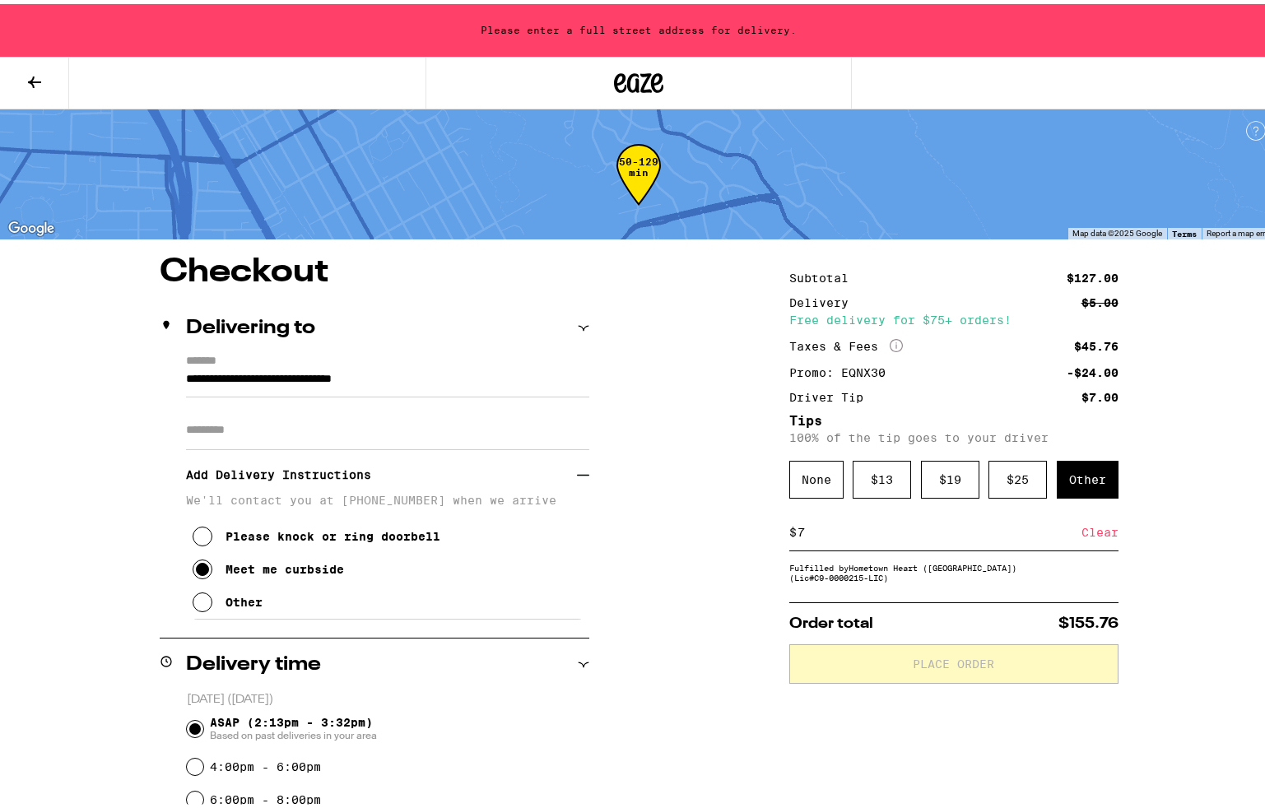
click at [450, 377] on input "**********" at bounding box center [387, 379] width 403 height 28
click at [279, 416] on input "Apt/Suite" at bounding box center [387, 425] width 403 height 39
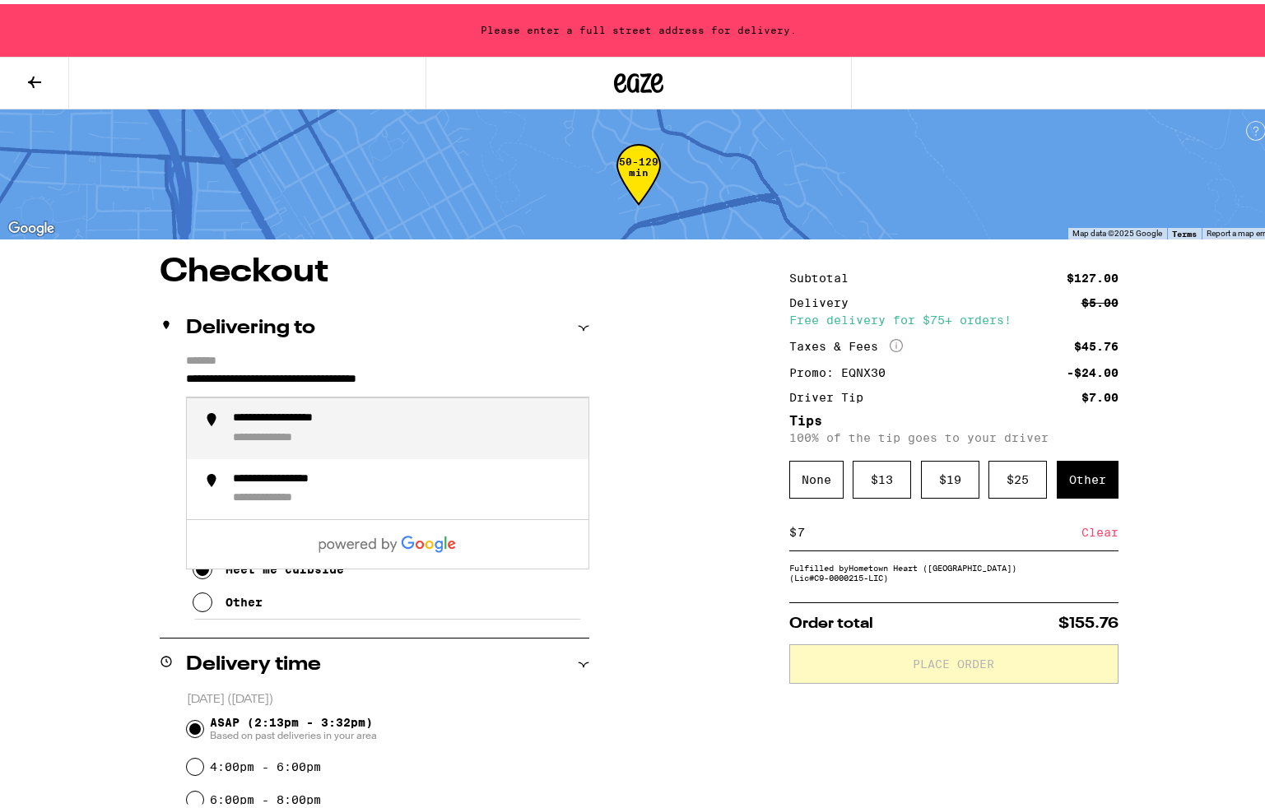
click at [499, 383] on input "**********" at bounding box center [387, 379] width 403 height 28
click at [387, 419] on div "**********" at bounding box center [404, 424] width 342 height 35
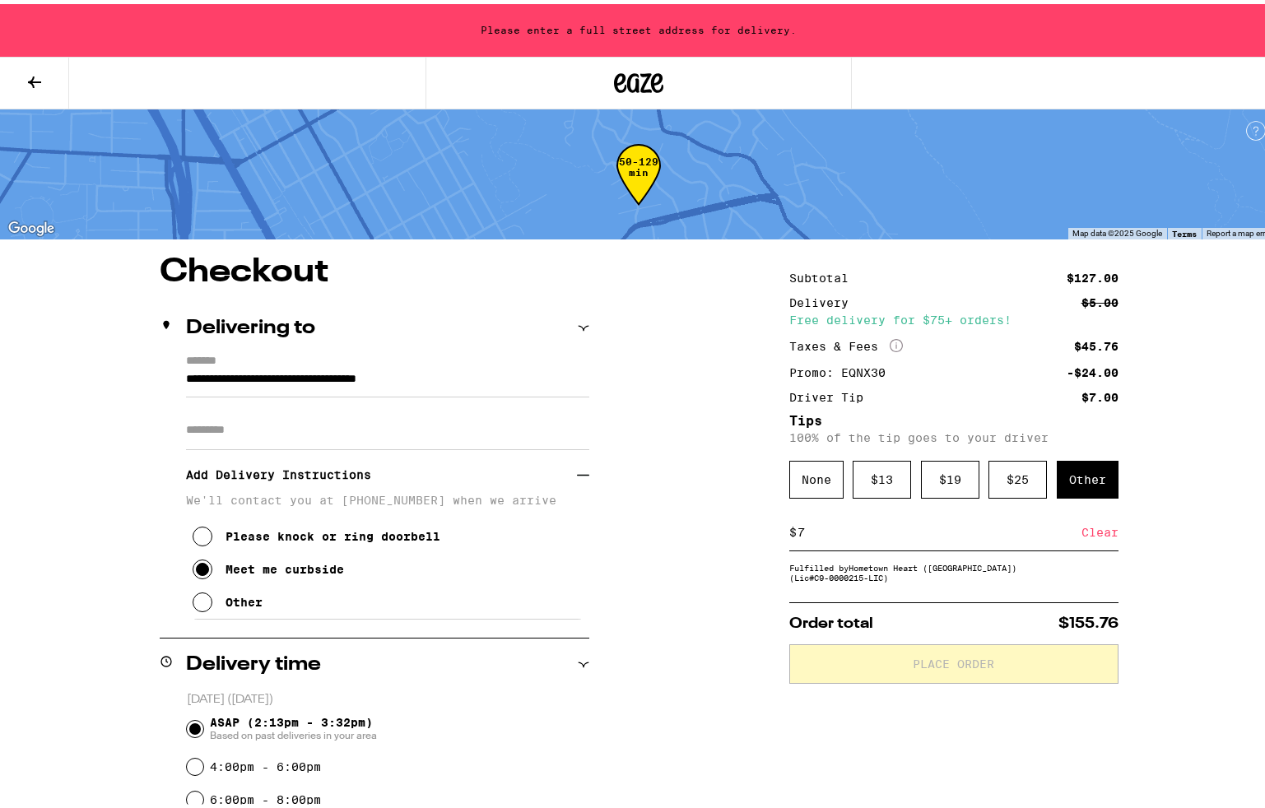
type input "**********"
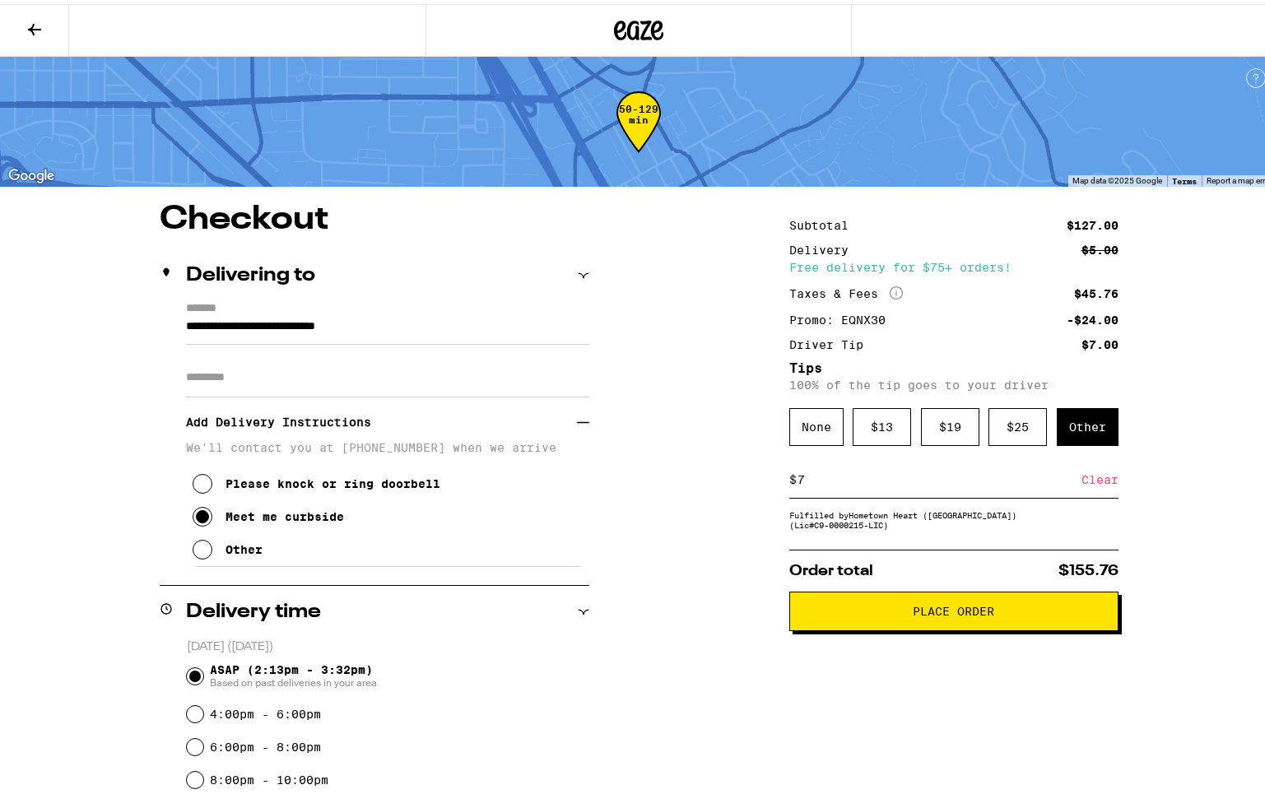
click at [938, 613] on span "Place Order" at bounding box center [952, 607] width 81 height 12
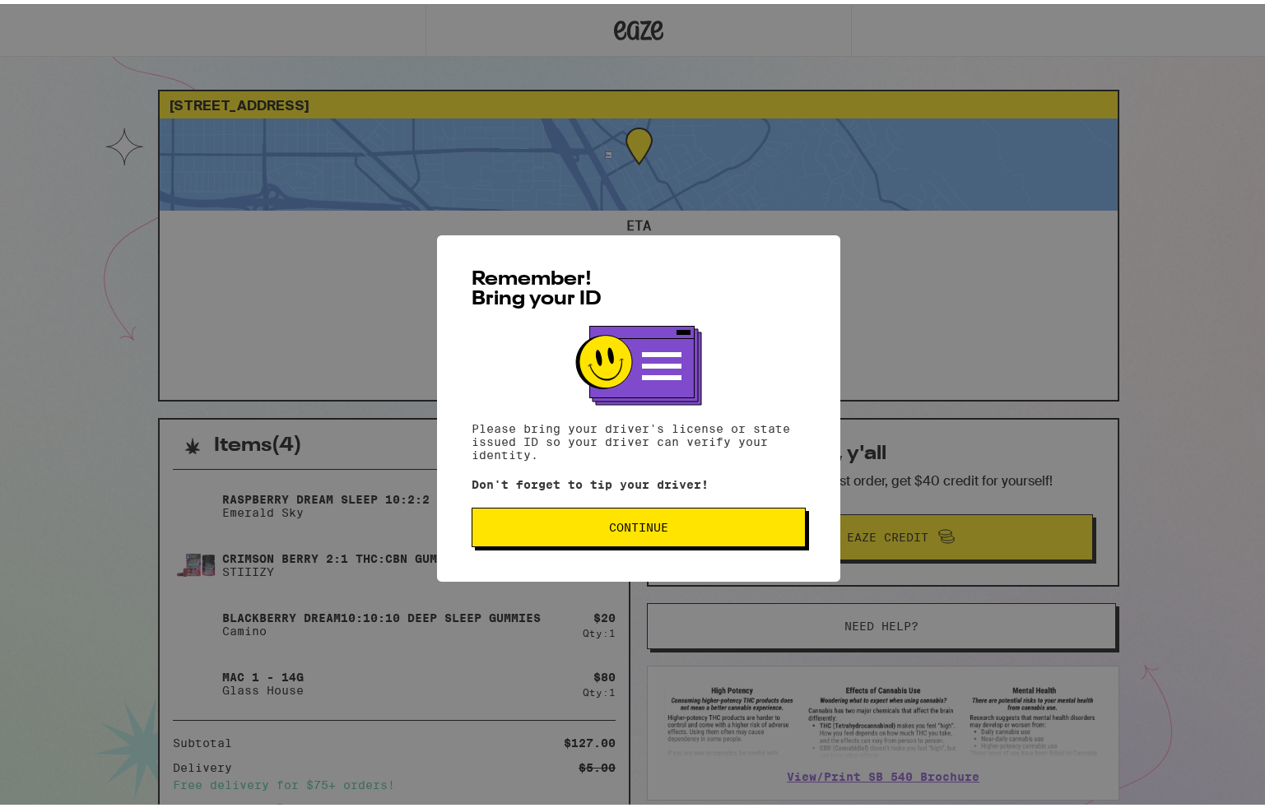
click at [622, 527] on span "Continue" at bounding box center [638, 524] width 59 height 12
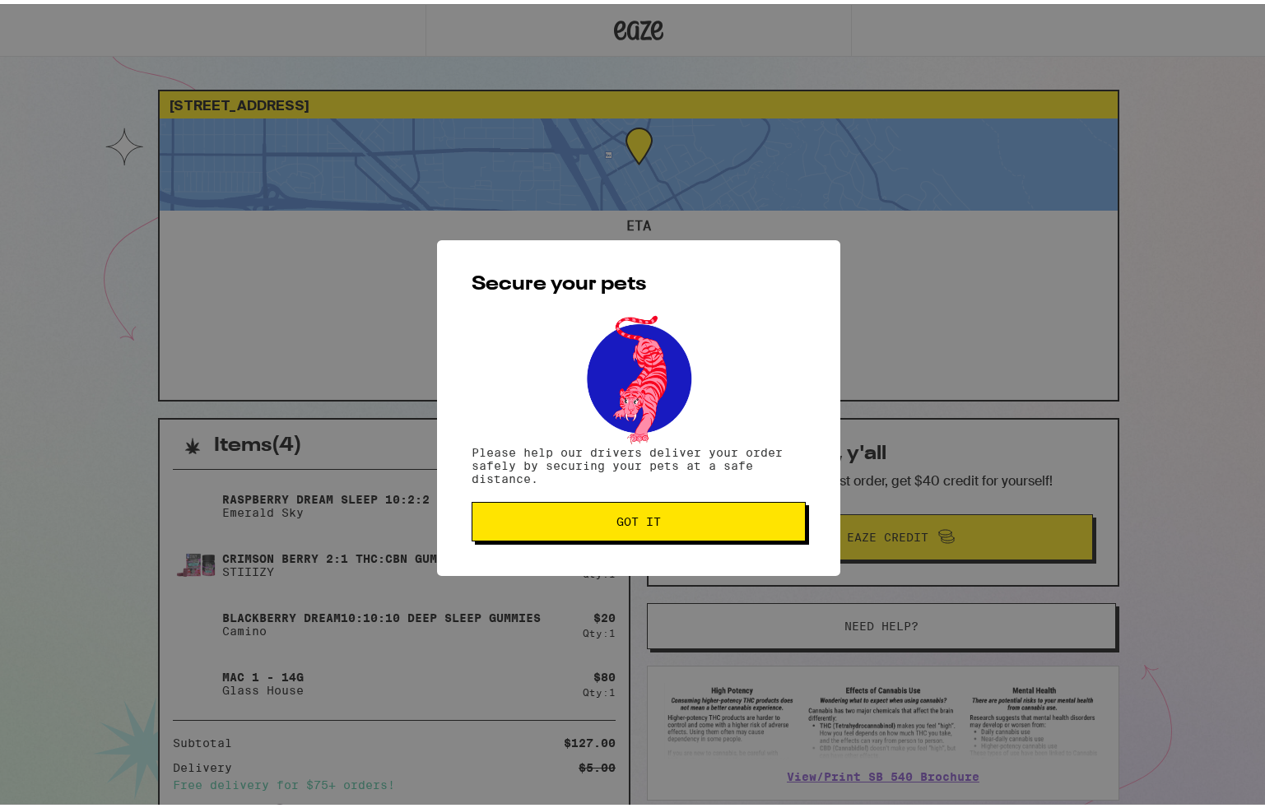
click at [622, 527] on button "Got it" at bounding box center [638, 517] width 334 height 39
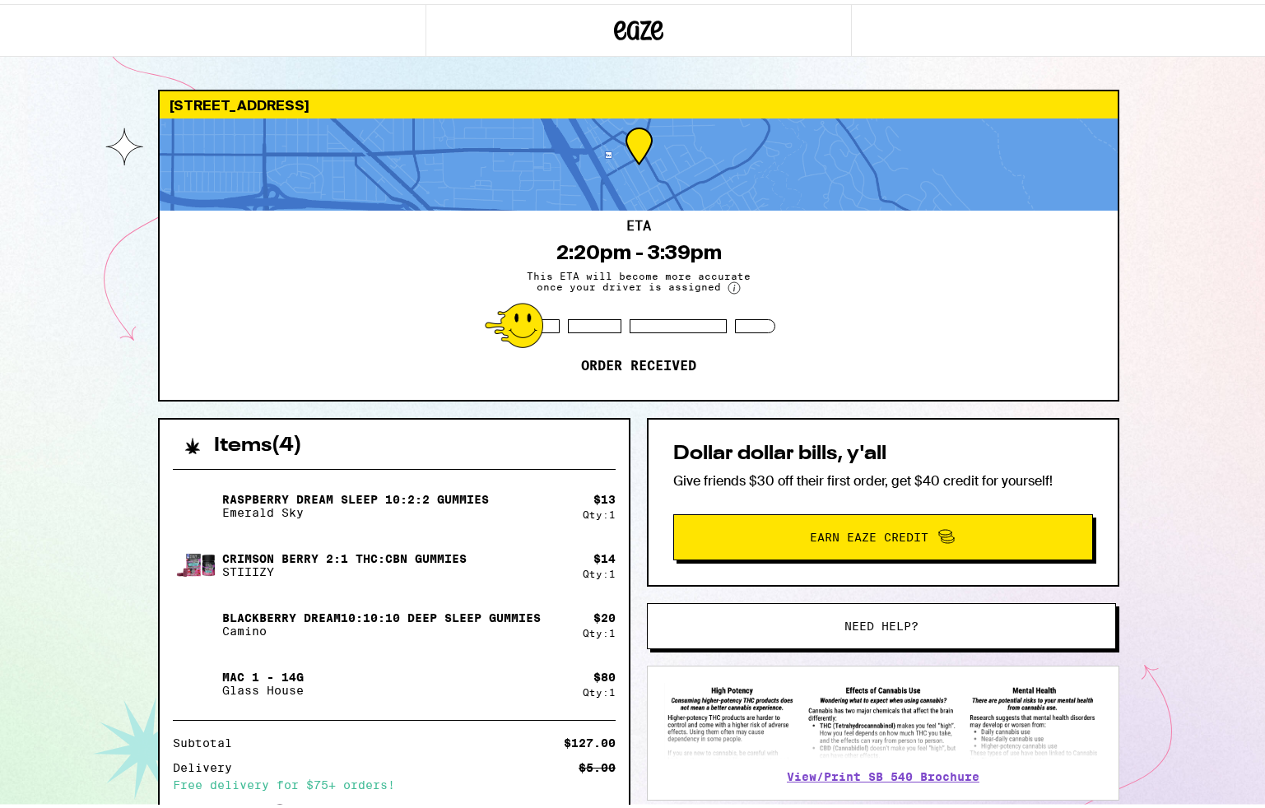
click at [15, 33] on div at bounding box center [212, 26] width 425 height 53
